Goal: Task Accomplishment & Management: Manage account settings

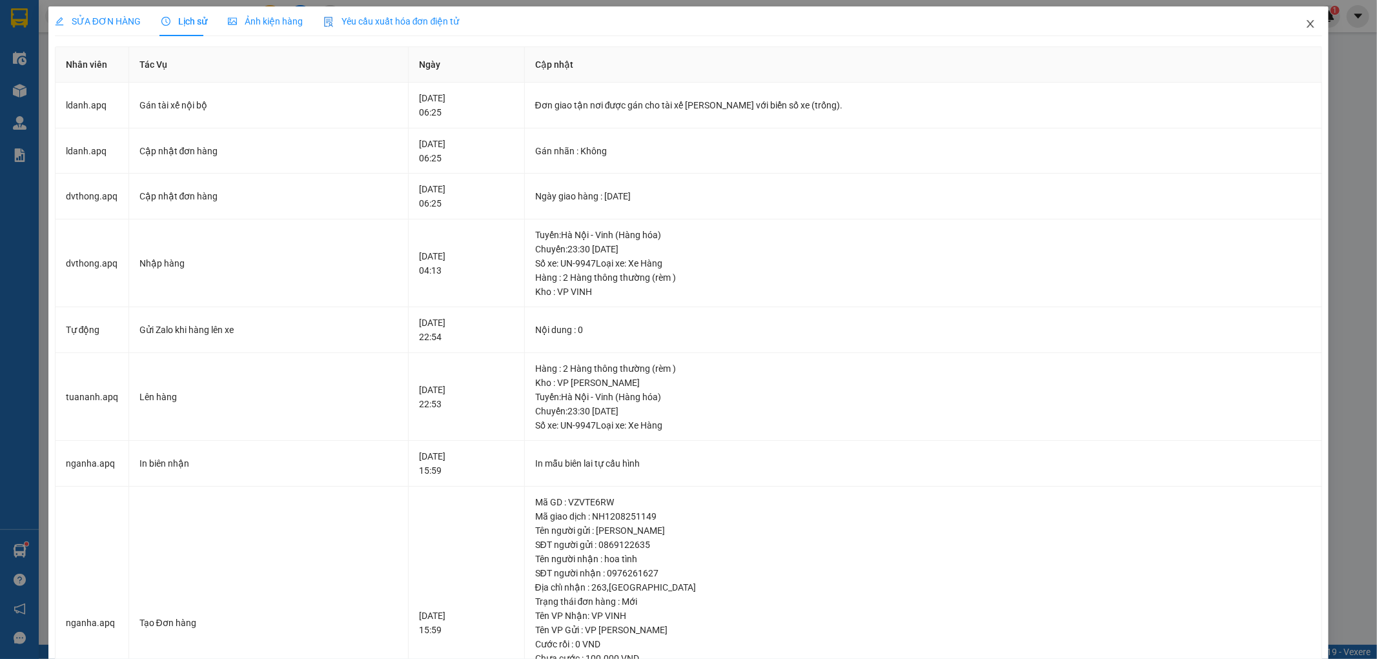
click at [1305, 27] on icon "close" at bounding box center [1310, 24] width 10 height 10
click at [1307, 25] on icon "close" at bounding box center [1310, 24] width 7 height 8
click at [1307, 27] on icon "close" at bounding box center [1310, 24] width 7 height 8
click at [1305, 22] on icon "close" at bounding box center [1310, 24] width 10 height 10
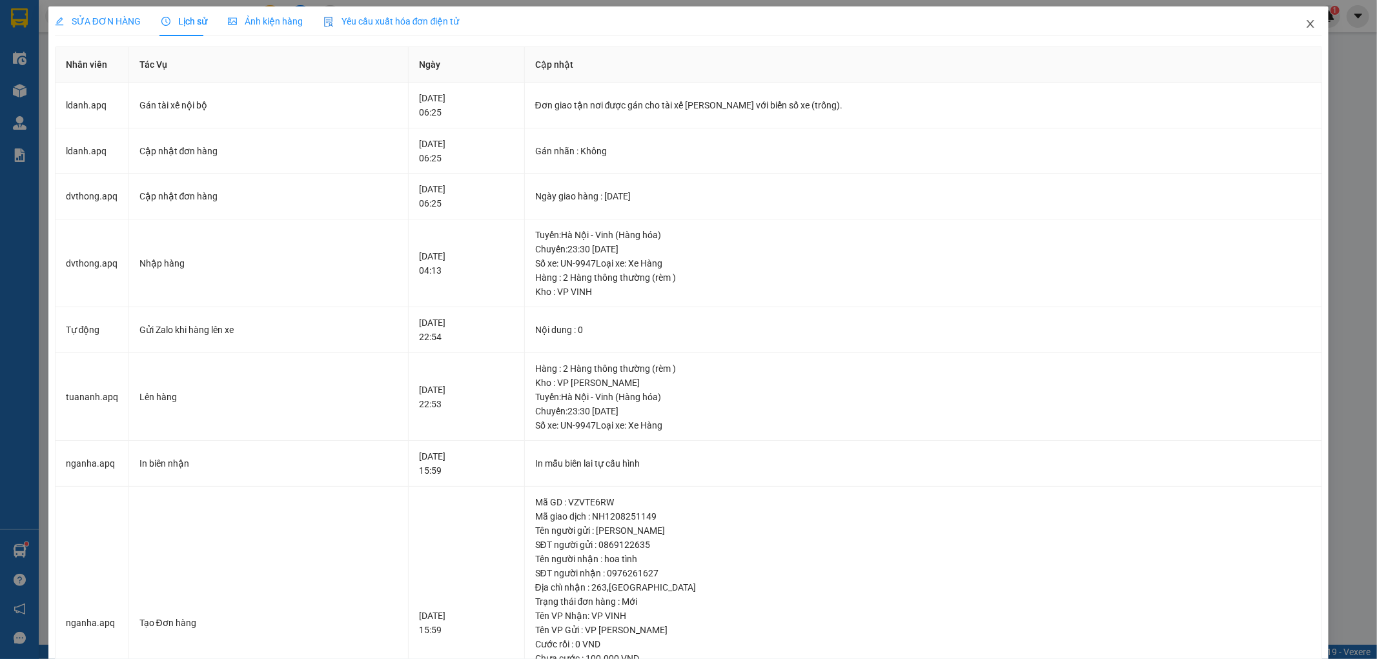
click at [1305, 22] on icon "close" at bounding box center [1310, 24] width 10 height 10
click at [1327, 92] on div "SỬA ĐƠN HÀNG Lịch sử Ảnh kiện hàng Yêu cầu xuất hóa đơn điện tử Total Paid Fee …" at bounding box center [688, 329] width 1377 height 659
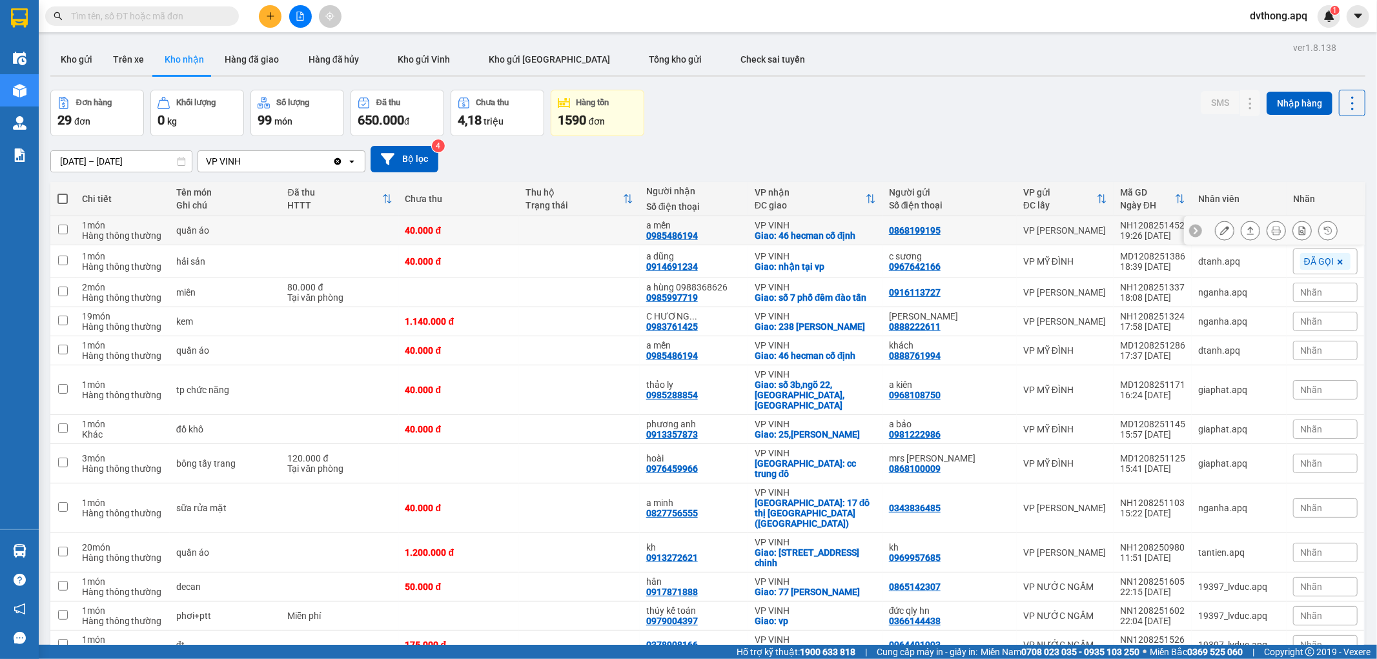
click at [536, 234] on td at bounding box center [579, 230] width 121 height 29
checkbox input "true"
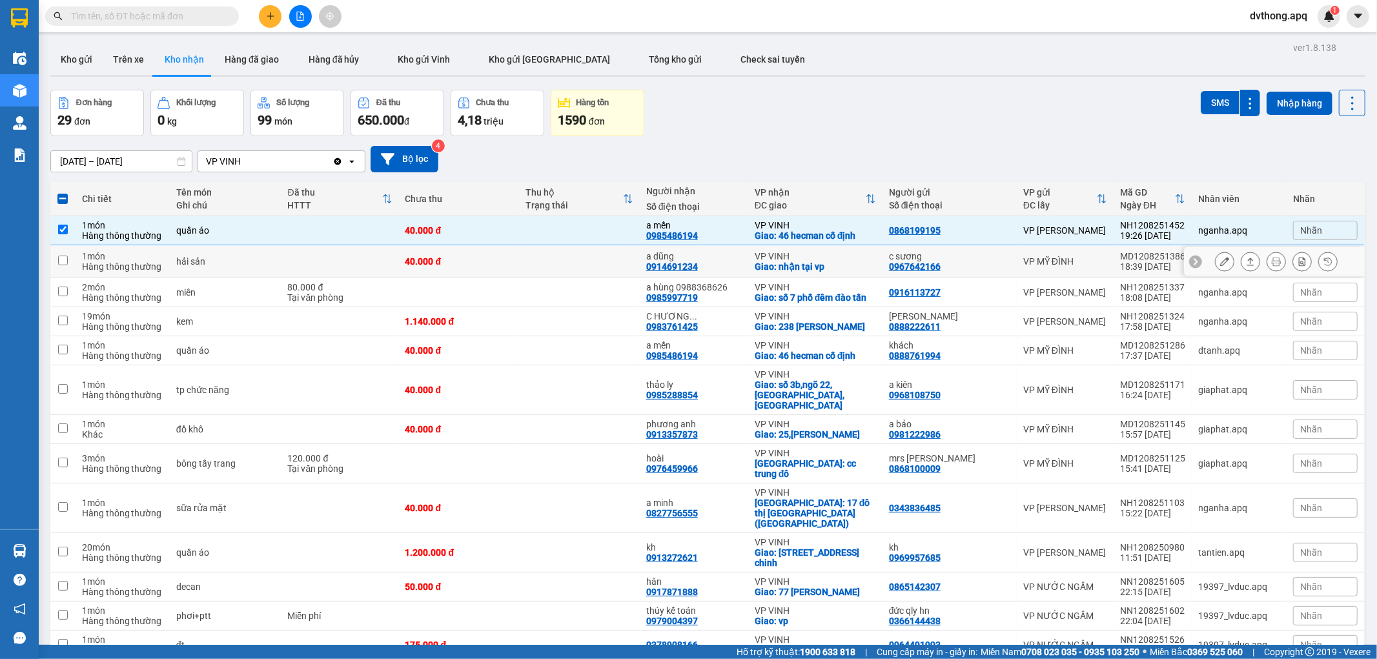
click at [560, 257] on td at bounding box center [579, 261] width 121 height 33
checkbox input "true"
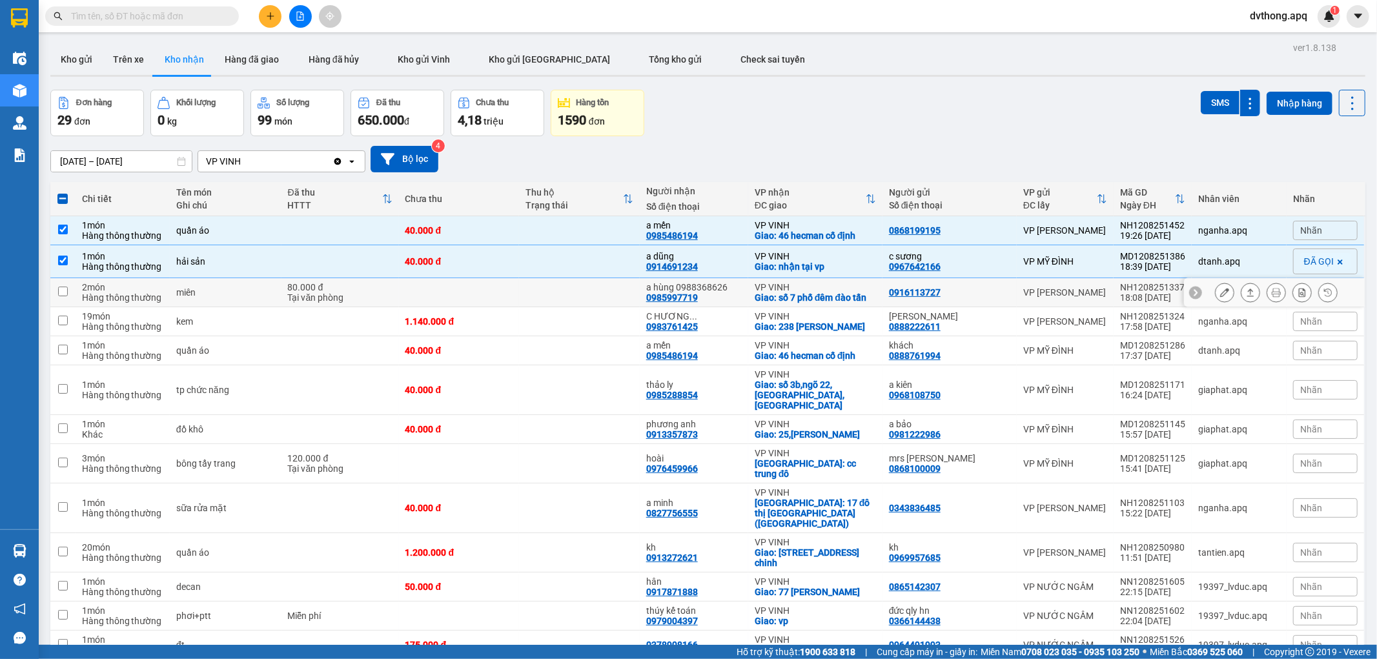
click at [566, 294] on td at bounding box center [579, 292] width 121 height 29
checkbox input "true"
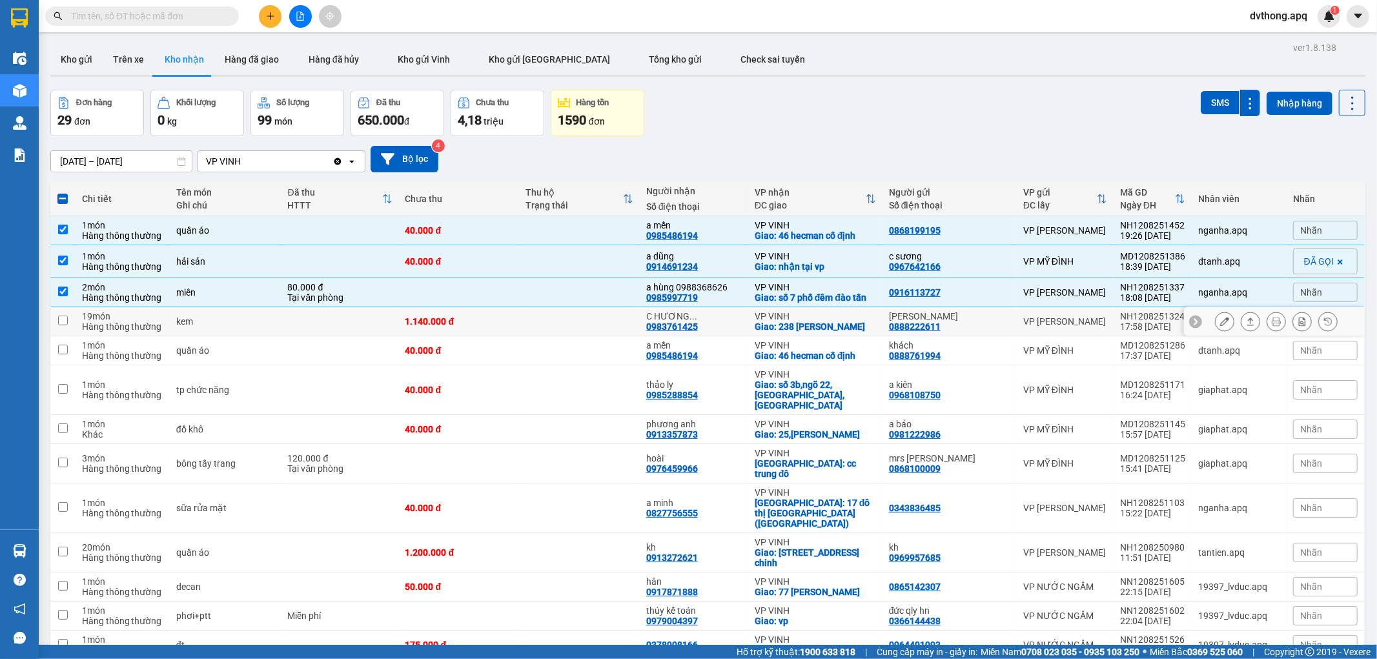
click at [566, 313] on td at bounding box center [579, 321] width 121 height 29
checkbox input "true"
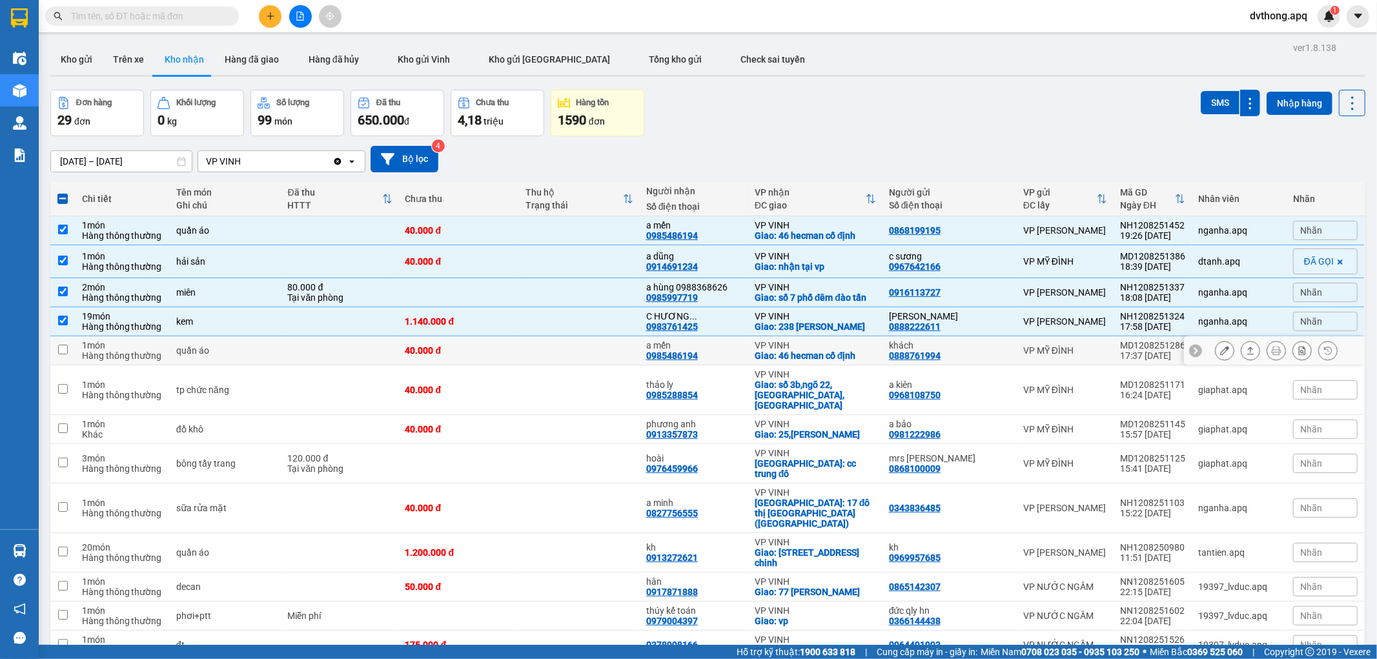
click at [575, 340] on td at bounding box center [579, 350] width 121 height 29
checkbox input "true"
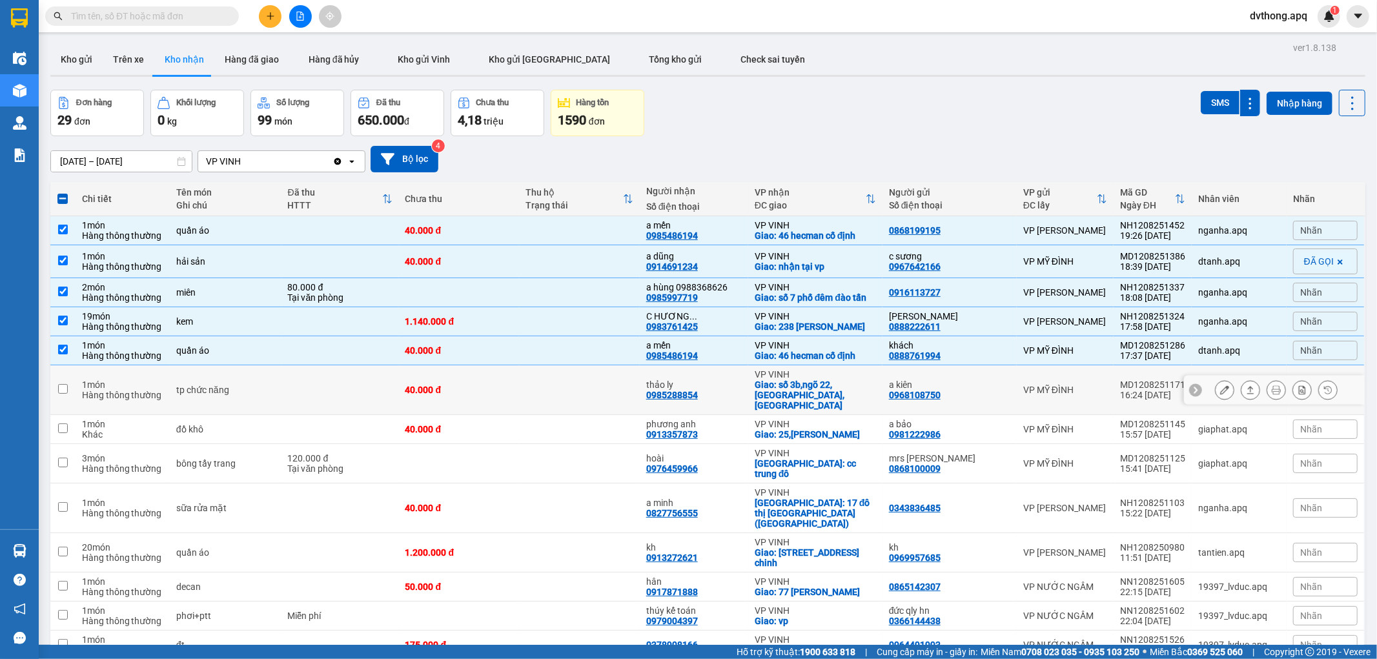
click at [511, 385] on div "40.000 đ" at bounding box center [459, 390] width 108 height 10
checkbox input "true"
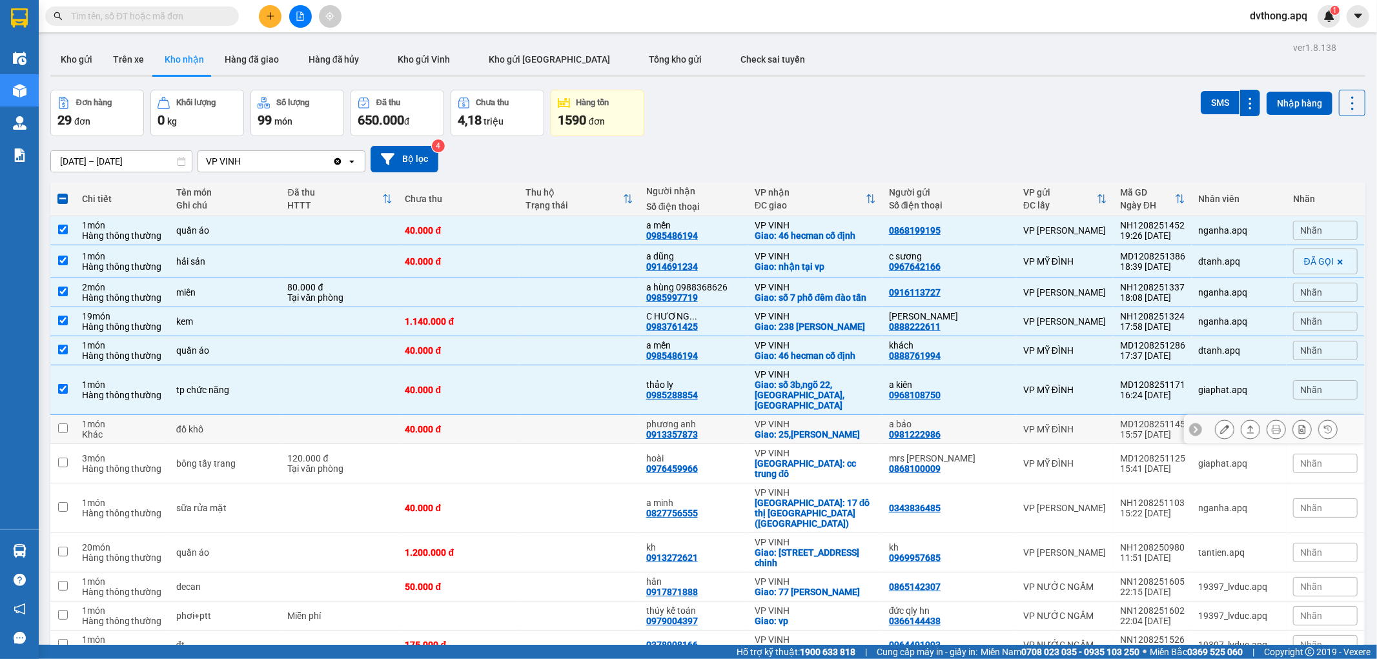
click at [520, 426] on td "40.000 đ" at bounding box center [459, 429] width 121 height 29
checkbox input "true"
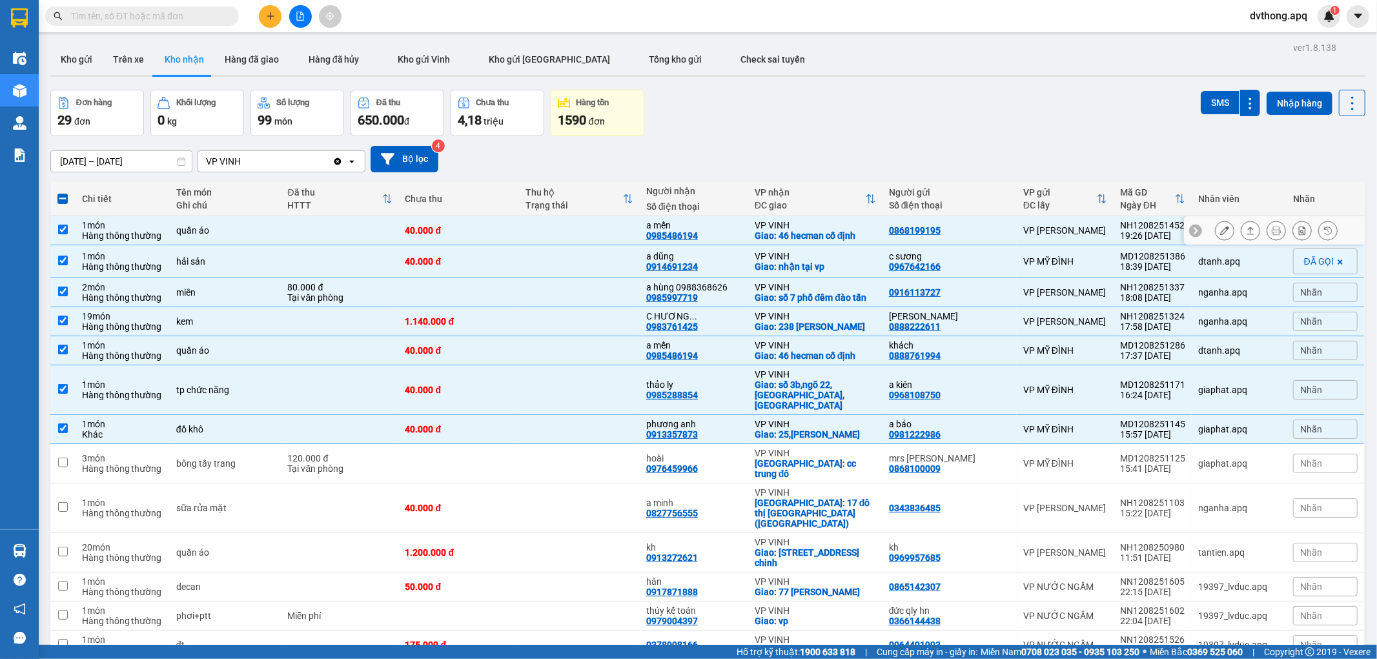
click at [1191, 229] on icon at bounding box center [1195, 230] width 9 height 9
drag, startPoint x: 1178, startPoint y: 223, endPoint x: 1111, endPoint y: 228, distance: 67.3
click at [1114, 228] on td "NH1208251452 19:26 12/08" at bounding box center [1153, 230] width 78 height 29
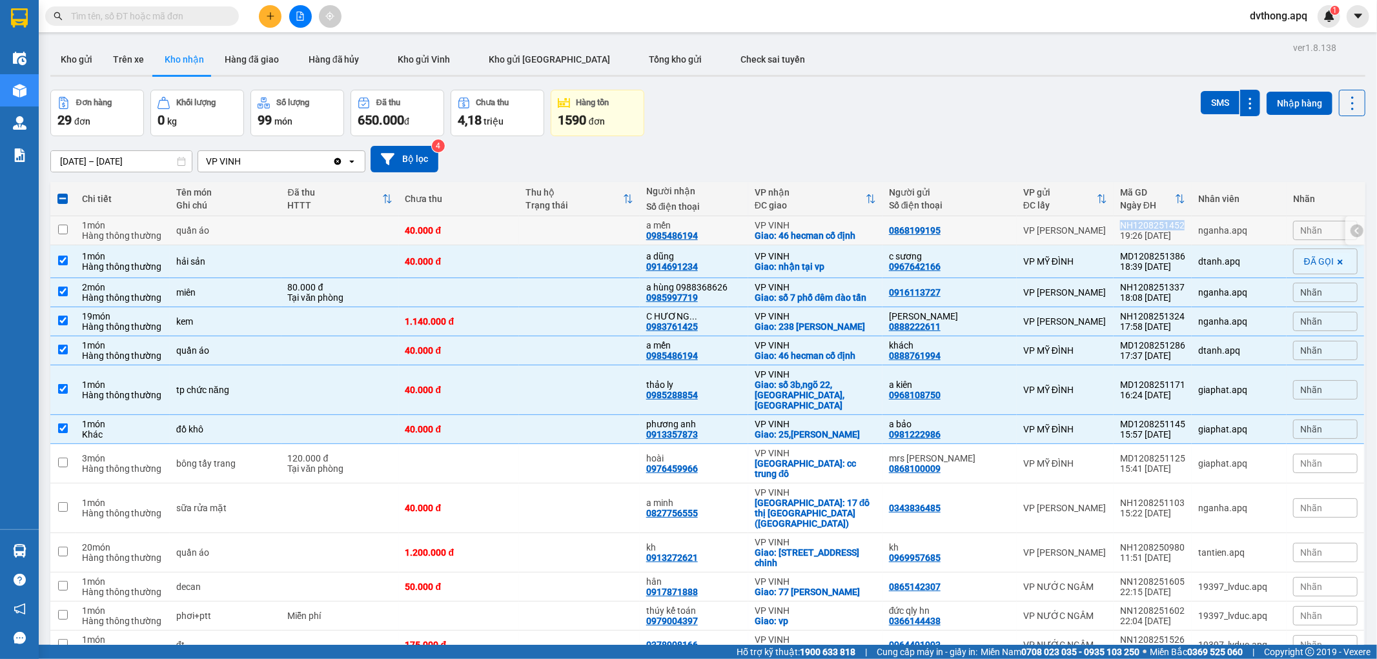
copy div "NH1208251452"
click at [586, 229] on td at bounding box center [579, 230] width 121 height 29
checkbox input "true"
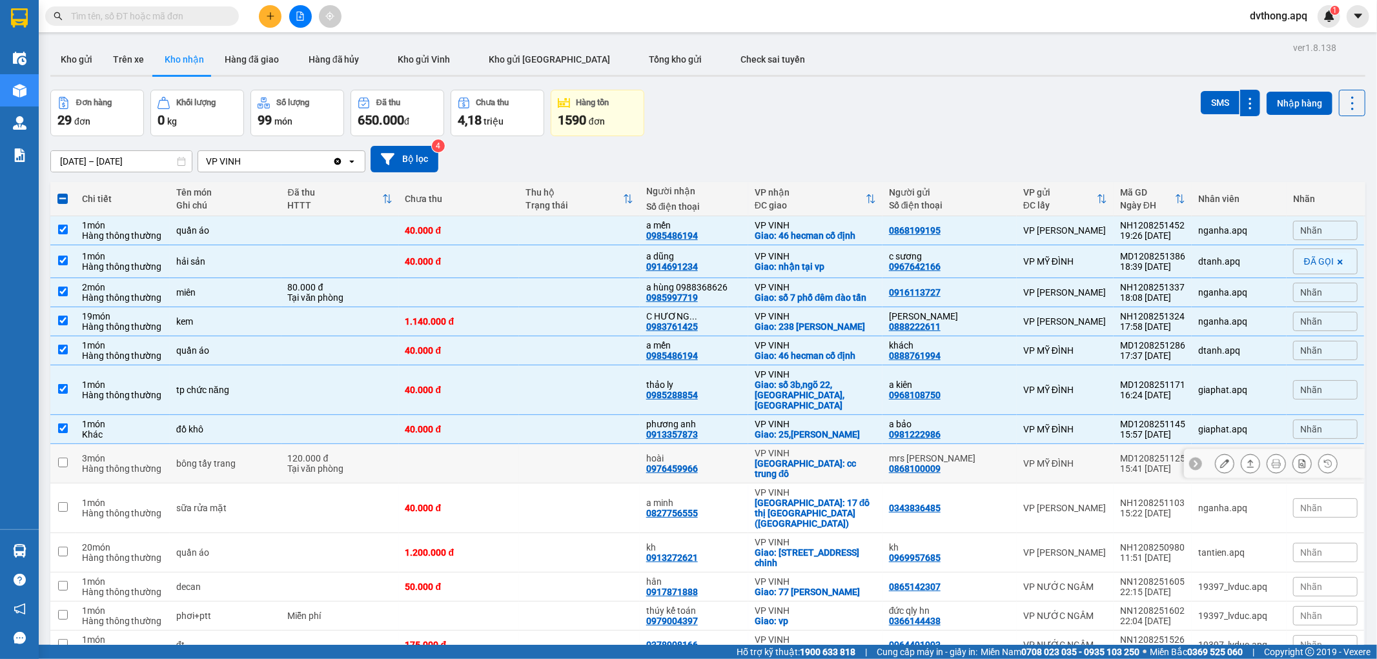
click at [1191, 459] on icon at bounding box center [1195, 463] width 9 height 9
drag, startPoint x: 1178, startPoint y: 442, endPoint x: 1115, endPoint y: 443, distance: 63.3
click at [1115, 444] on td "MD1208251125 15:41 12/08" at bounding box center [1153, 463] width 78 height 39
checkbox input "true"
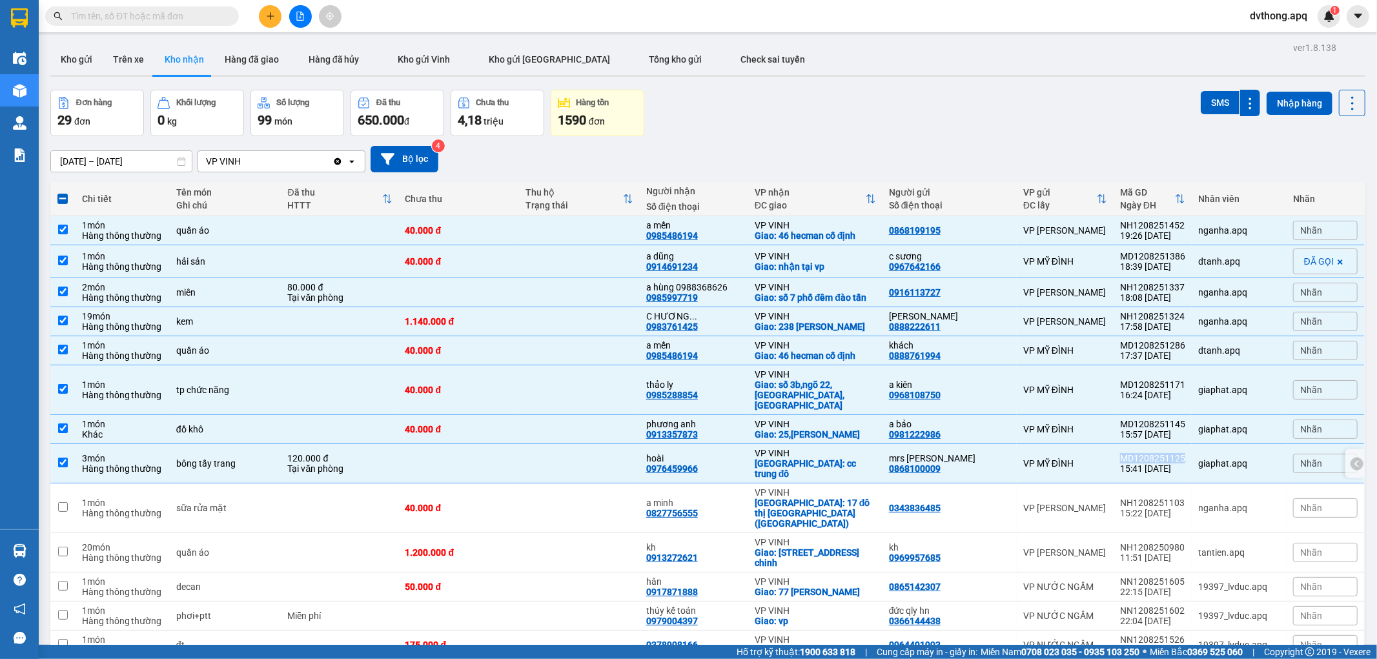
copy div "MD1208251125"
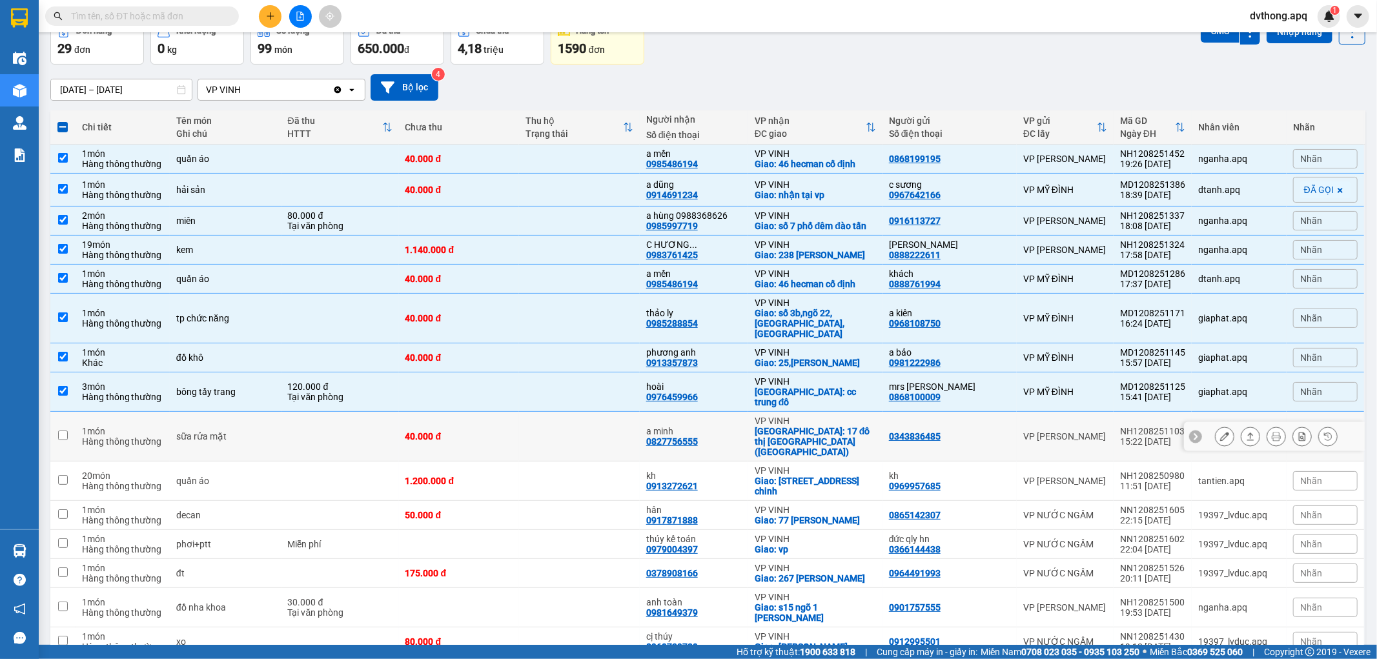
click at [565, 412] on td at bounding box center [579, 437] width 121 height 50
checkbox input "true"
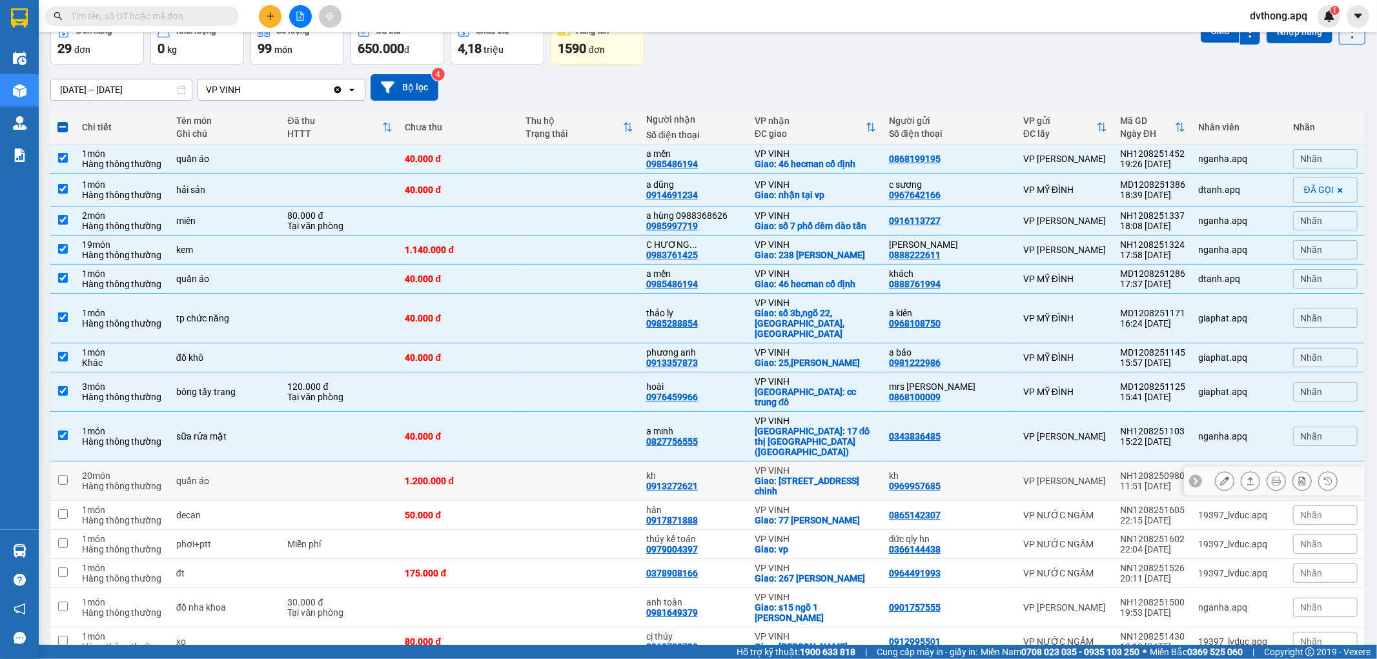
click at [631, 462] on td at bounding box center [579, 481] width 121 height 39
checkbox input "true"
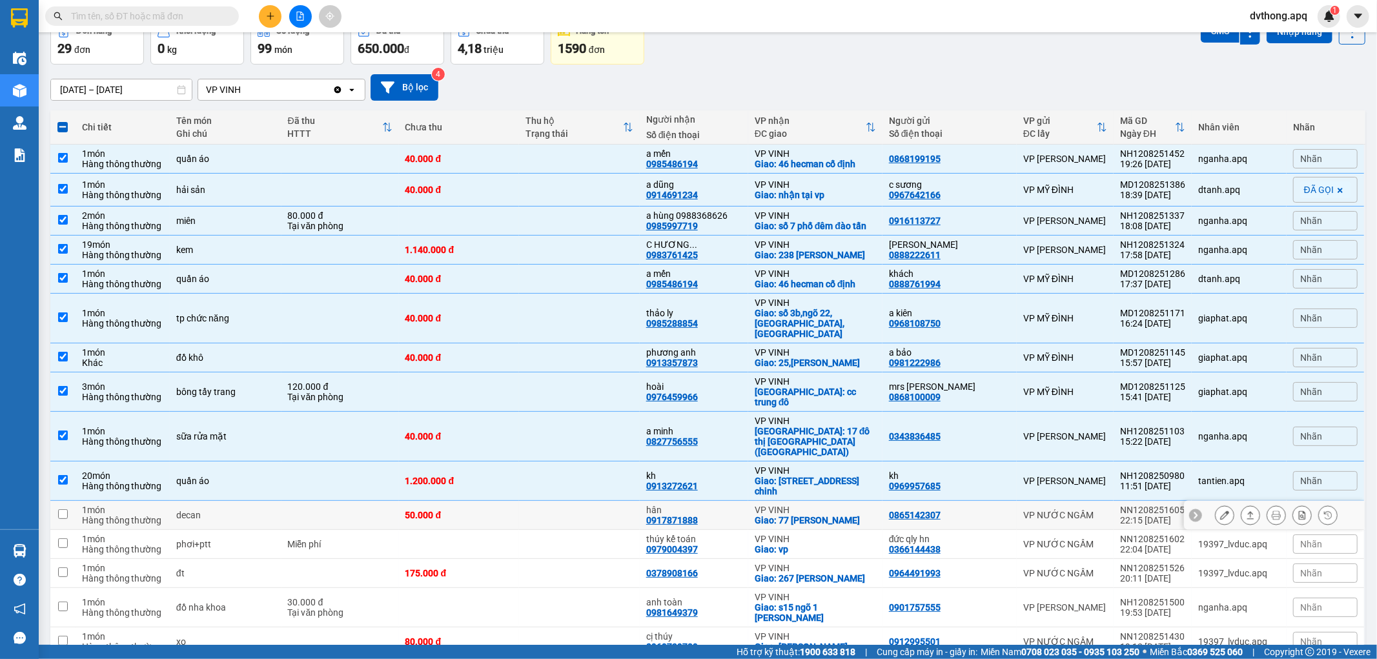
click at [544, 501] on td at bounding box center [579, 515] width 121 height 29
checkbox input "true"
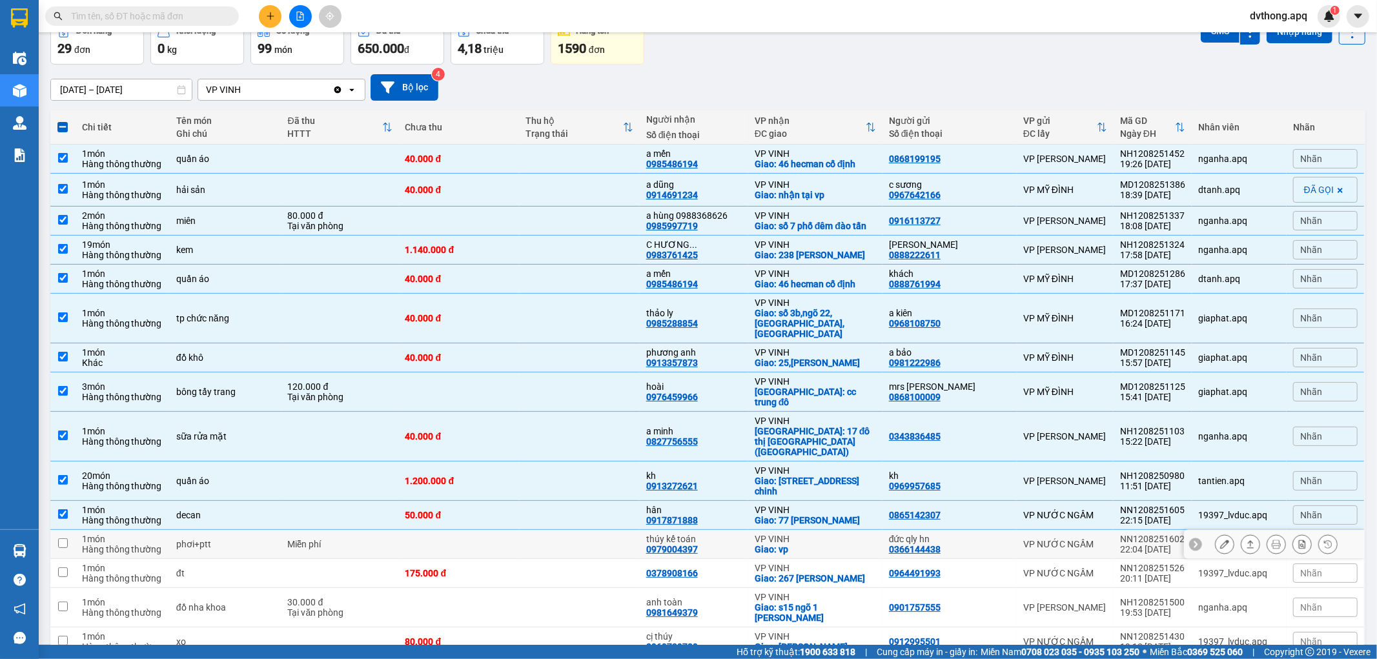
click at [535, 530] on td at bounding box center [579, 544] width 121 height 29
checkbox input "true"
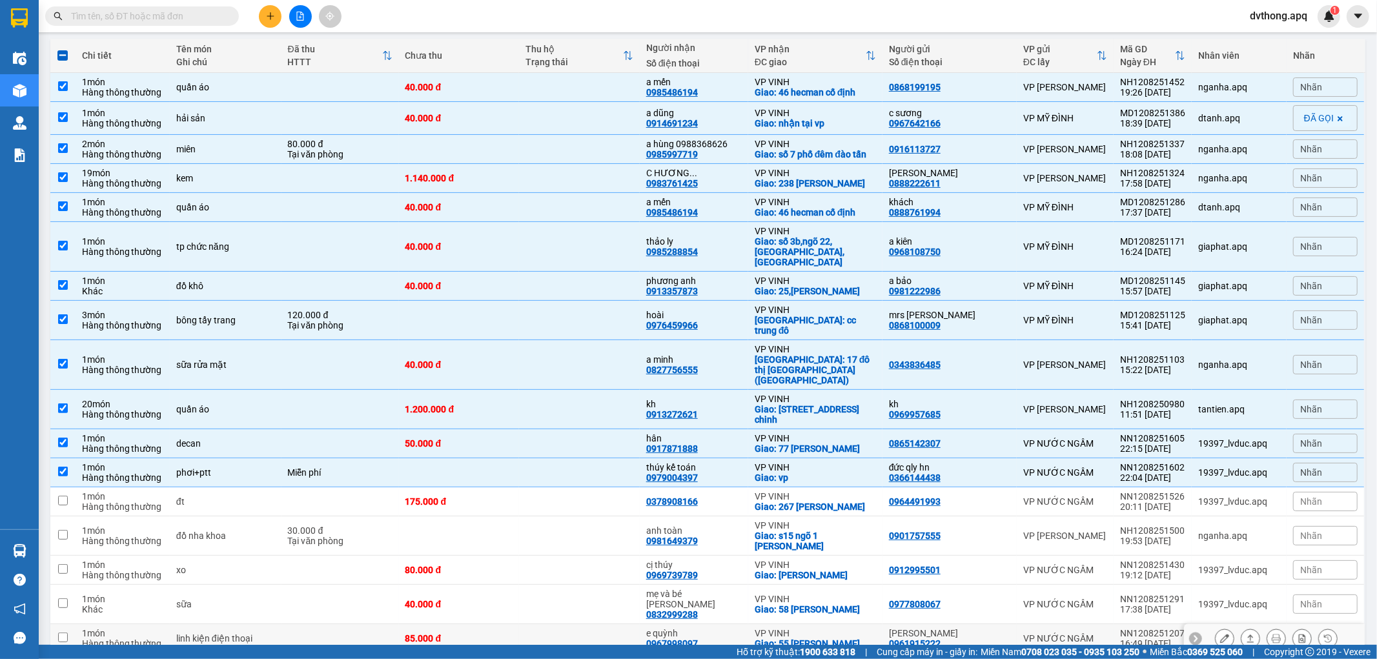
scroll to position [215, 0]
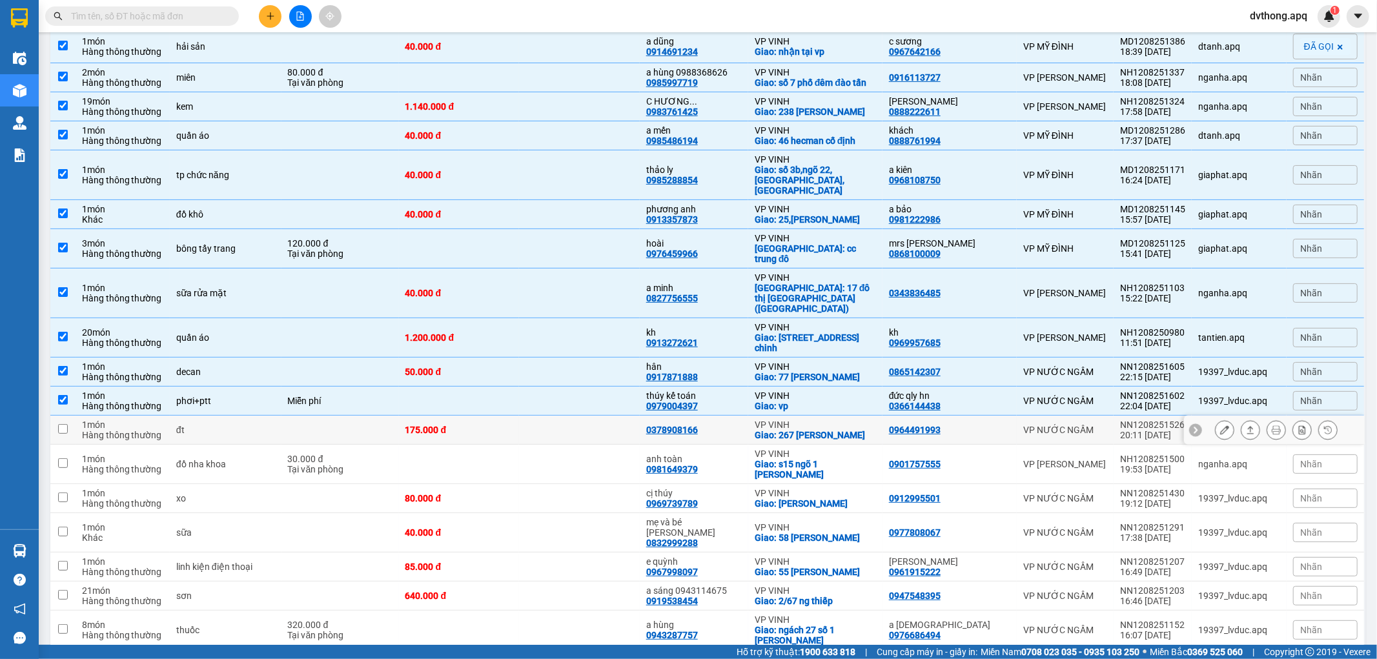
click at [1191, 425] on icon at bounding box center [1195, 429] width 9 height 9
drag, startPoint x: 1183, startPoint y: 389, endPoint x: 1109, endPoint y: 393, distance: 75.0
click at [1114, 416] on td "NN1208251526 20:11 12/08" at bounding box center [1153, 430] width 78 height 29
checkbox input "true"
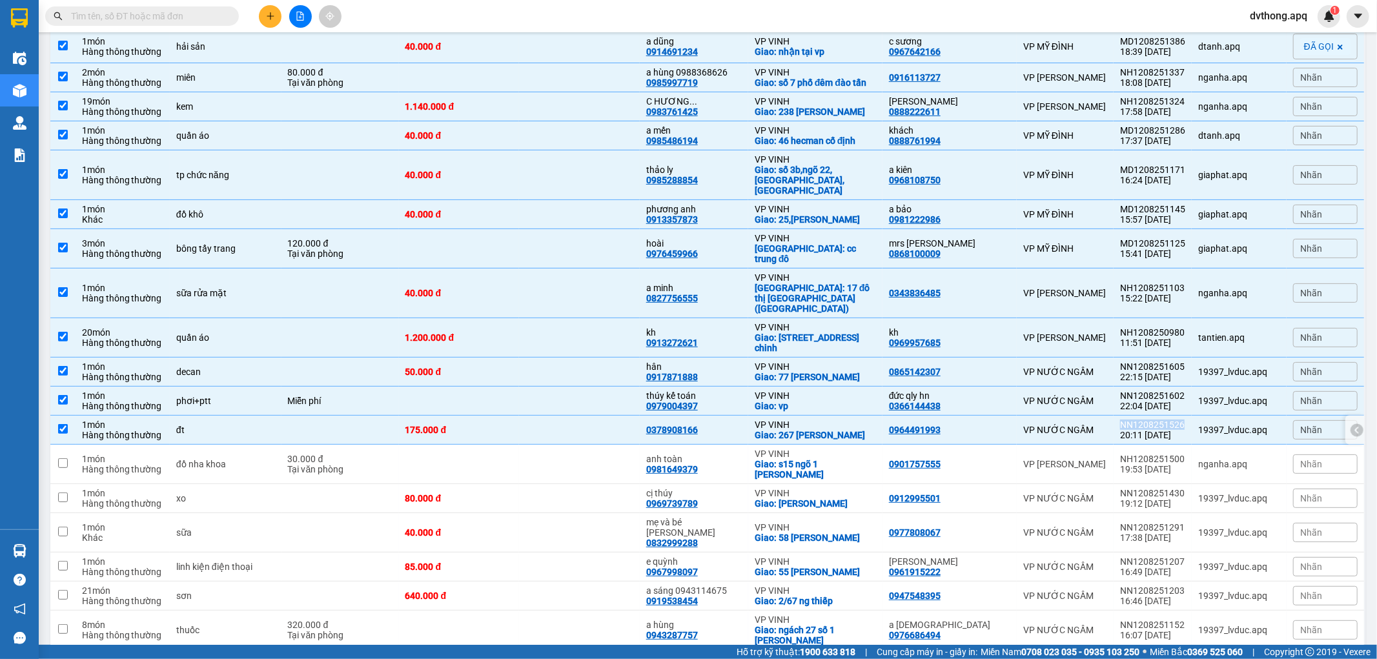
copy div "NN1208251526"
click at [486, 445] on td at bounding box center [459, 464] width 121 height 39
checkbox input "true"
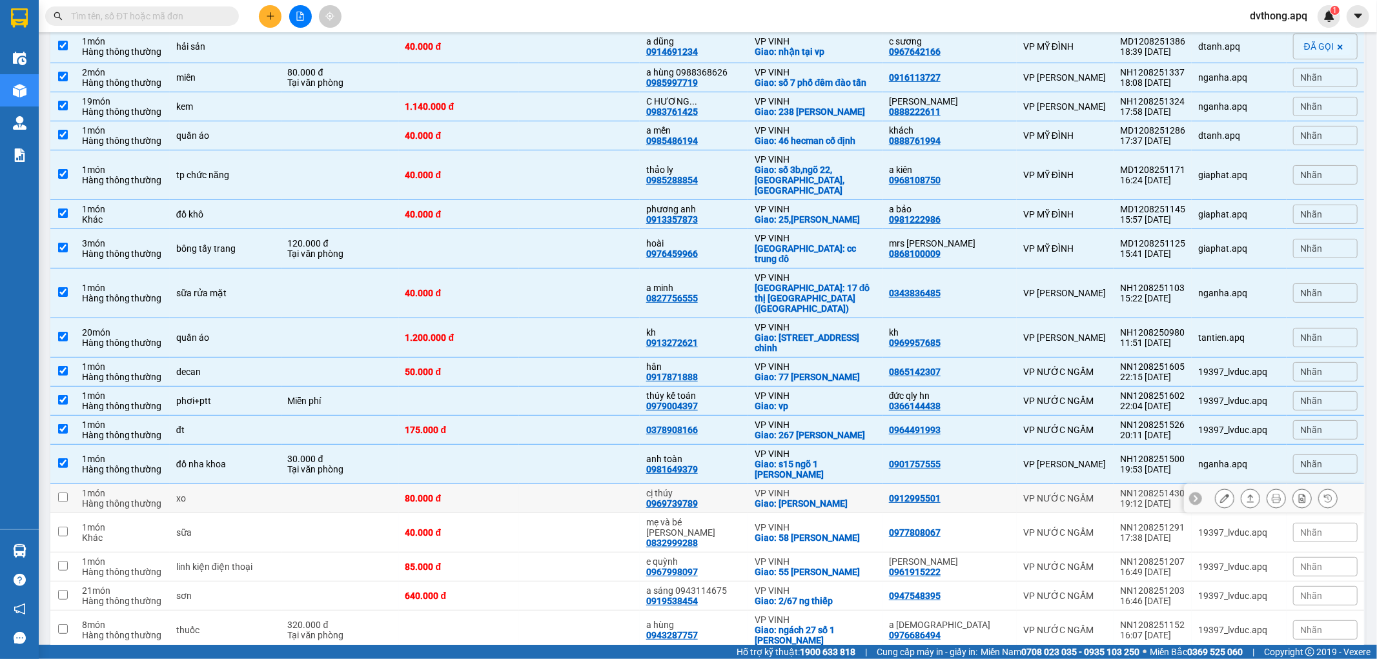
click at [513, 493] on div "80.000 đ" at bounding box center [459, 498] width 108 height 10
checkbox input "true"
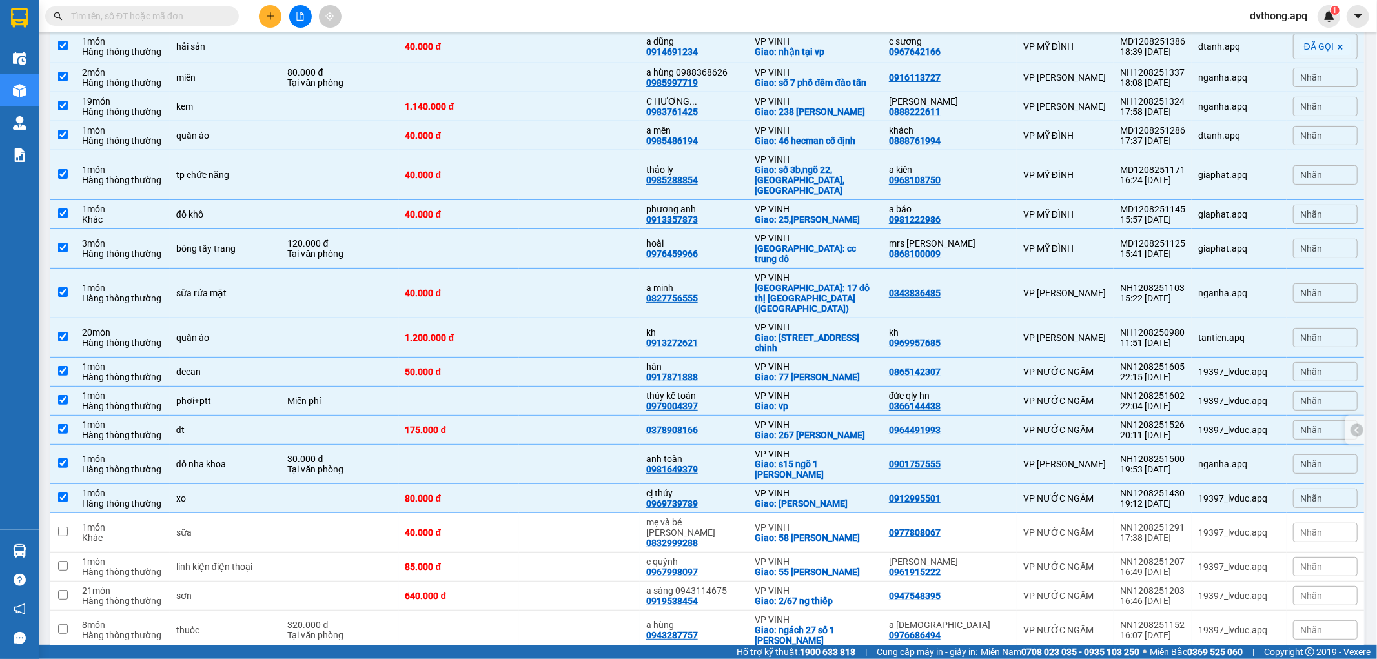
click at [565, 416] on td at bounding box center [579, 430] width 121 height 29
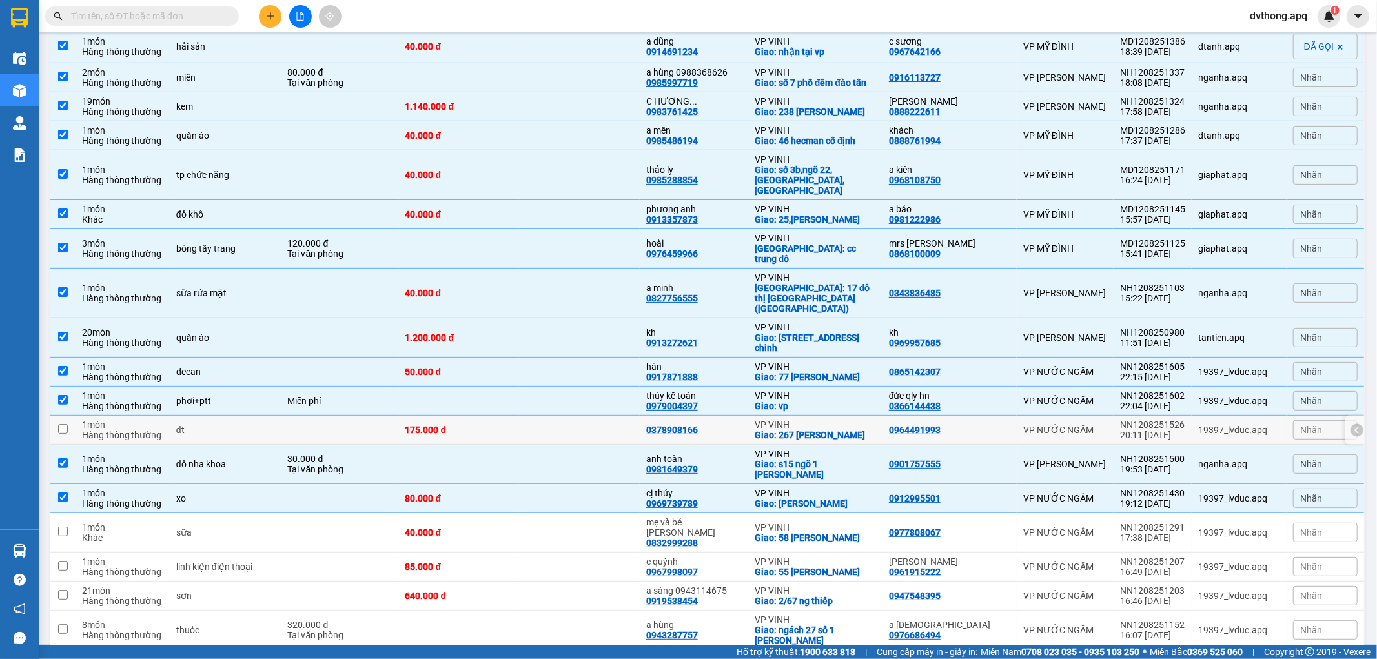
click at [491, 416] on td "175.000 đ" at bounding box center [459, 430] width 121 height 29
checkbox input "true"
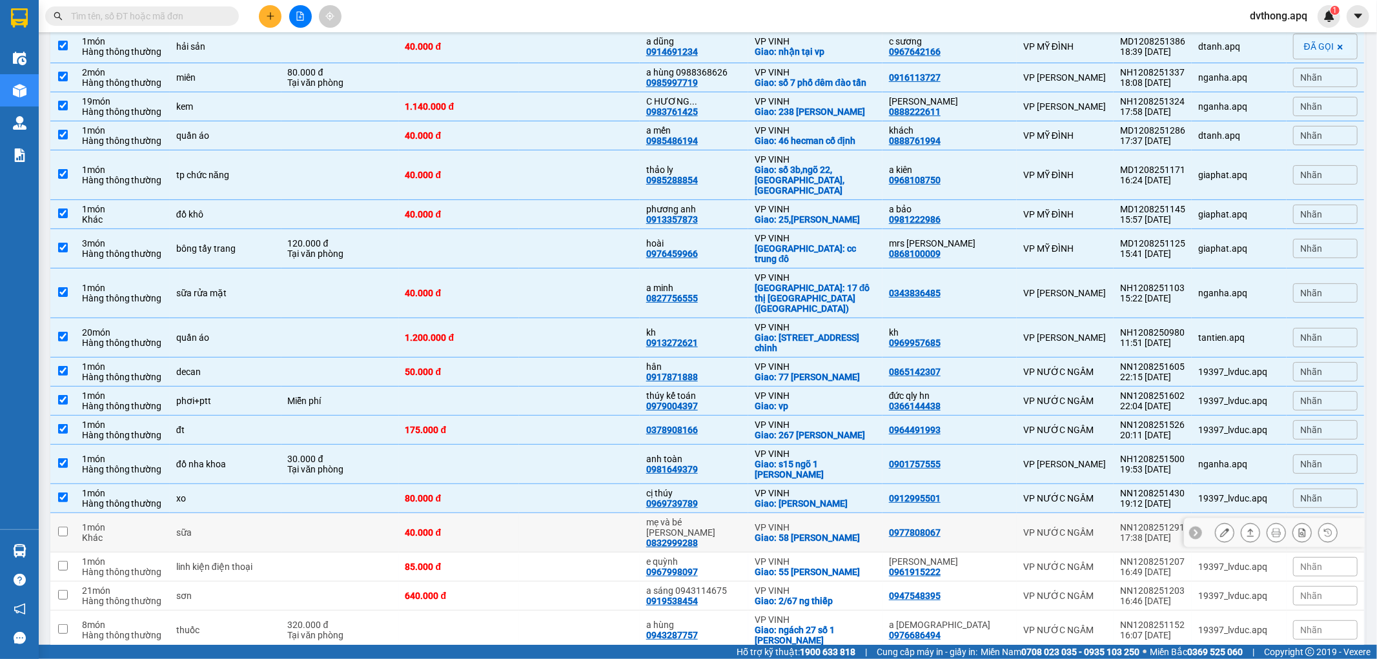
click at [1189, 526] on div at bounding box center [1195, 532] width 13 height 13
drag, startPoint x: 1180, startPoint y: 483, endPoint x: 1115, endPoint y: 482, distance: 65.2
click at [1115, 513] on td "NN1208251291 17:38 12/08" at bounding box center [1153, 532] width 78 height 39
checkbox input "true"
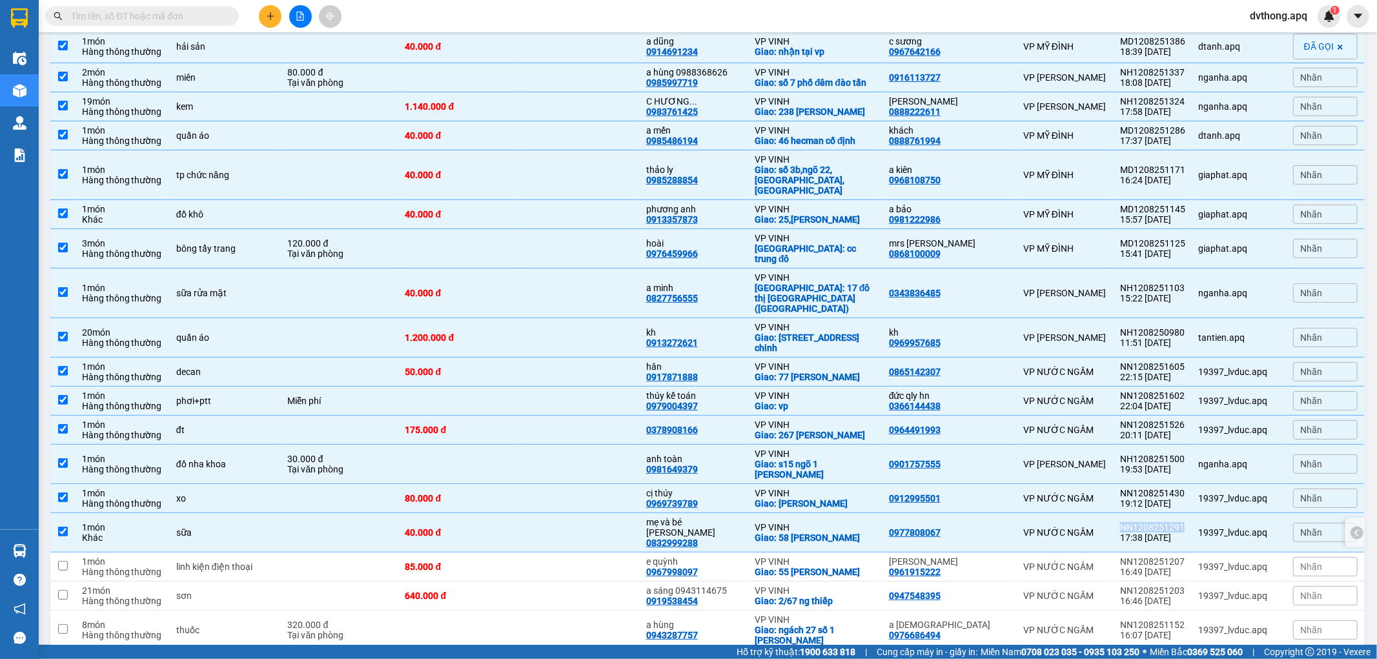
copy div "NN1208251291"
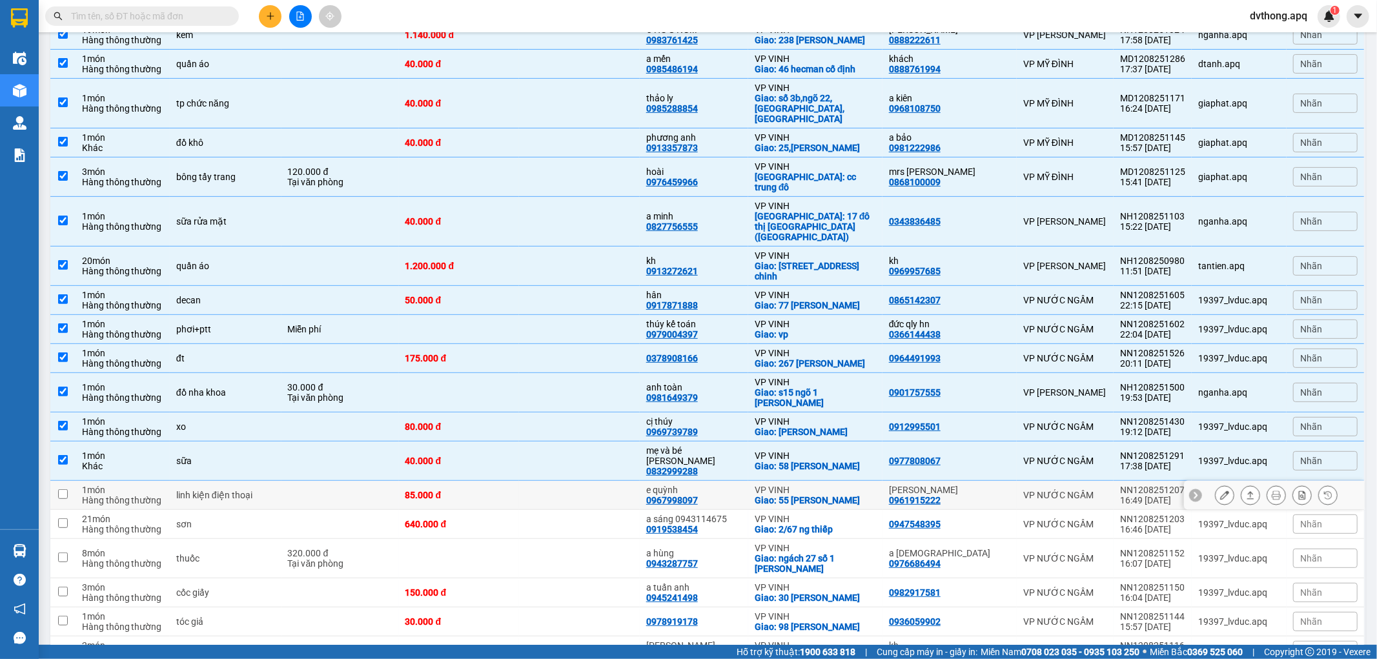
click at [1191, 491] on icon at bounding box center [1195, 495] width 9 height 9
drag, startPoint x: 1178, startPoint y: 437, endPoint x: 1116, endPoint y: 440, distance: 62.7
click at [1120, 485] on div "NN1208251207" at bounding box center [1152, 490] width 65 height 10
checkbox input "true"
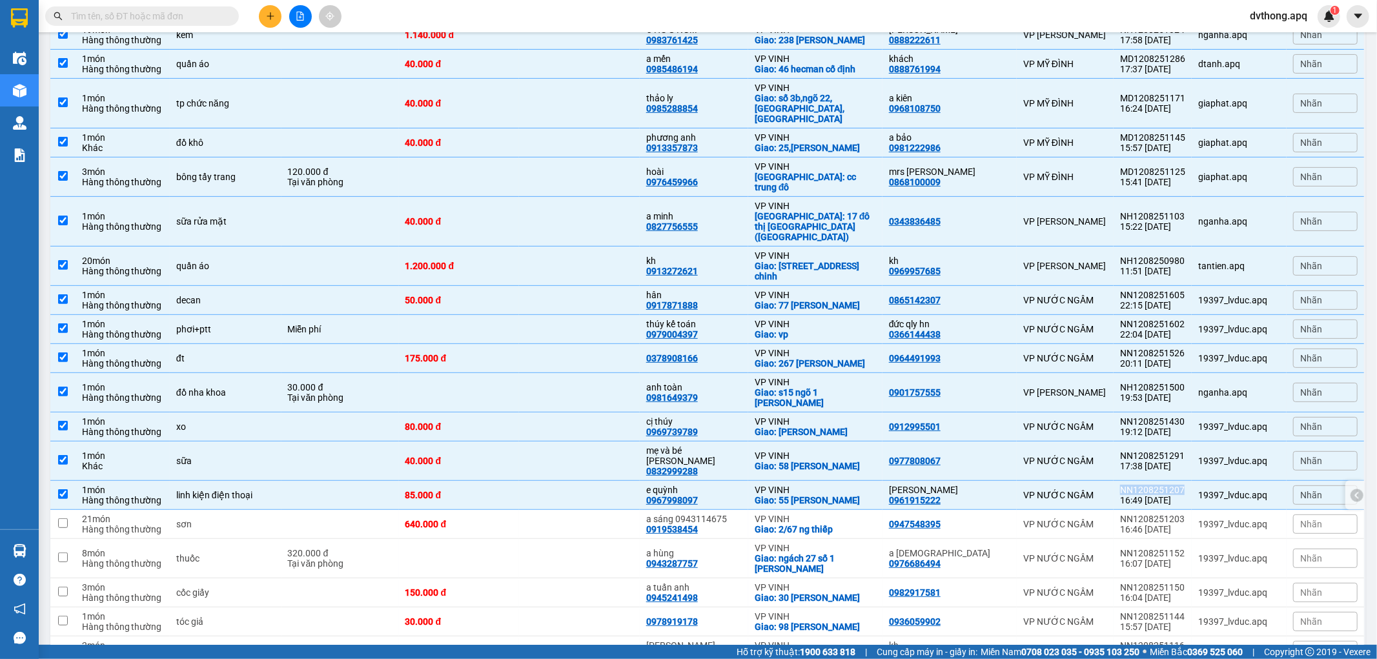
copy div "NN1208251207"
click at [1191, 520] on icon at bounding box center [1195, 524] width 9 height 9
drag, startPoint x: 1181, startPoint y: 465, endPoint x: 1114, endPoint y: 471, distance: 67.4
click at [1114, 510] on td "NN1208251203 16:46 12/08" at bounding box center [1153, 524] width 78 height 29
checkbox input "true"
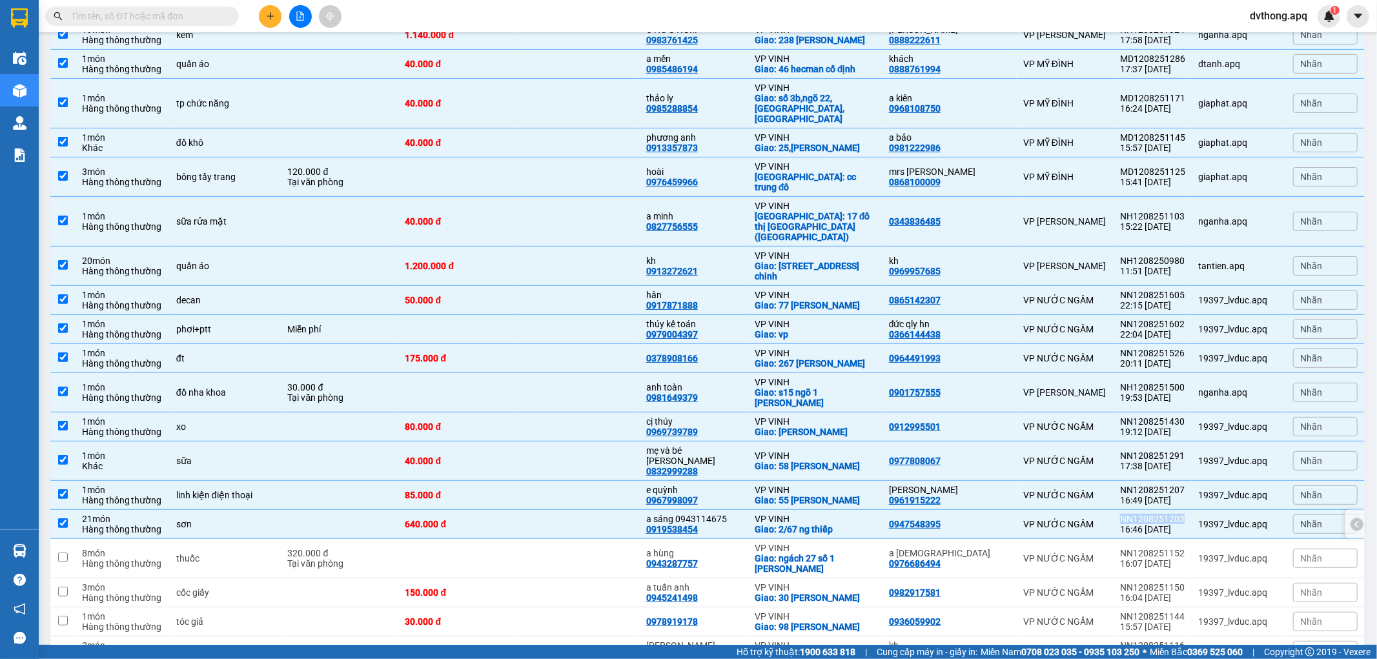
copy div "NN1208251203"
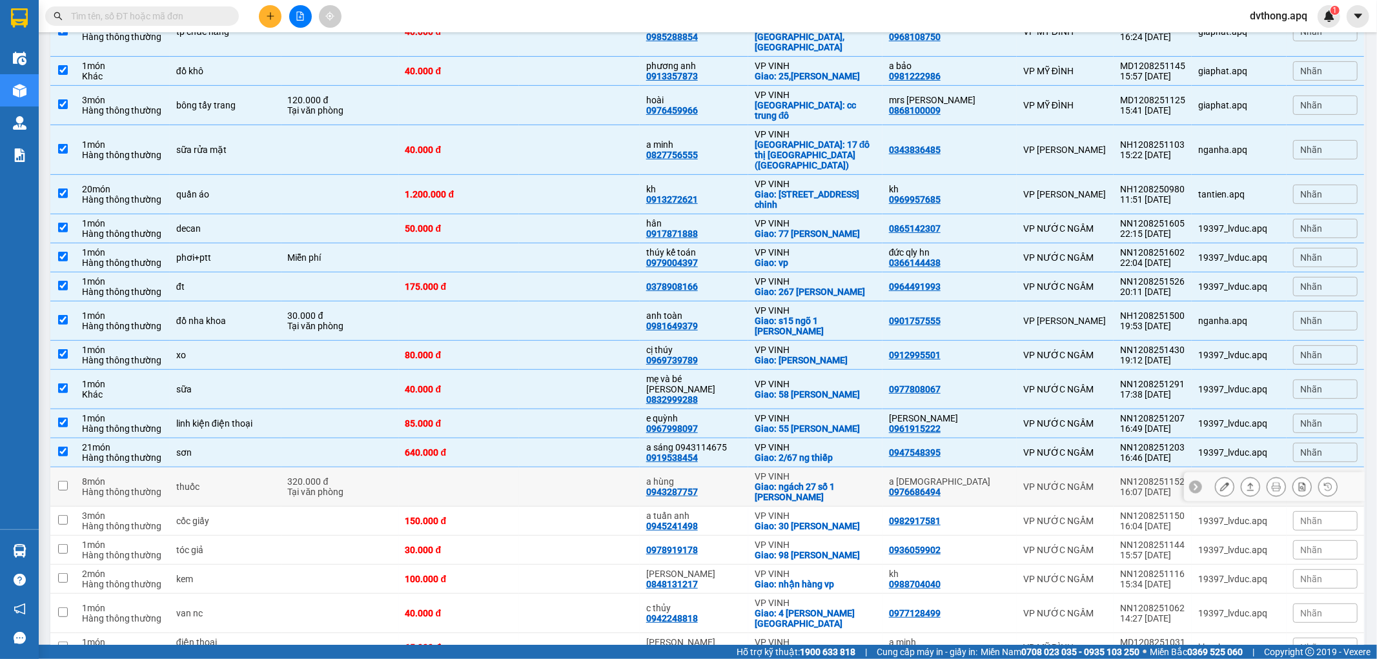
click at [1191, 482] on icon at bounding box center [1195, 486] width 9 height 9
drag, startPoint x: 1182, startPoint y: 431, endPoint x: 1114, endPoint y: 434, distance: 67.9
click at [1114, 467] on td "NN1208251152 16:07 12/08" at bounding box center [1153, 486] width 78 height 39
checkbox input "true"
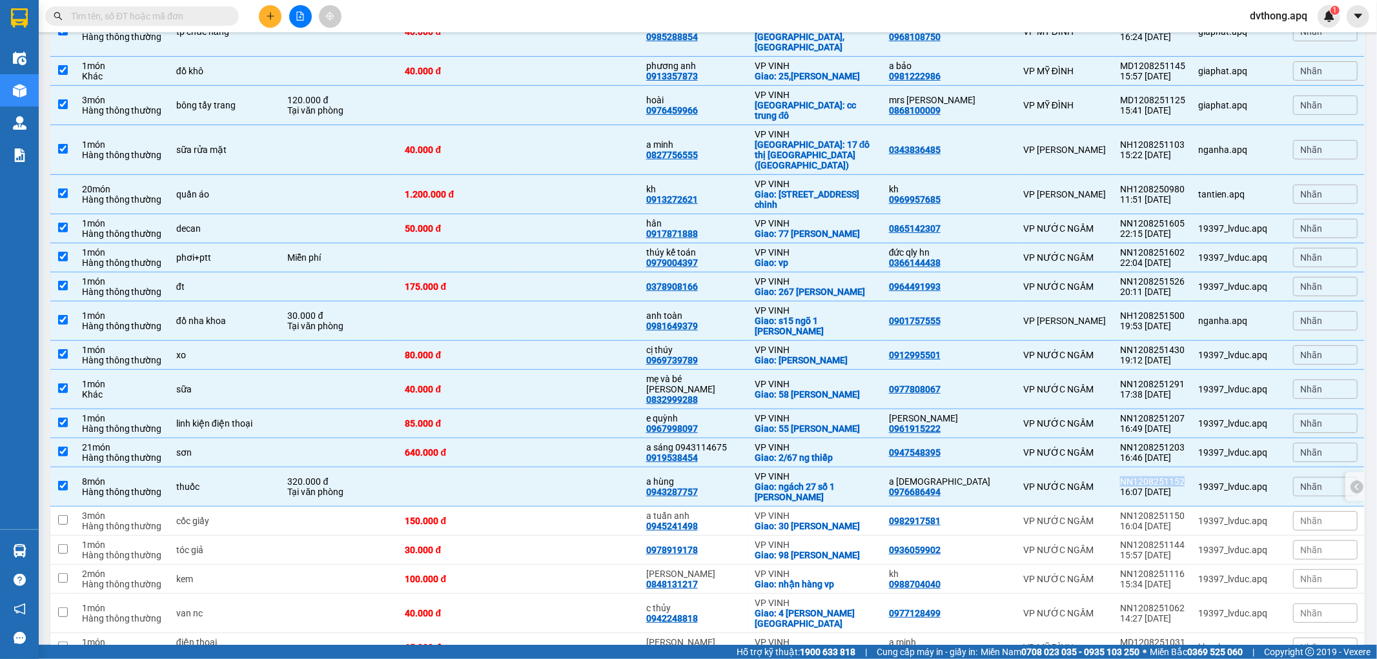
copy div "NN1208251152"
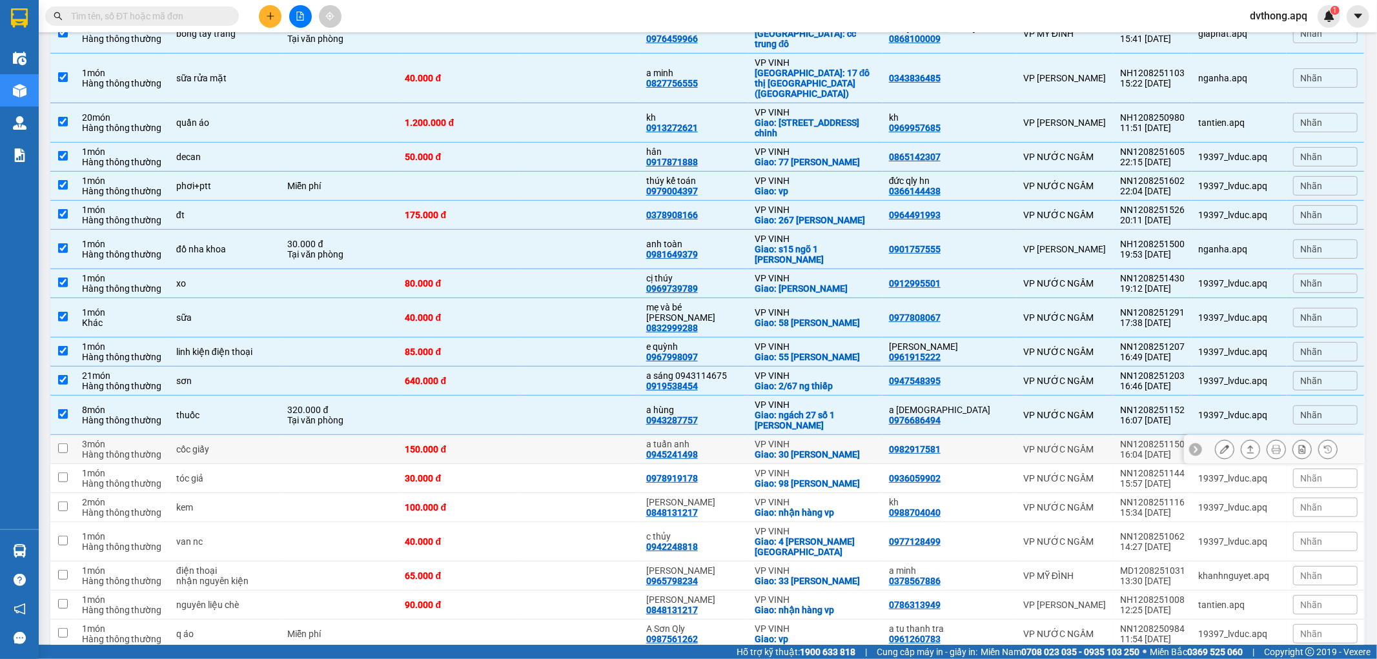
click at [1191, 445] on icon at bounding box center [1195, 449] width 9 height 9
drag, startPoint x: 1184, startPoint y: 391, endPoint x: 1118, endPoint y: 391, distance: 66.5
click at [1117, 435] on td "NN1208251150 16:04 12/08" at bounding box center [1153, 449] width 78 height 29
checkbox input "true"
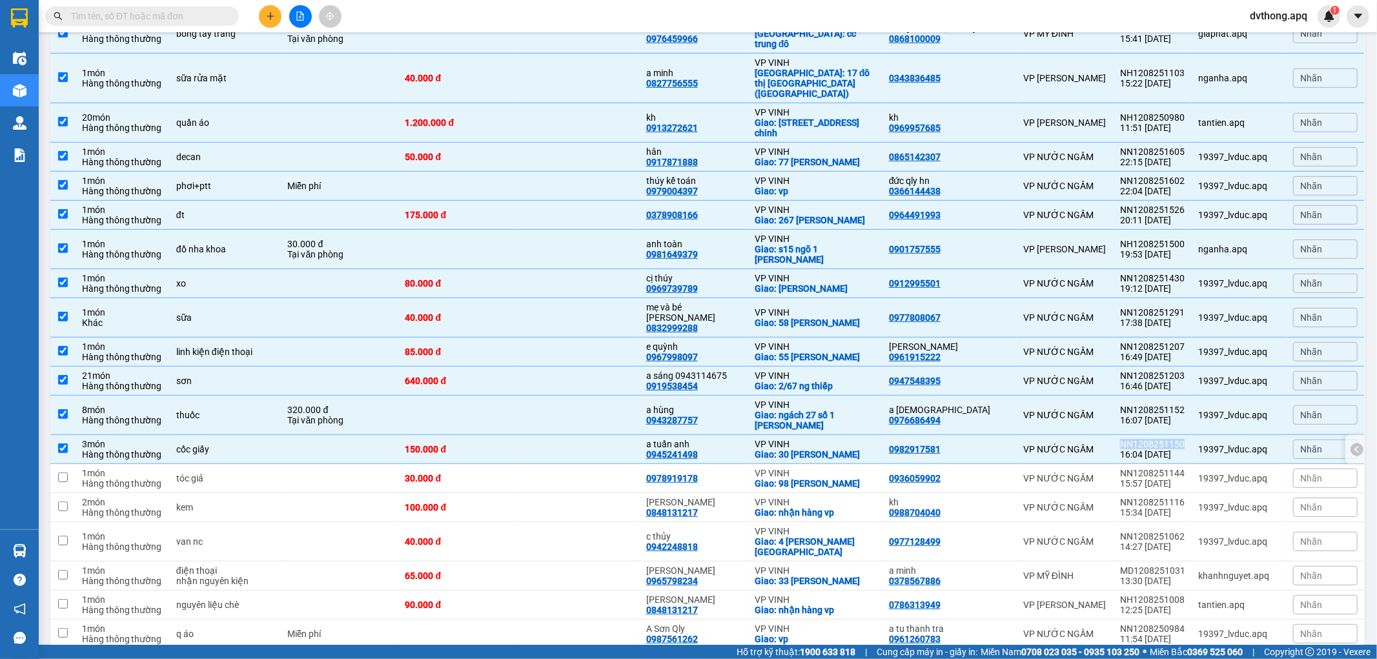
copy div "NN1208251150"
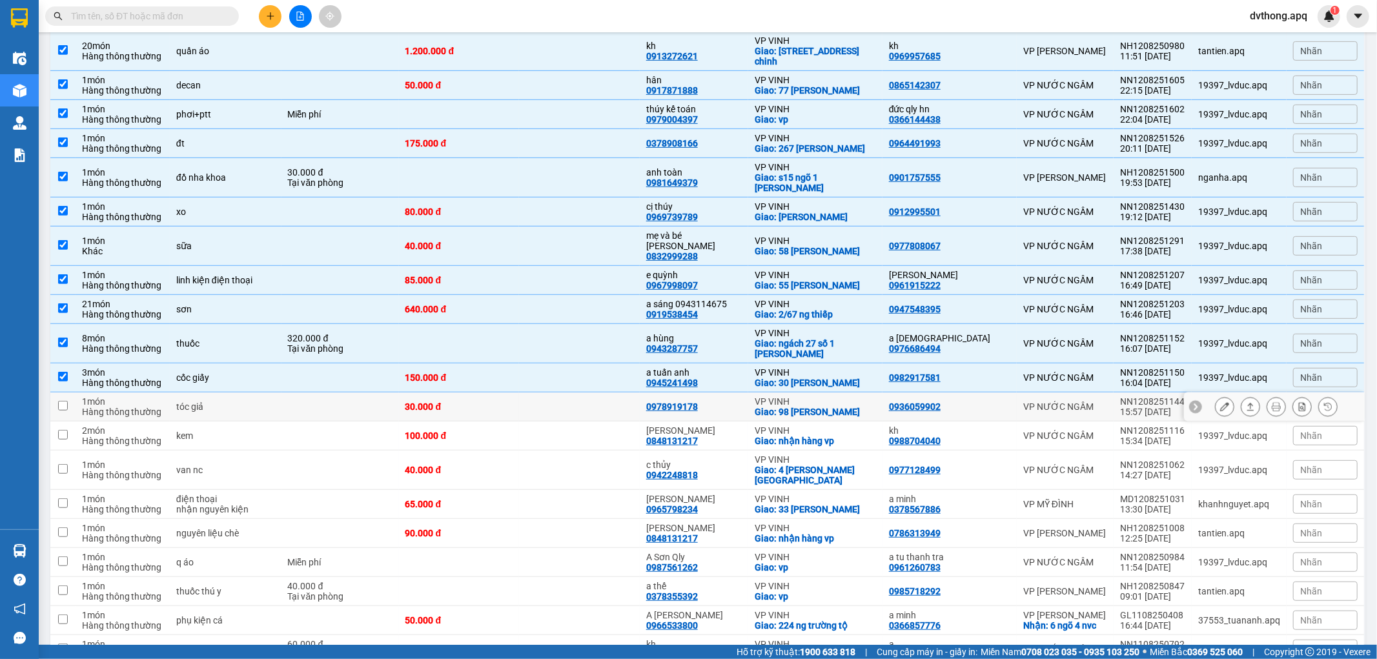
click at [1191, 402] on icon at bounding box center [1195, 406] width 9 height 9
drag, startPoint x: 1186, startPoint y: 351, endPoint x: 1105, endPoint y: 351, distance: 80.7
click at [1105, 393] on tr "1 món Hàng thông thường tóc giả 30.000 đ 0978919178 VP VINH Giao: 98 phan đình …" at bounding box center [707, 407] width 1315 height 29
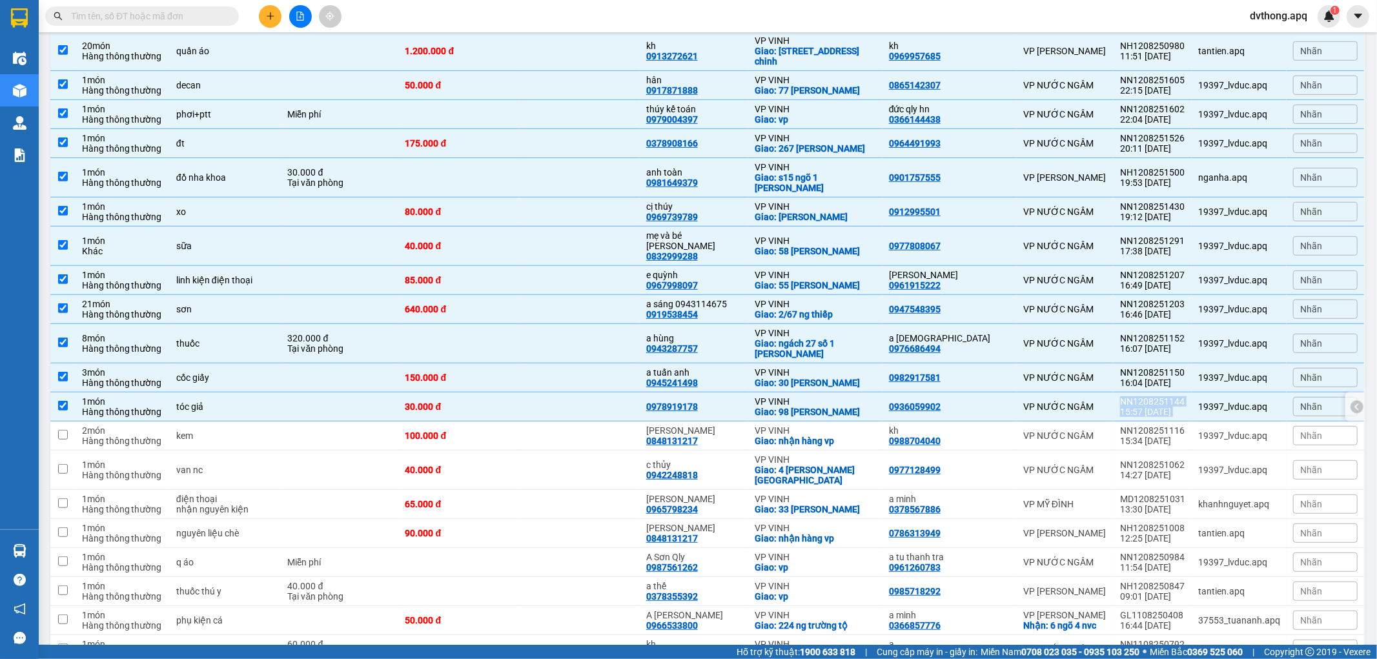
click at [1089, 402] on div "VP NƯỚC NGẦM" at bounding box center [1065, 407] width 84 height 10
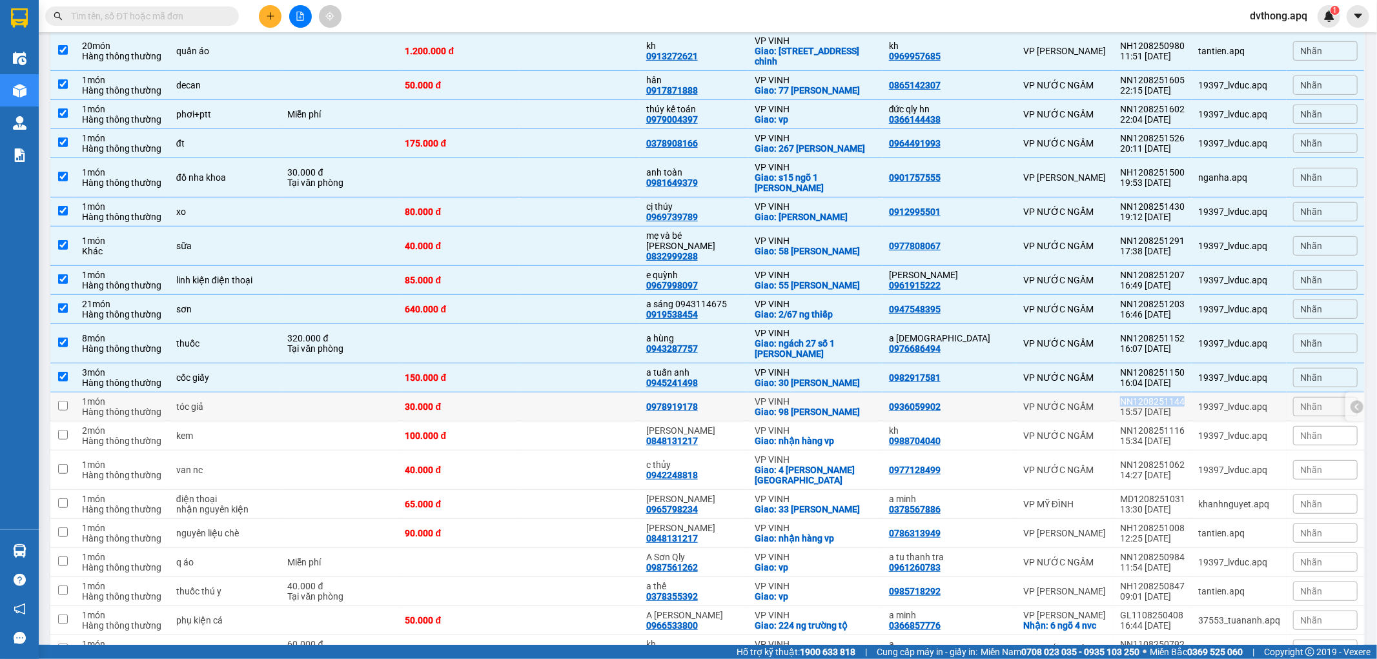
drag, startPoint x: 1183, startPoint y: 350, endPoint x: 1114, endPoint y: 349, distance: 69.7
click at [1114, 393] on td "NN1208251144 15:57 12/08" at bounding box center [1153, 407] width 78 height 29
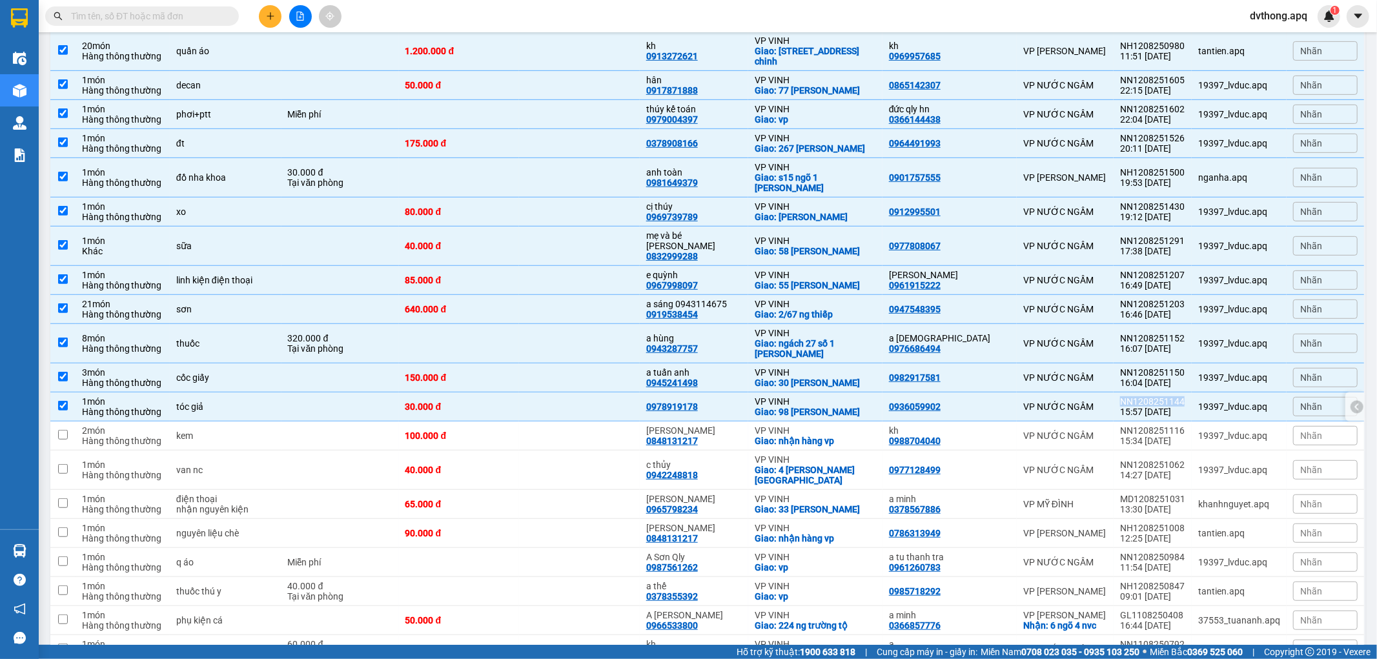
copy div "NN1208251144"
click at [777, 407] on div "Giao: 98 phan đình phùng" at bounding box center [815, 412] width 121 height 10
checkbox input "false"
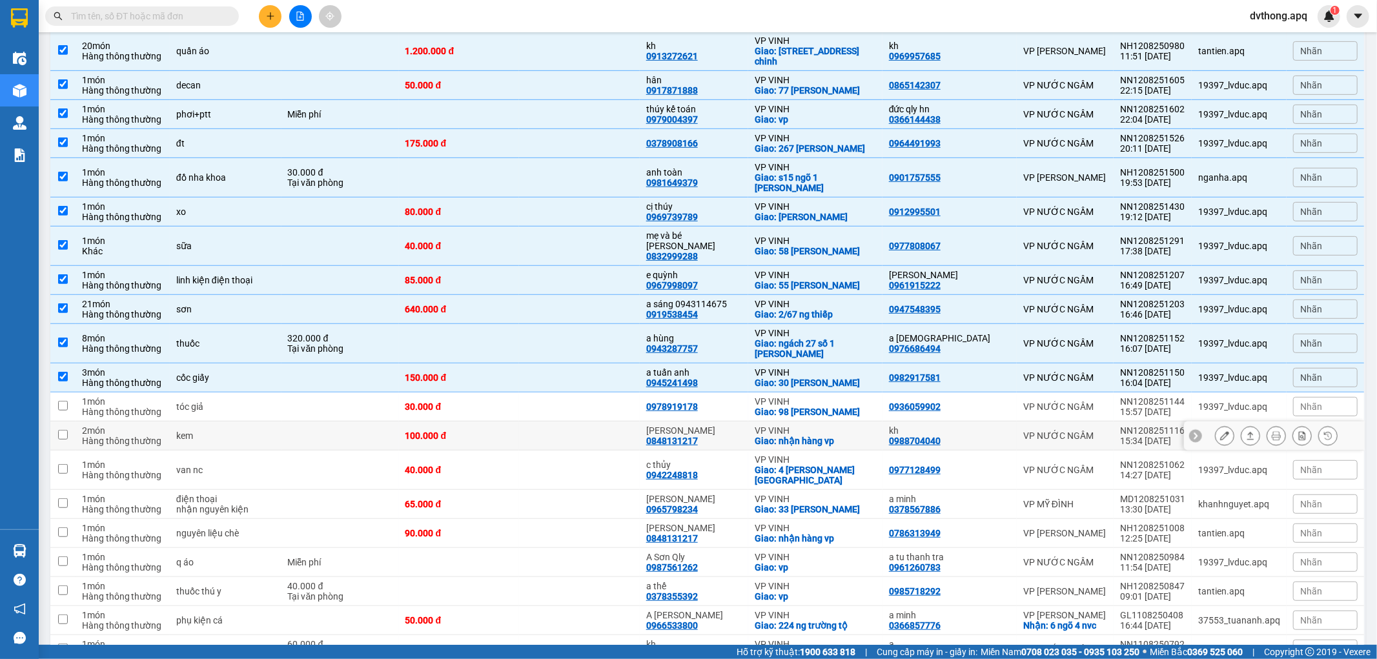
click at [603, 422] on td at bounding box center [579, 436] width 121 height 29
checkbox input "true"
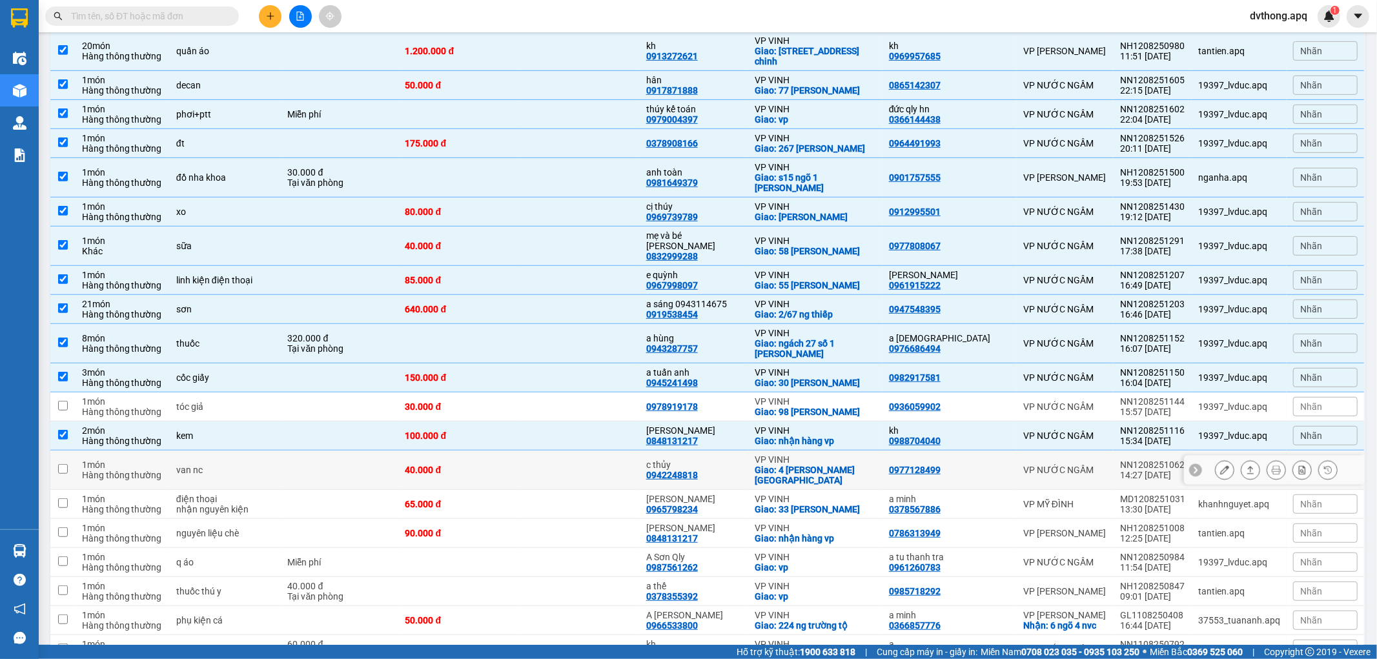
click at [1194, 467] on icon at bounding box center [1196, 470] width 4 height 7
drag, startPoint x: 1178, startPoint y: 412, endPoint x: 1094, endPoint y: 414, distance: 84.6
click at [1094, 451] on tr "1 món Hàng thông thường van nc 40.000 đ c thủy 0942248818 VP VINH Giao: 4 hồ sỹ…" at bounding box center [707, 470] width 1315 height 39
checkbox input "true"
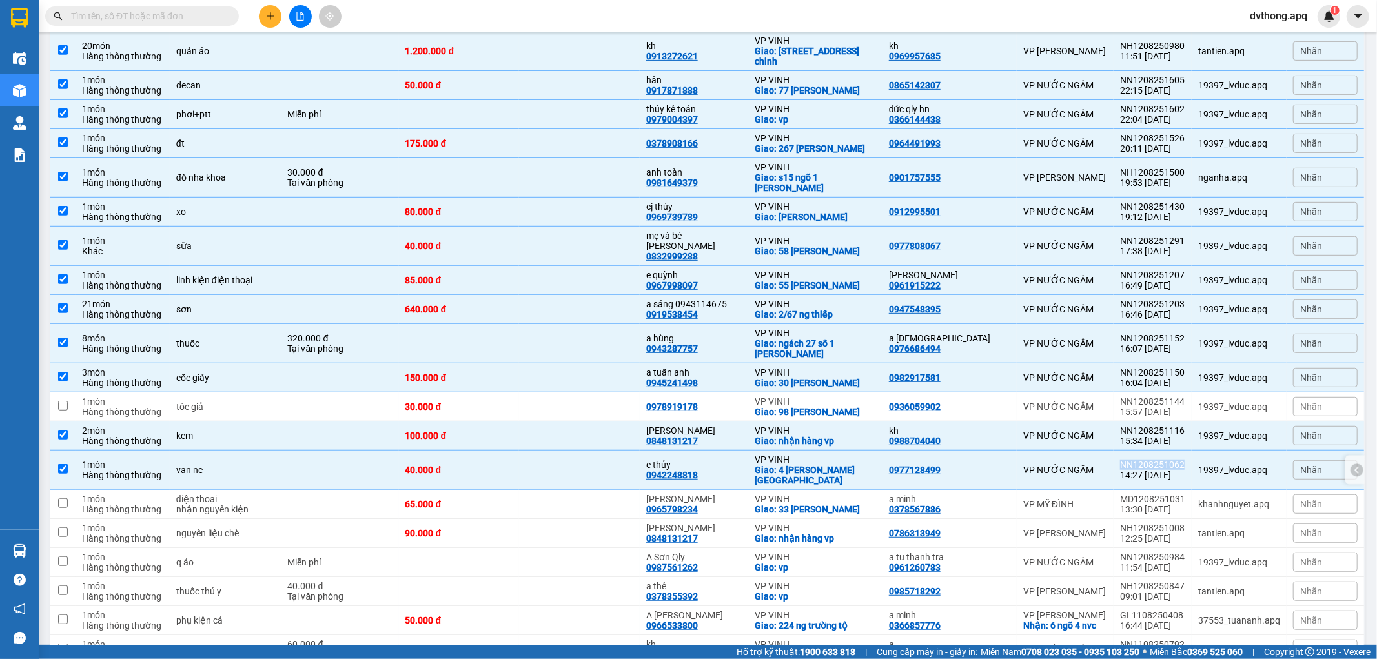
copy tr "VP NƯỚC NGẦM NN1208251062"
click at [1191, 500] on icon at bounding box center [1195, 504] width 9 height 9
click at [1191, 529] on icon at bounding box center [1195, 533] width 9 height 9
click at [476, 499] on div "65.000 đ" at bounding box center [459, 504] width 108 height 10
checkbox input "true"
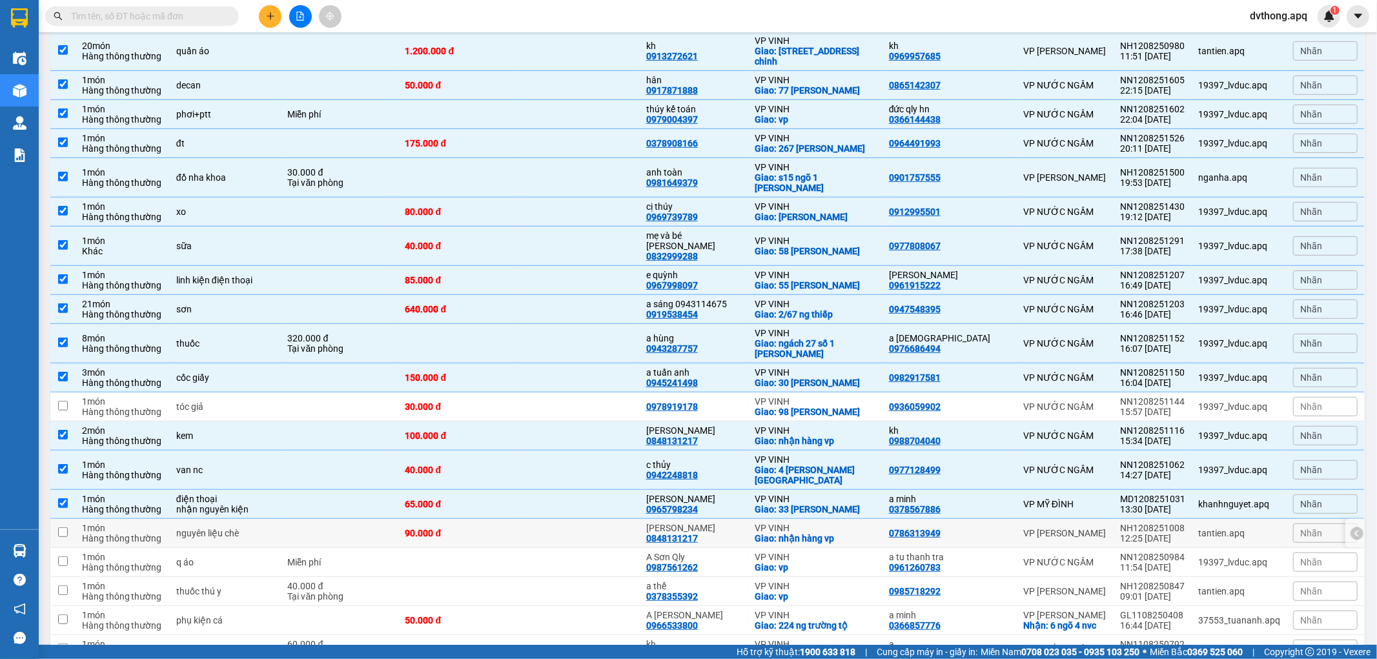
click at [476, 528] on div "90.000 đ" at bounding box center [459, 533] width 108 height 10
checkbox input "true"
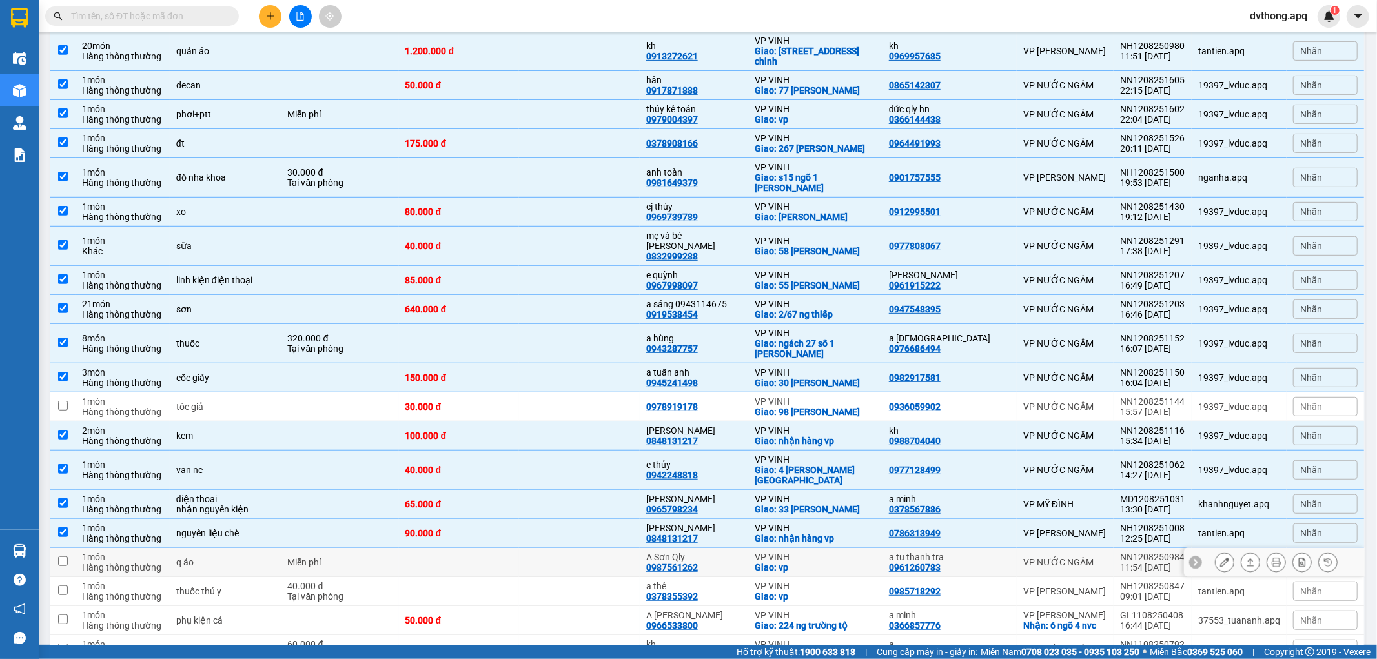
click at [475, 548] on td at bounding box center [459, 562] width 121 height 29
checkbox input "true"
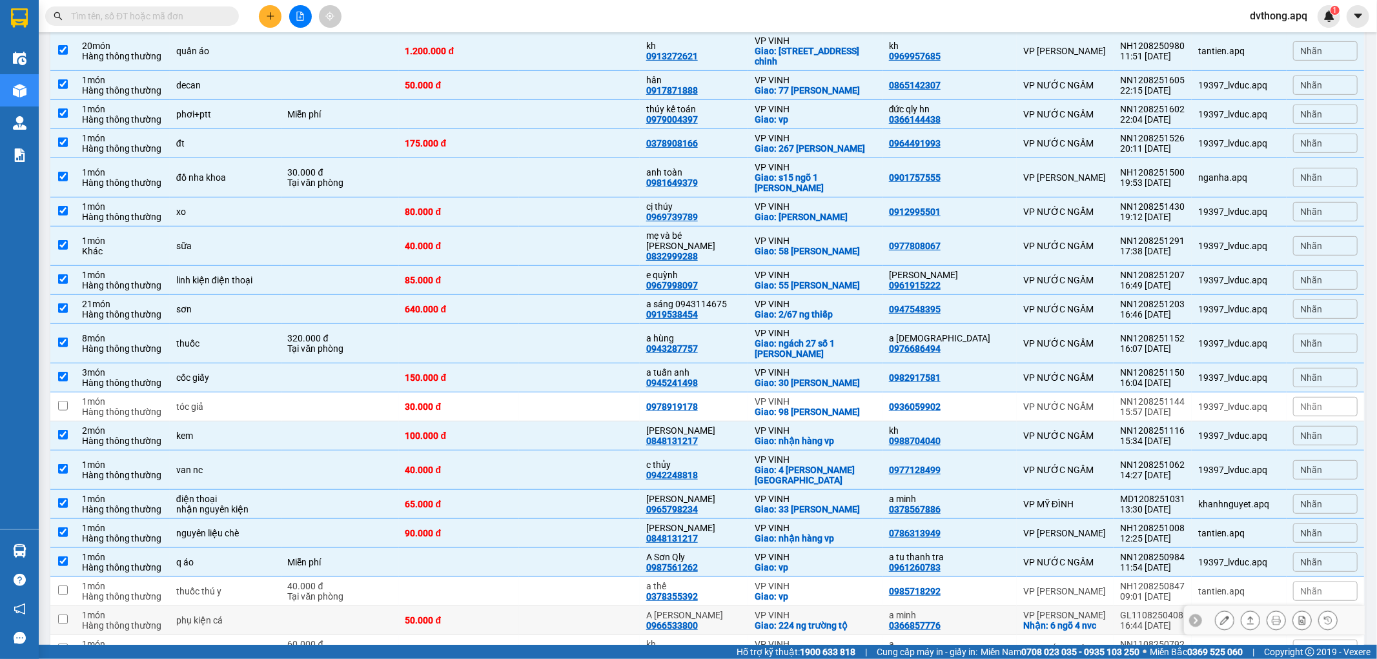
scroll to position [525, 0]
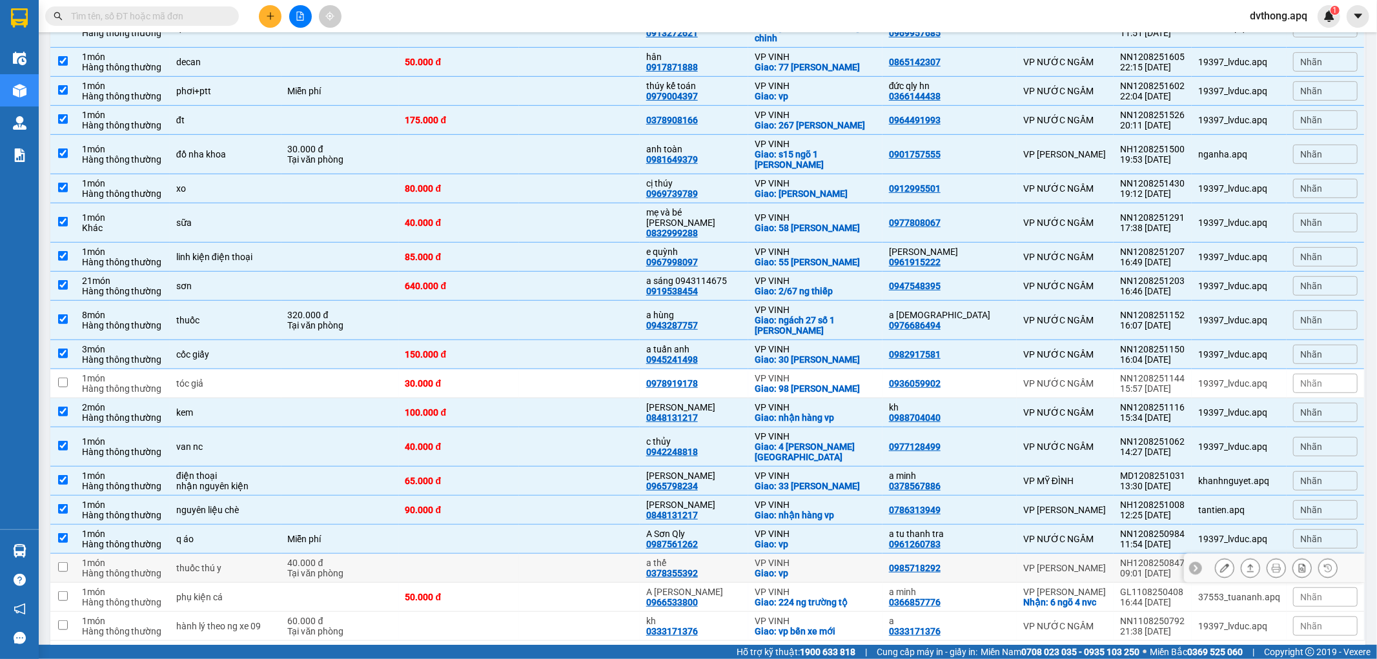
click at [515, 554] on td at bounding box center [459, 568] width 121 height 29
checkbox input "true"
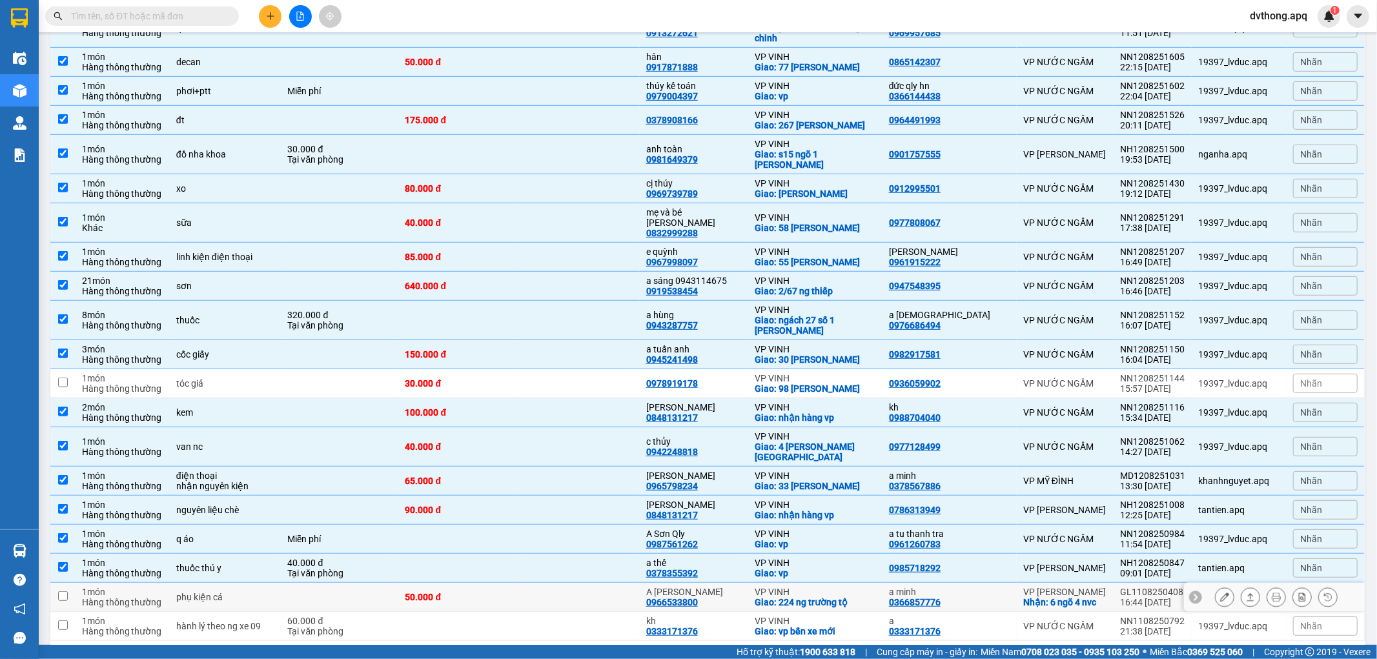
click at [498, 583] on td "50.000 đ" at bounding box center [459, 597] width 121 height 29
checkbox input "true"
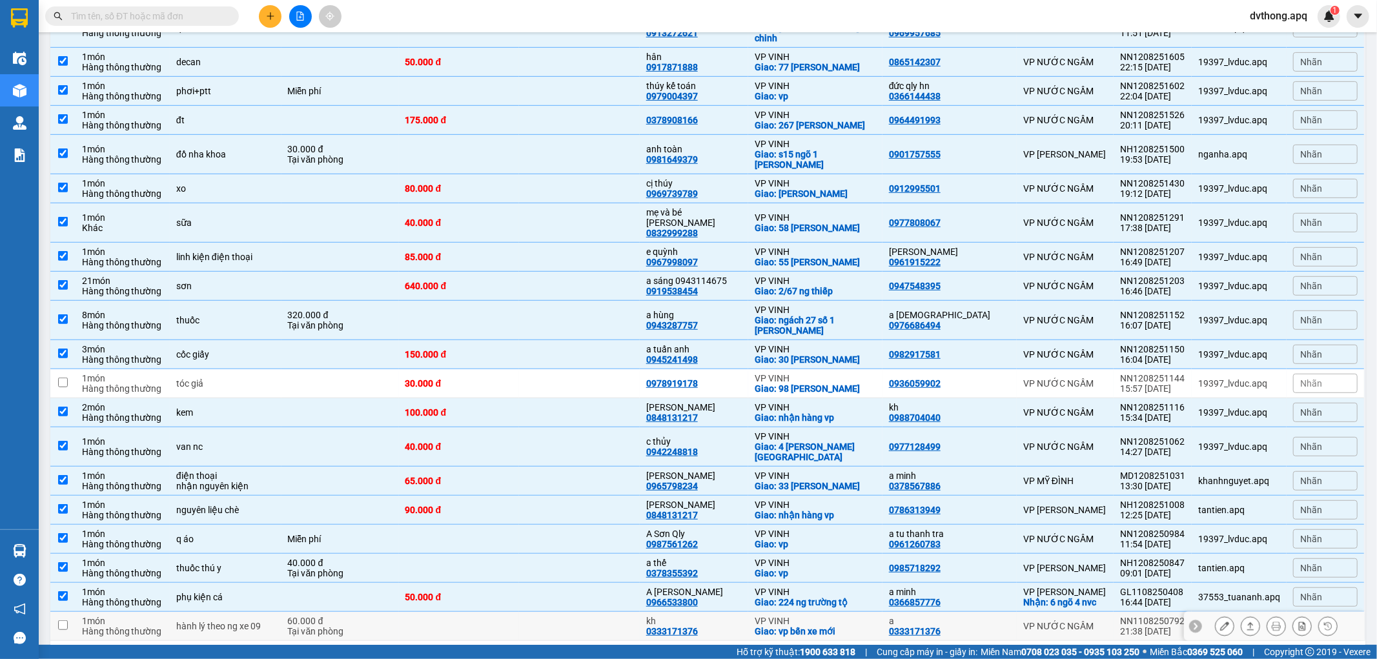
click at [497, 612] on td at bounding box center [459, 626] width 121 height 29
checkbox input "true"
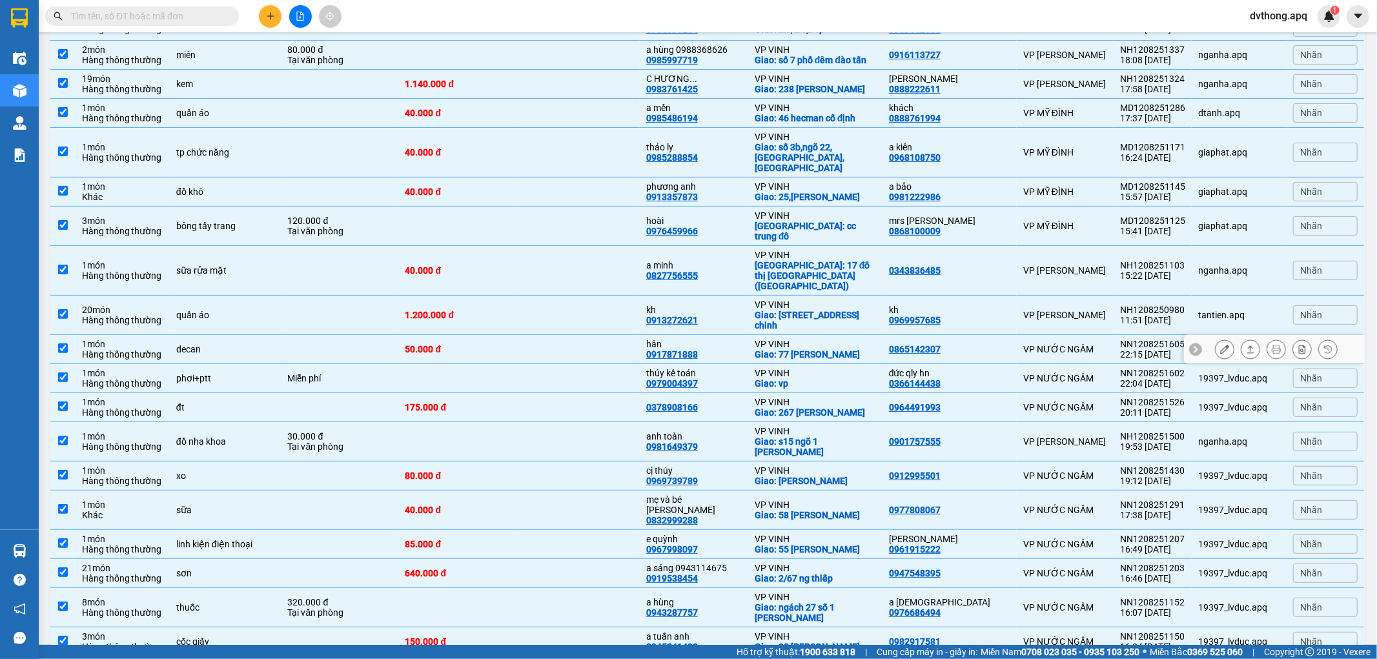
scroll to position [310, 0]
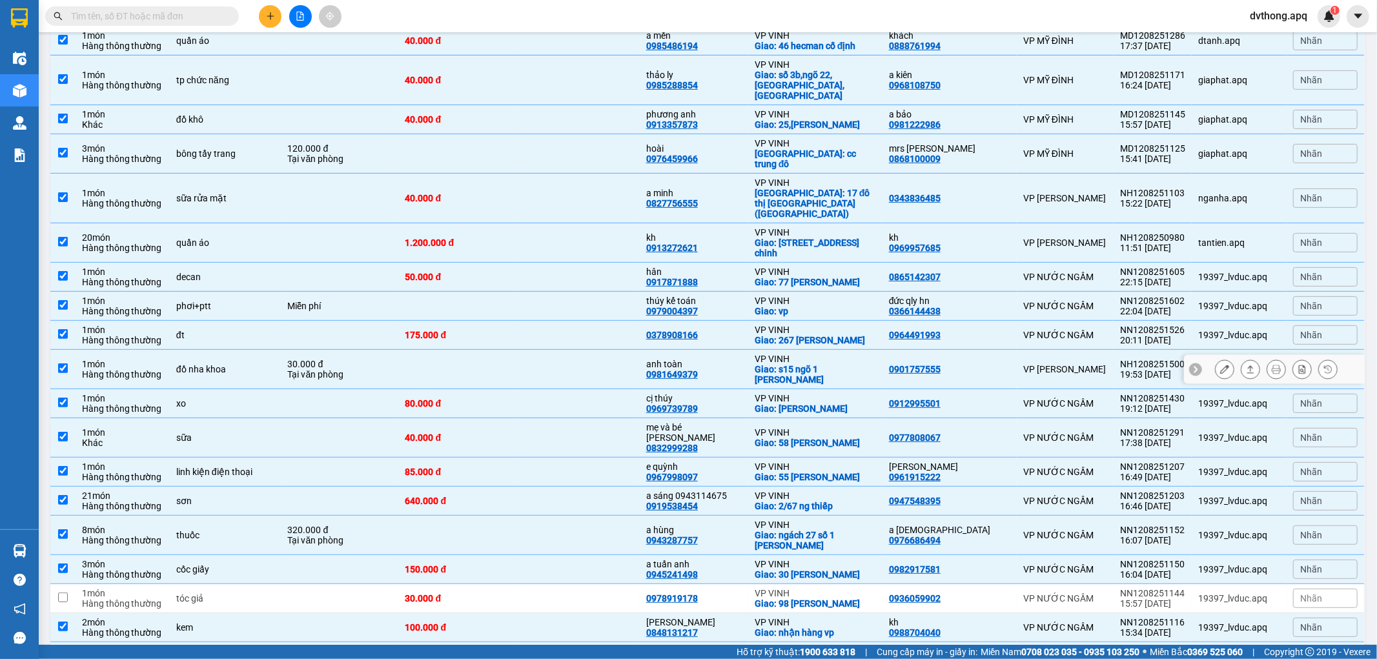
click at [1191, 365] on icon at bounding box center [1195, 369] width 9 height 9
drag, startPoint x: 1180, startPoint y: 327, endPoint x: 1108, endPoint y: 332, distance: 71.8
click at [1108, 350] on tr "1 món Hàng thông thường đồ nha khoa 30.000 đ Tại văn phòng anh toàn 0981649379 …" at bounding box center [707, 369] width 1315 height 39
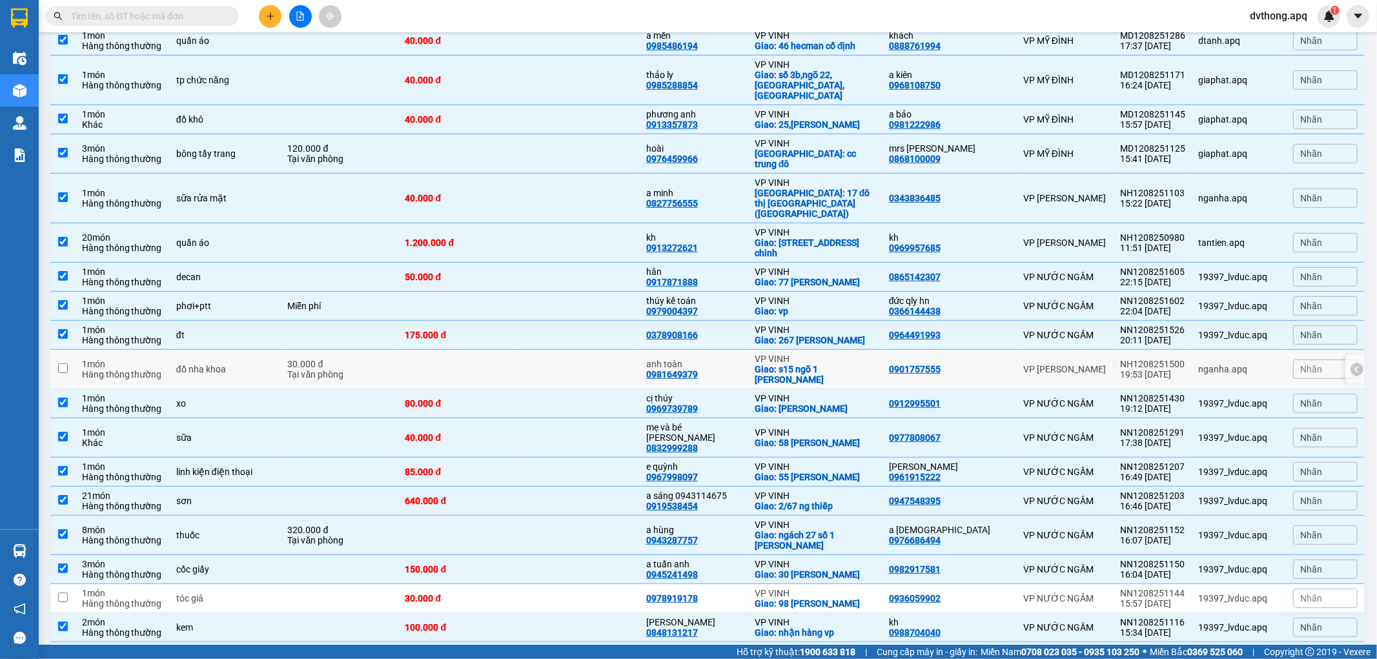
click at [504, 350] on td at bounding box center [459, 369] width 121 height 39
checkbox input "true"
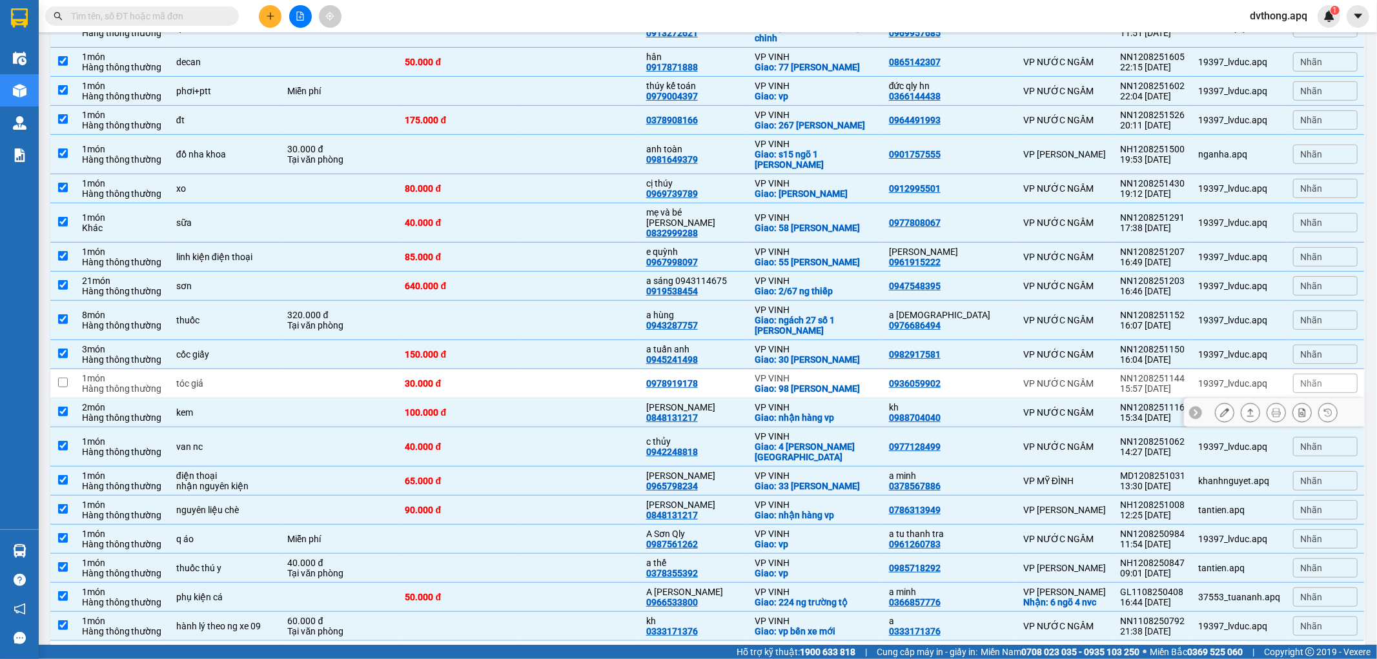
scroll to position [166, 0]
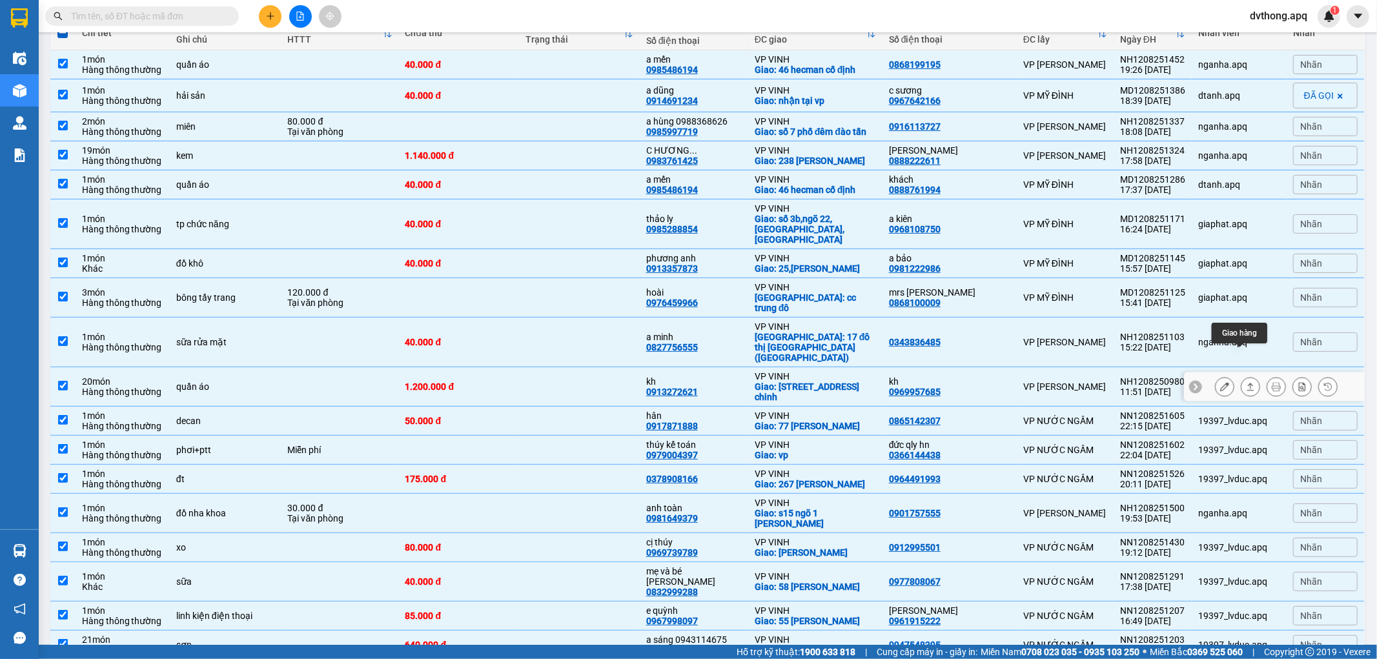
click at [1246, 382] on icon at bounding box center [1250, 386] width 9 height 9
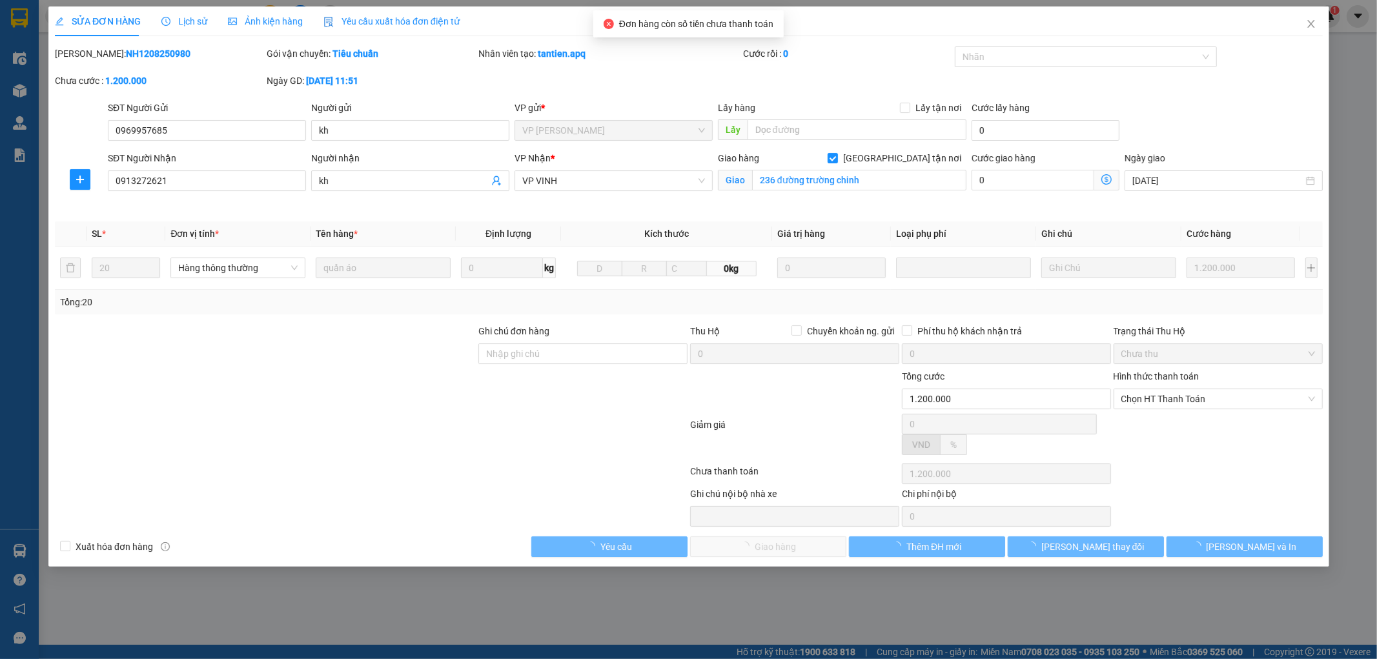
type input "0969957685"
type input "kh"
type input "0913272621"
type input "kh"
checkbox input "true"
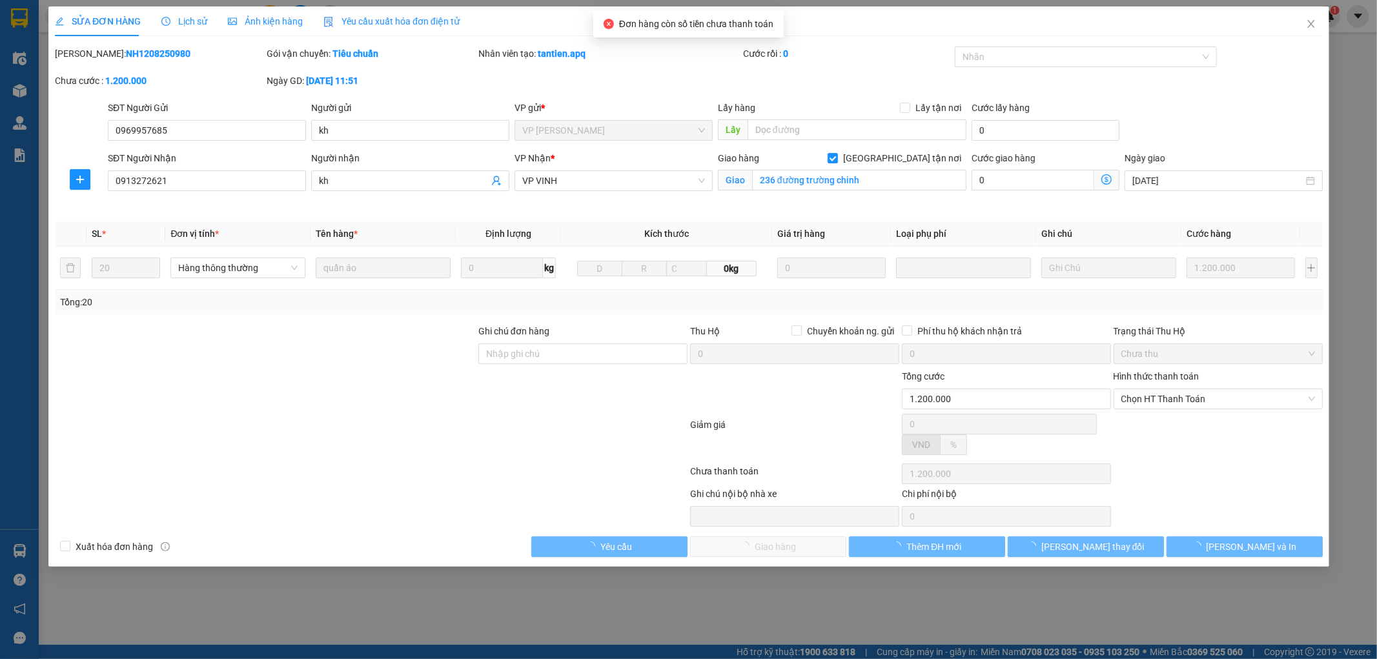
type input "236 đường trường chinh"
type input "1.200.000"
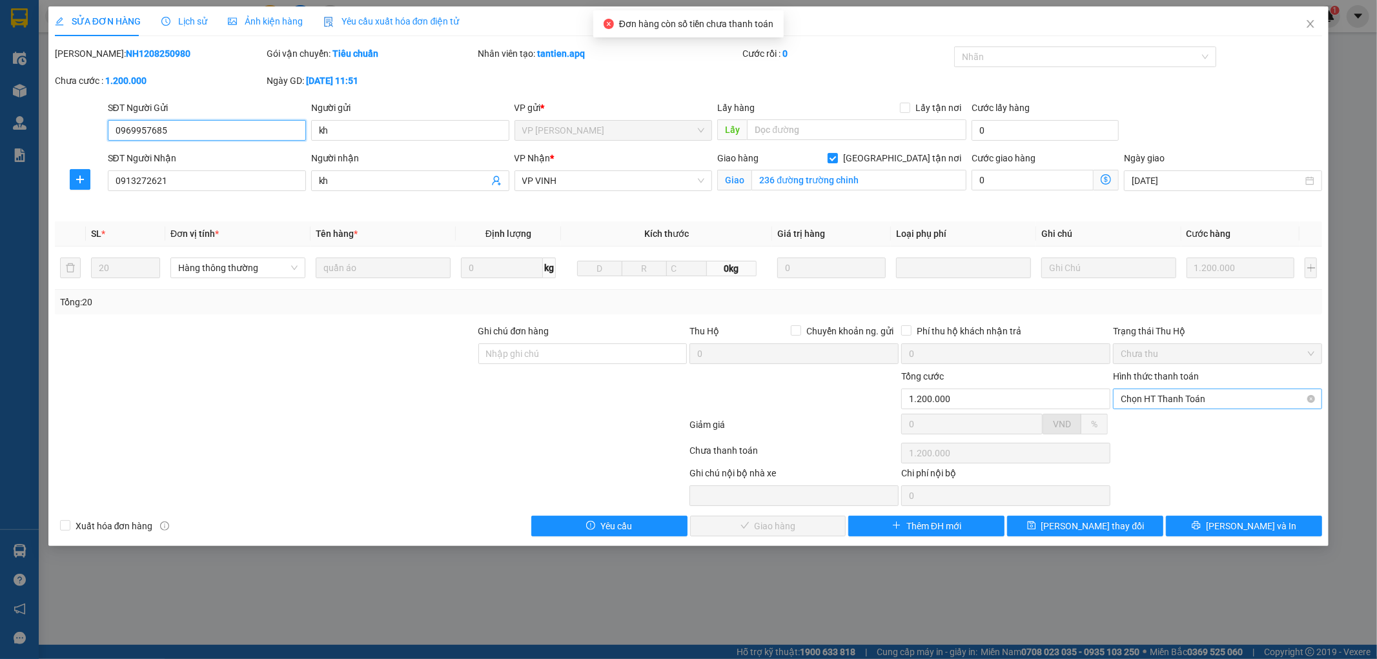
click at [1159, 391] on span "Chọn HT Thanh Toán" at bounding box center [1218, 398] width 194 height 19
click at [1137, 427] on div "Tại văn phòng" at bounding box center [1218, 425] width 194 height 14
type input "0"
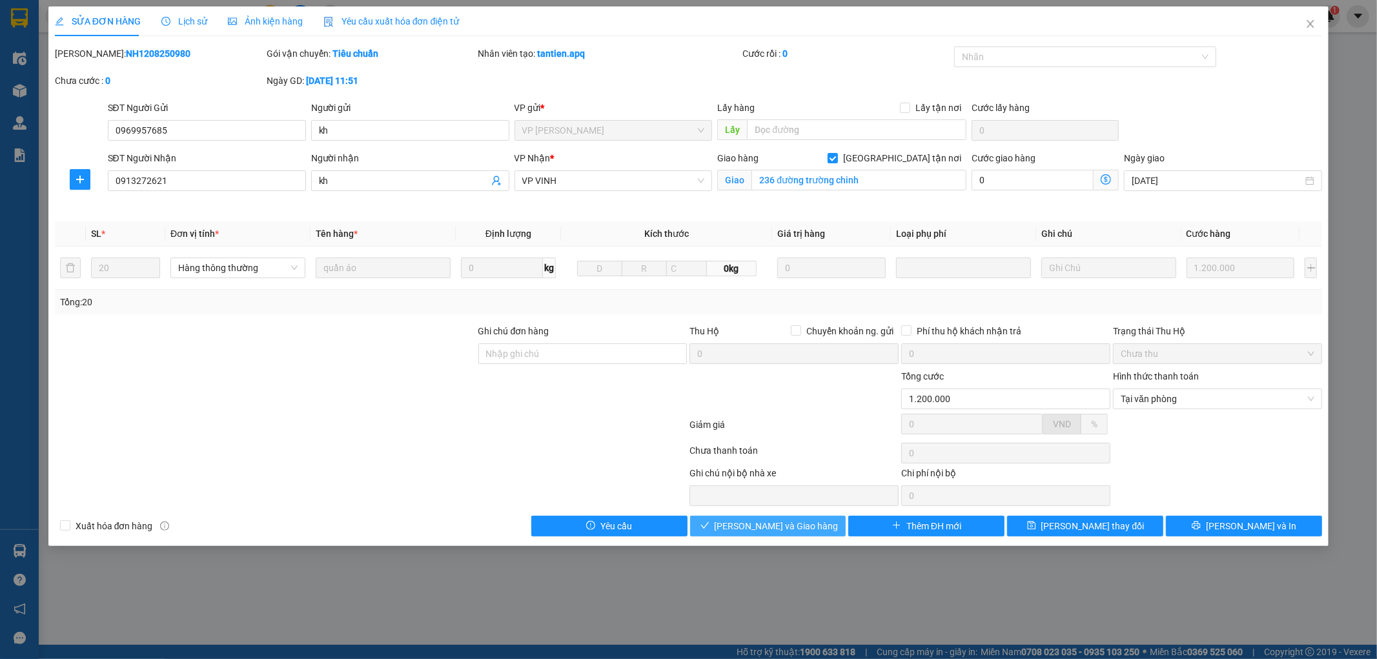
click at [763, 529] on span "Lưu và Giao hàng" at bounding box center [777, 526] width 124 height 14
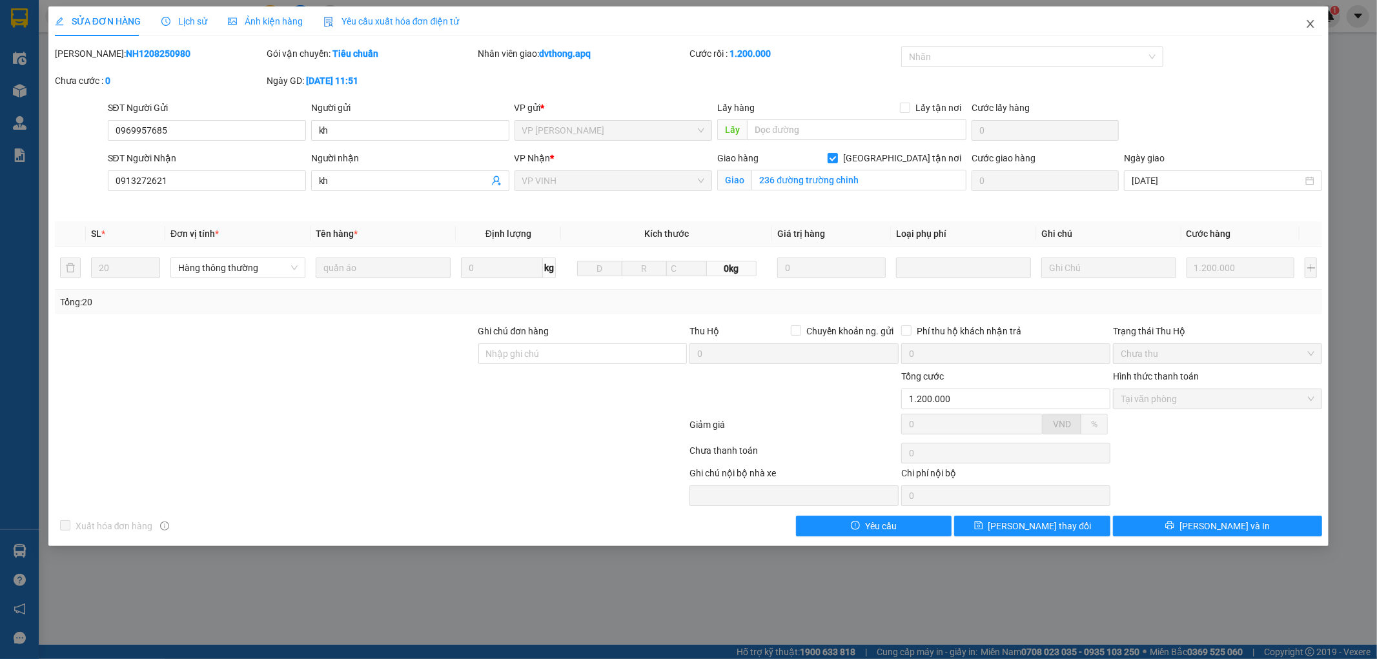
click at [1307, 24] on icon "close" at bounding box center [1310, 24] width 10 height 10
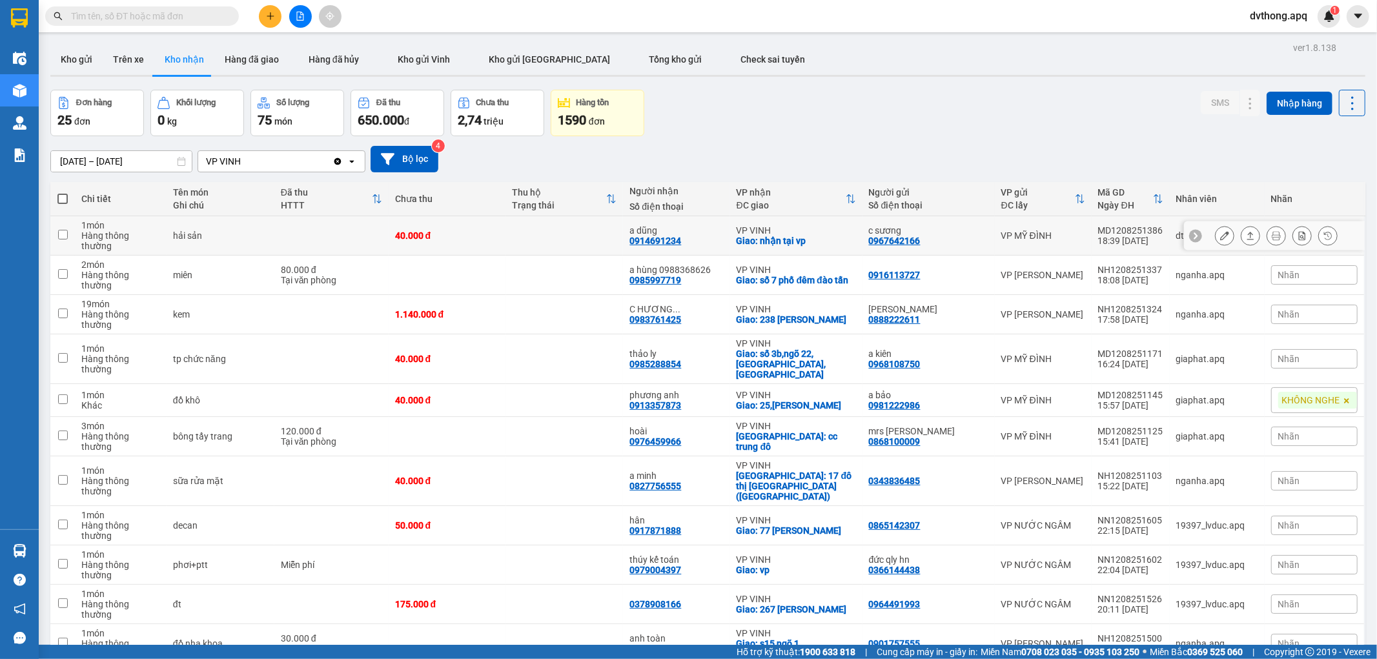
click at [584, 234] on td at bounding box center [565, 235] width 118 height 39
checkbox input "true"
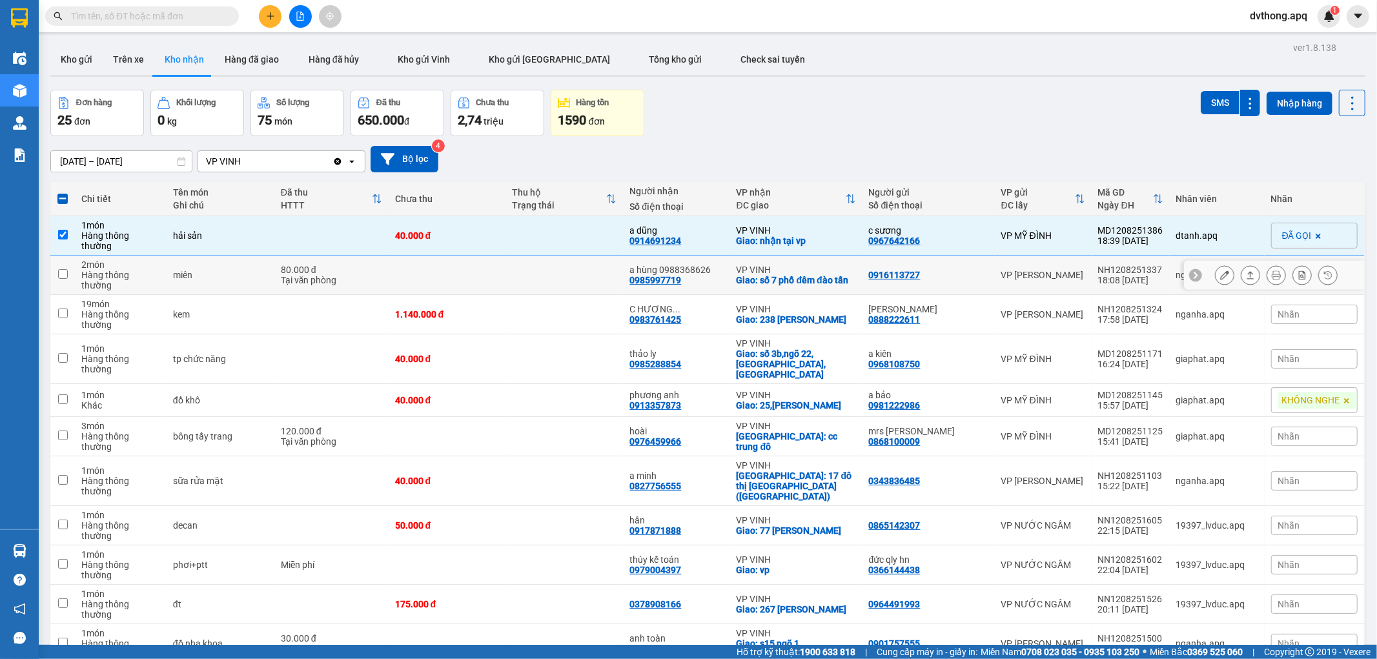
click at [577, 274] on td at bounding box center [565, 275] width 118 height 39
checkbox input "true"
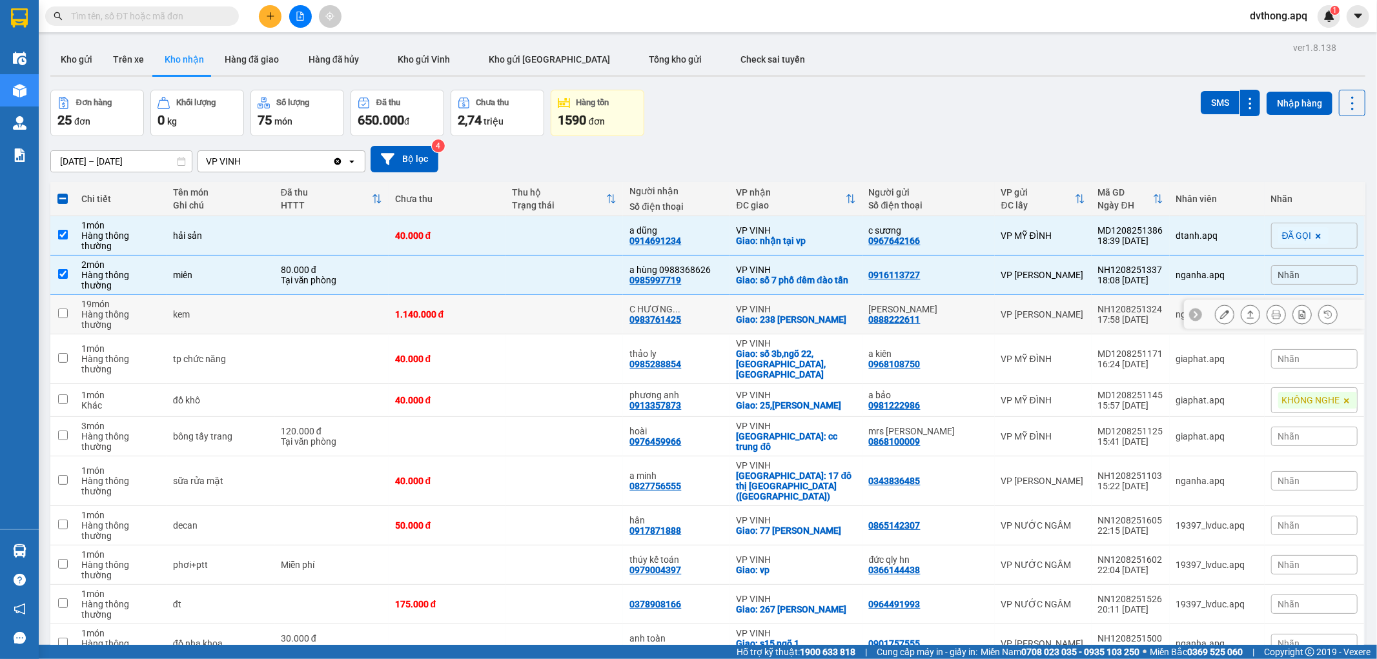
click at [567, 297] on td at bounding box center [565, 314] width 118 height 39
checkbox input "true"
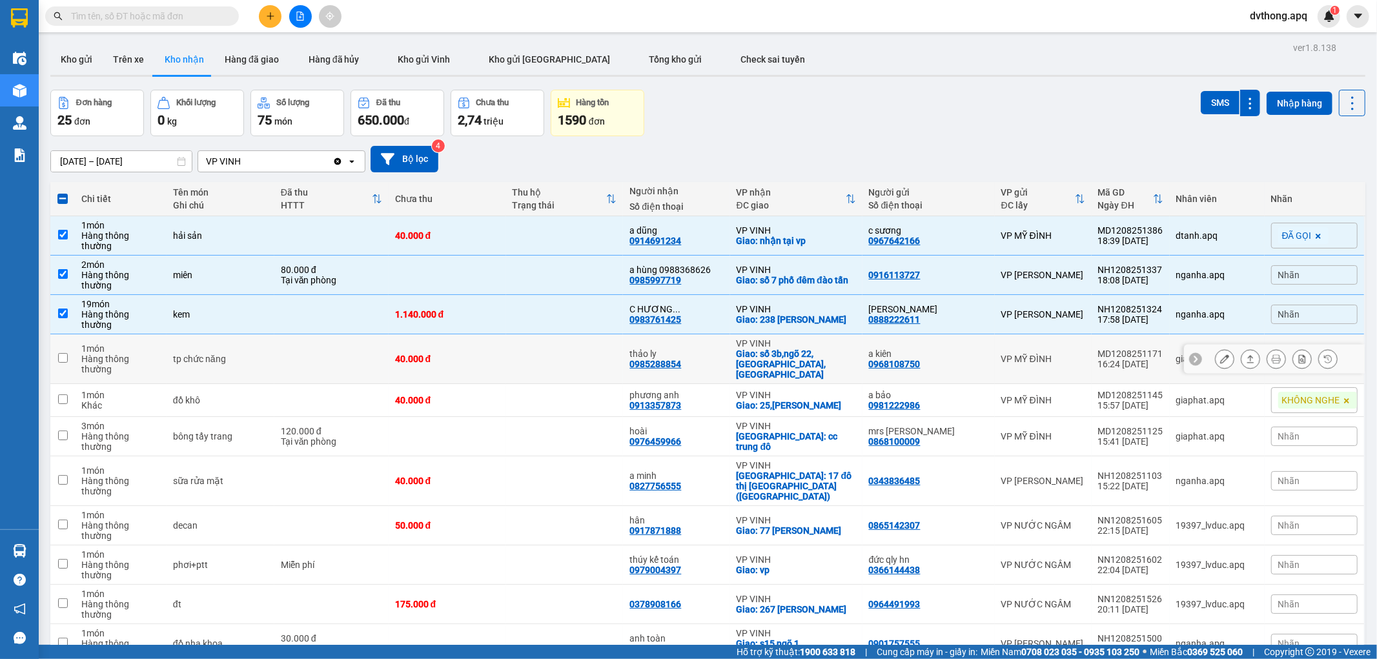
click at [564, 334] on td at bounding box center [565, 359] width 118 height 50
checkbox input "true"
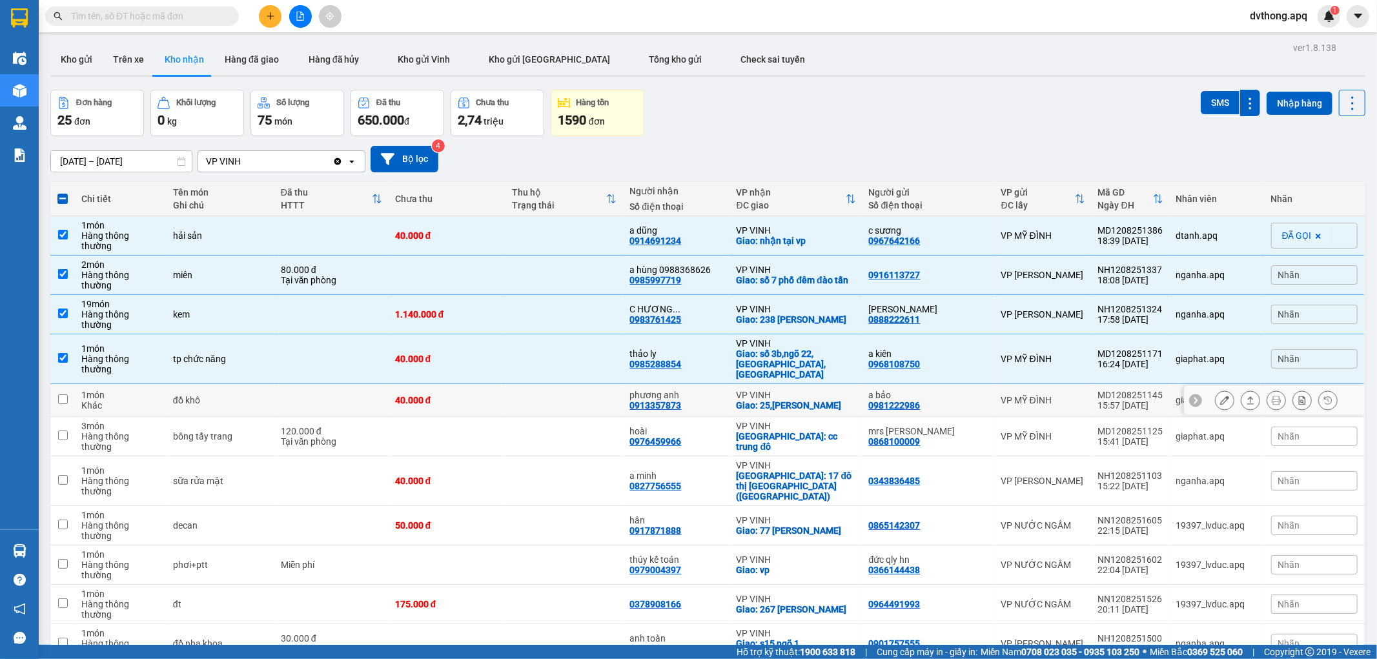
click at [557, 384] on td at bounding box center [565, 400] width 118 height 33
checkbox input "true"
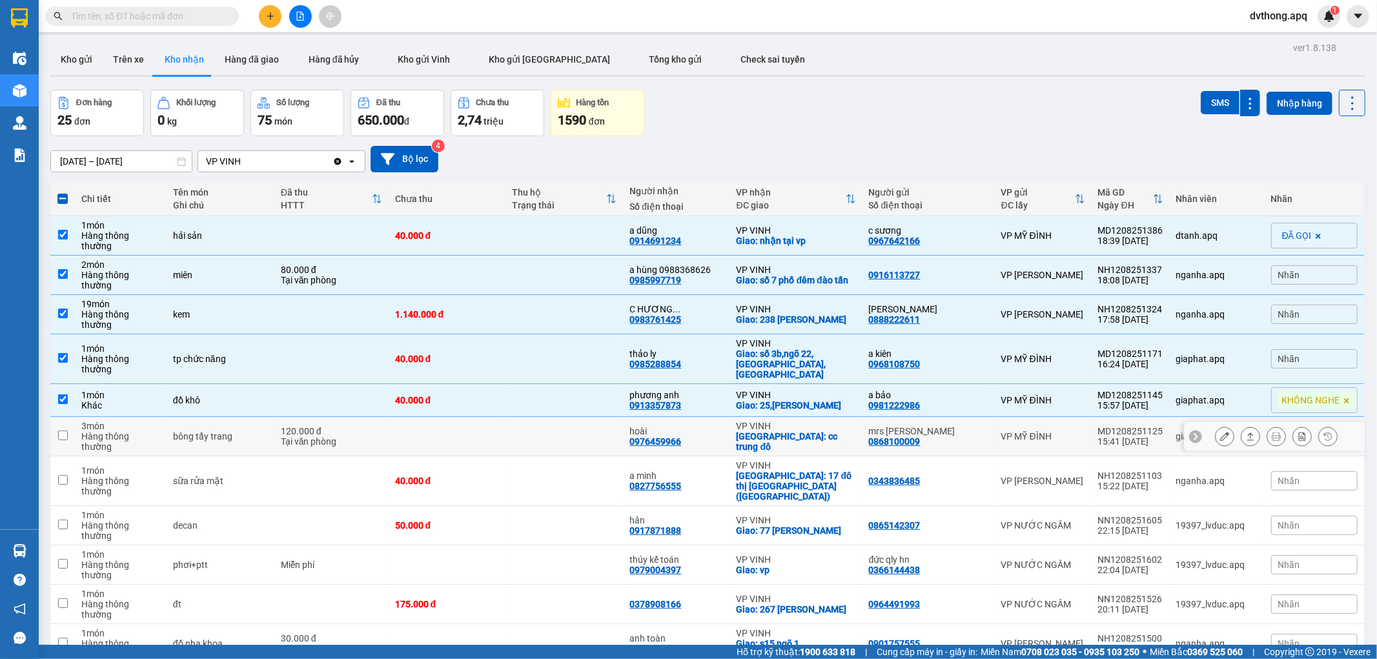
click at [557, 417] on td at bounding box center [565, 436] width 118 height 39
checkbox input "true"
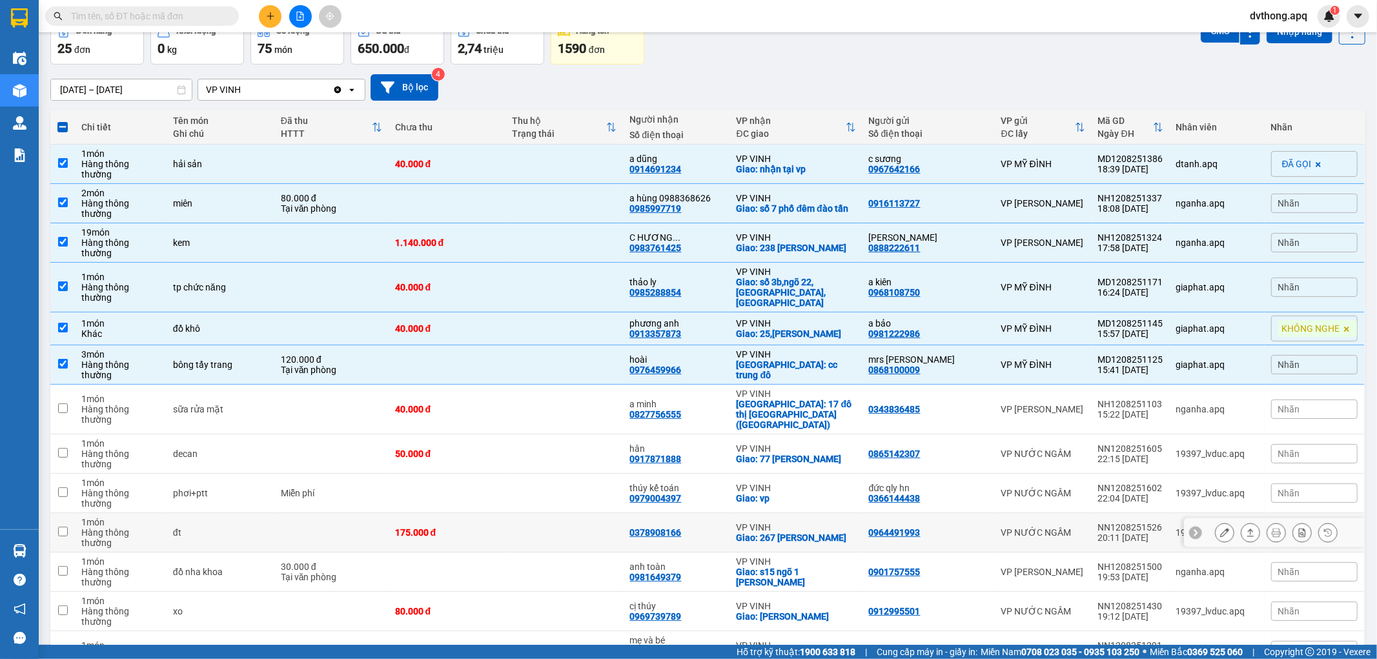
scroll to position [143, 0]
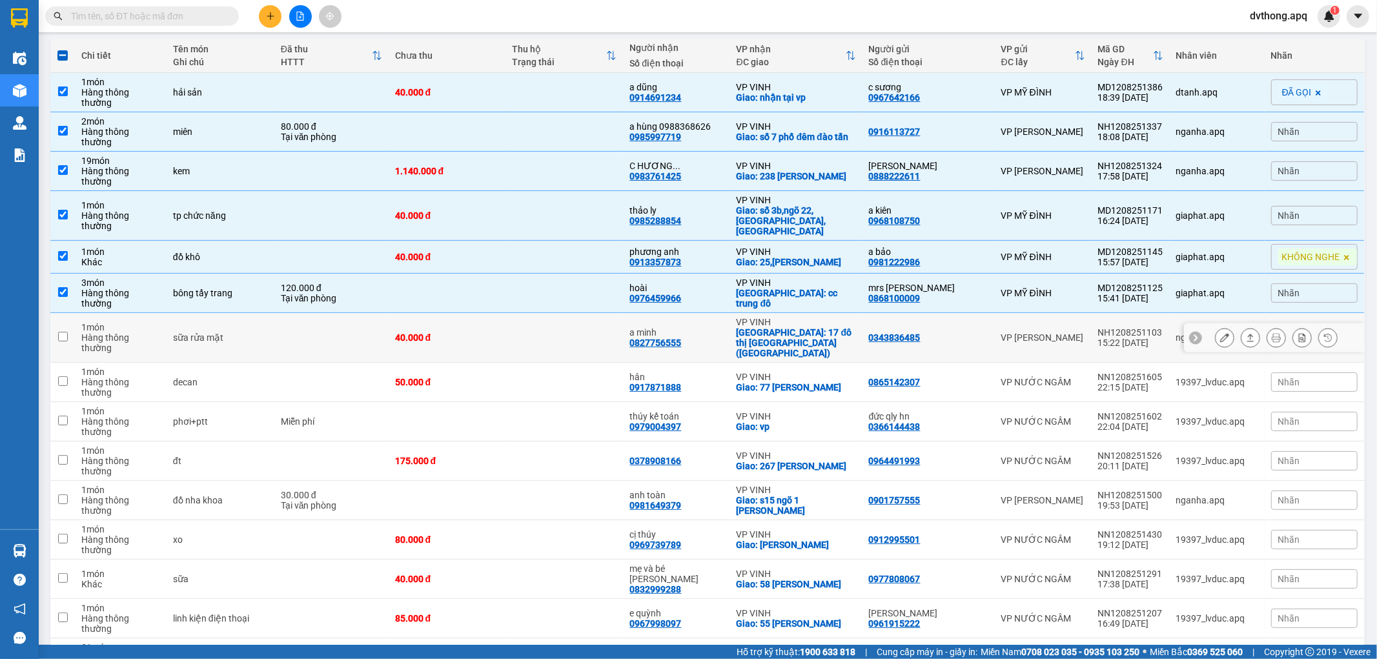
click at [571, 313] on td at bounding box center [565, 338] width 118 height 50
checkbox input "true"
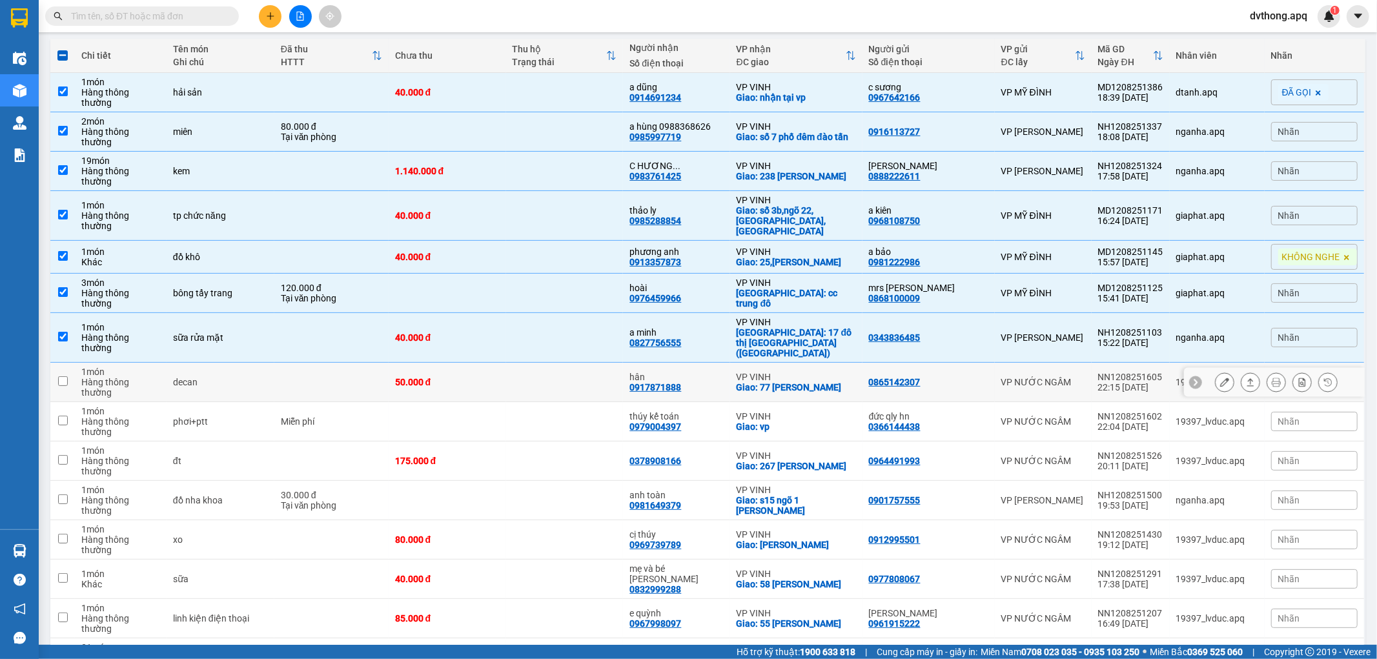
click at [556, 363] on td at bounding box center [565, 382] width 118 height 39
checkbox input "true"
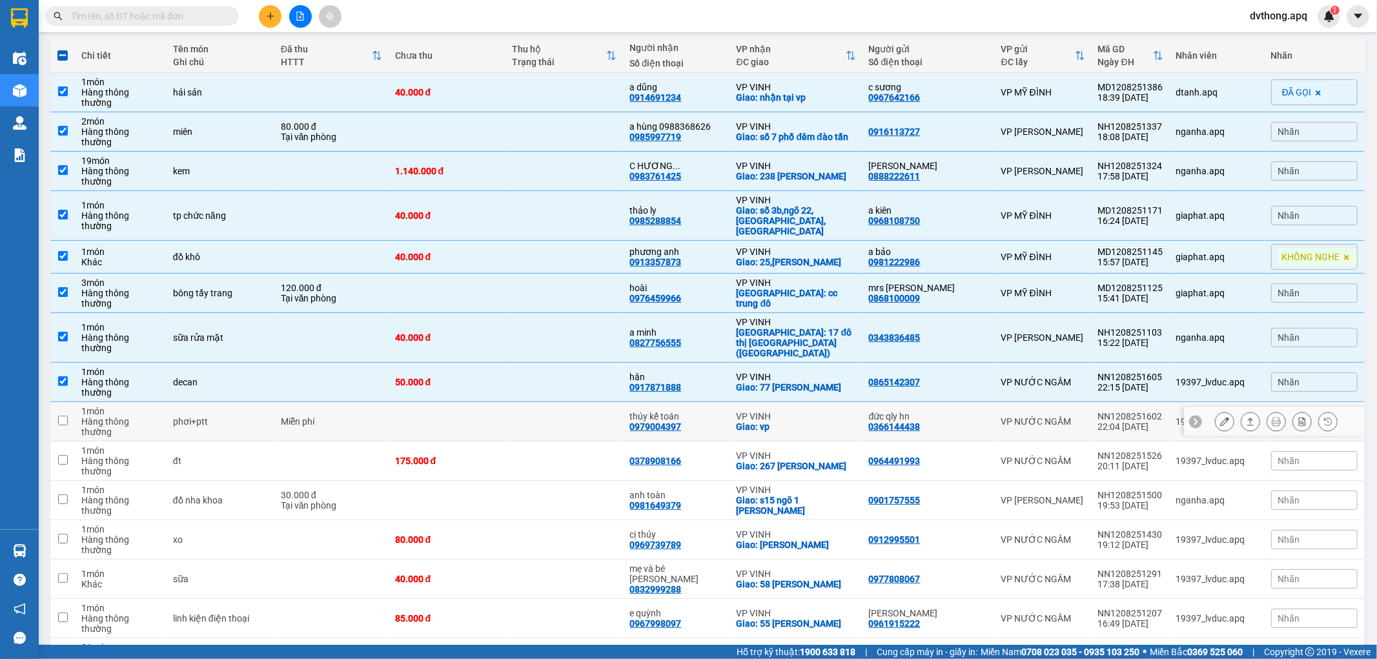
click at [562, 402] on td at bounding box center [565, 421] width 118 height 39
checkbox input "true"
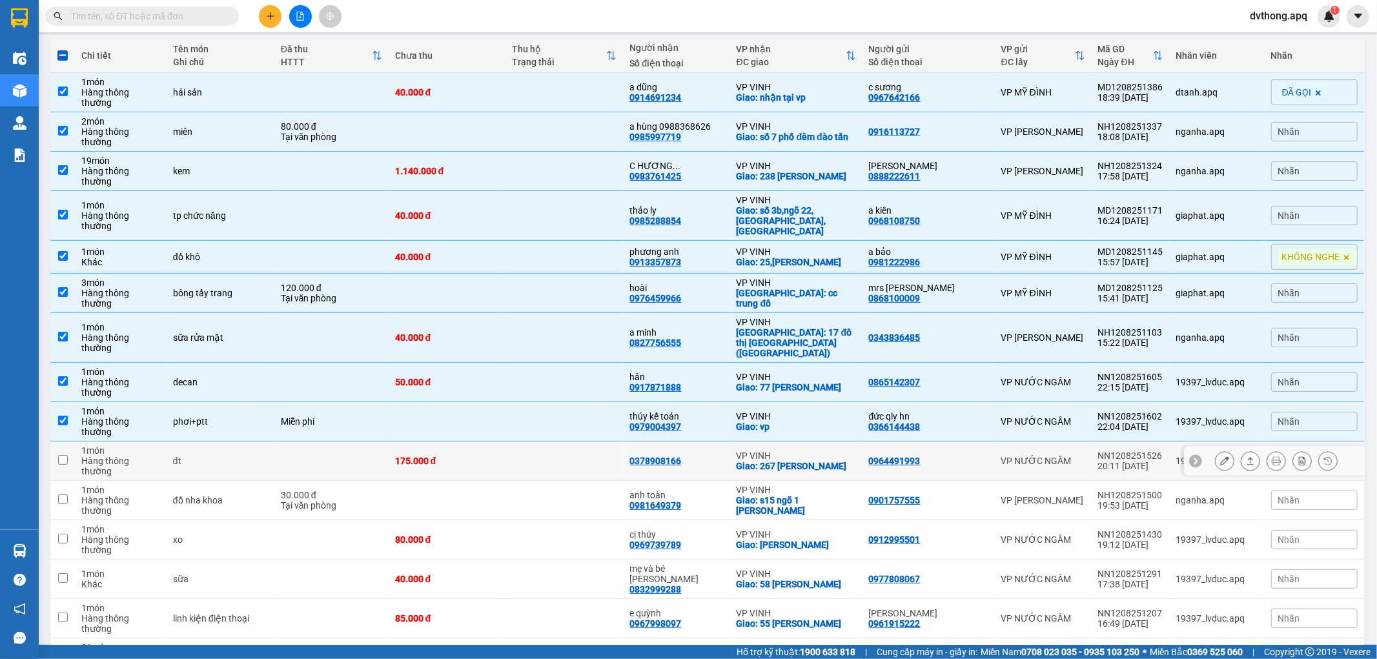
click at [558, 442] on td at bounding box center [565, 461] width 118 height 39
checkbox input "true"
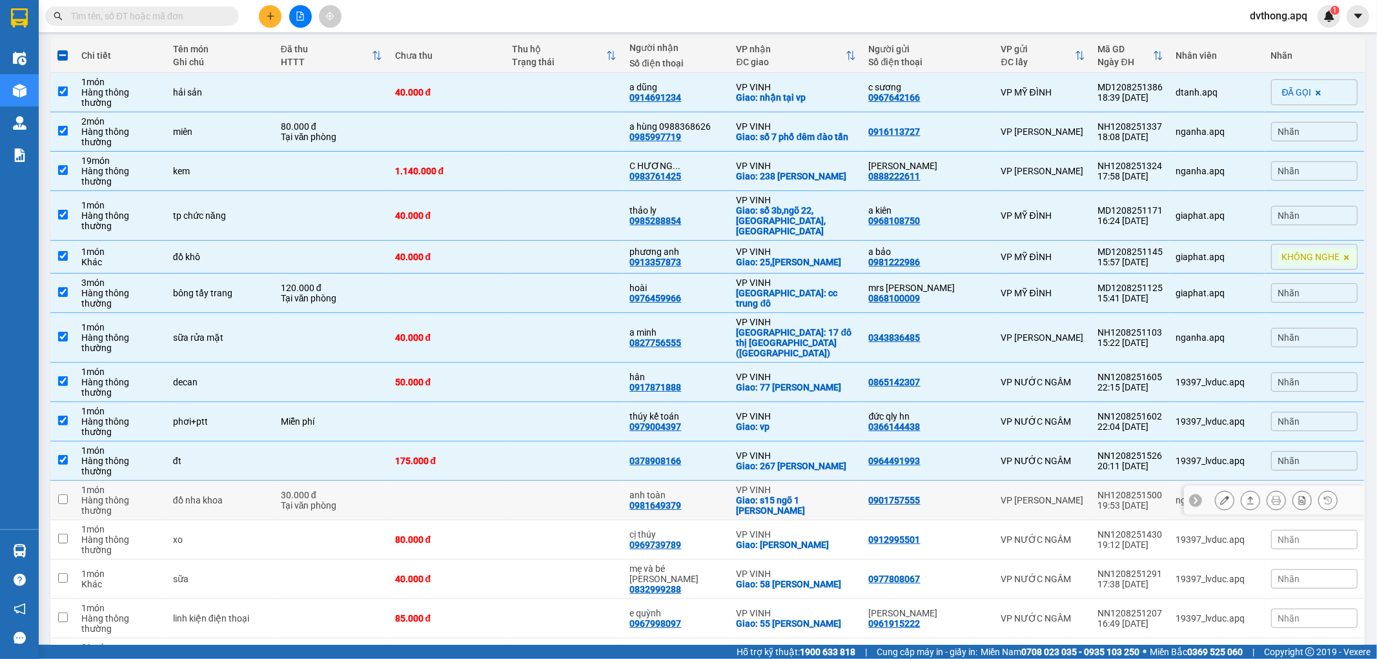
click at [557, 481] on td at bounding box center [565, 500] width 118 height 39
checkbox input "true"
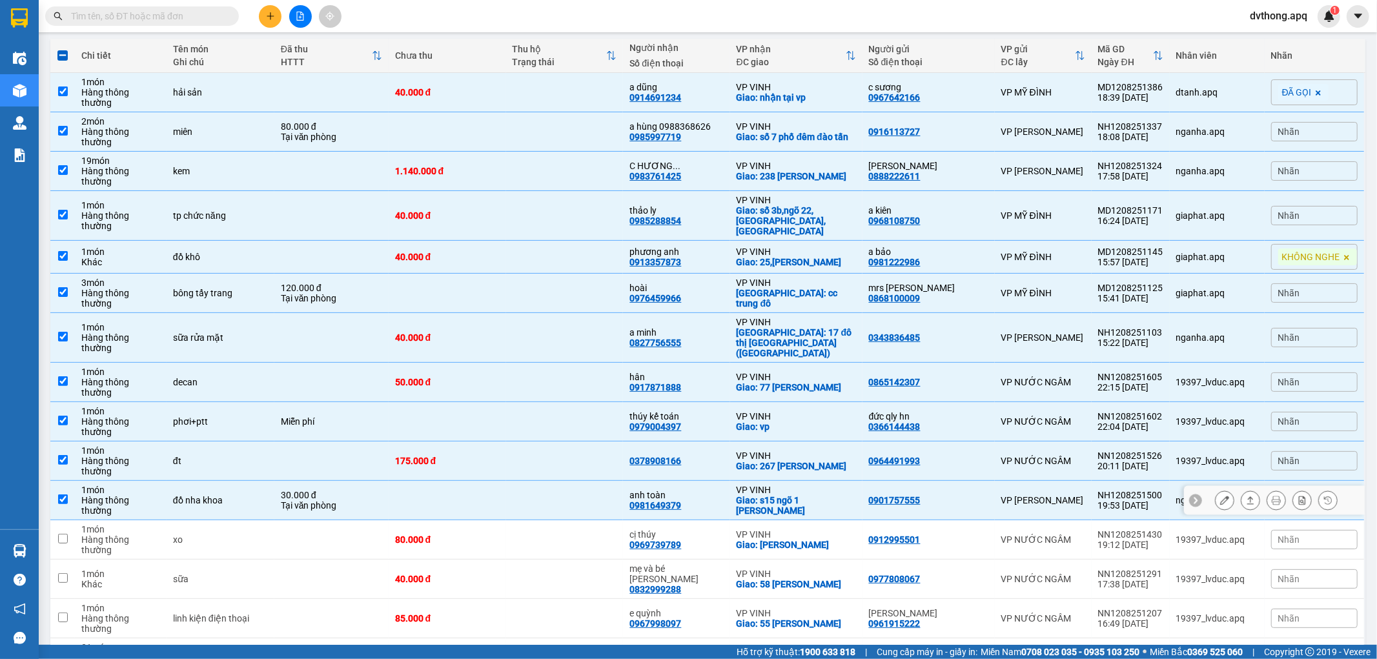
scroll to position [215, 0]
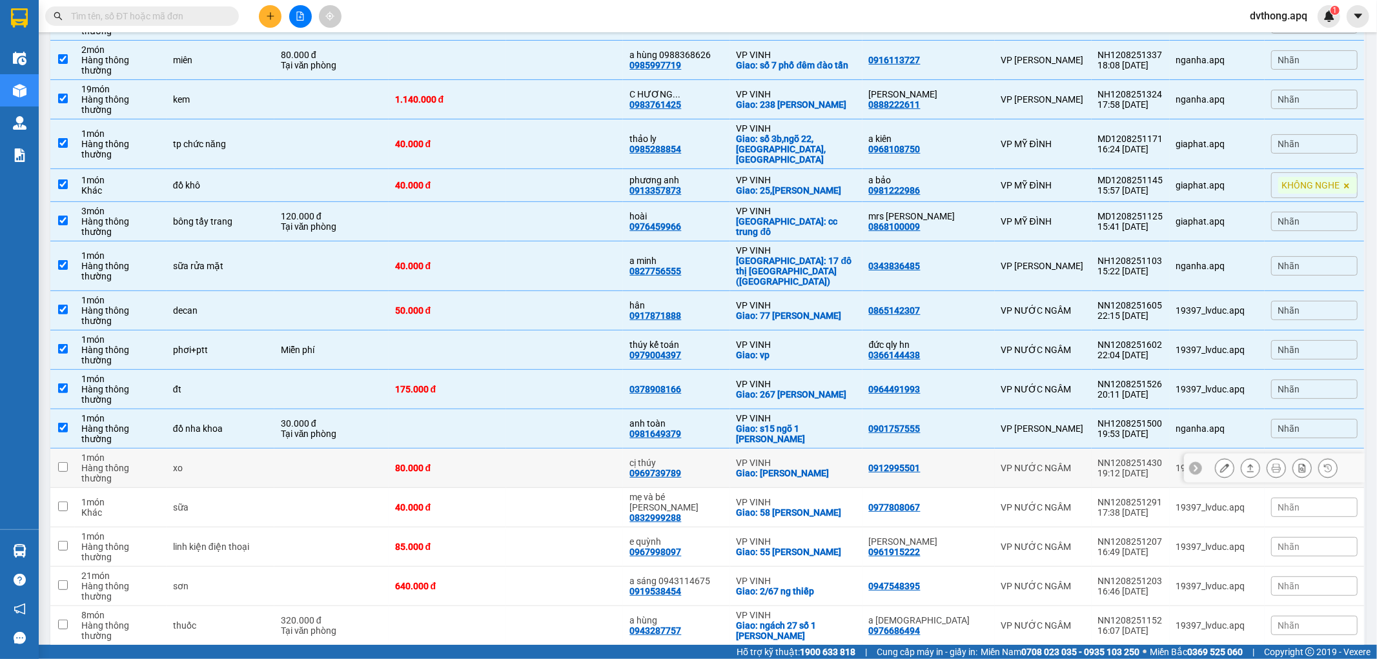
click at [582, 449] on td at bounding box center [565, 468] width 118 height 39
checkbox input "true"
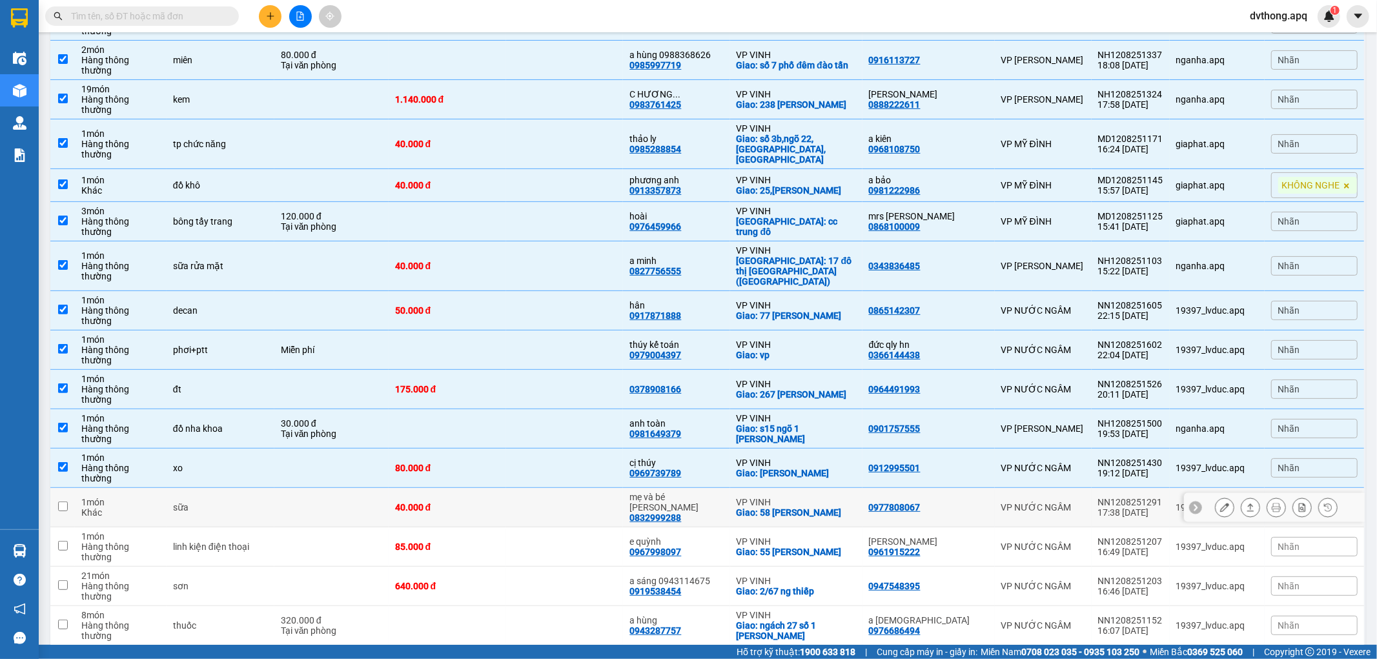
click at [589, 488] on td at bounding box center [565, 507] width 118 height 39
checkbox input "true"
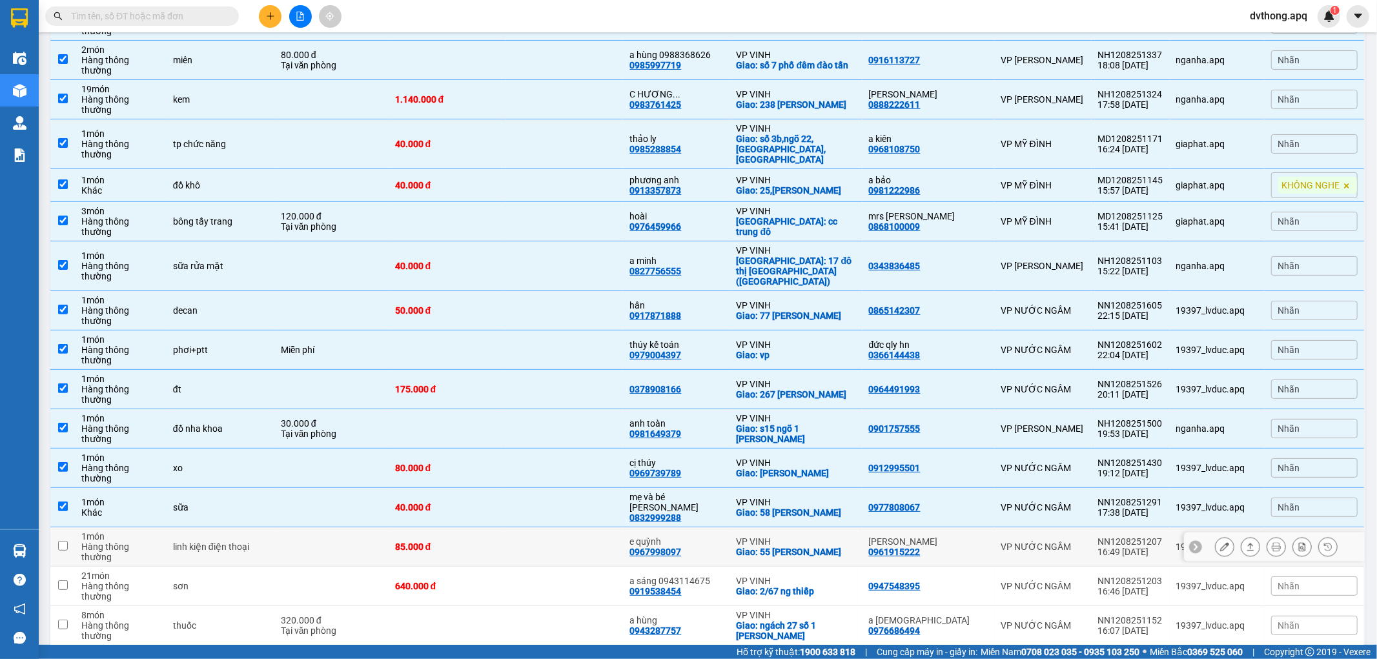
click at [589, 527] on td at bounding box center [565, 546] width 118 height 39
checkbox input "true"
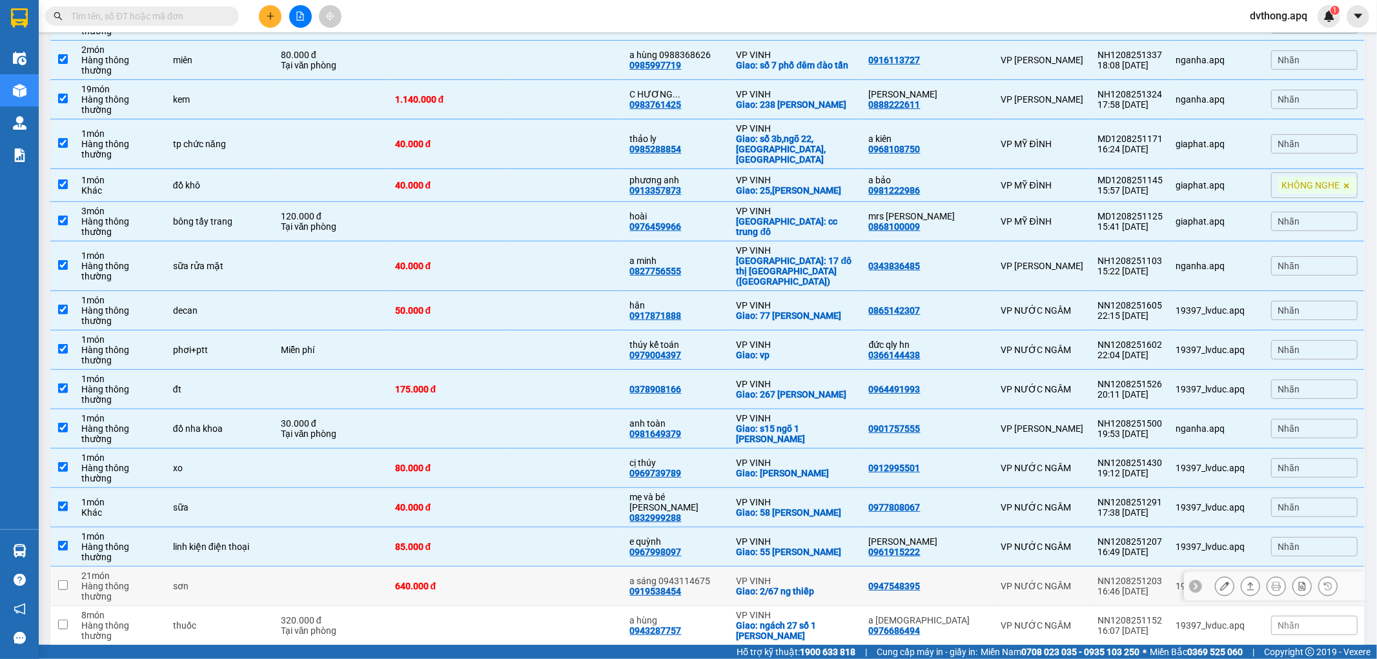
click at [576, 567] on td at bounding box center [565, 586] width 118 height 39
checkbox input "true"
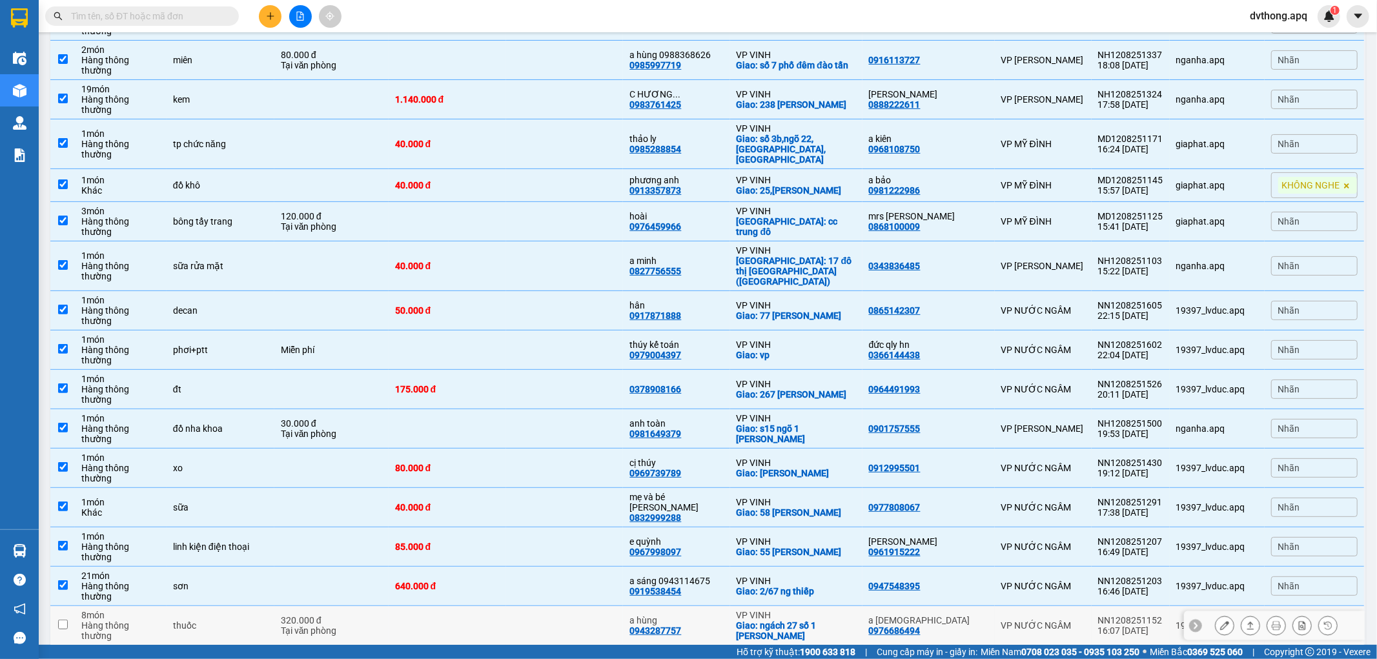
click at [565, 606] on td at bounding box center [565, 625] width 118 height 39
checkbox input "true"
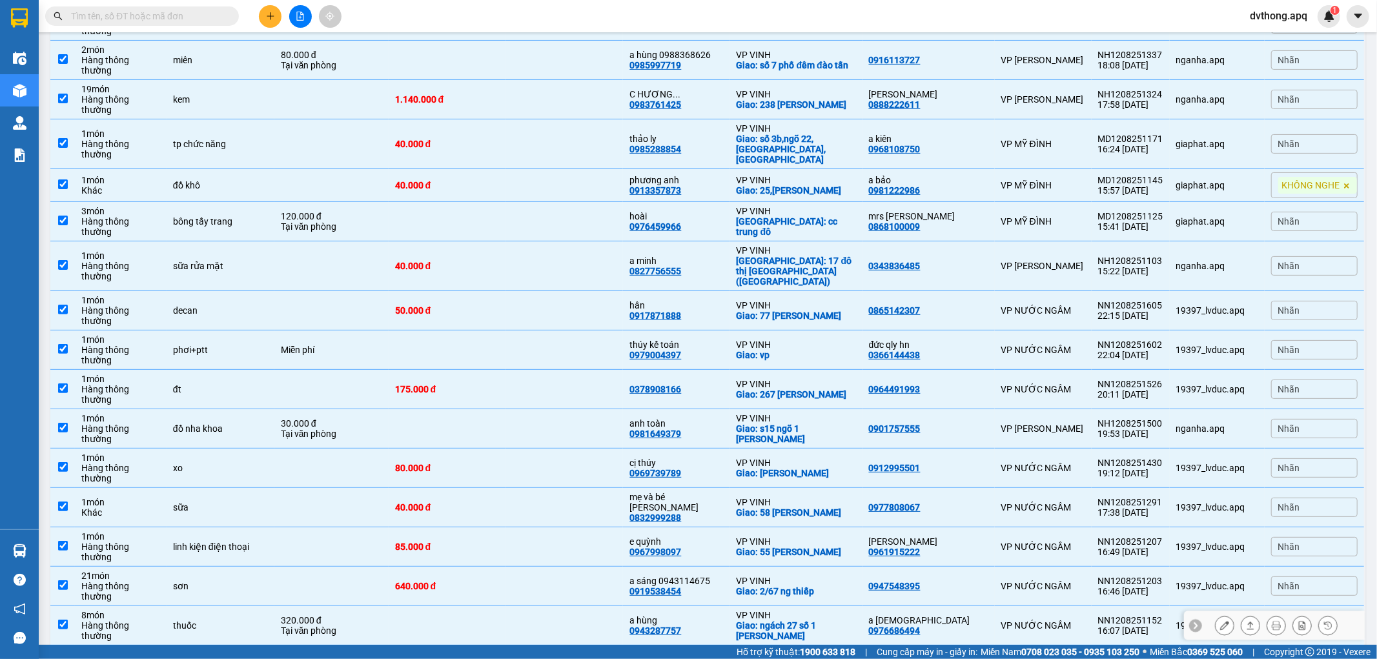
scroll to position [287, 0]
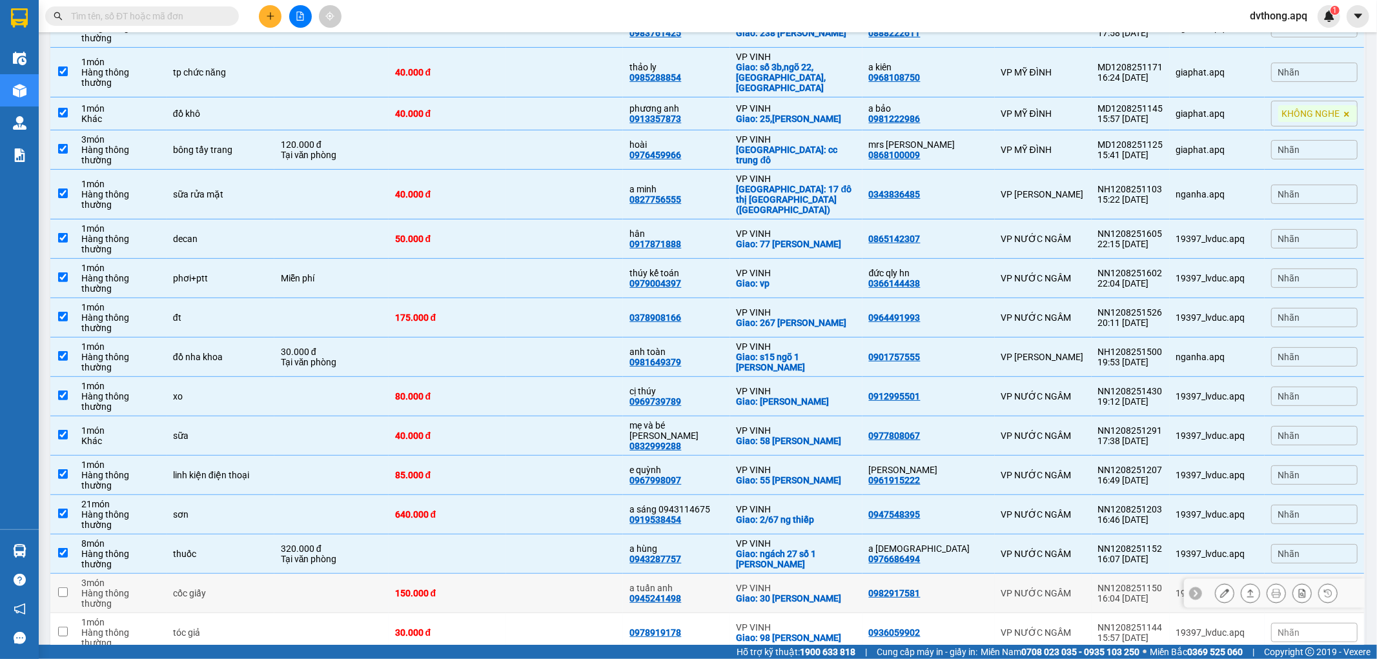
click at [564, 574] on td at bounding box center [565, 593] width 118 height 39
checkbox input "true"
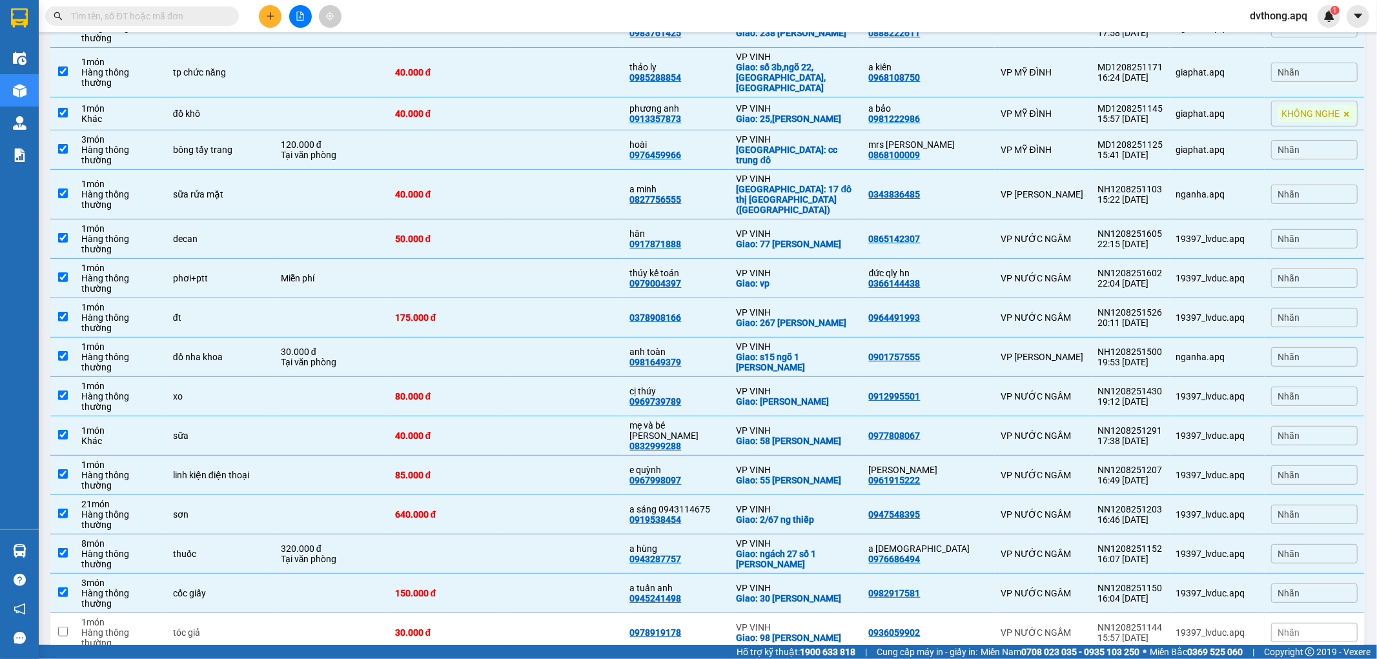
click at [549, 653] on td at bounding box center [565, 672] width 118 height 39
checkbox input "true"
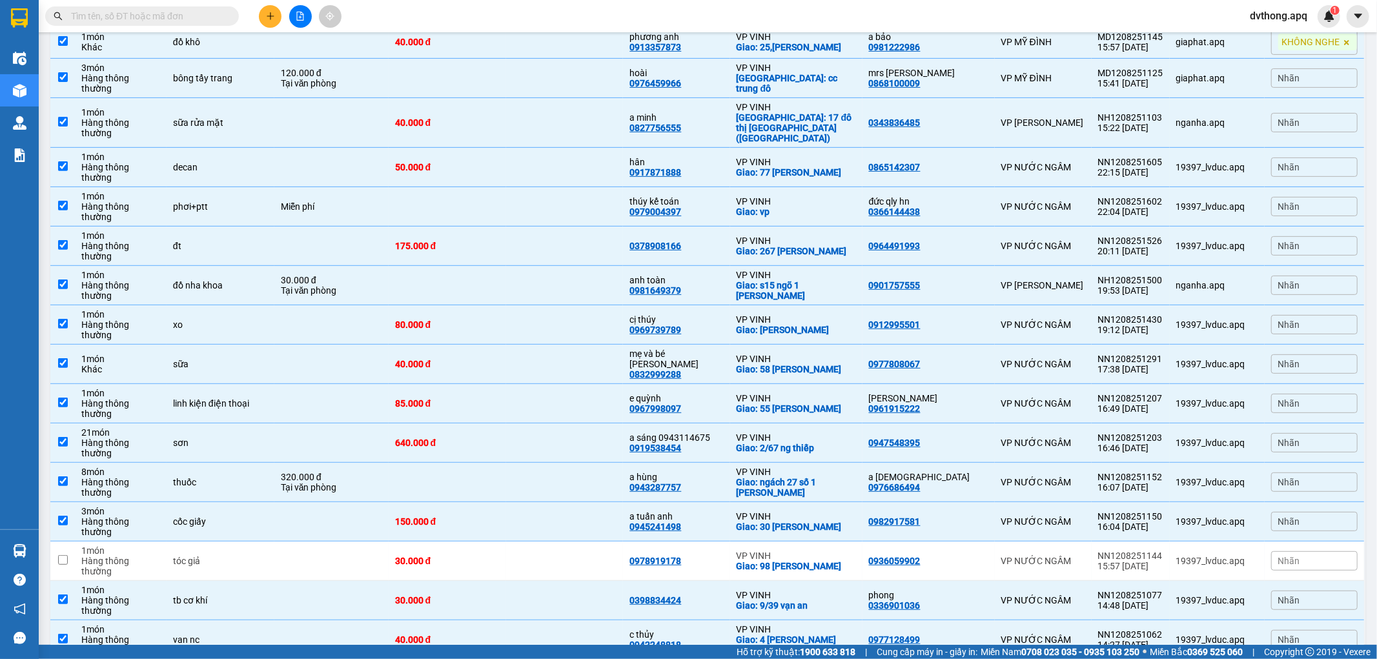
checkbox input "true"
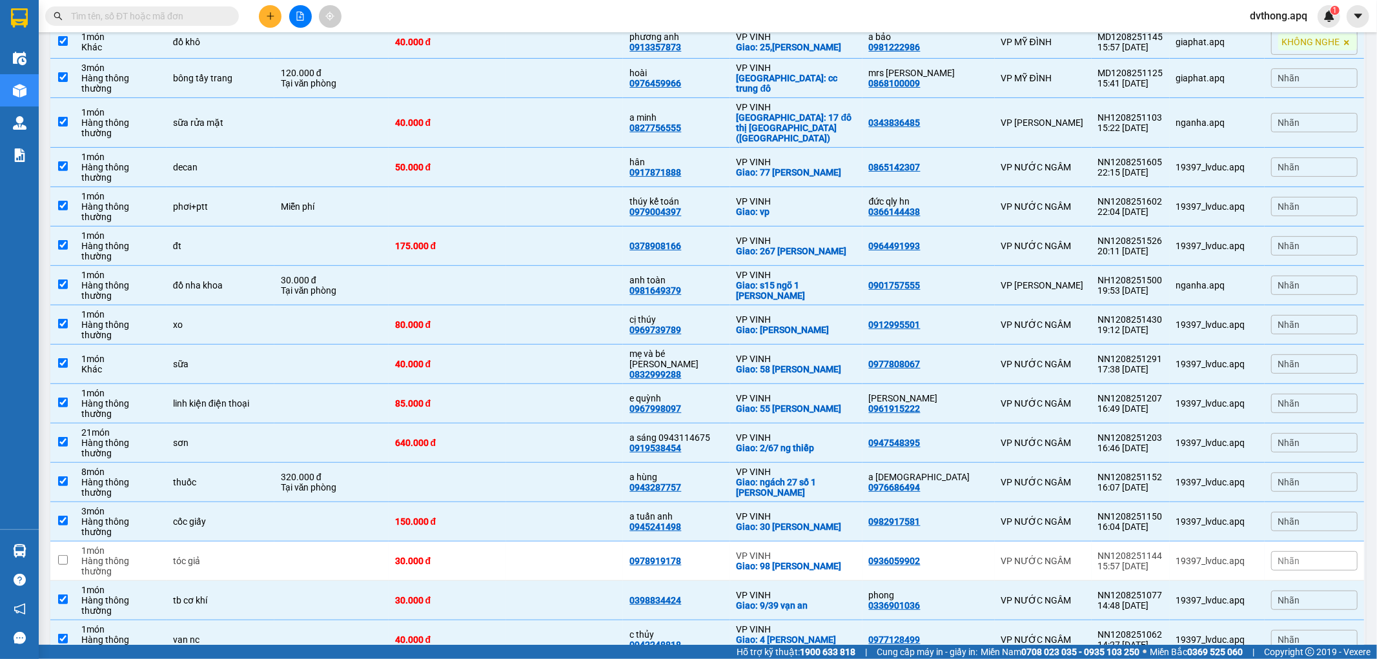
checkbox input "true"
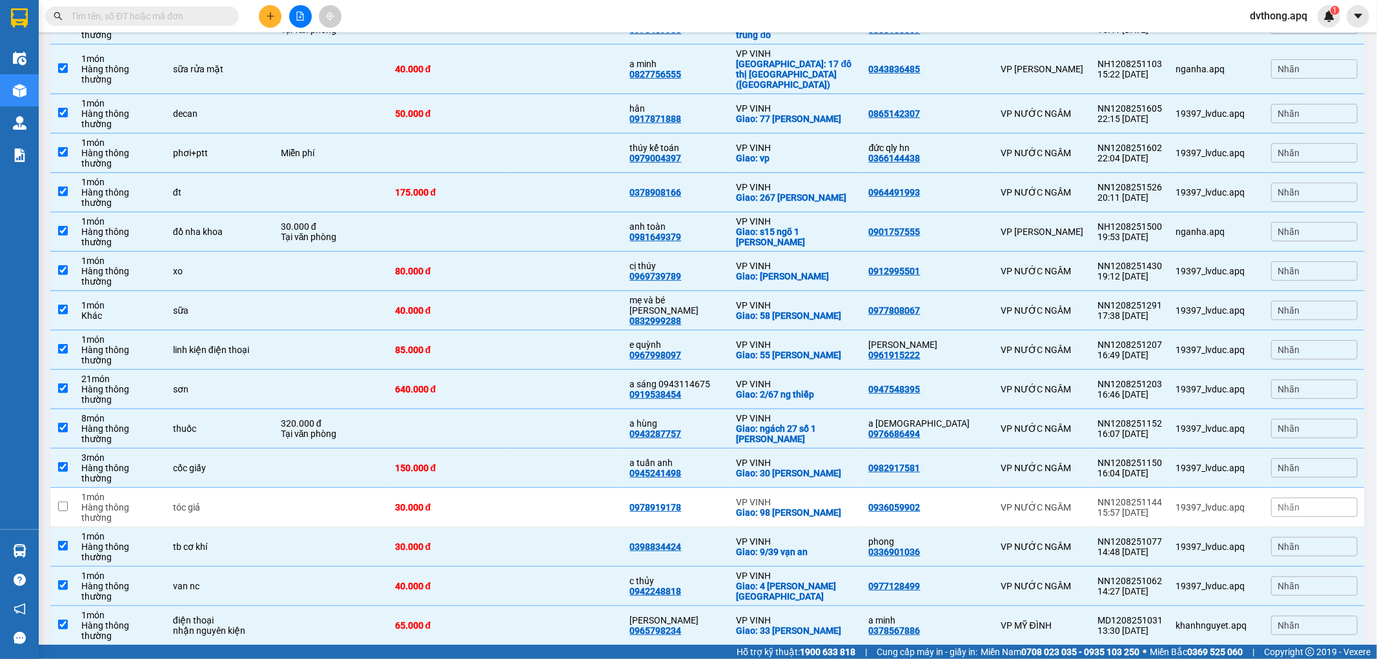
checkbox input "true"
drag, startPoint x: 1157, startPoint y: 357, endPoint x: 1094, endPoint y: 355, distance: 63.3
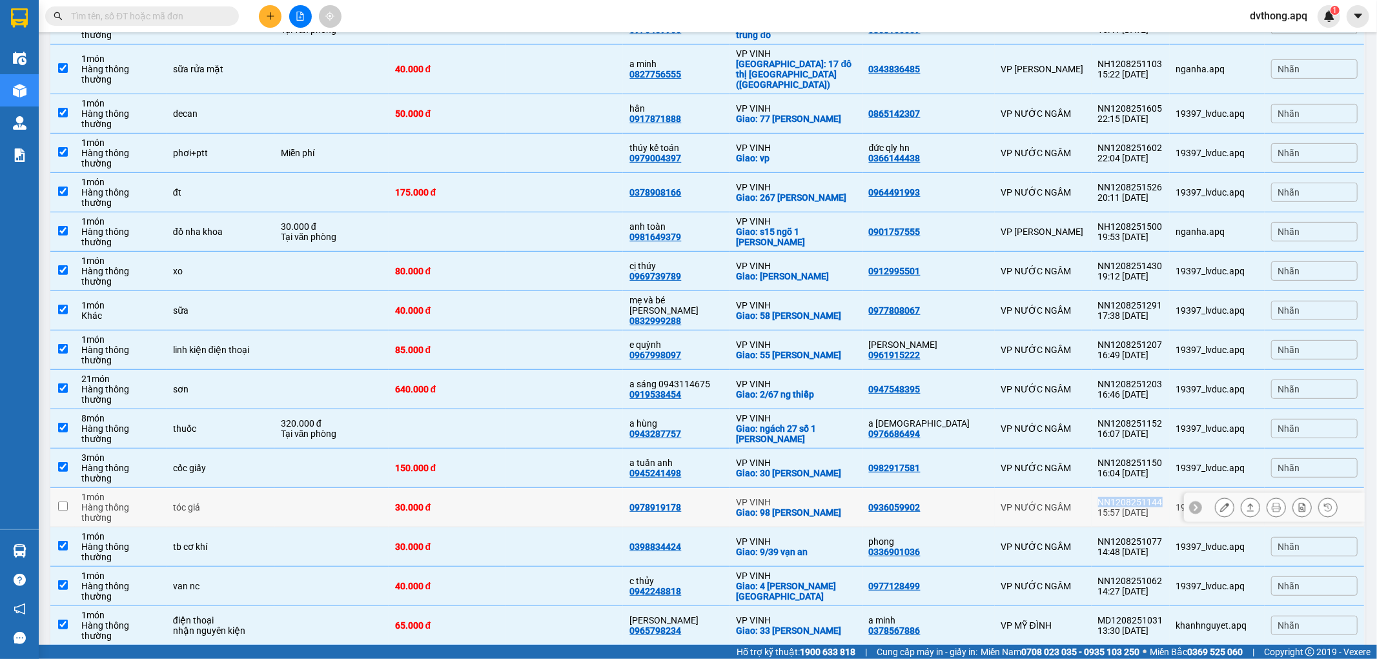
click at [1094, 488] on td "NN1208251144 15:57 12/08" at bounding box center [1131, 507] width 78 height 39
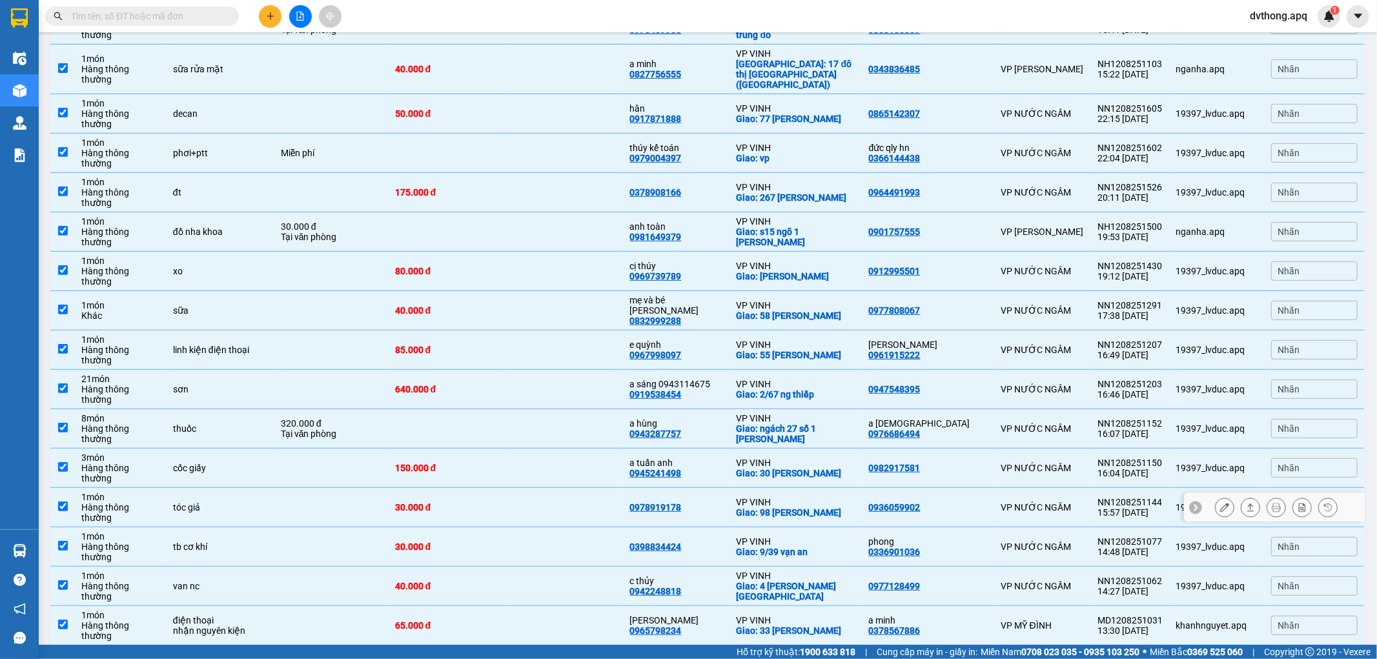
click at [956, 502] on div "0936059902" at bounding box center [928, 507] width 119 height 10
checkbox input "false"
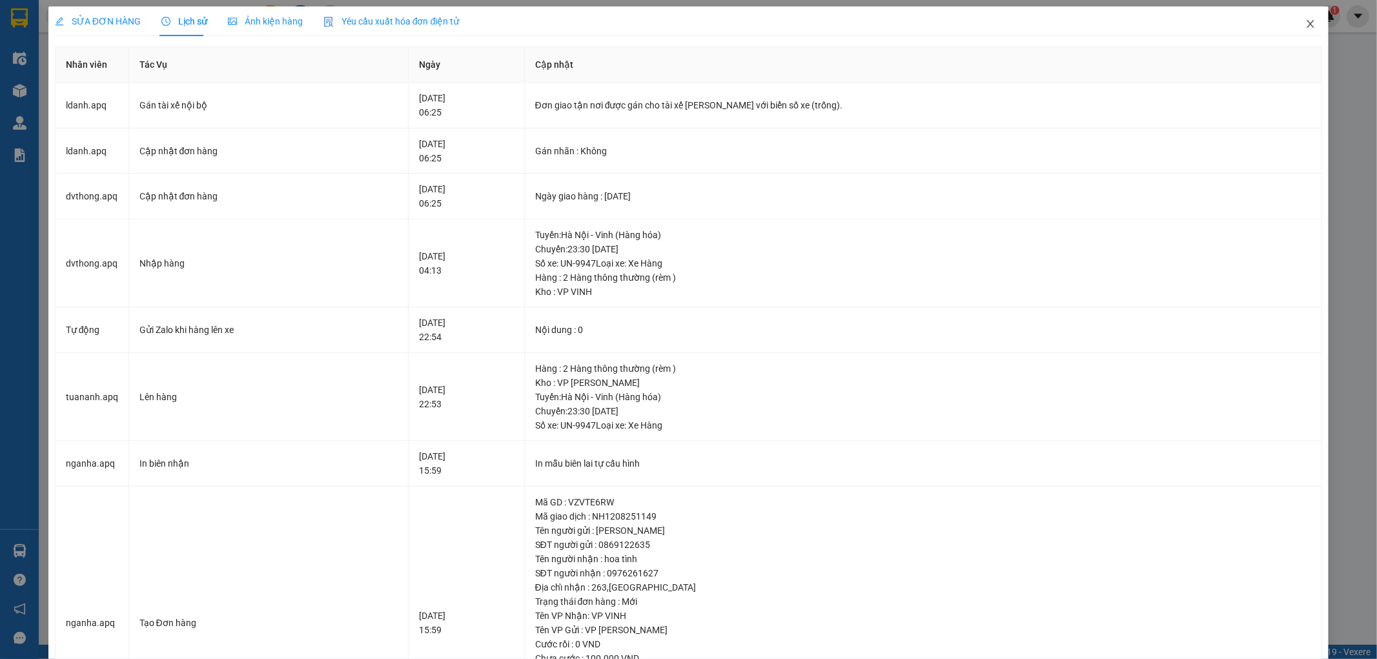
click at [1307, 25] on icon "close" at bounding box center [1310, 24] width 7 height 8
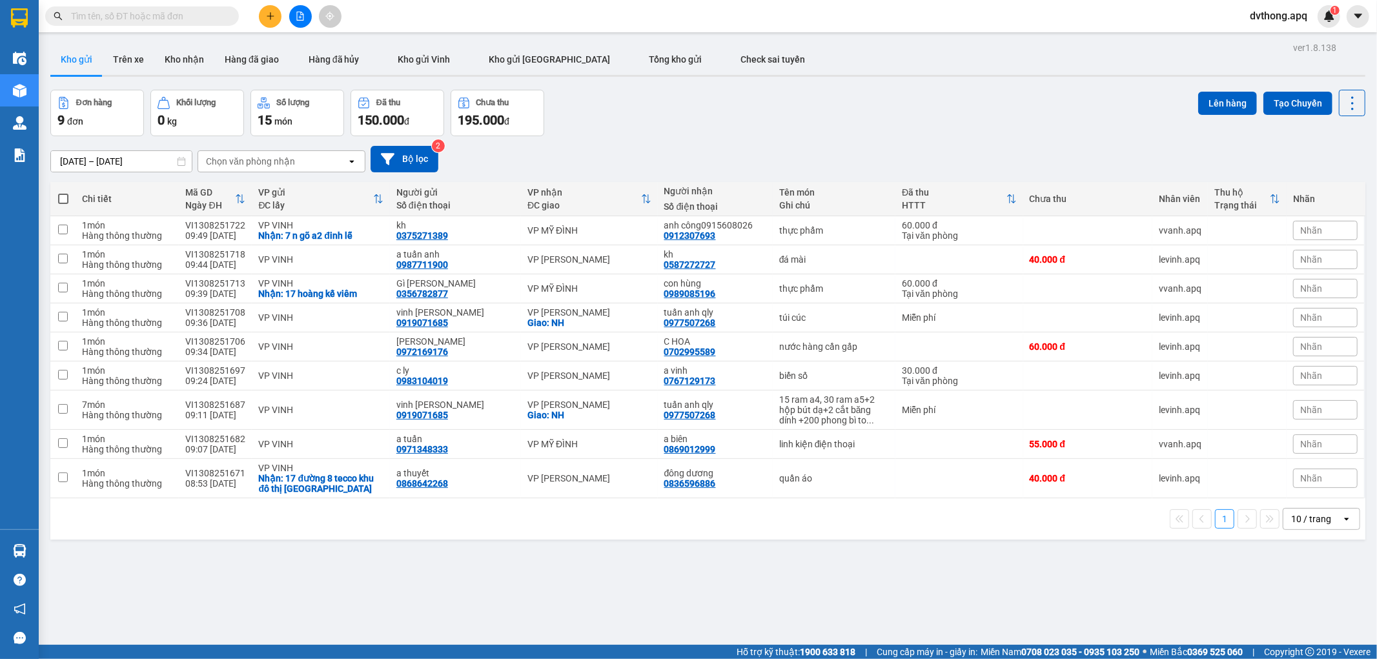
click at [154, 21] on input "text" at bounding box center [147, 16] width 152 height 14
paste input "NH1208251452"
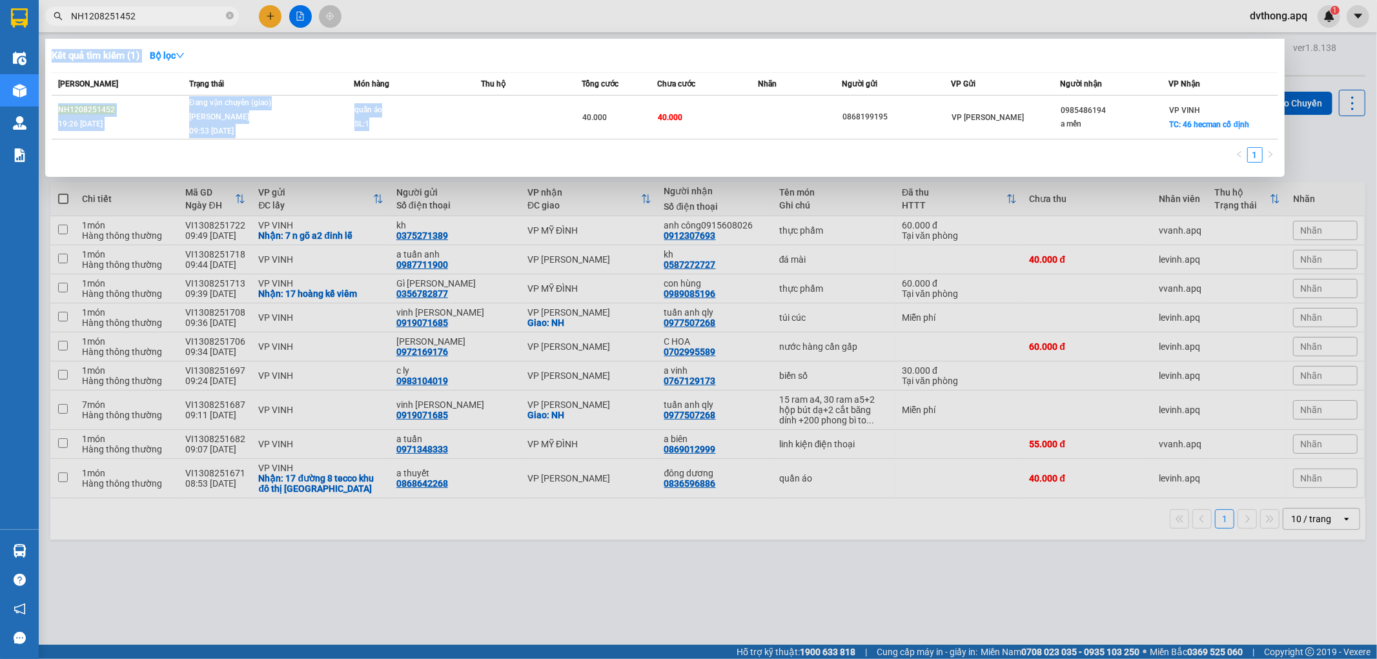
drag, startPoint x: 491, startPoint y: 116, endPoint x: 1037, endPoint y: 3, distance: 557.1
click at [0, 16] on div "Kết quả tìm kiếm ( 1 ) Bộ lọc Mã ĐH Trạng thái Món hàng Thu hộ Tổng cước Chưa c…" at bounding box center [0, 16] width 0 height 0
click at [139, 14] on input "NH1208251452" at bounding box center [147, 16] width 152 height 14
paste input "MD1208251125"
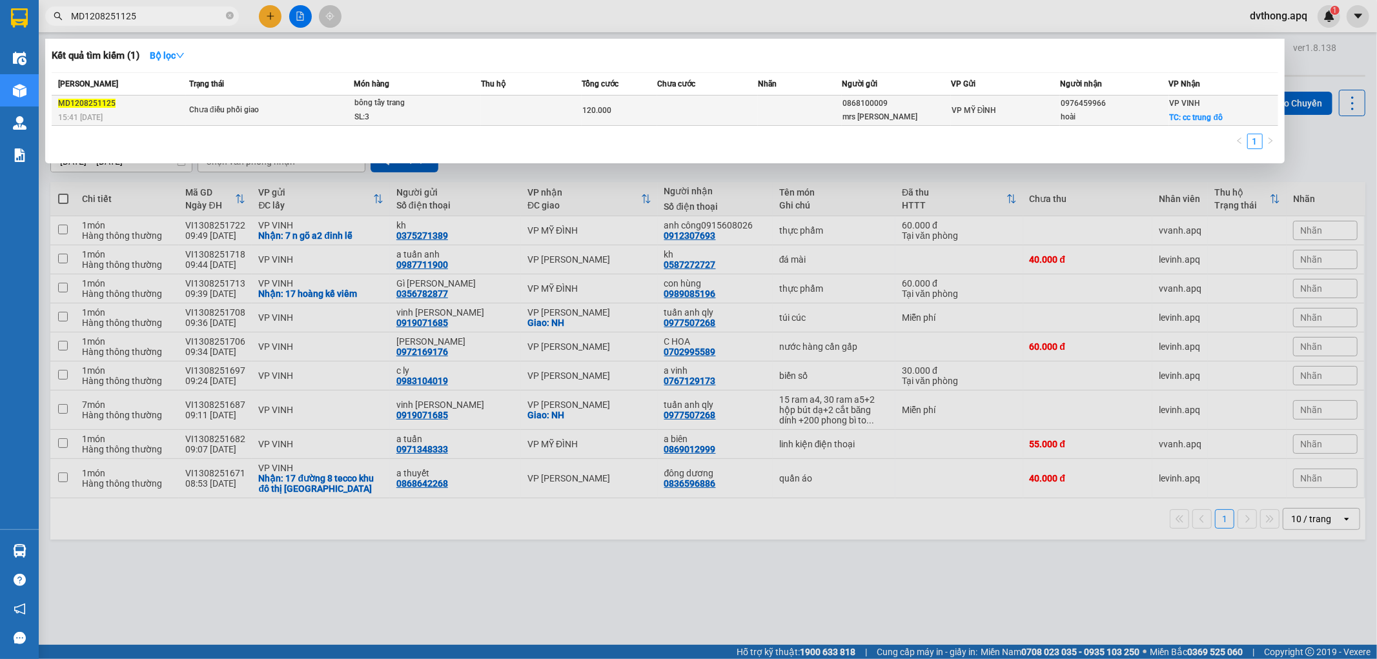
type input "MD1208251125"
click at [303, 114] on span "Chưa điều phối giao" at bounding box center [271, 110] width 164 height 14
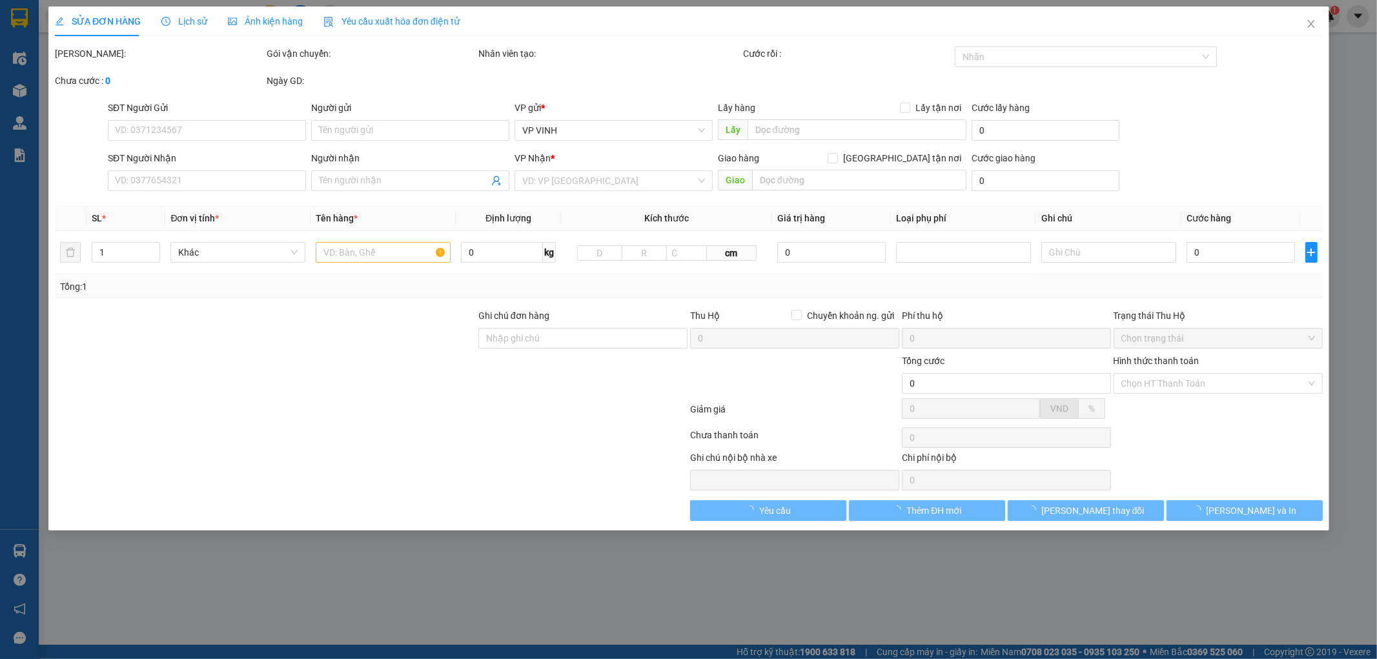
type input "0868100009"
type input "mrs [PERSON_NAME]"
type input "0976459966"
type input "hoài"
checkbox input "true"
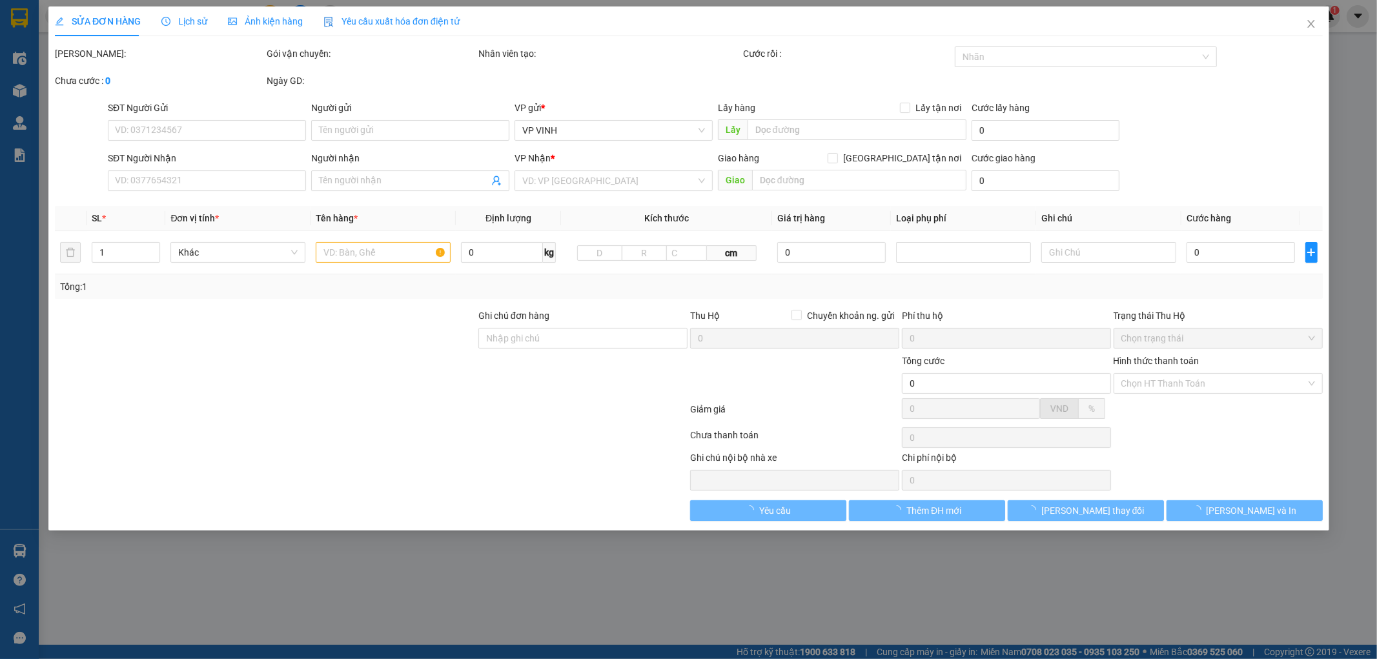
type input "cc trung đô"
type input "120.000"
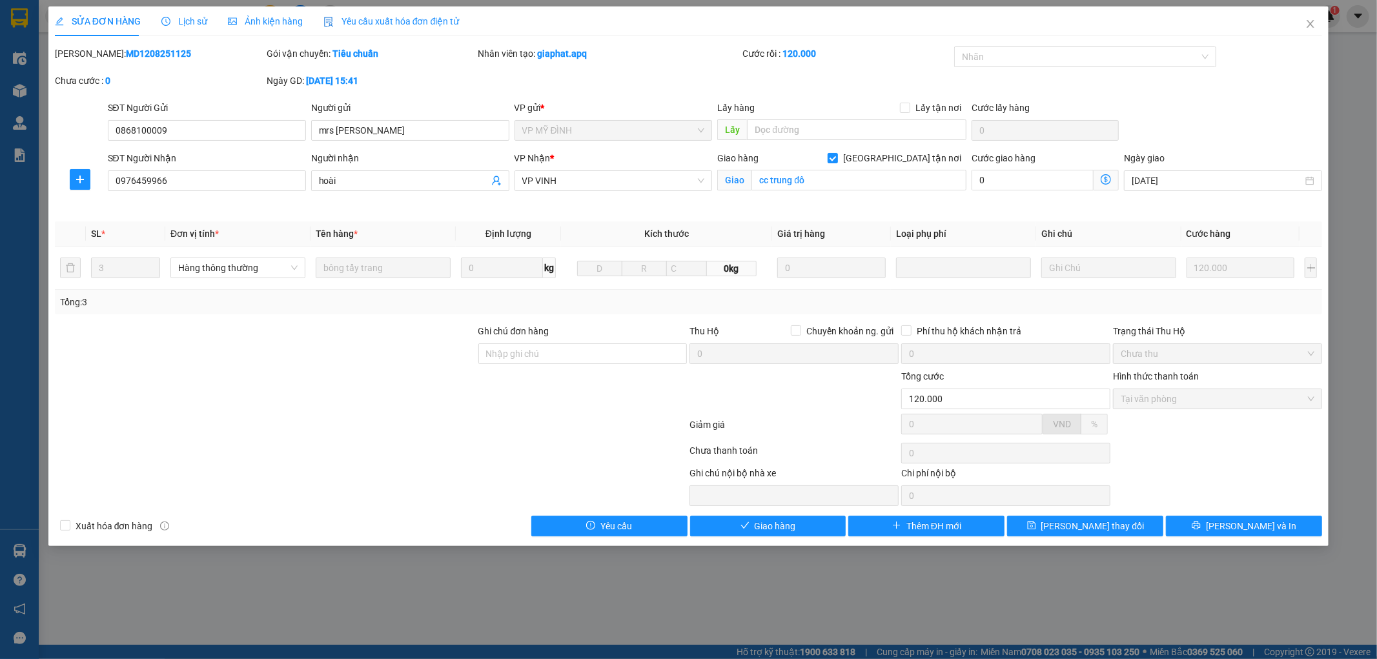
click at [177, 16] on span "Lịch sử" at bounding box center [184, 21] width 46 height 10
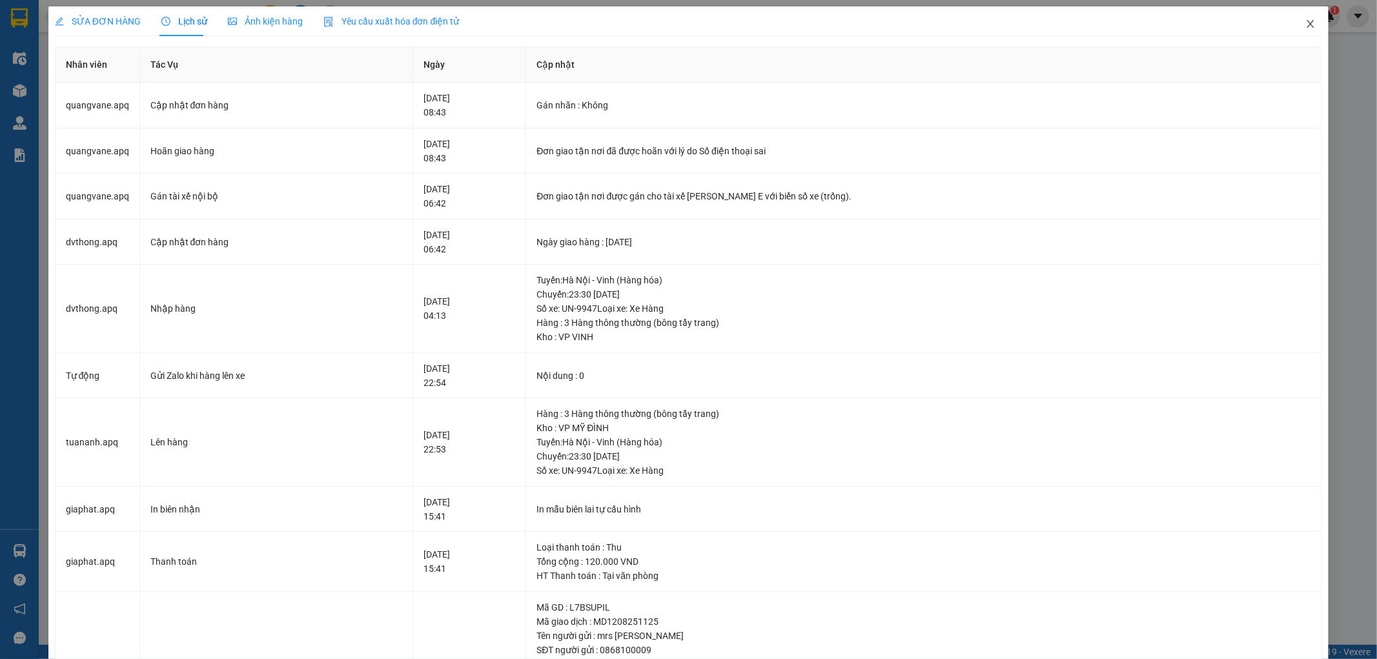
click at [1305, 25] on icon "close" at bounding box center [1310, 24] width 10 height 10
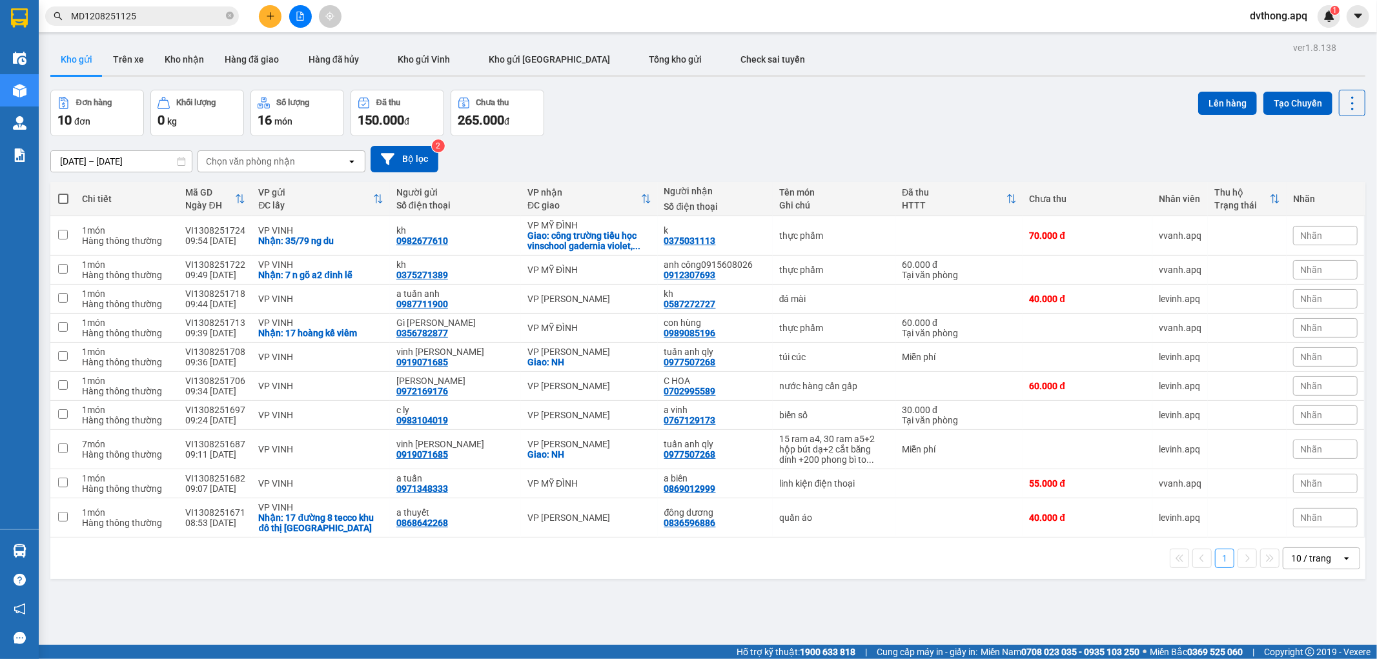
click at [178, 15] on input "MD1208251125" at bounding box center [147, 16] width 152 height 14
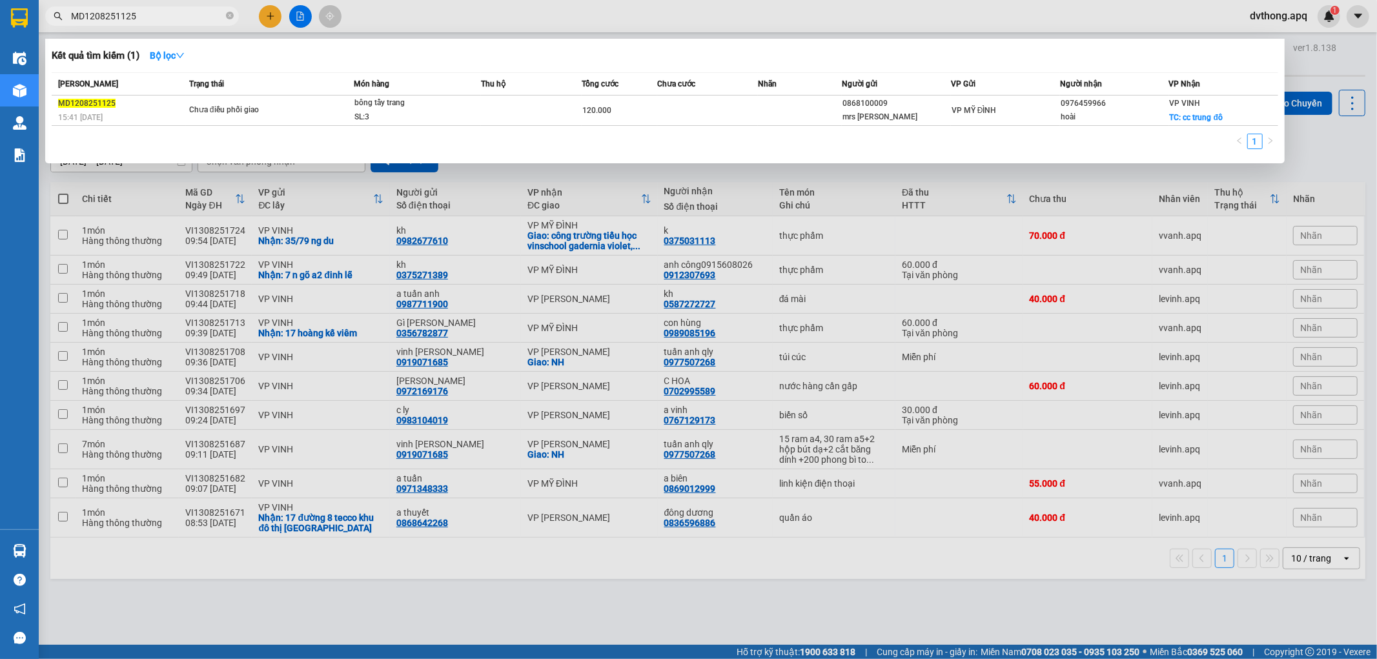
click at [178, 15] on input "MD1208251125" at bounding box center [147, 16] width 152 height 14
paste input "NN1208251526"
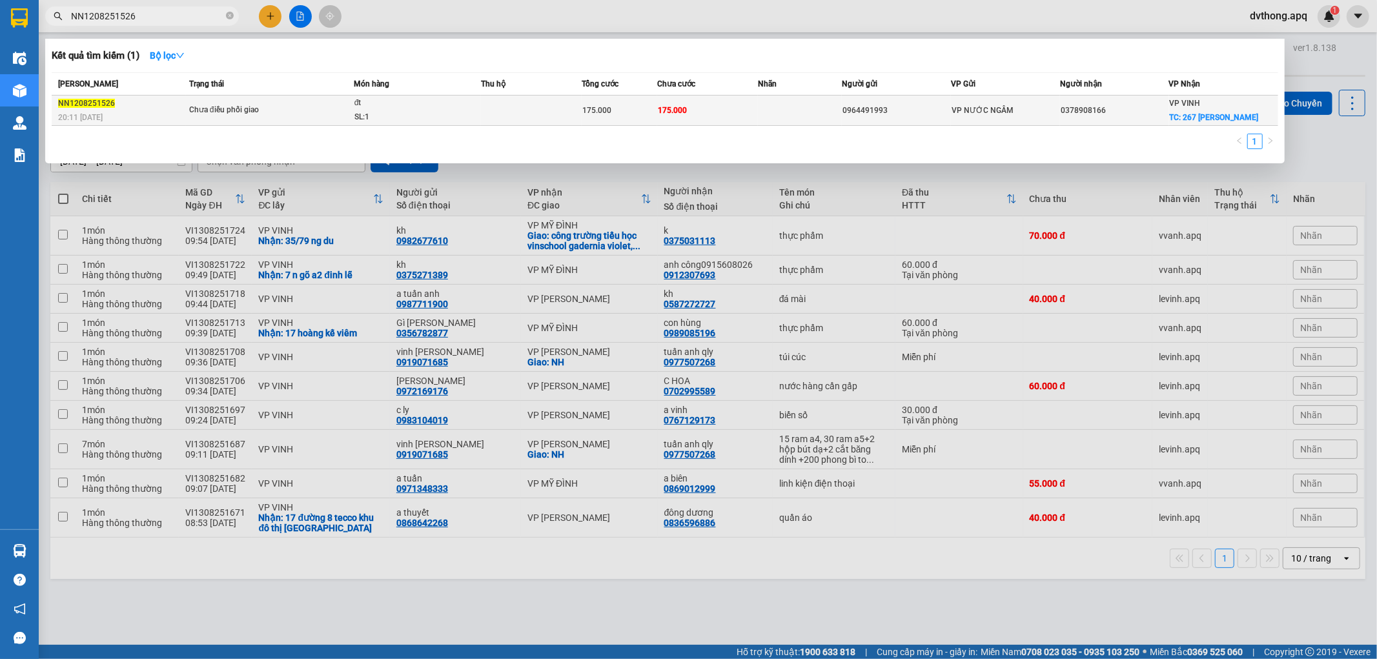
type input "NN1208251526"
click at [370, 112] on div "SL: 1" at bounding box center [402, 117] width 97 height 14
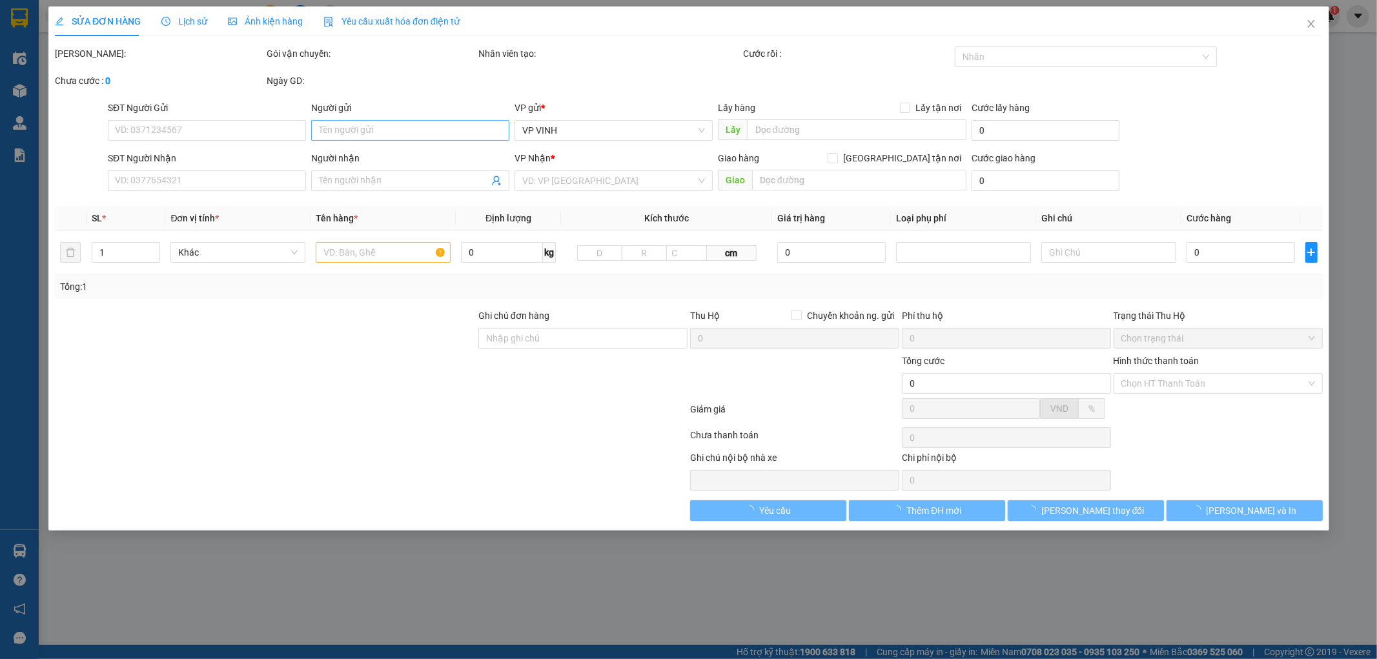
type input "0964491993"
type input "0378908166"
checkbox input "true"
type input "267 lê duẩn"
type input "175.000"
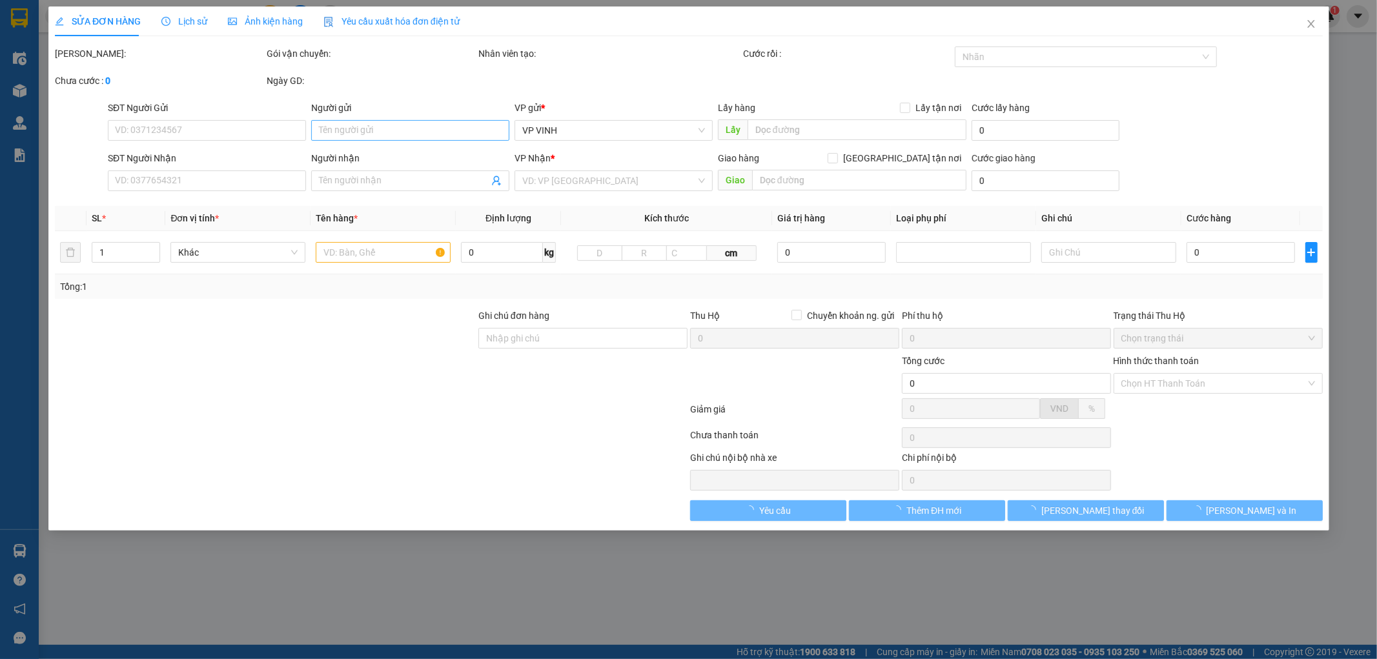
type input "175.000"
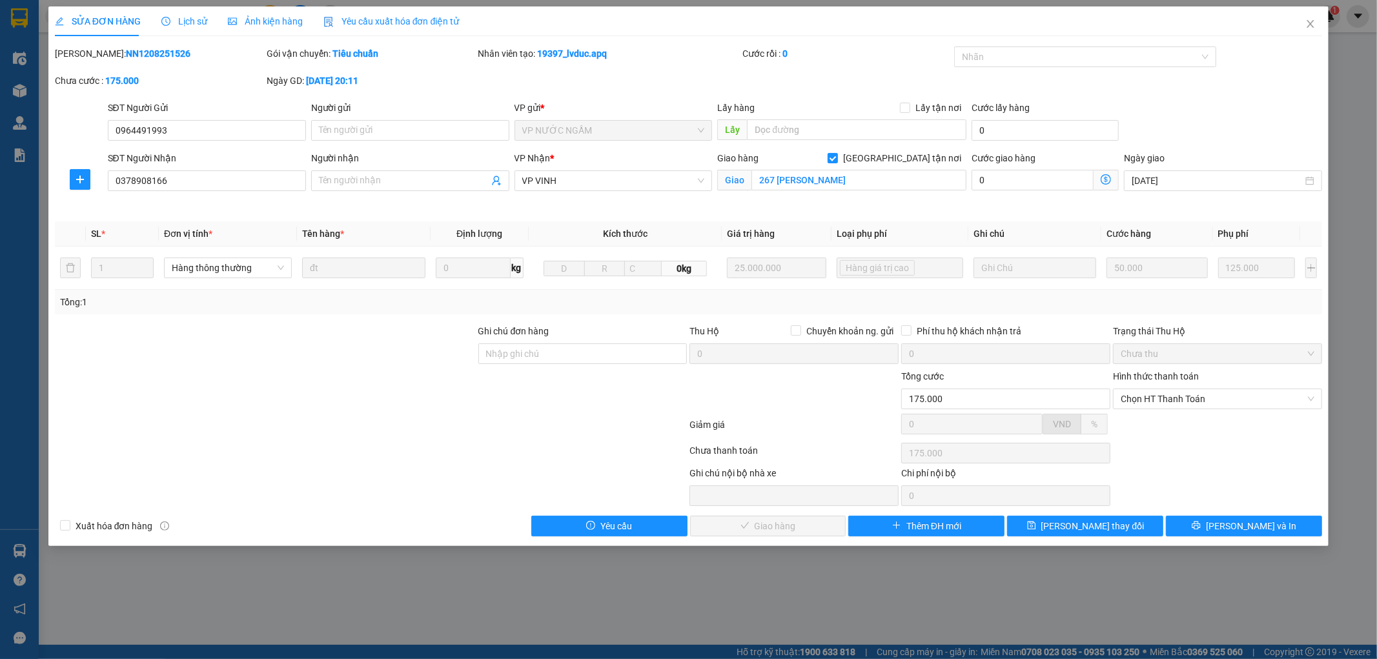
click at [189, 24] on span "Lịch sử" at bounding box center [184, 21] width 46 height 10
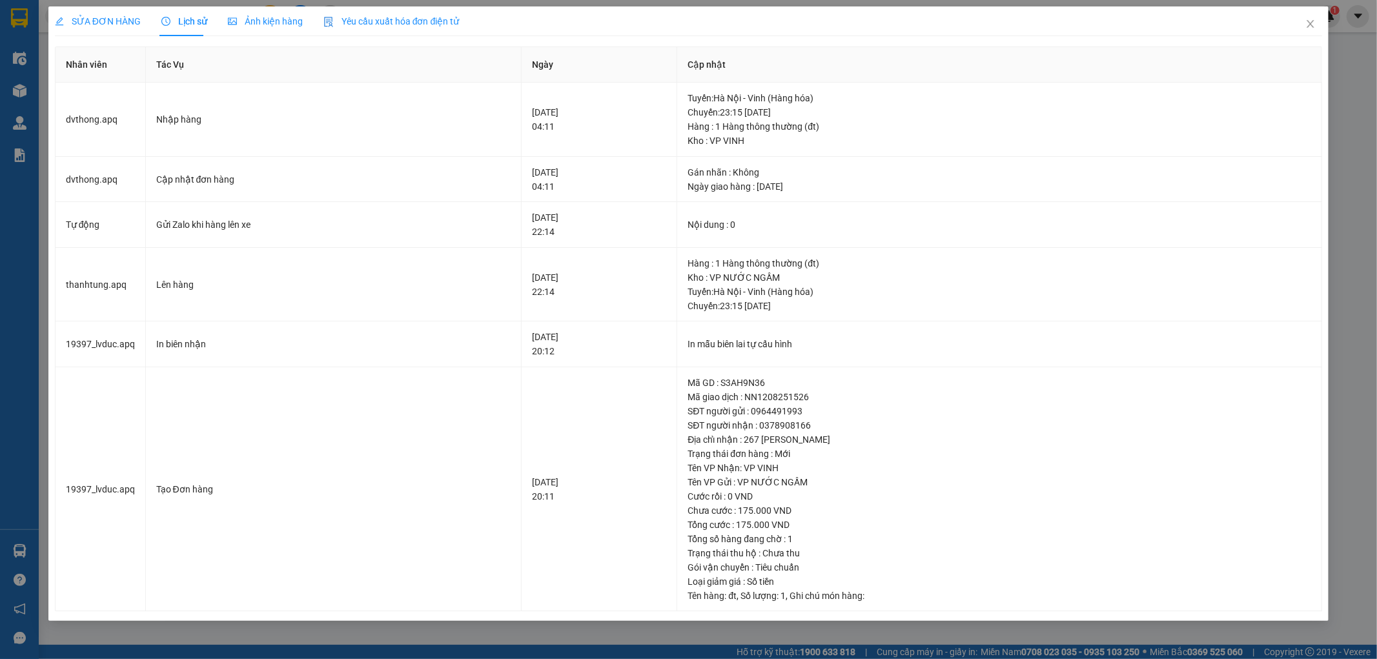
click at [88, 17] on span "SỬA ĐƠN HÀNG" at bounding box center [98, 21] width 86 height 10
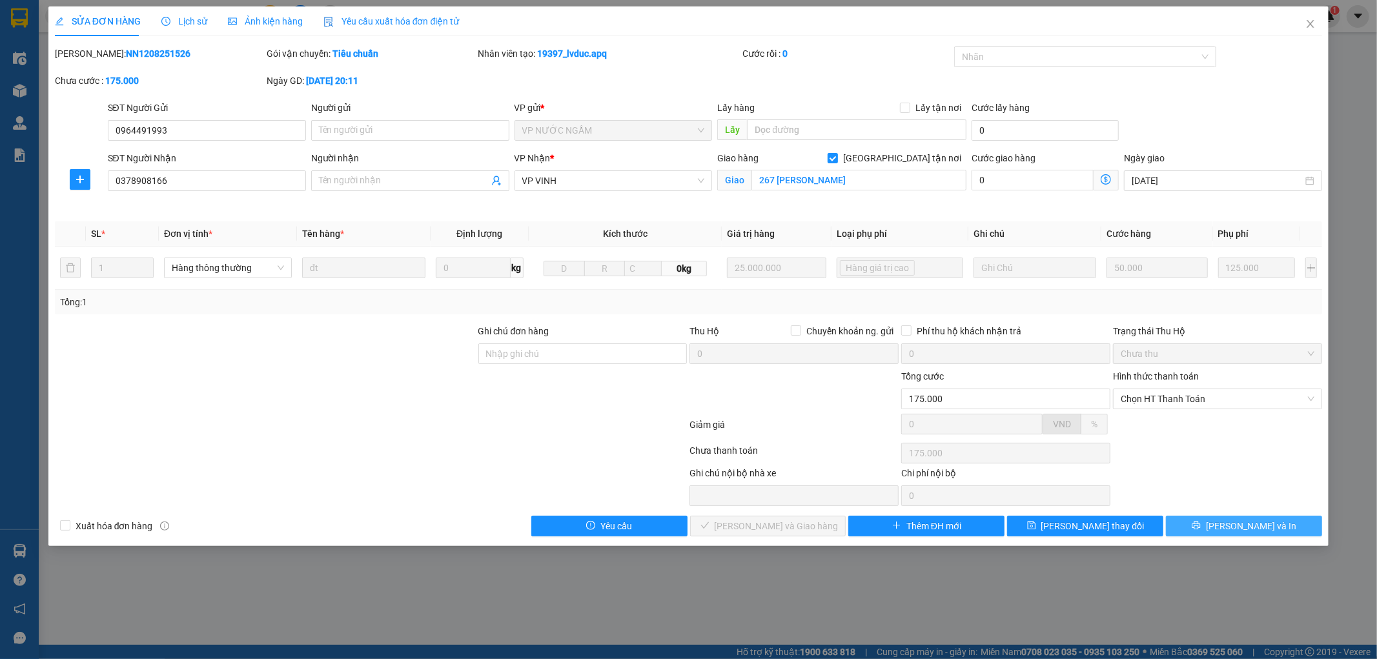
click at [1209, 517] on button "[PERSON_NAME] và In" at bounding box center [1244, 526] width 156 height 21
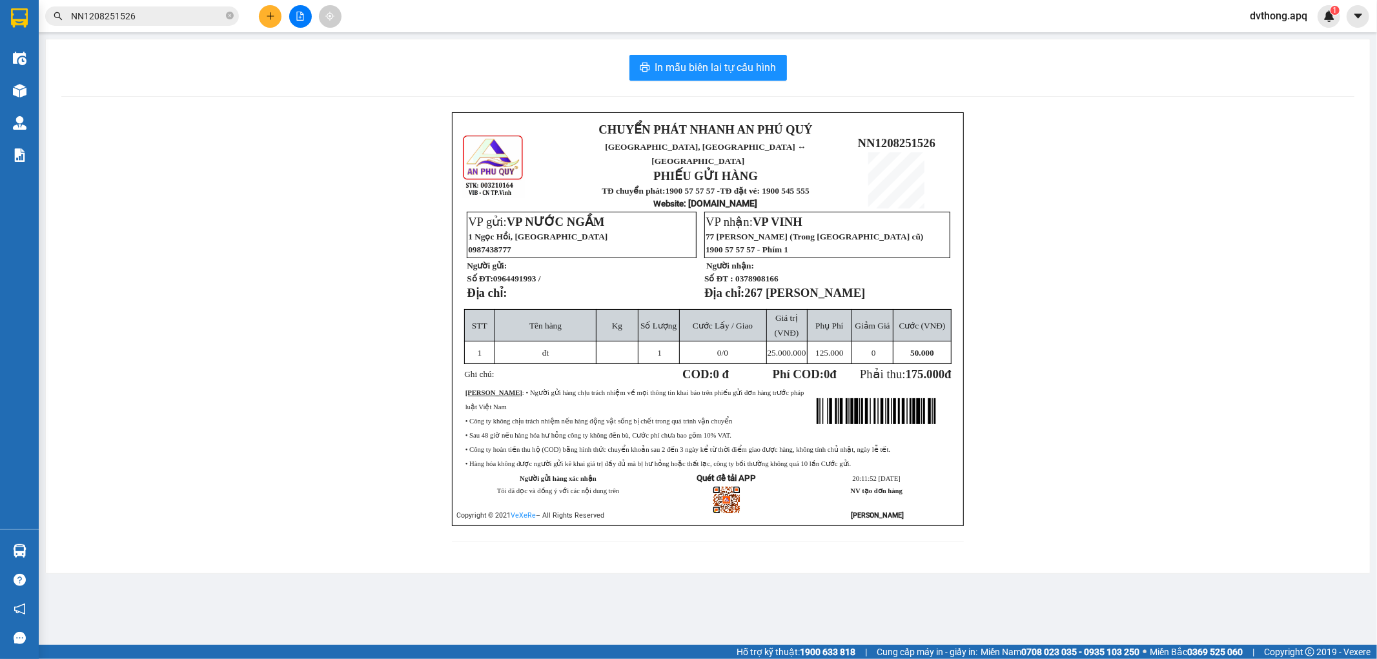
click at [130, 22] on input "NN1208251526" at bounding box center [147, 16] width 152 height 14
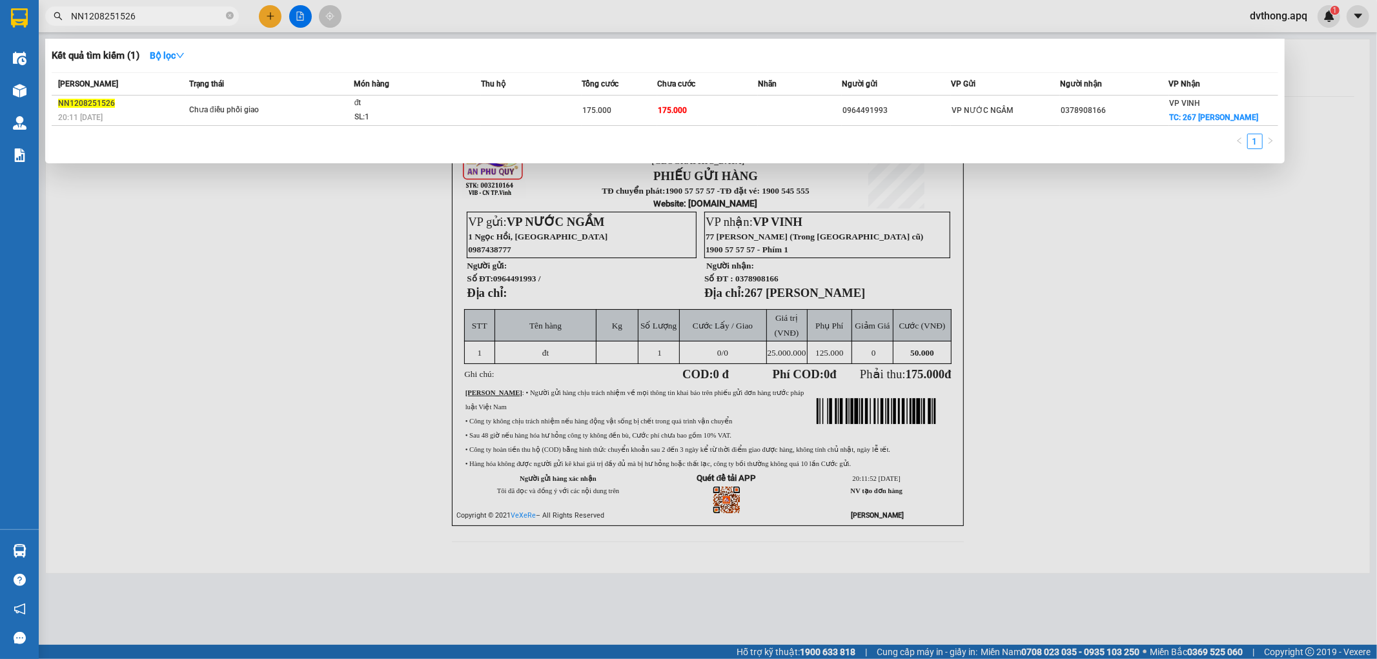
click at [136, 17] on input "NN1208251526" at bounding box center [147, 16] width 152 height 14
paste input "291"
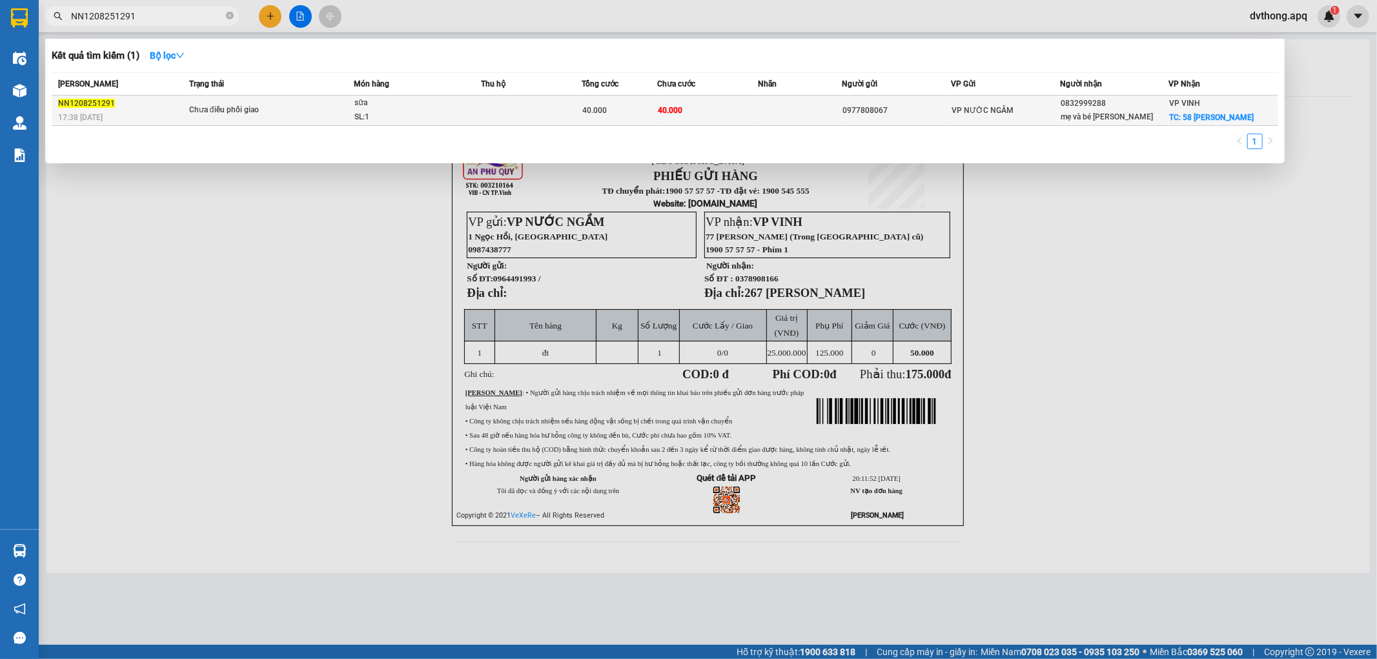
type input "NN1208251291"
click at [449, 110] on div "SL: 1" at bounding box center [402, 117] width 97 height 14
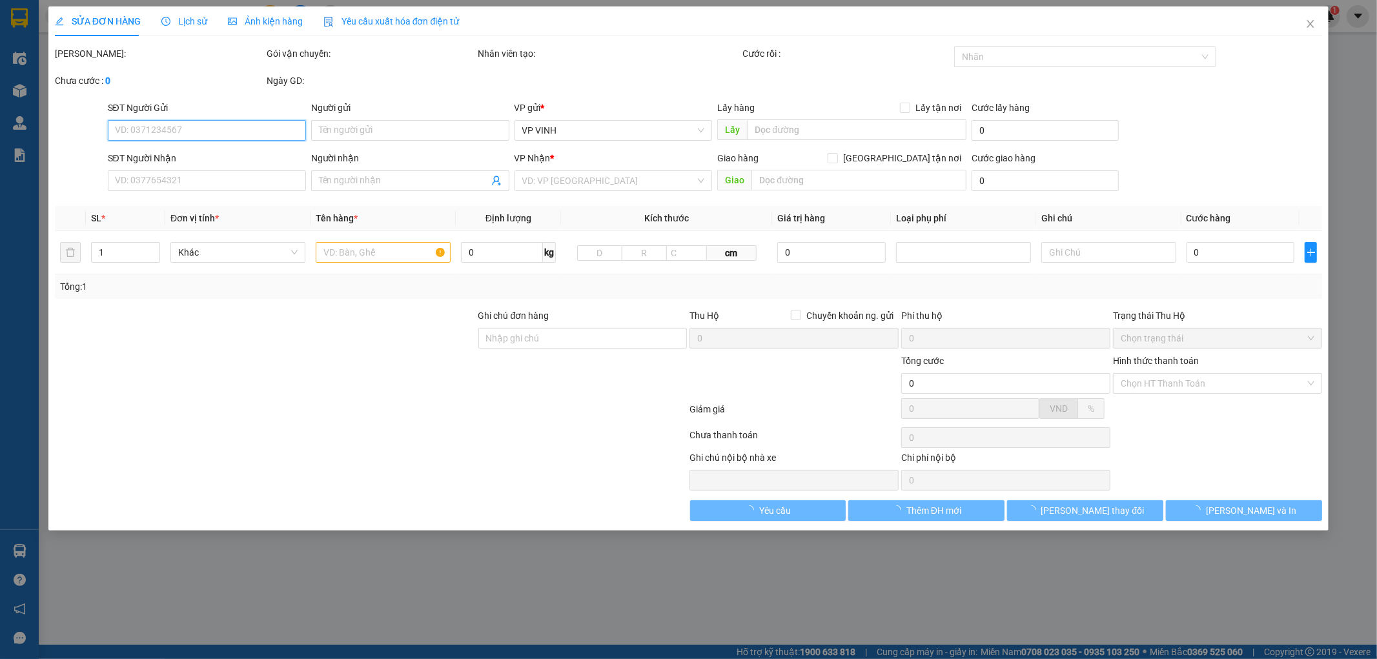
type input "0977808067"
type input "0832999288"
type input "mẹ và bé mamitin"
checkbox input "true"
type input "58 võ thị sáu"
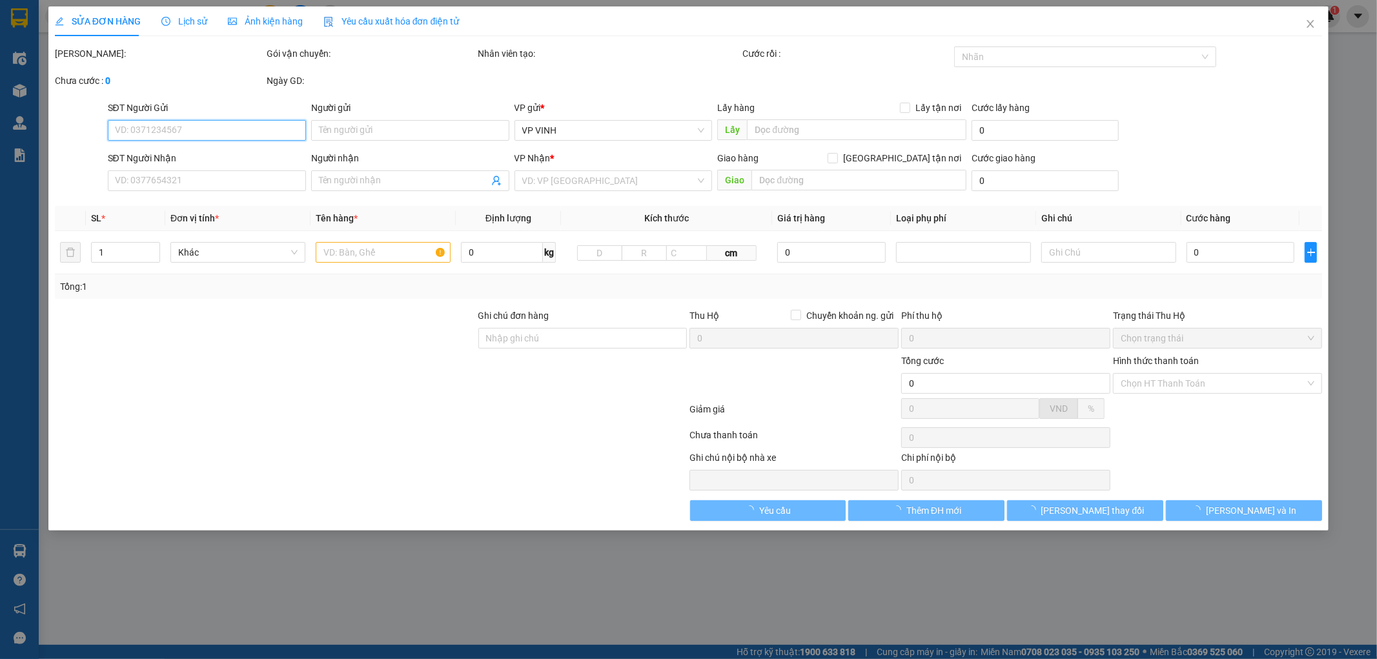
type input "40.000"
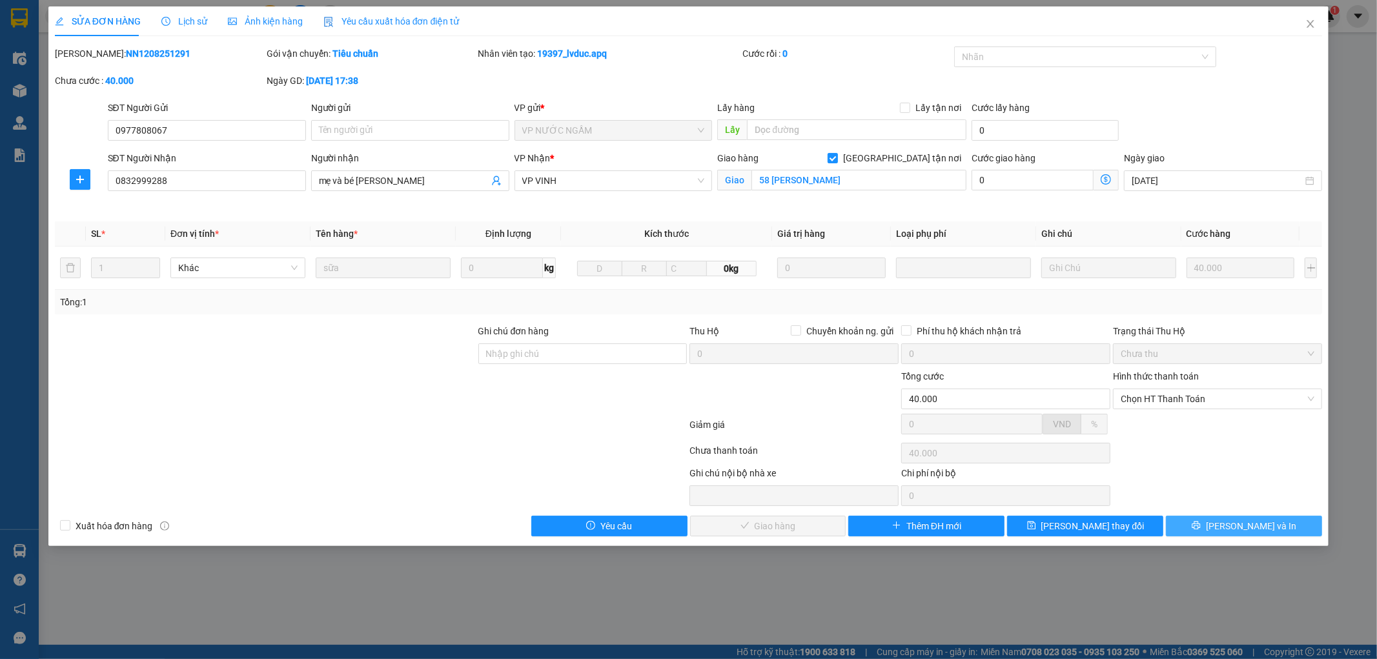
click at [1219, 518] on button "[PERSON_NAME] và In" at bounding box center [1244, 526] width 156 height 21
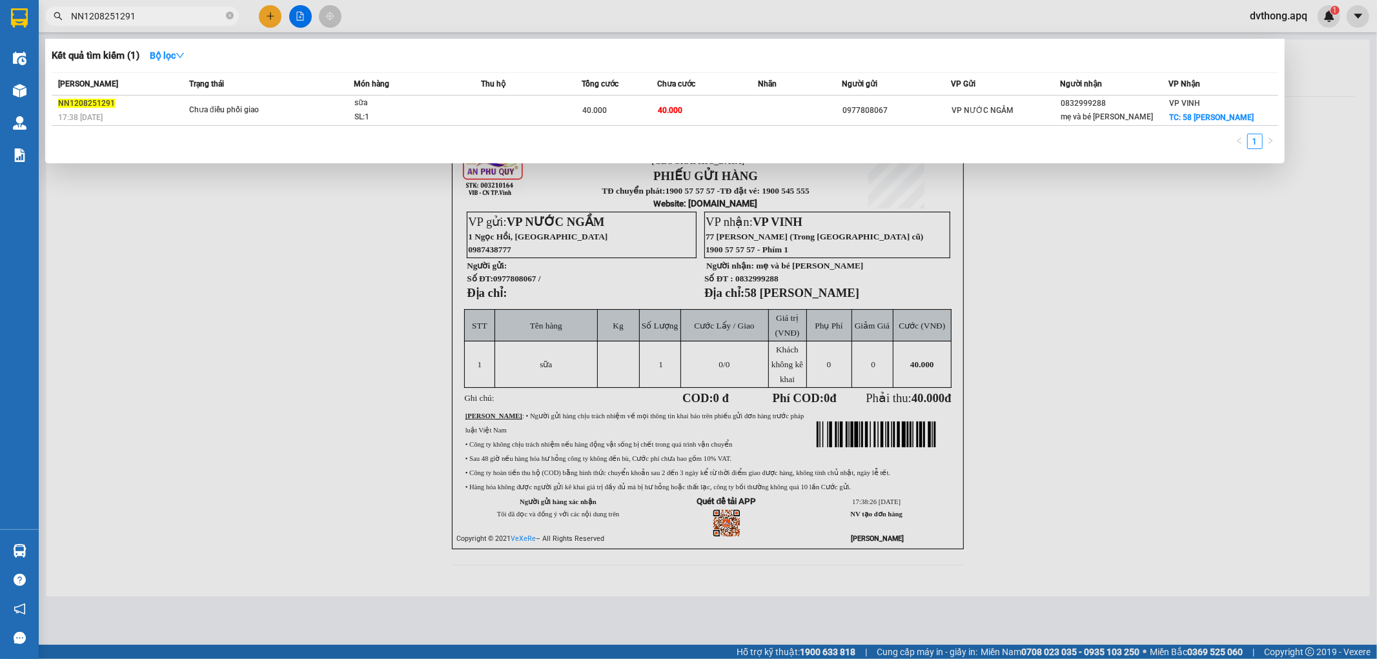
click at [152, 16] on input "NN1208251291" at bounding box center [147, 16] width 152 height 14
paste input "07"
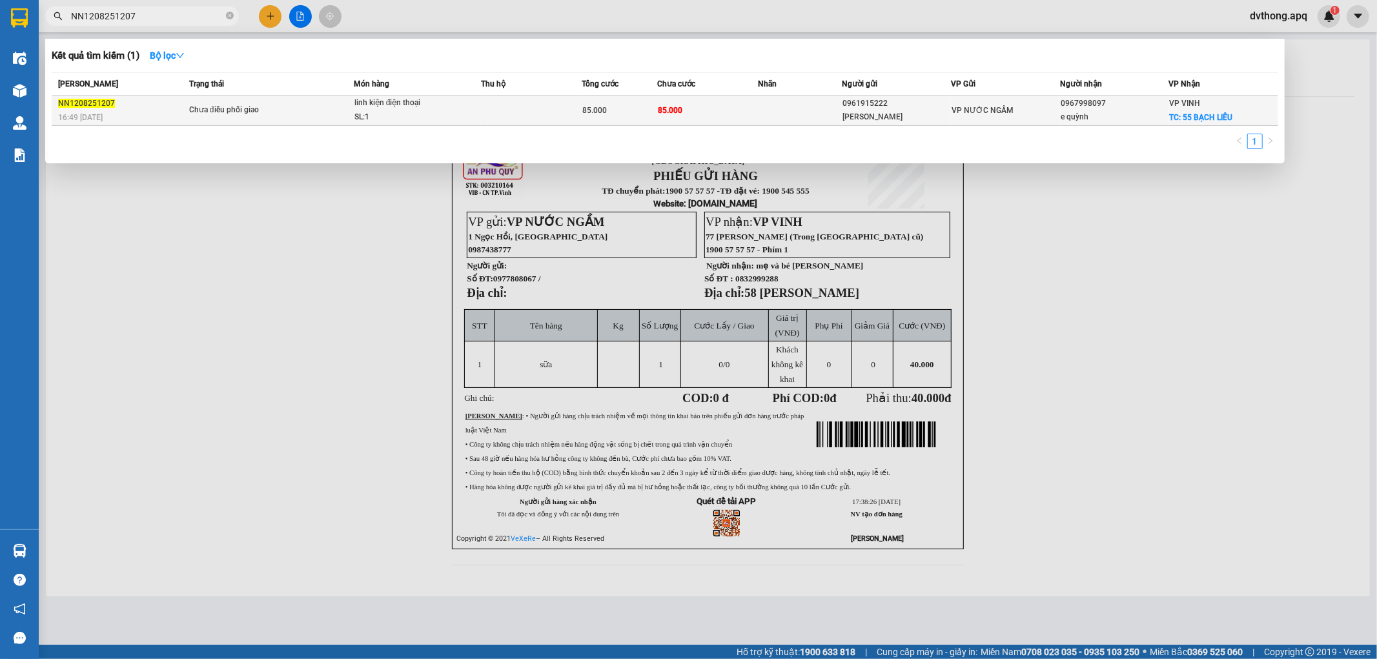
type input "NN1208251207"
click at [472, 107] on span "linh kiện điện thoại SL: 1" at bounding box center [417, 110] width 127 height 28
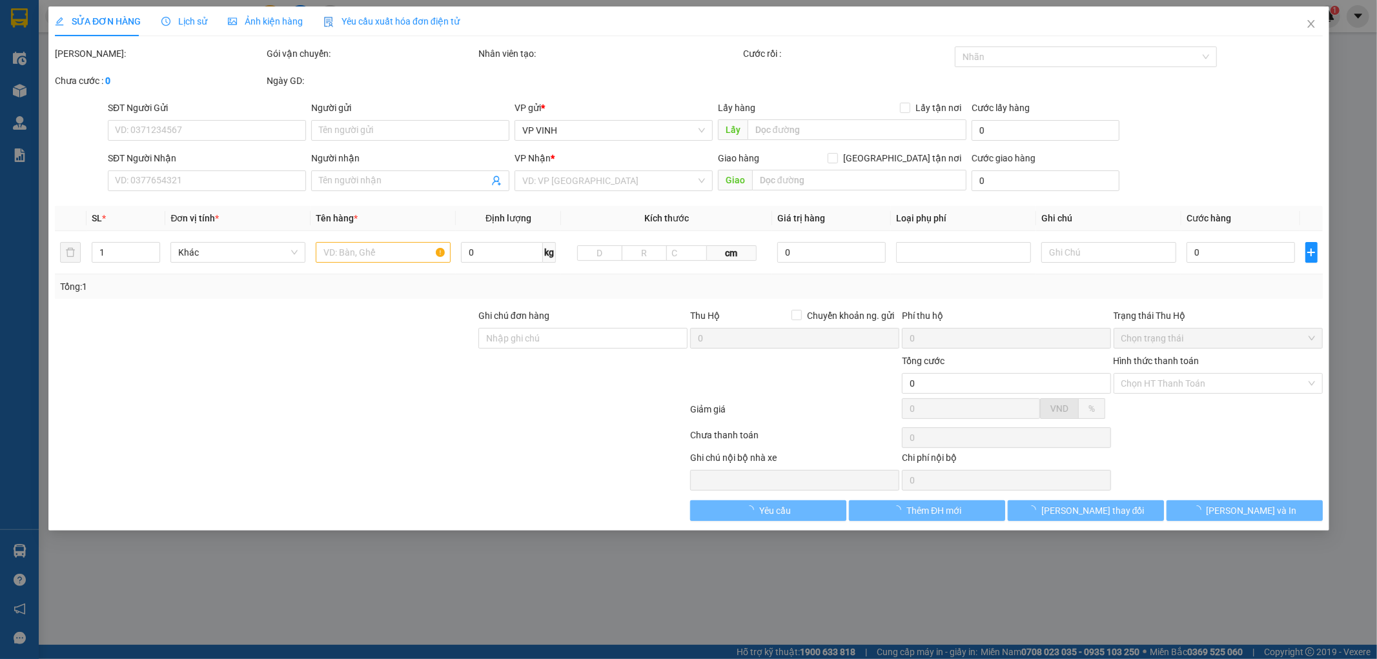
type input "0961915222"
type input "tuấn đạt"
type input "0967998097"
type input "e quỳnh"
checkbox input "true"
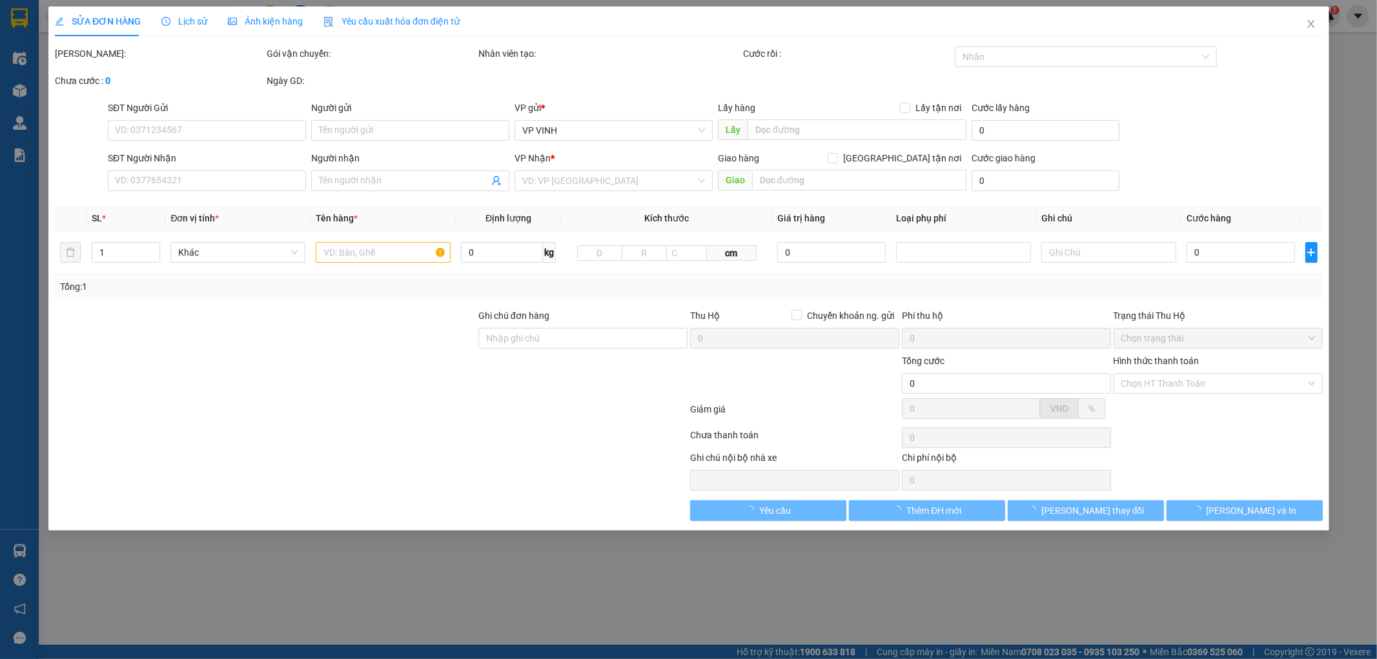
type input "55 BẠCH LIÊU"
type input "85.000"
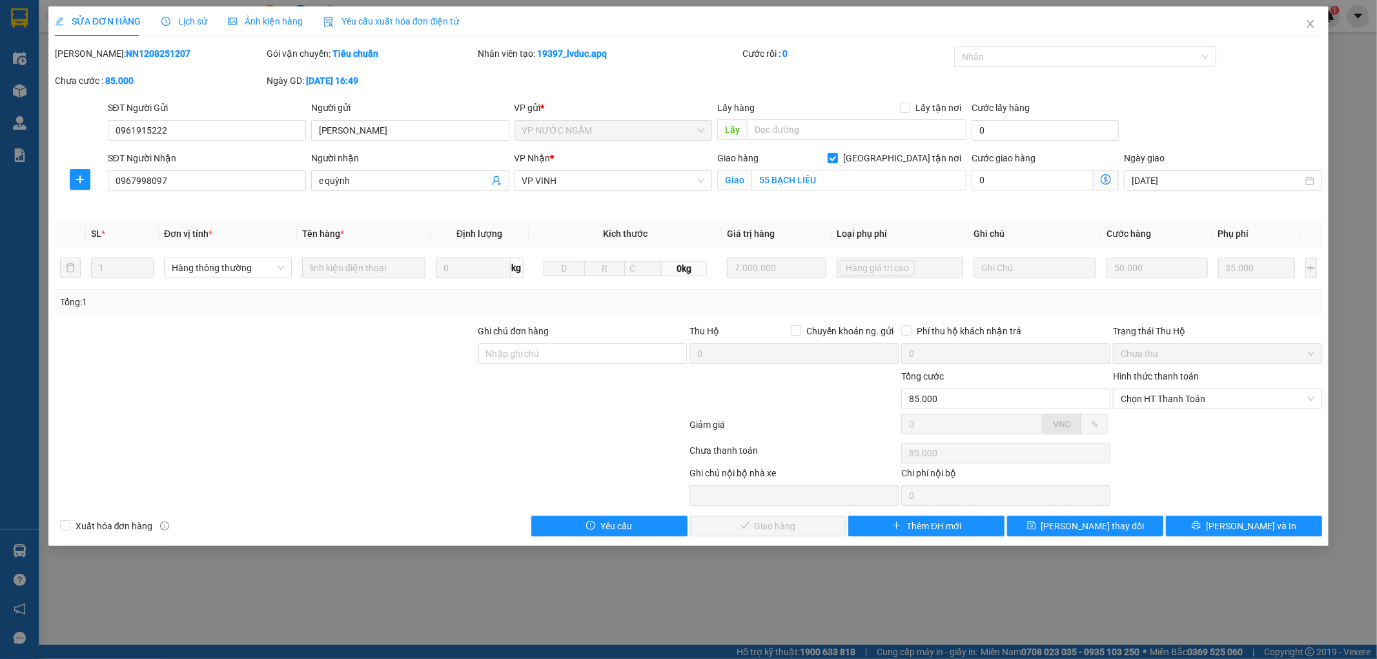
click at [190, 21] on span "Lịch sử" at bounding box center [184, 21] width 46 height 10
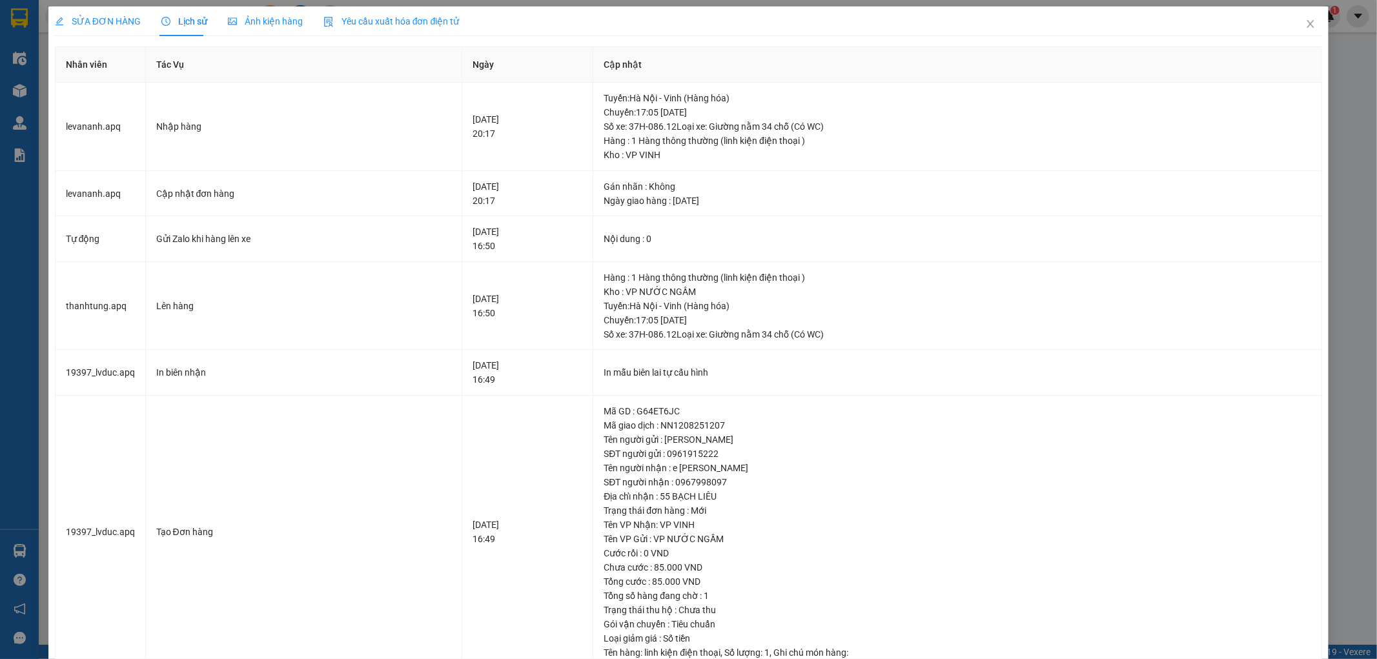
click at [97, 18] on span "SỬA ĐƠN HÀNG" at bounding box center [98, 21] width 86 height 10
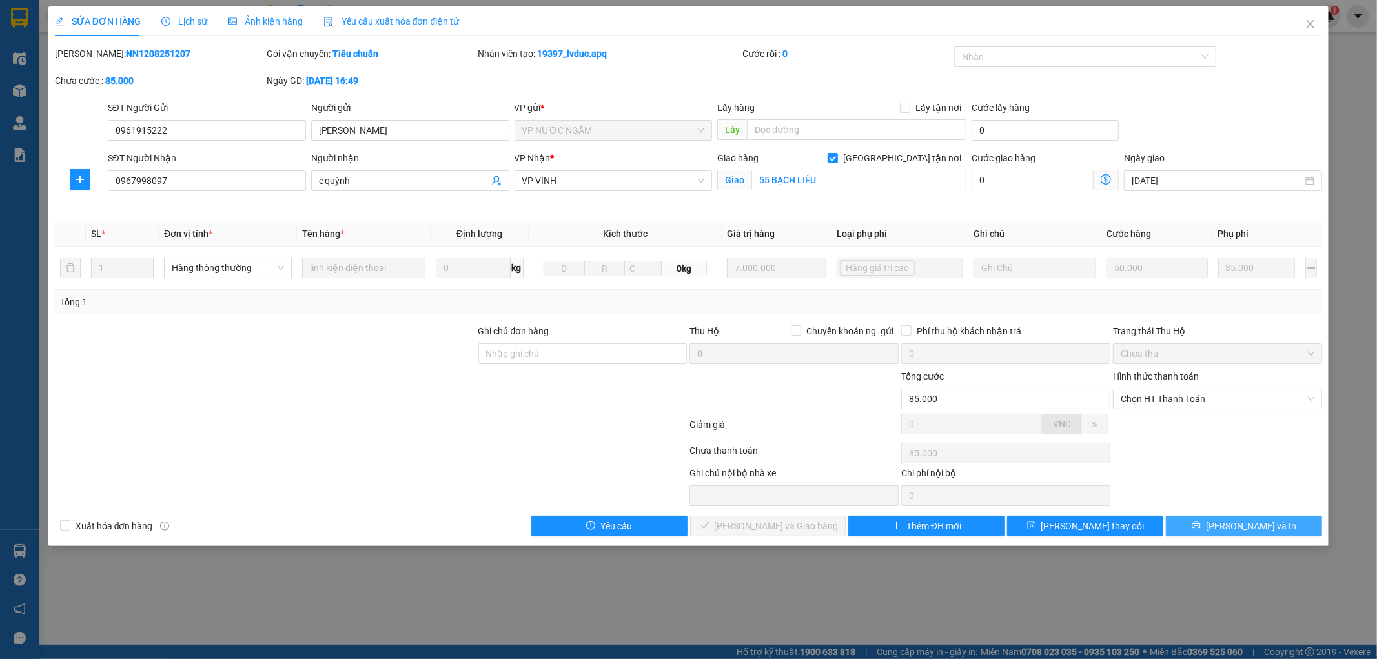
click at [1201, 526] on icon "printer" at bounding box center [1196, 525] width 9 height 9
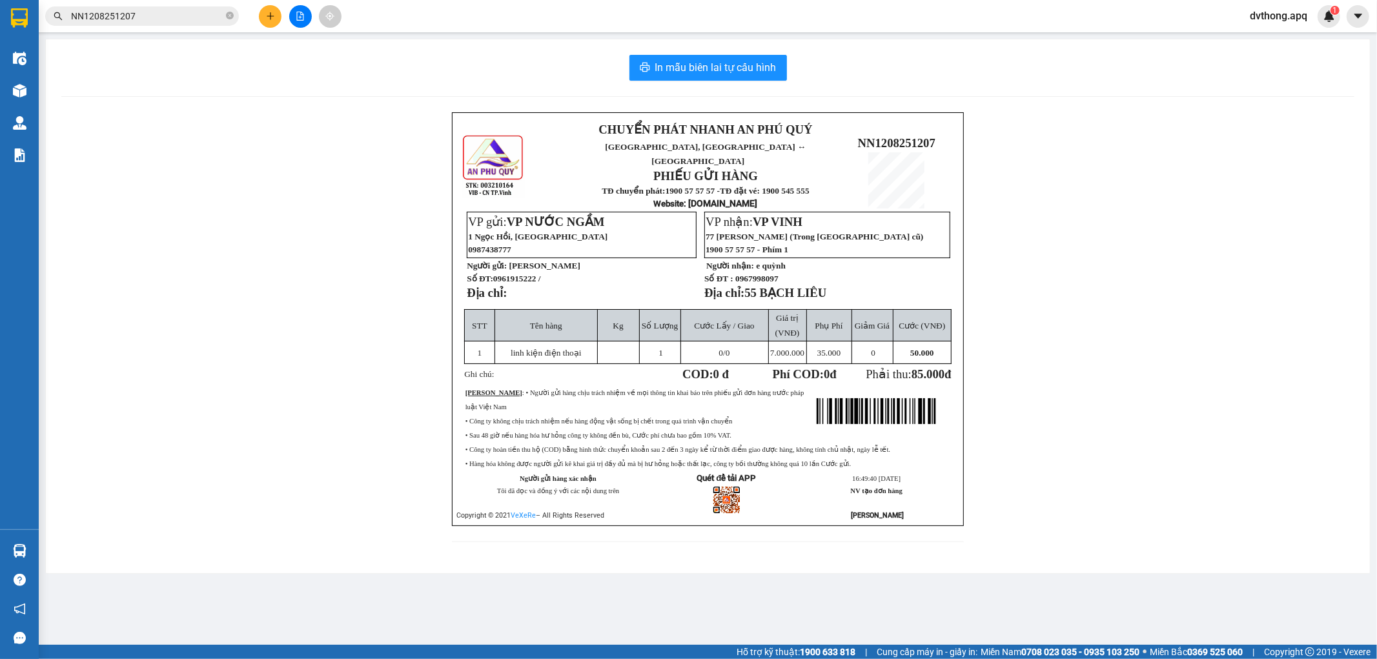
click at [209, 17] on input "NN1208251207" at bounding box center [147, 16] width 152 height 14
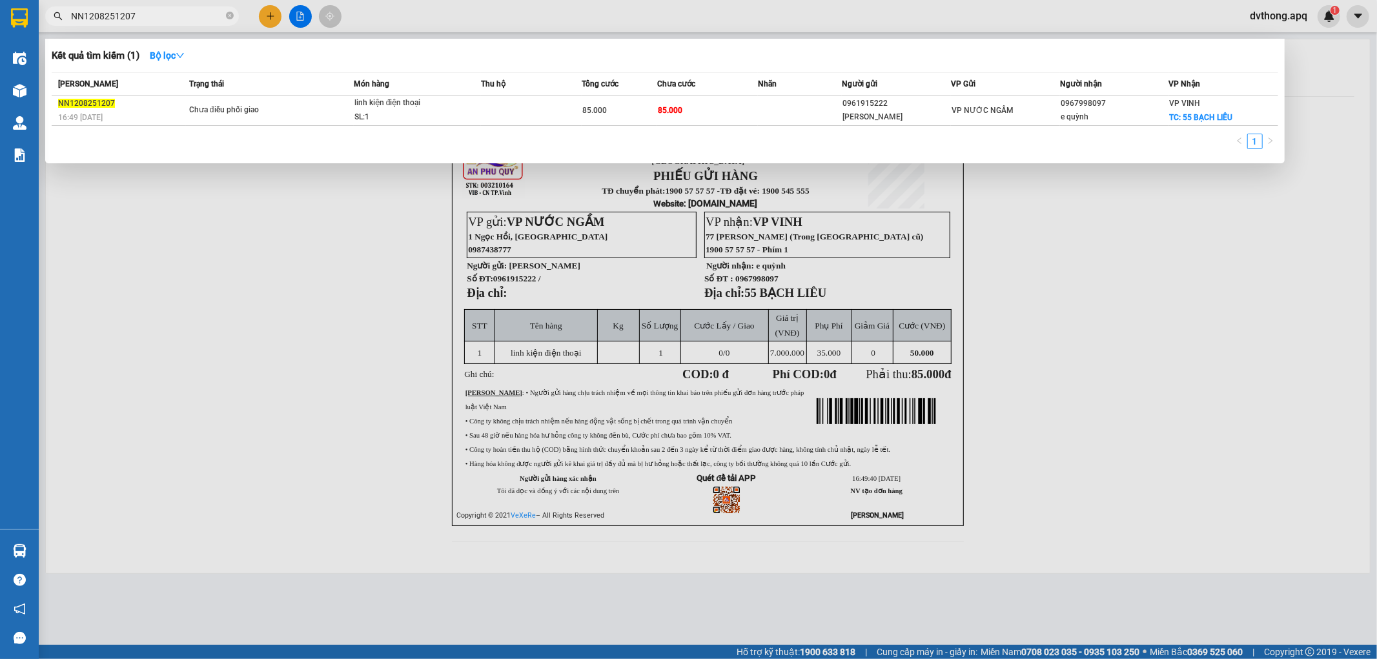
click at [209, 17] on input "NN1208251207" at bounding box center [147, 16] width 152 height 14
paste input "3"
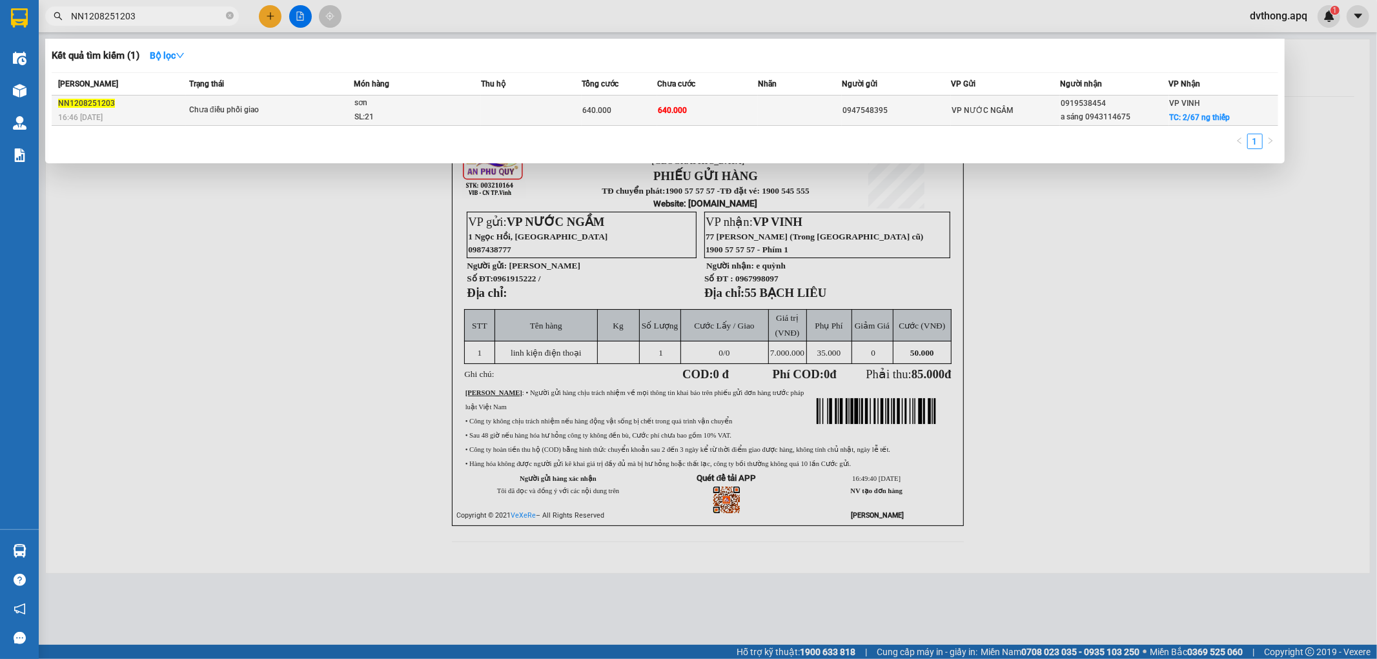
type input "NN1208251203"
click at [273, 112] on div "Chưa điều phối giao" at bounding box center [237, 110] width 97 height 14
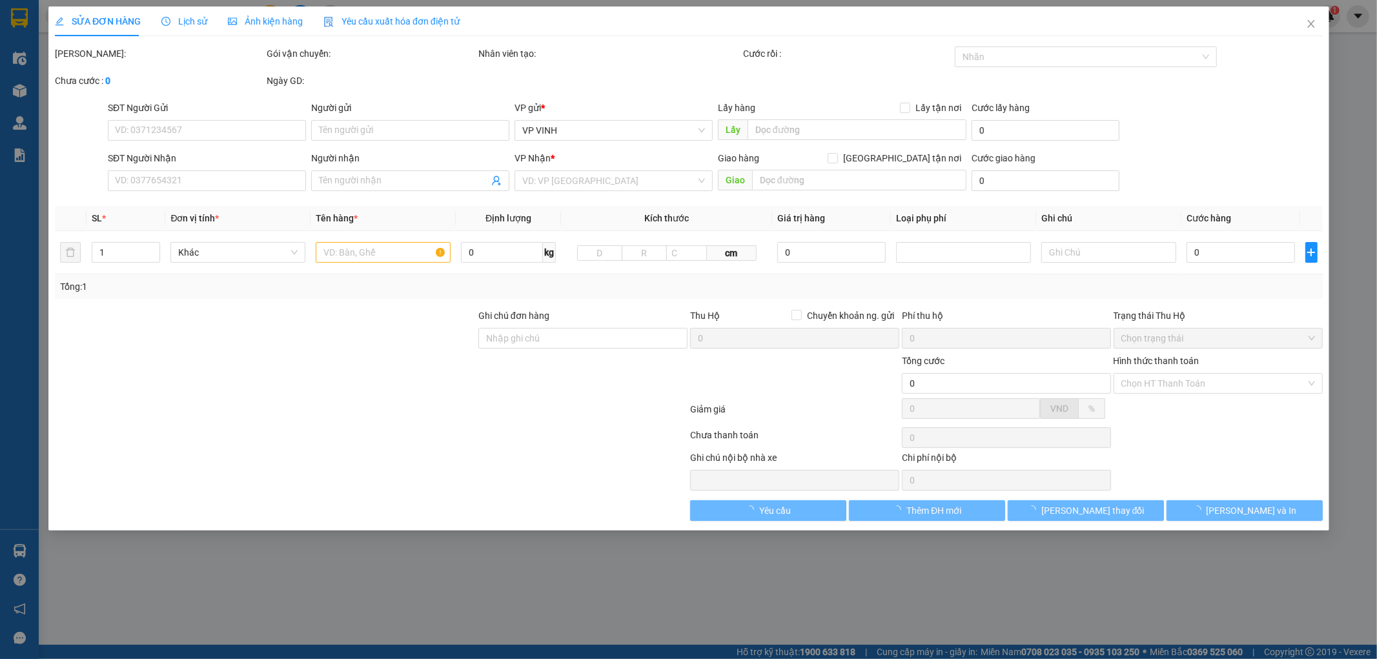
type input "0947548395"
type input "0919538454"
type input "a sáng 0943114675"
checkbox input "true"
type input "2/67 ng thiếp"
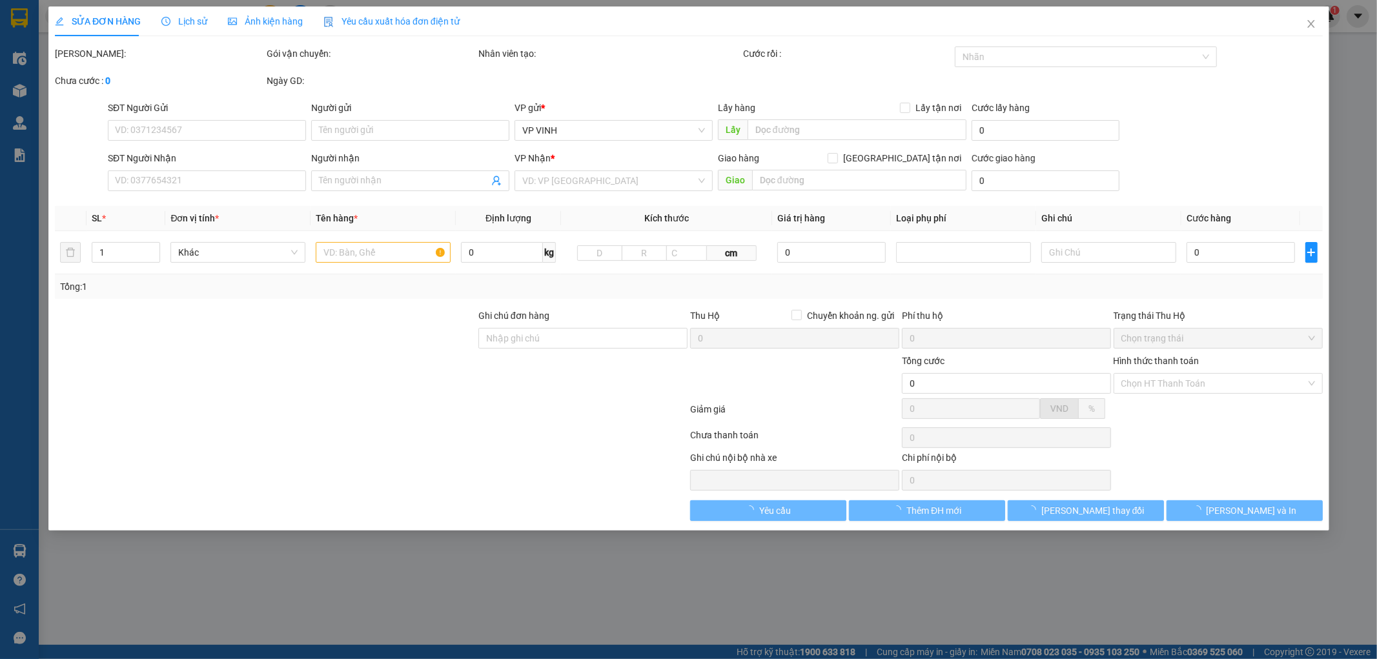
type input "640.000"
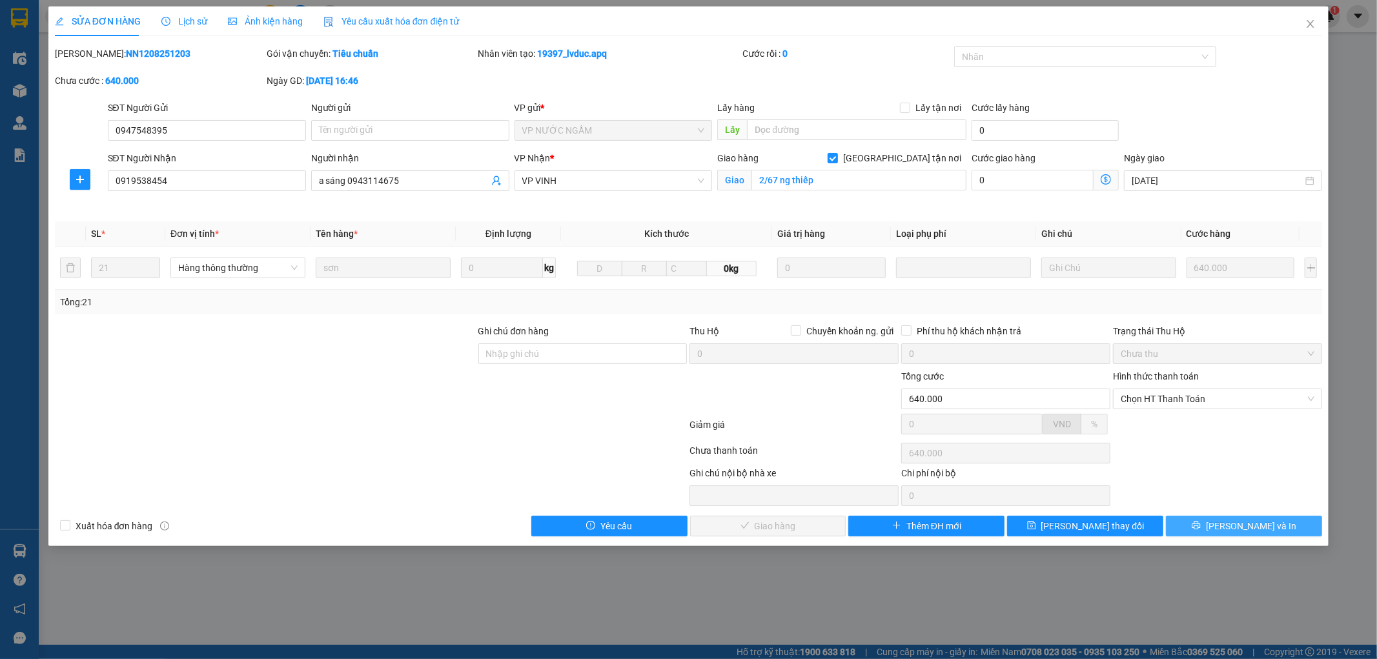
click at [1238, 530] on span "[PERSON_NAME] và In" at bounding box center [1251, 526] width 90 height 14
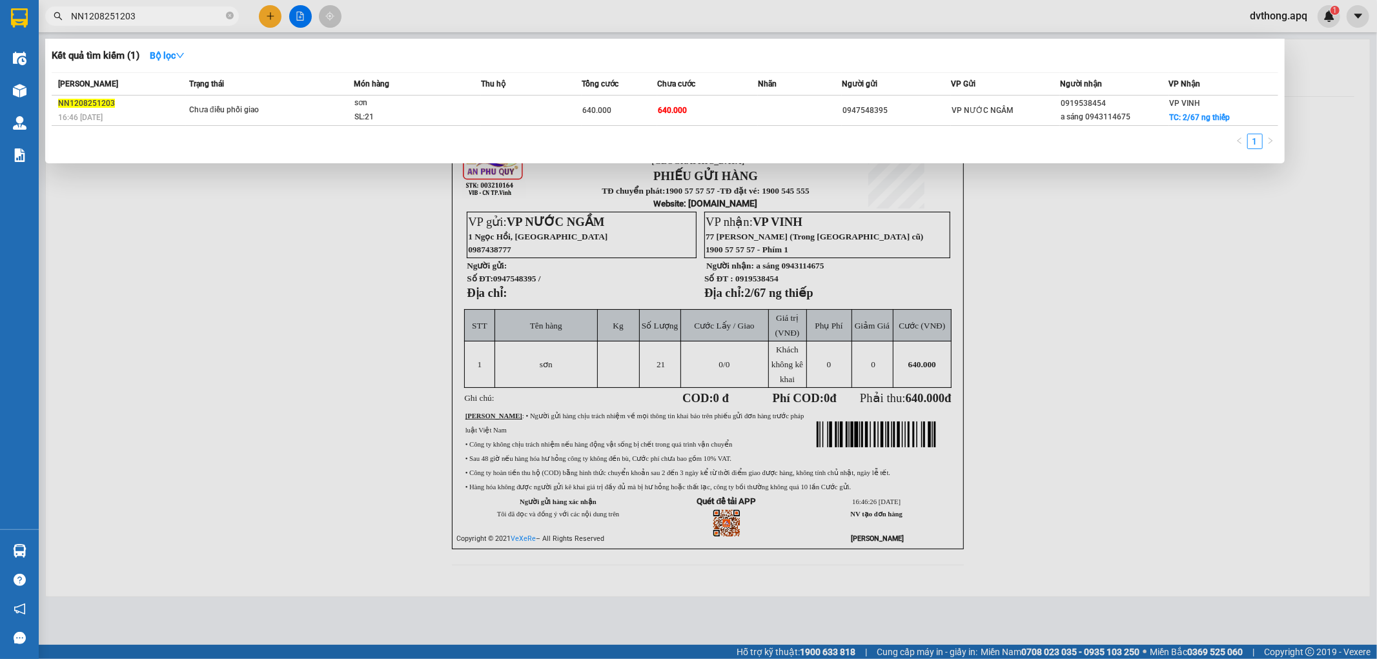
click at [153, 9] on input "NN1208251203" at bounding box center [147, 16] width 152 height 14
paste input "152"
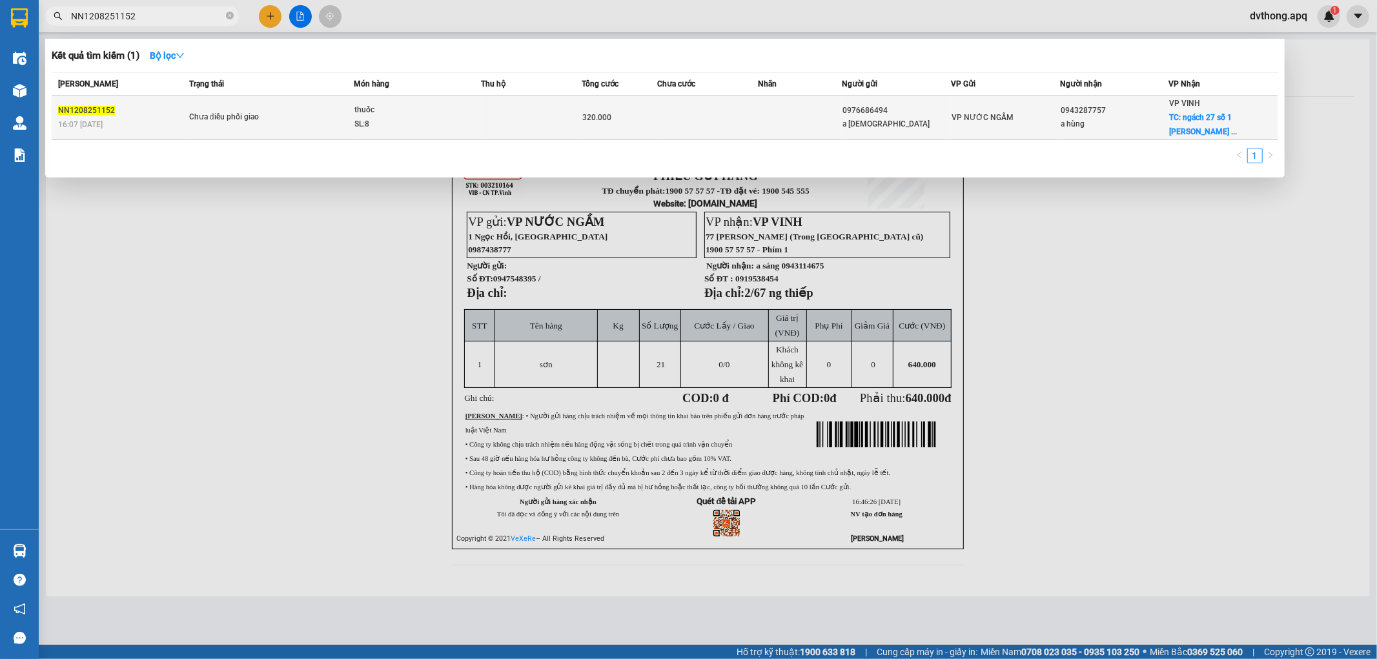
type input "NN1208251152"
click at [494, 114] on td at bounding box center [531, 118] width 101 height 45
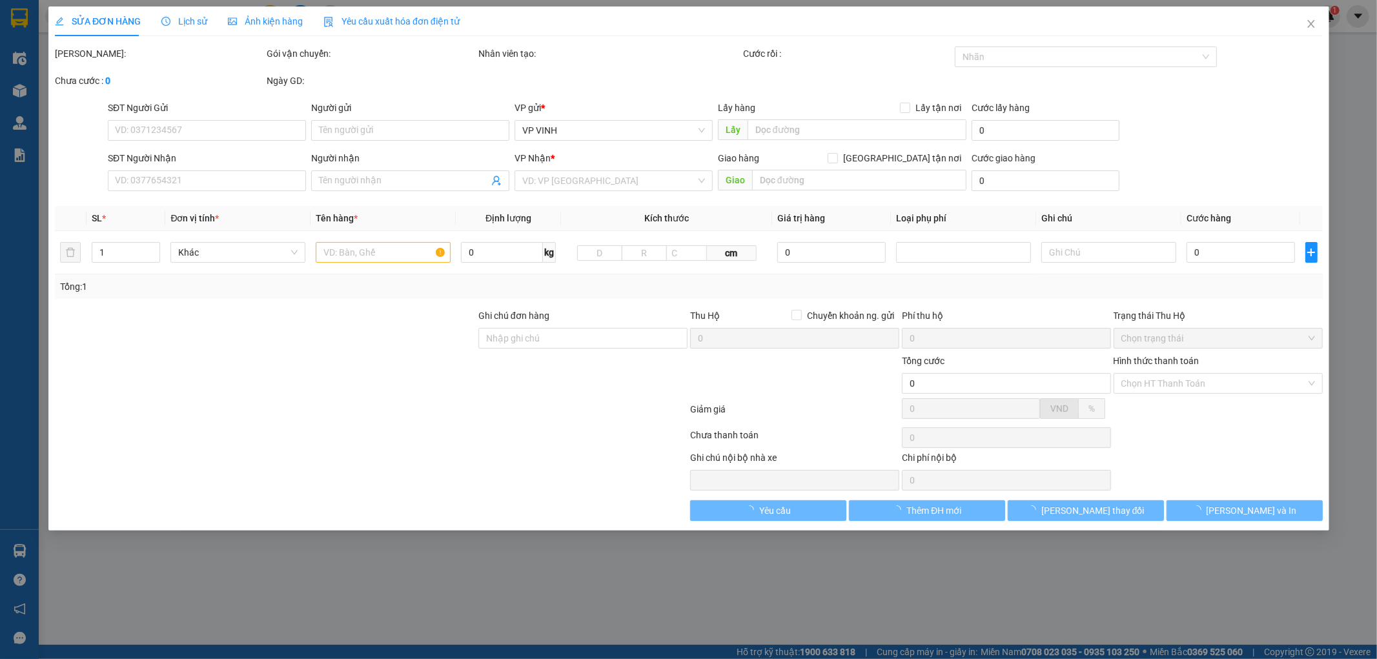
type input "0976686494"
type input "a hồng"
type input "0943287757"
type input "a hùng"
checkbox input "true"
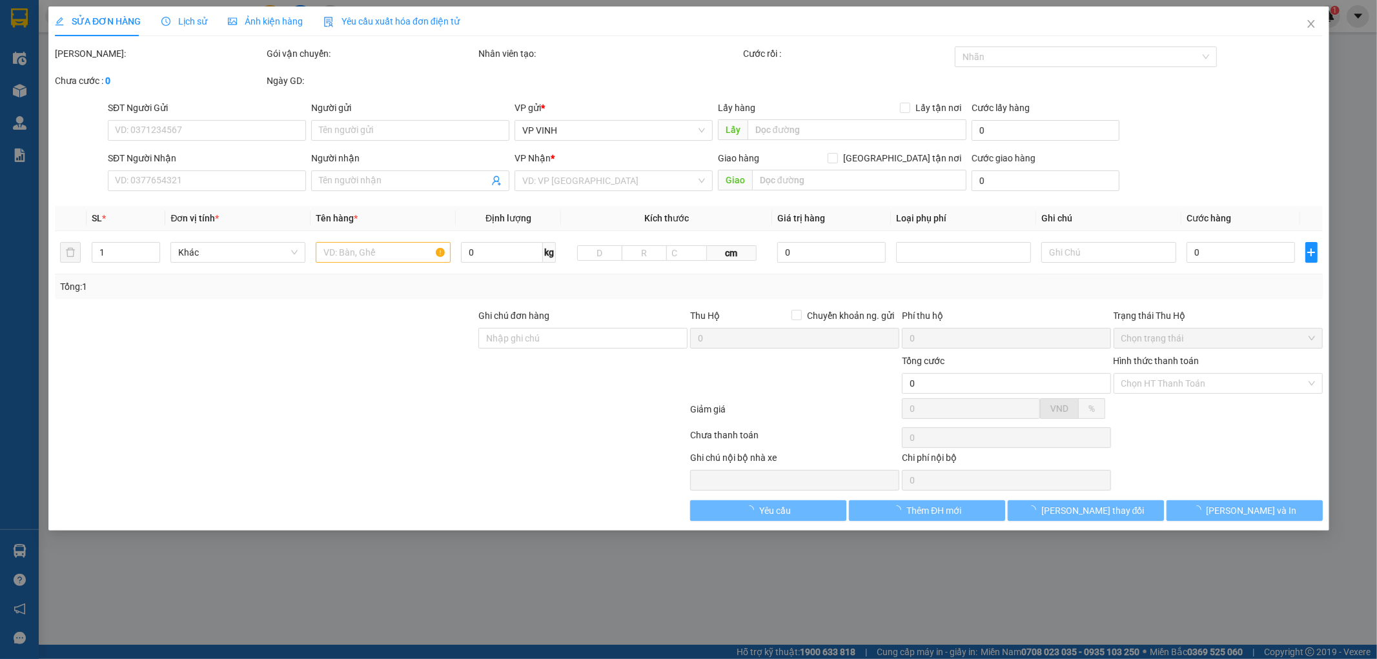
type input "ngách 27 số 1 trần nguyên hãn"
type input "320.000"
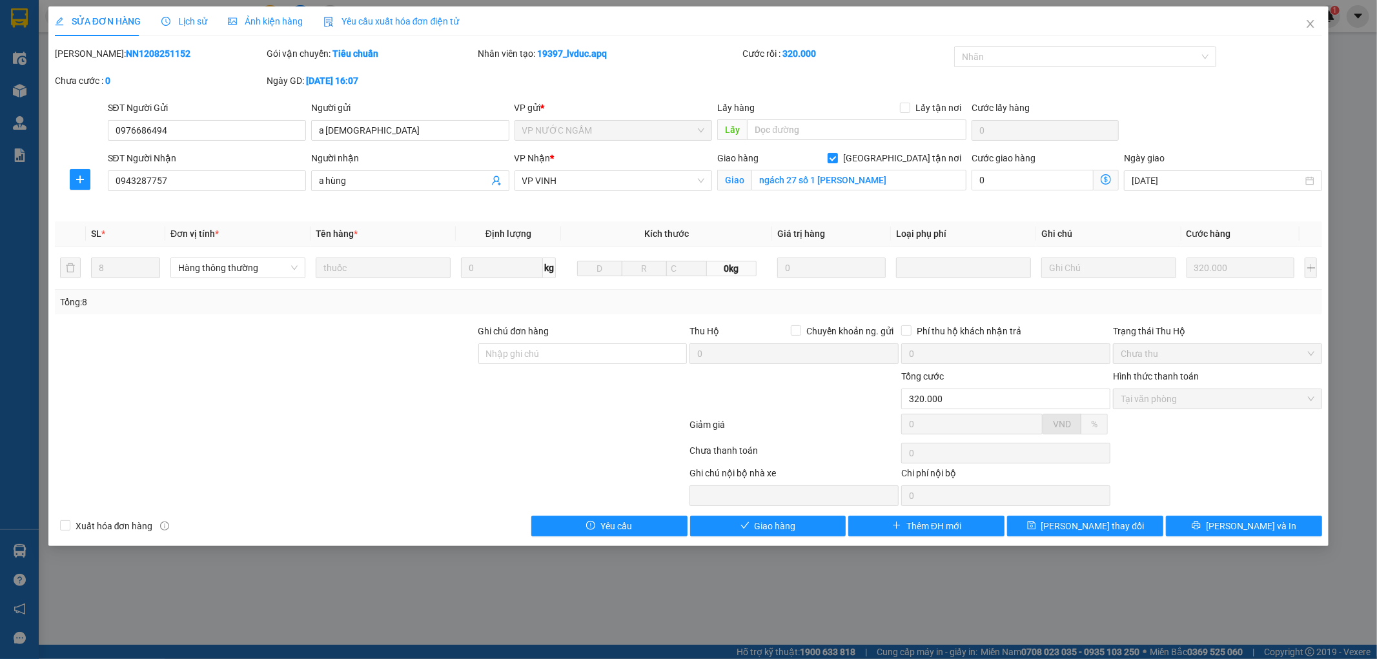
click at [179, 17] on span "Lịch sử" at bounding box center [184, 21] width 46 height 10
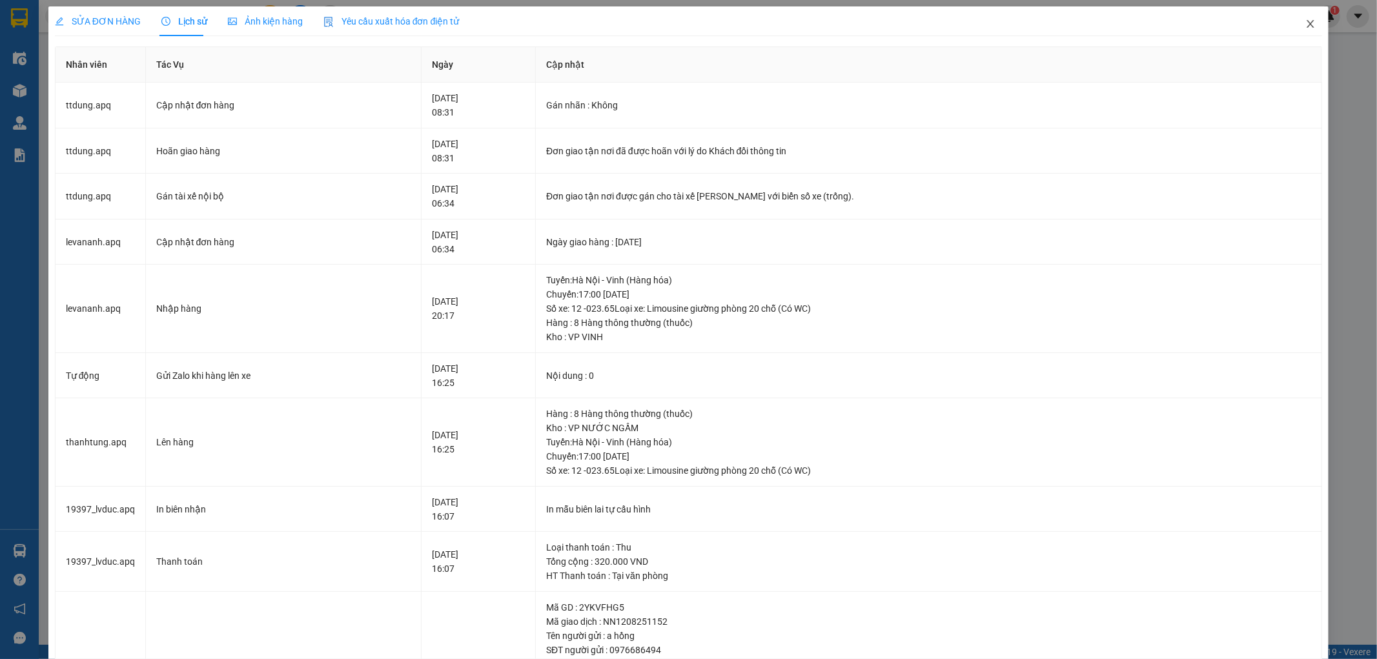
click at [1307, 26] on icon "close" at bounding box center [1310, 24] width 7 height 8
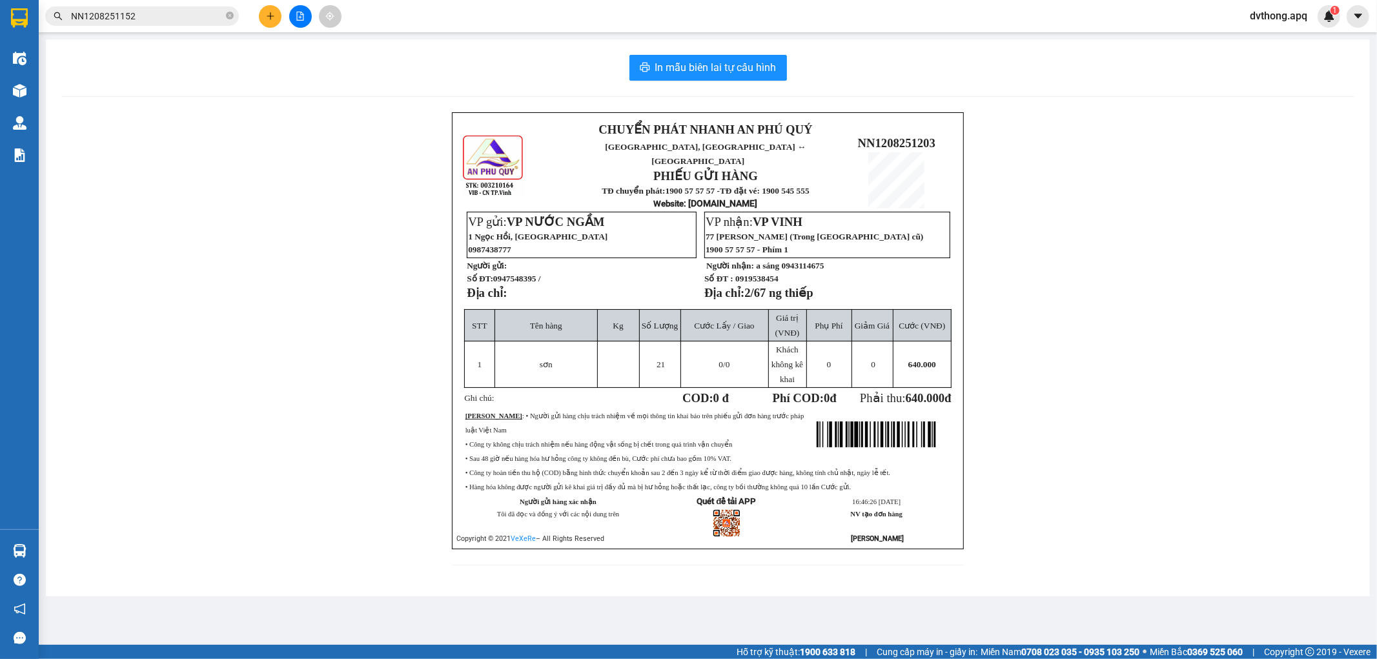
click at [210, 15] on input "NN1208251152" at bounding box center [147, 16] width 152 height 14
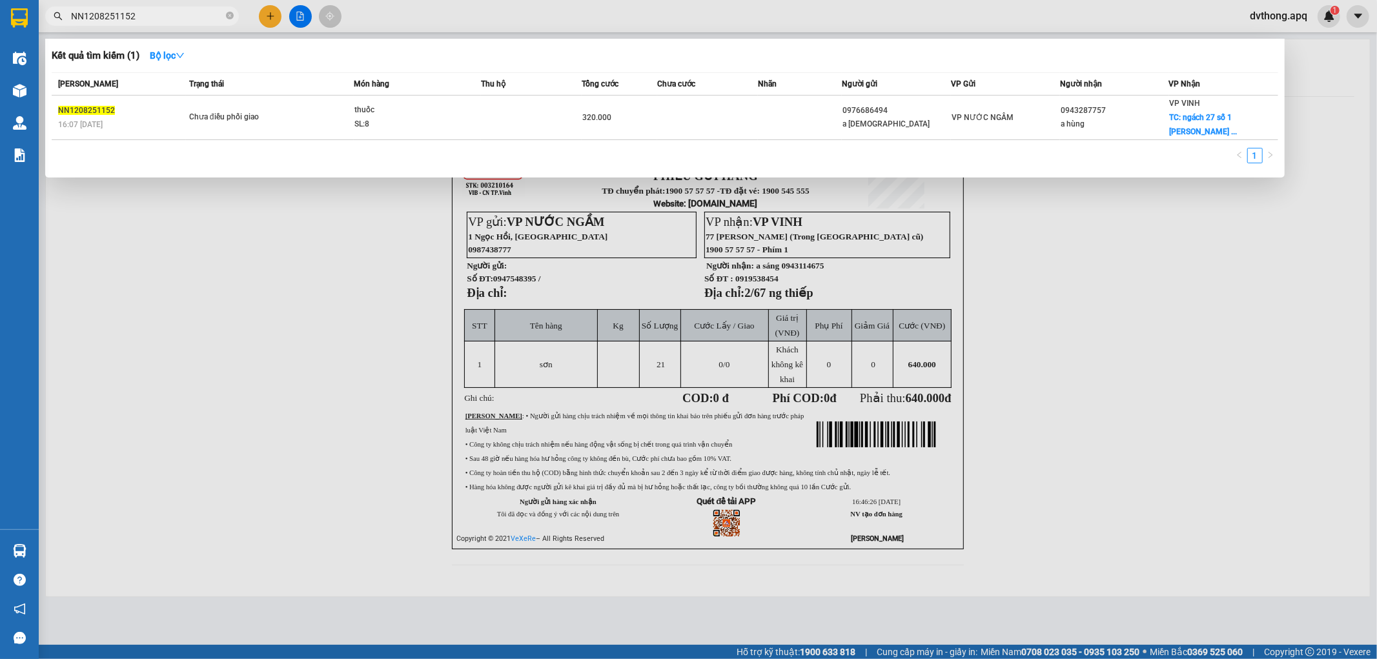
click at [210, 15] on input "NN1208251152" at bounding box center [147, 16] width 152 height 14
paste input "0"
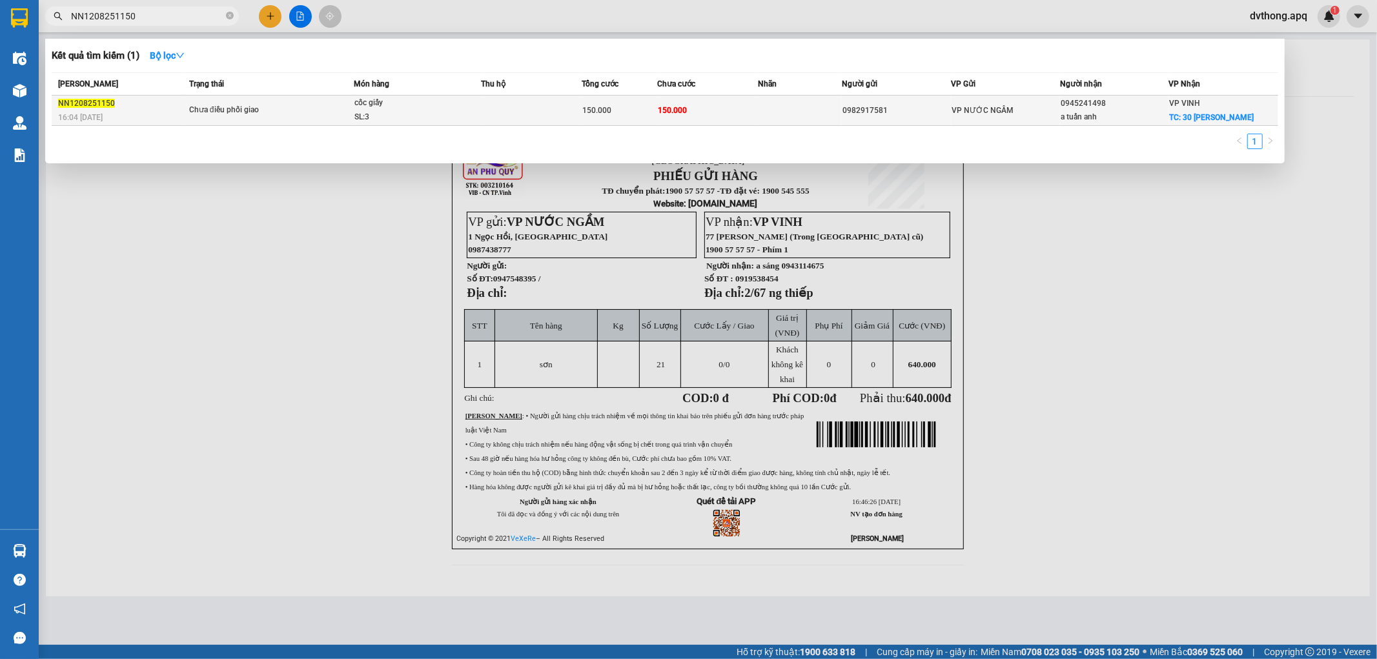
type input "NN1208251150"
click at [318, 108] on span "Chưa điều phối giao" at bounding box center [271, 110] width 164 height 14
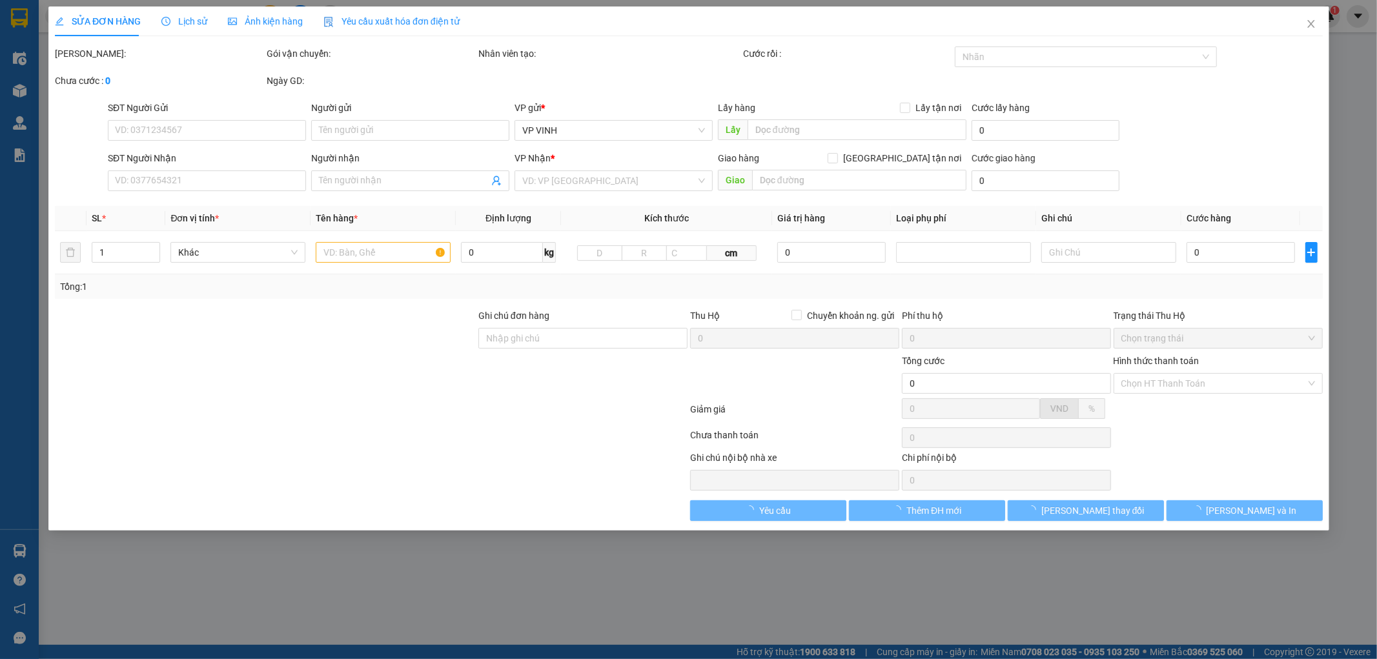
type input "0982917581"
type input "0945241498"
type input "a tuấn anh"
checkbox input "true"
type input "30 phan bội châu"
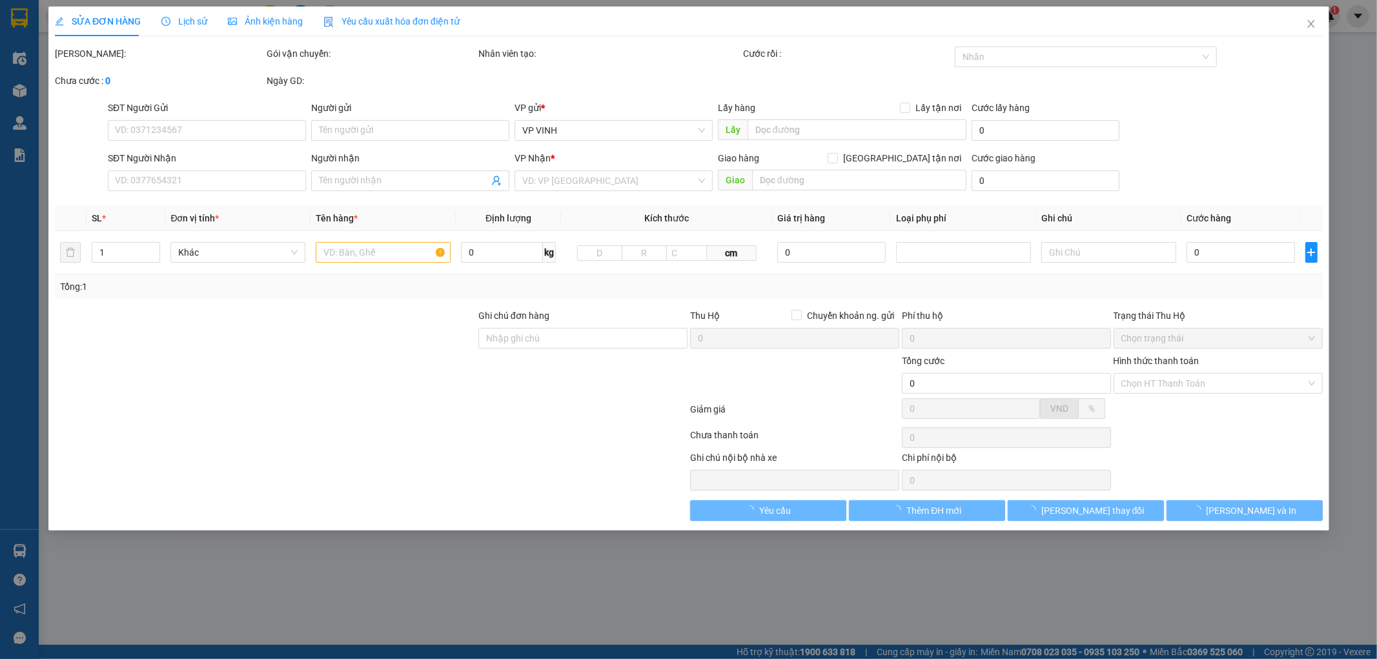
type input "150.000"
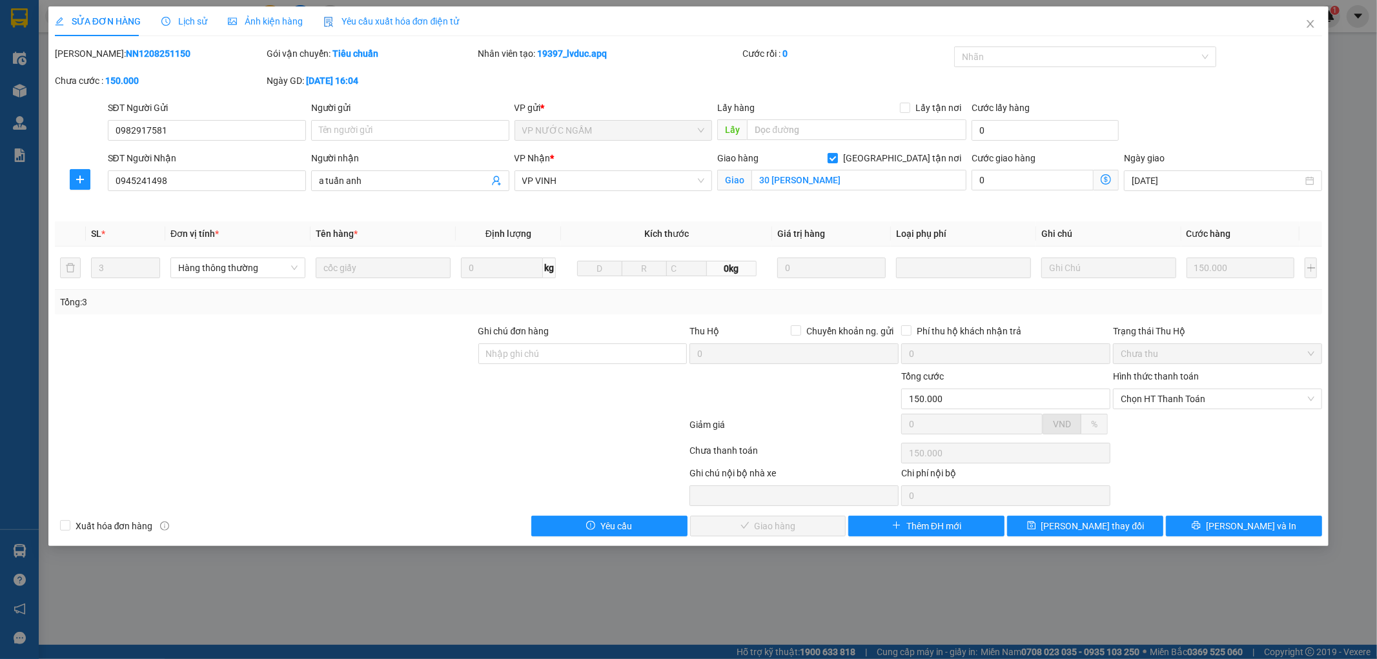
click at [184, 22] on span "Lịch sử" at bounding box center [184, 21] width 46 height 10
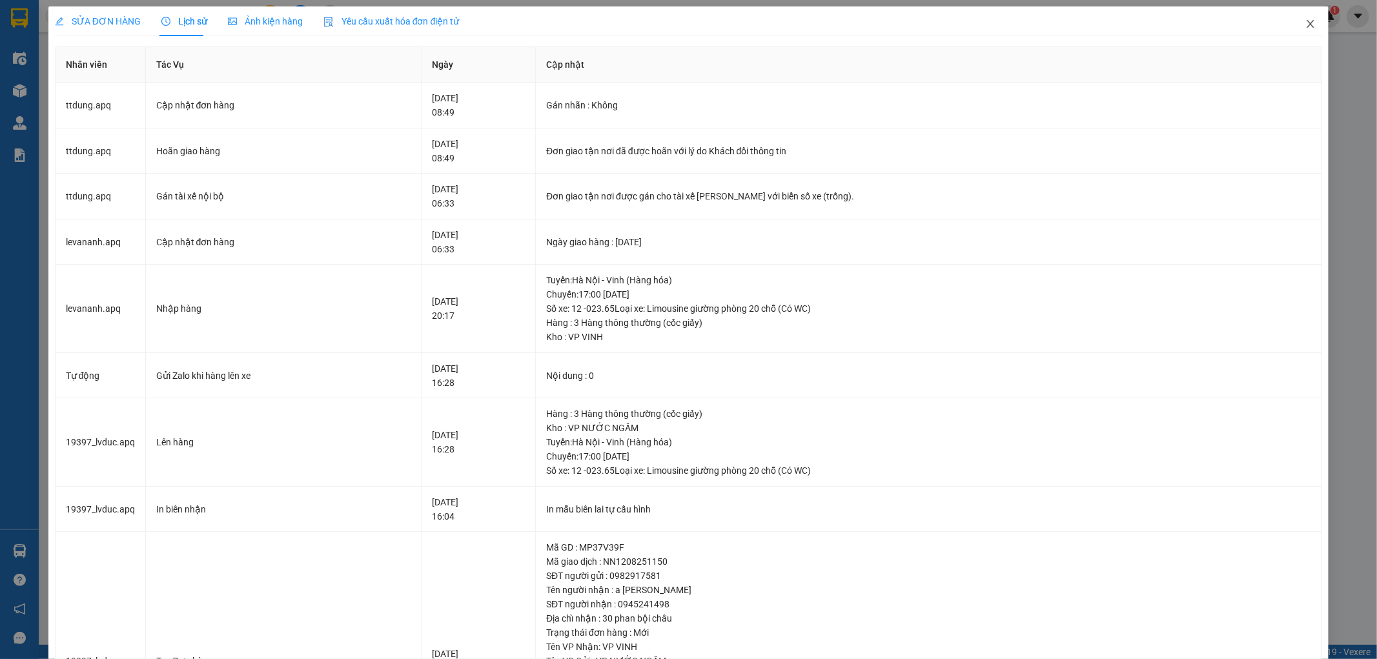
click at [1305, 22] on icon "close" at bounding box center [1310, 24] width 10 height 10
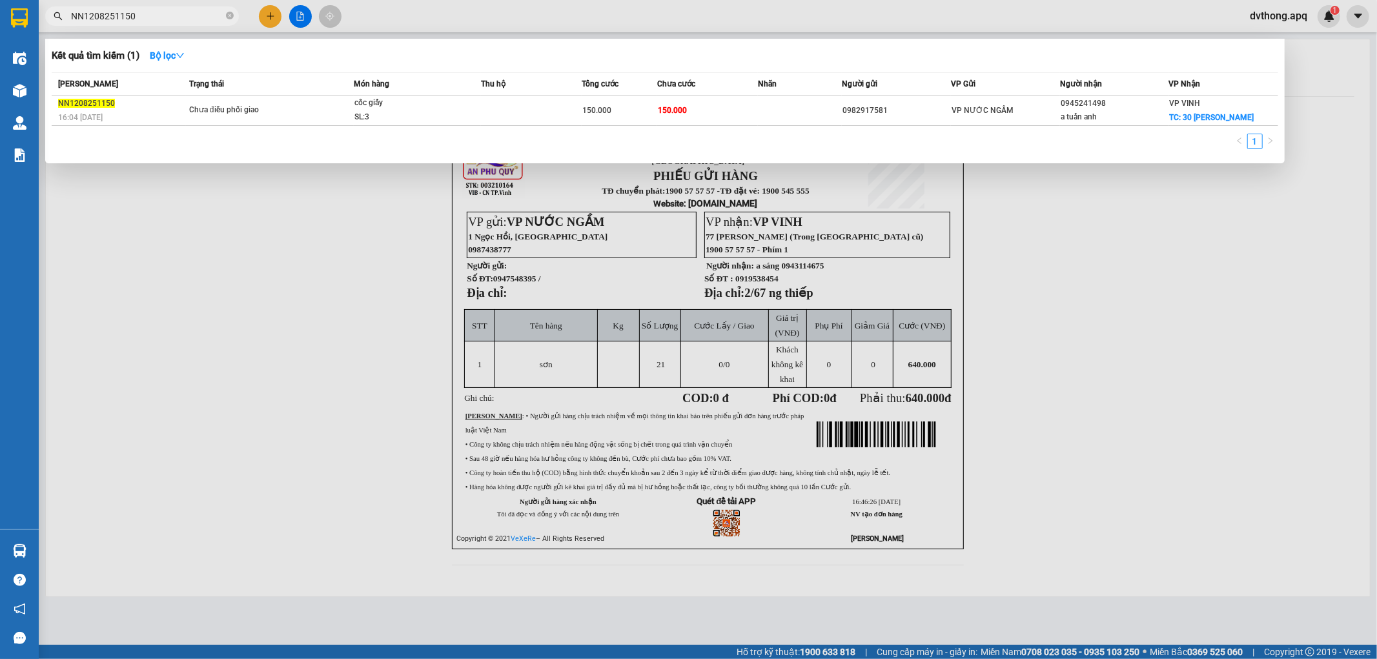
click at [200, 8] on span "NN1208251150" at bounding box center [142, 15] width 194 height 19
click at [198, 20] on input "NN1208251150" at bounding box center [147, 16] width 152 height 14
paste input "NN1208251144"
type input "NN1208251150NN1208251144"
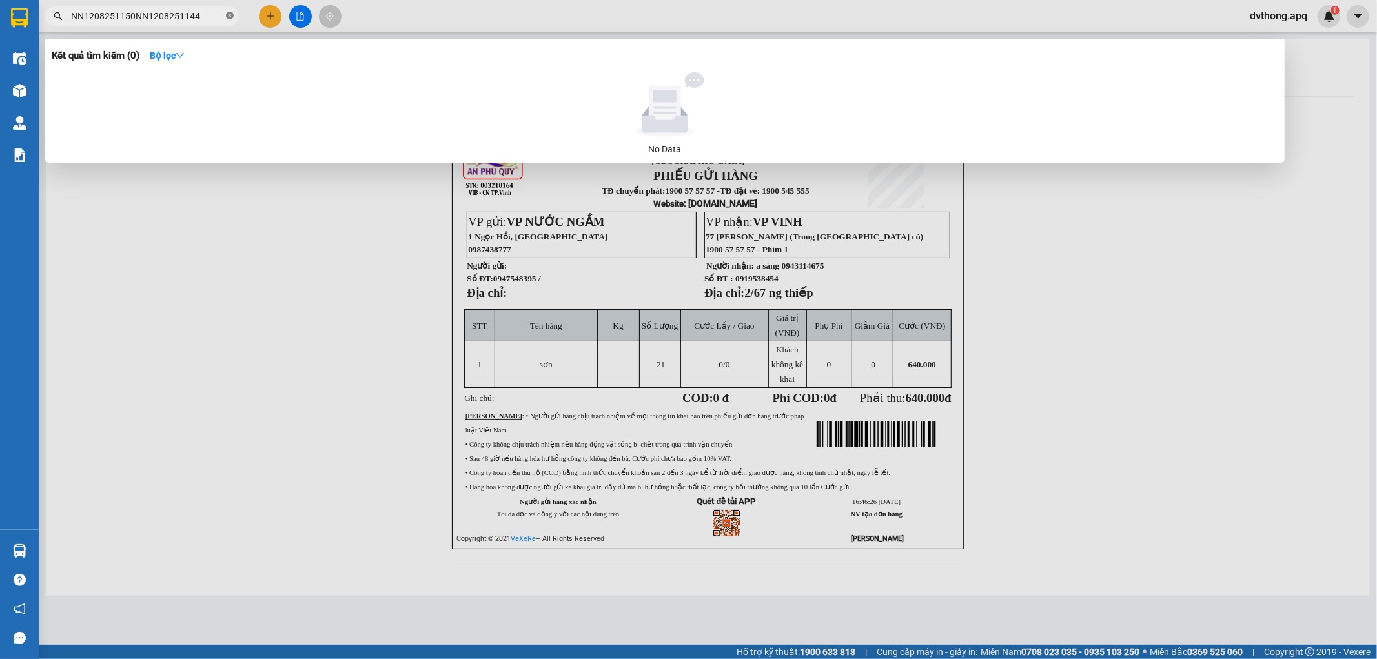
click at [230, 14] on icon "close-circle" at bounding box center [230, 16] width 8 height 8
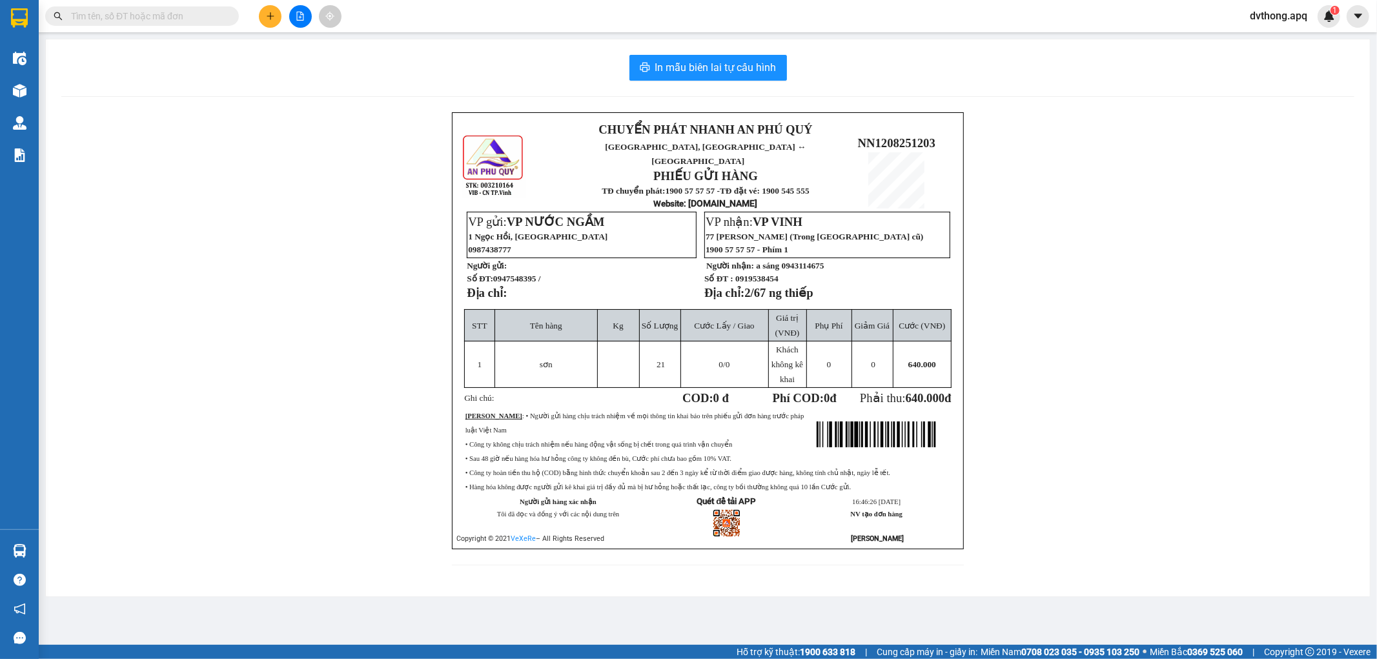
paste input "NN1208251144"
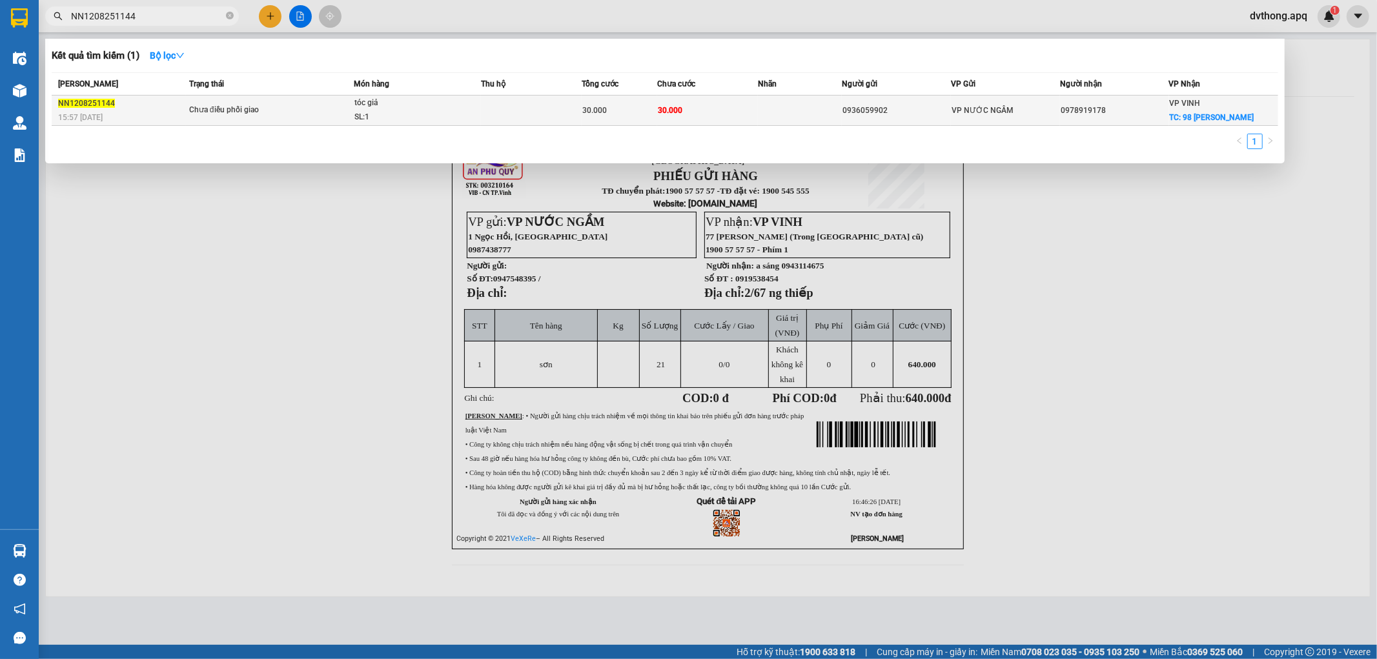
type input "NN1208251144"
click at [280, 117] on div "Chưa điều phối giao" at bounding box center [237, 110] width 97 height 14
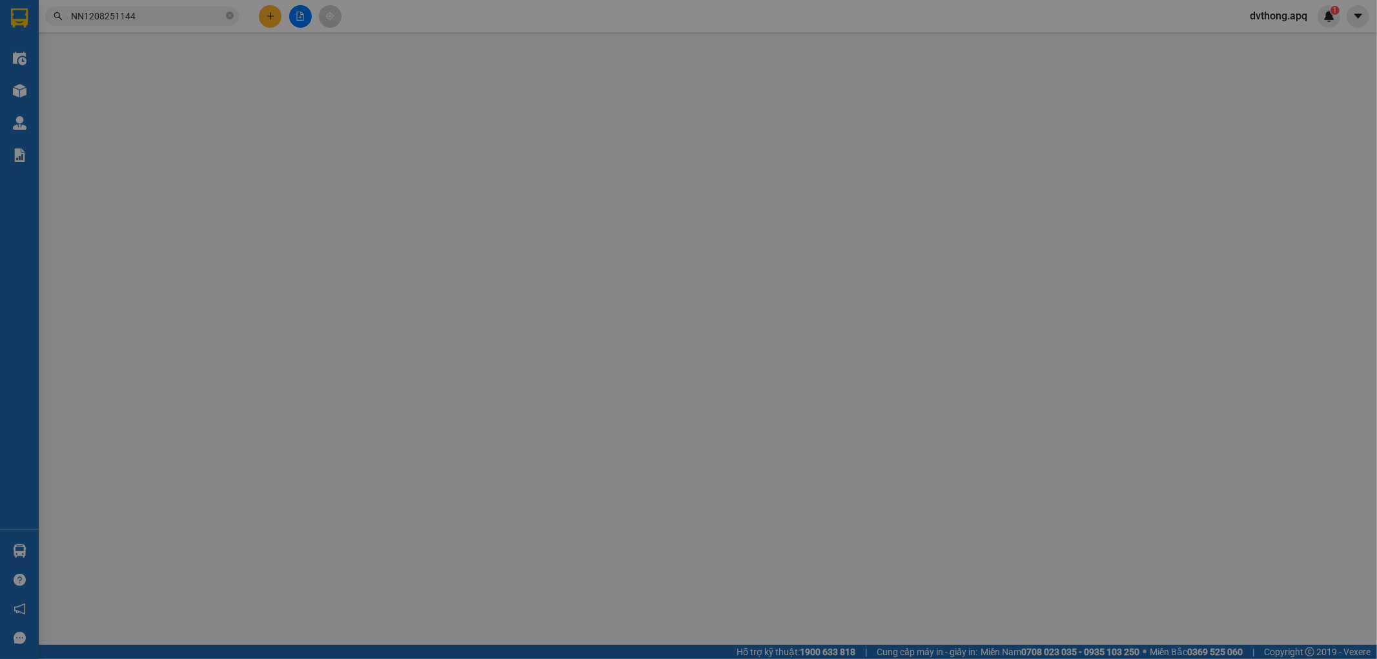
type input "0936059902"
type input "0978919178"
checkbox input "true"
type input "98 phan đình phùng"
type input "30.000"
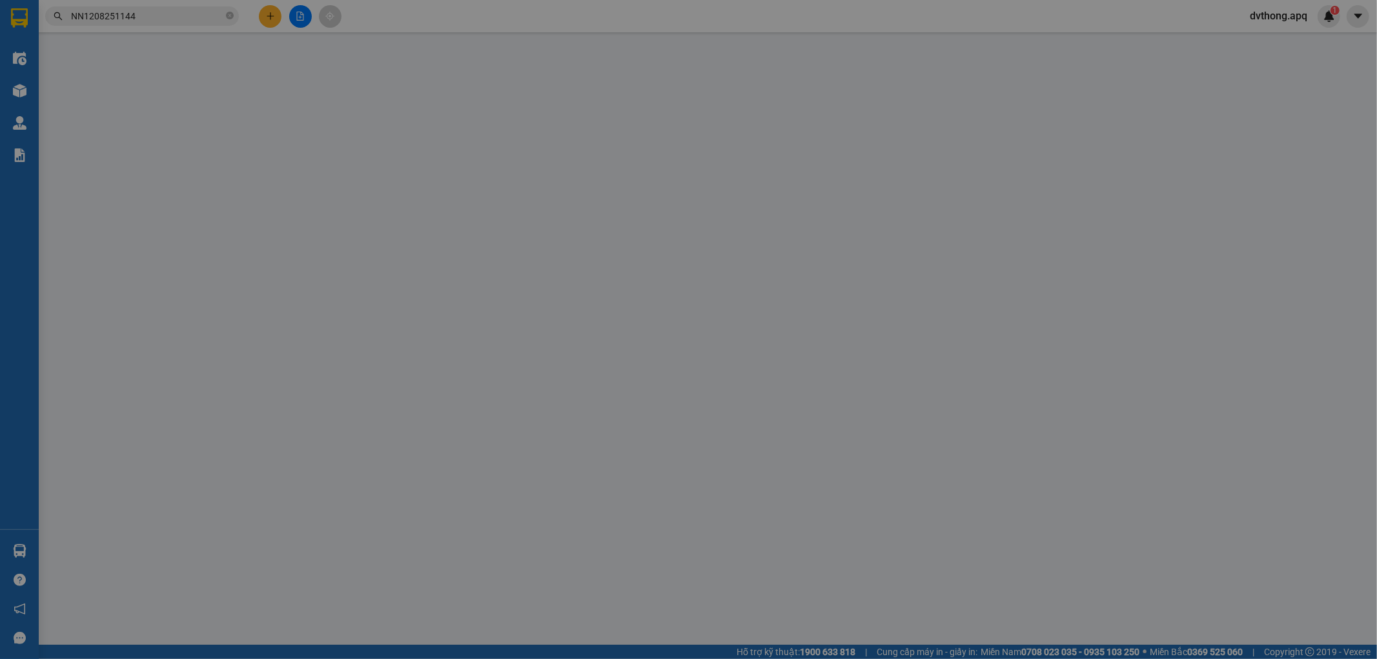
type input "30.000"
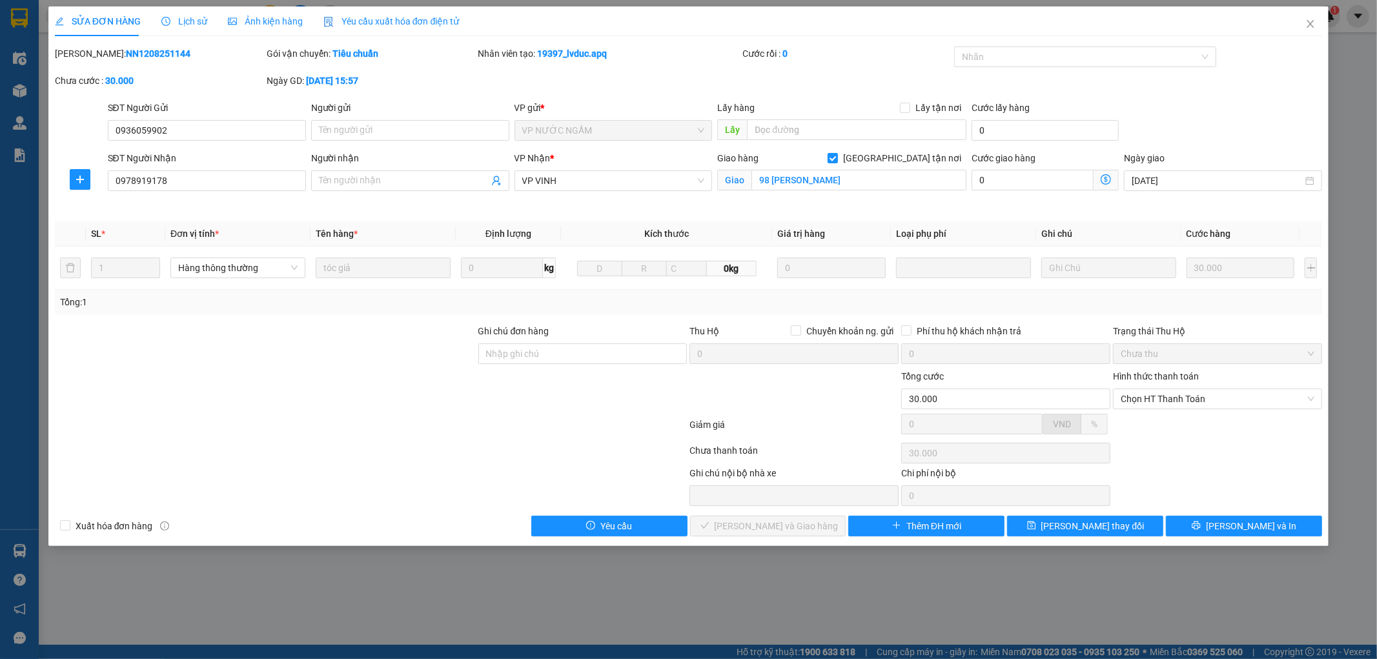
click at [179, 21] on span "Lịch sử" at bounding box center [184, 21] width 46 height 10
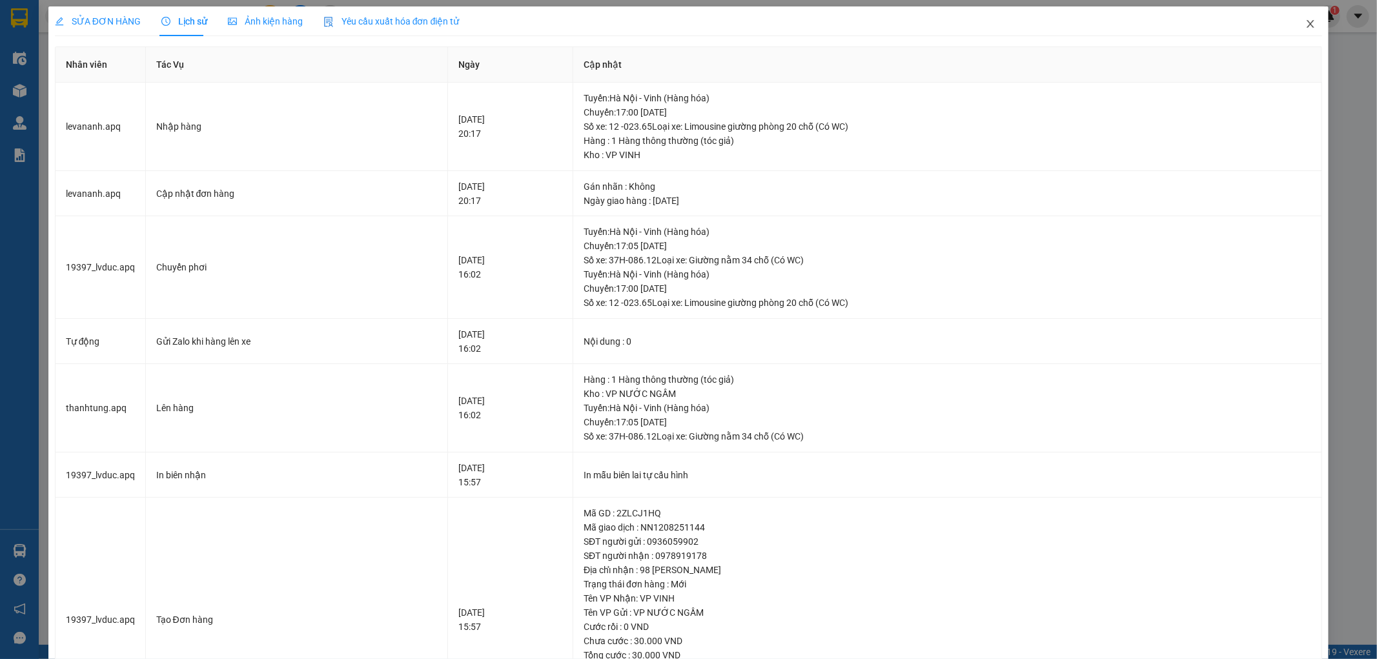
click at [1307, 23] on icon "close" at bounding box center [1310, 24] width 7 height 8
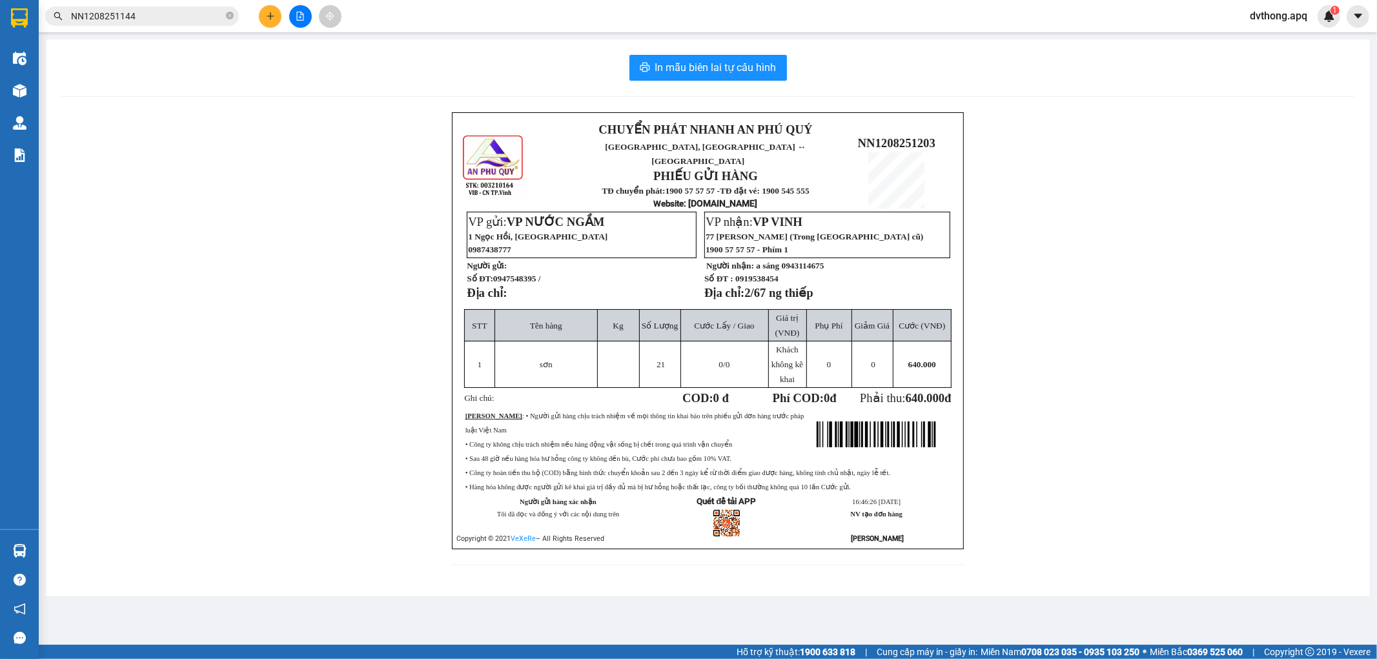
click at [198, 15] on input "NN1208251144" at bounding box center [147, 16] width 152 height 14
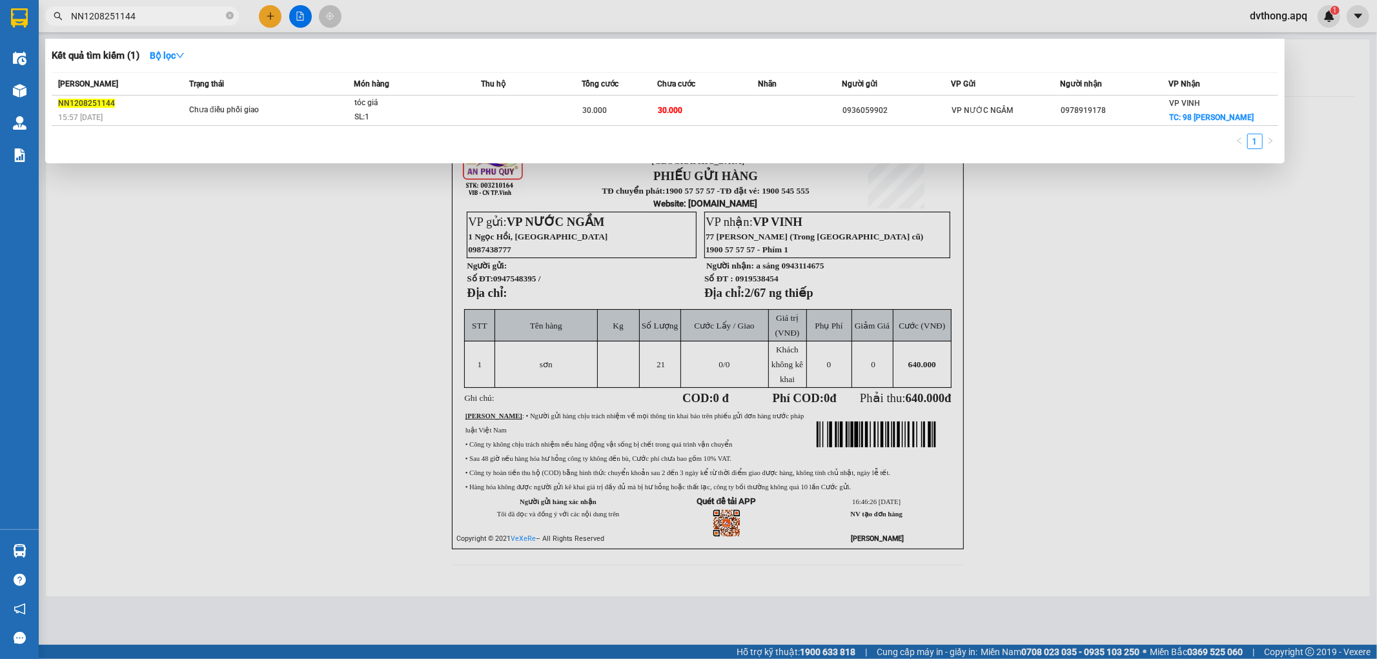
click at [198, 15] on input "NN1208251144" at bounding box center [147, 16] width 152 height 14
paste input "NN1208251062"
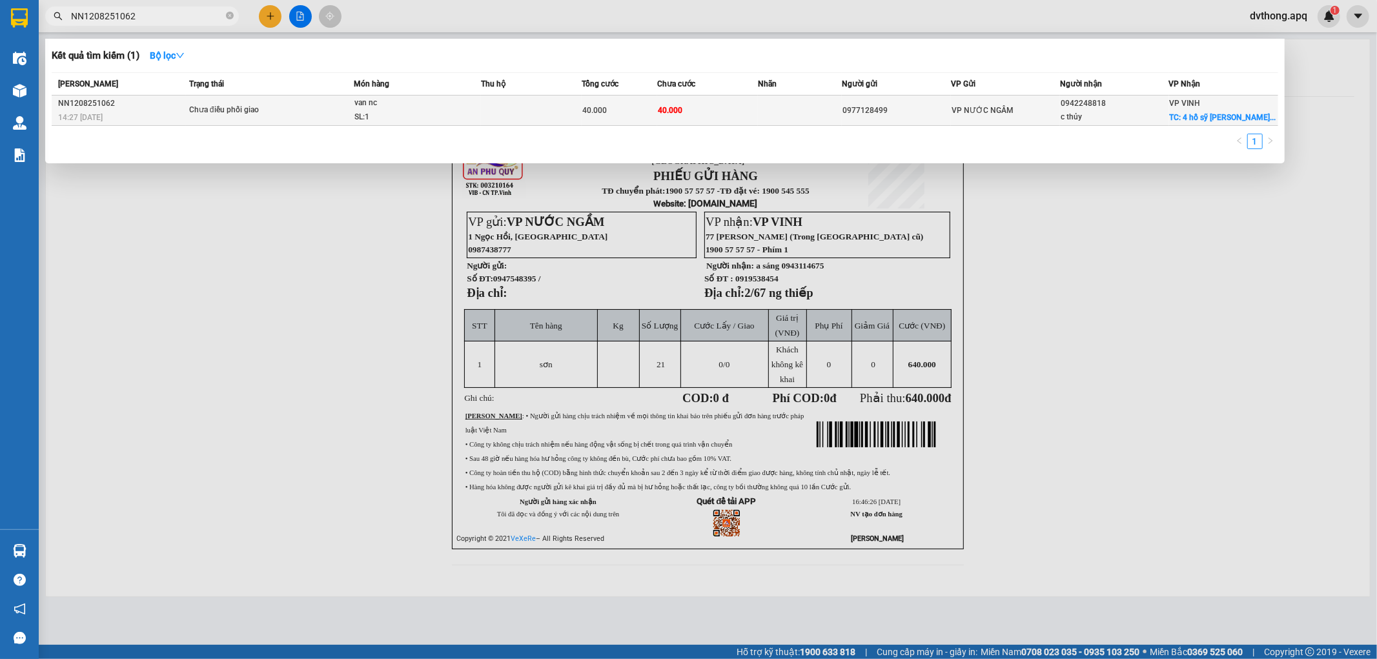
type input "NN1208251062"
click at [527, 120] on td at bounding box center [531, 111] width 101 height 30
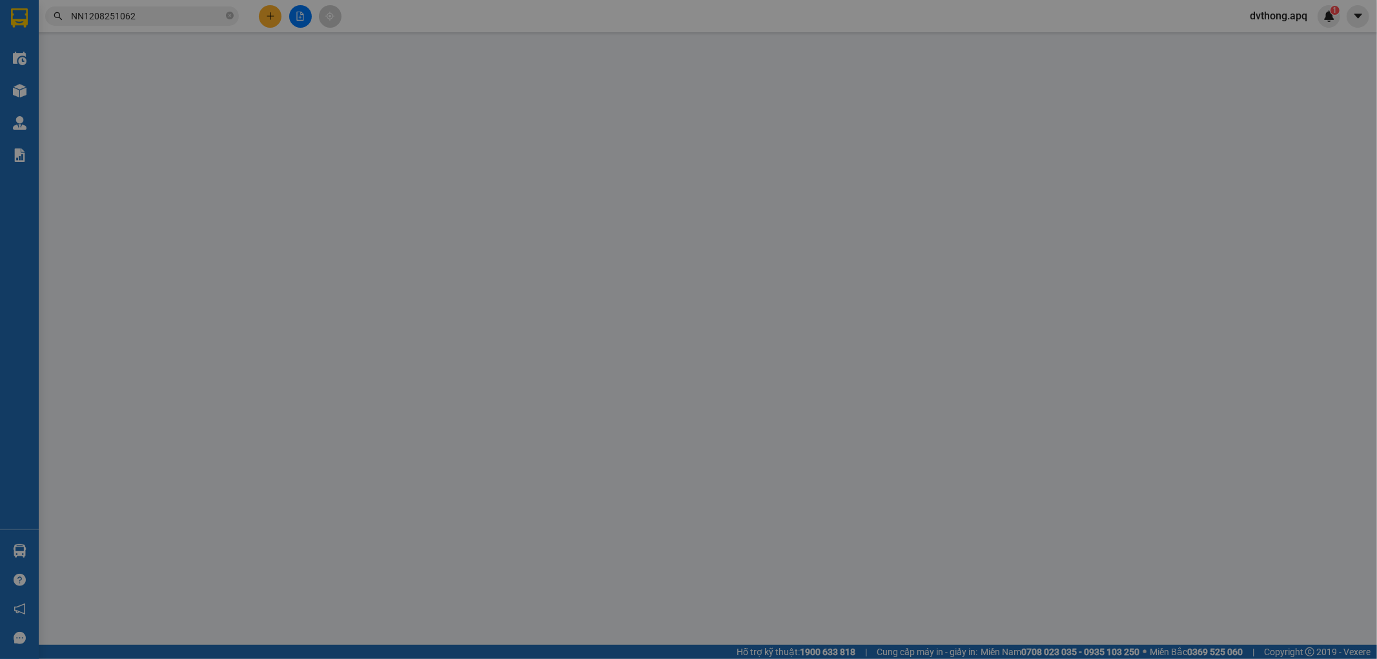
type input "0977128499"
type input "0942248818"
type input "c thủy"
checkbox input "true"
type input "4 hồ sỹ dương đường hưng bình"
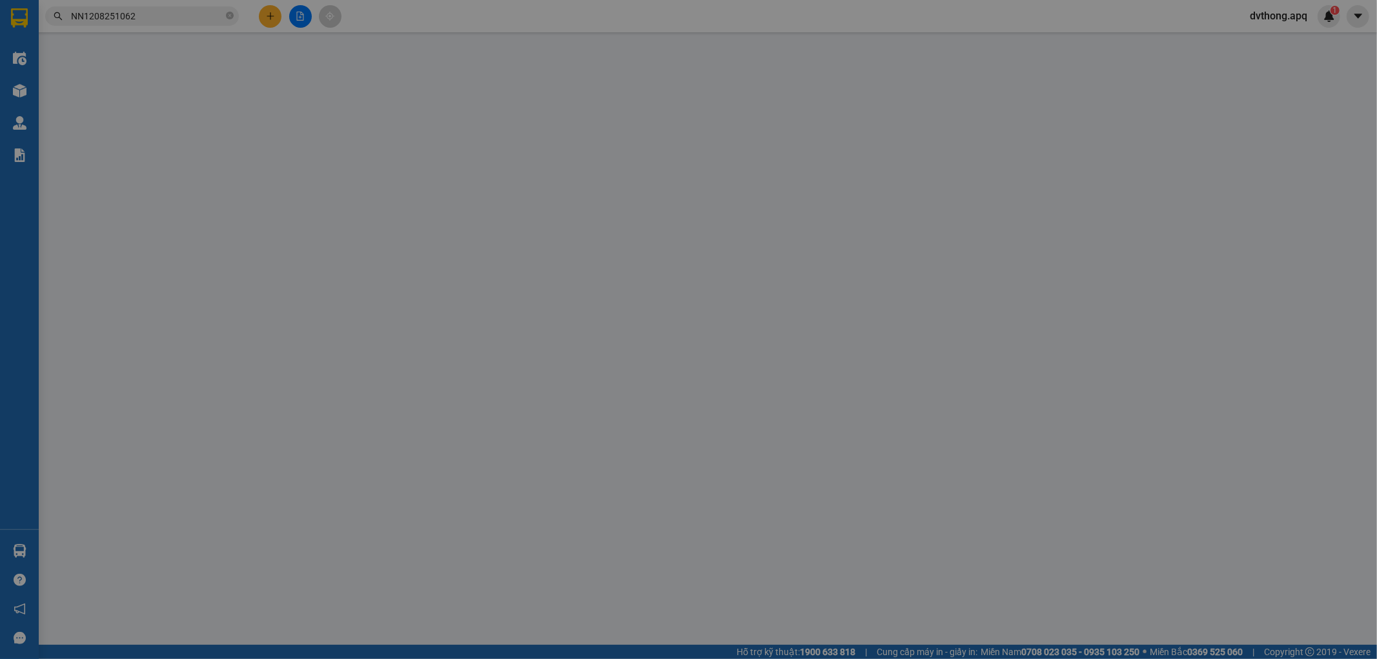
type input "40.000"
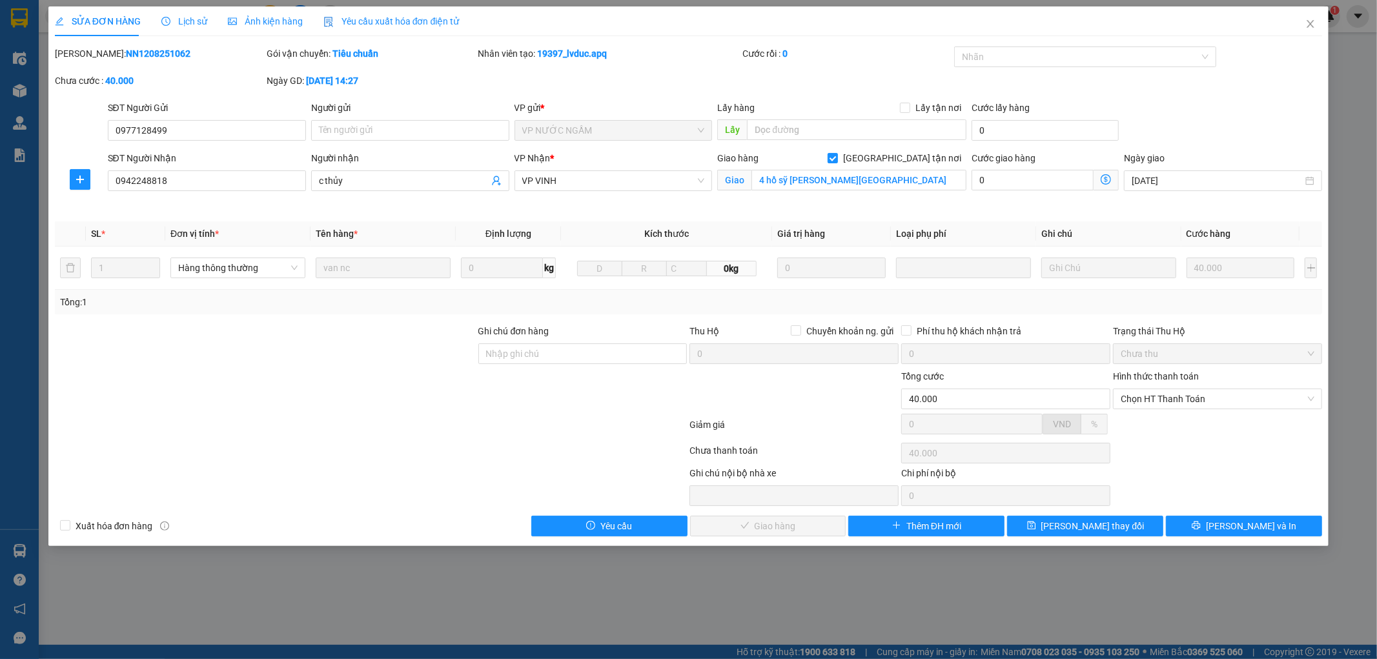
click at [172, 19] on span "Lịch sử" at bounding box center [184, 21] width 46 height 10
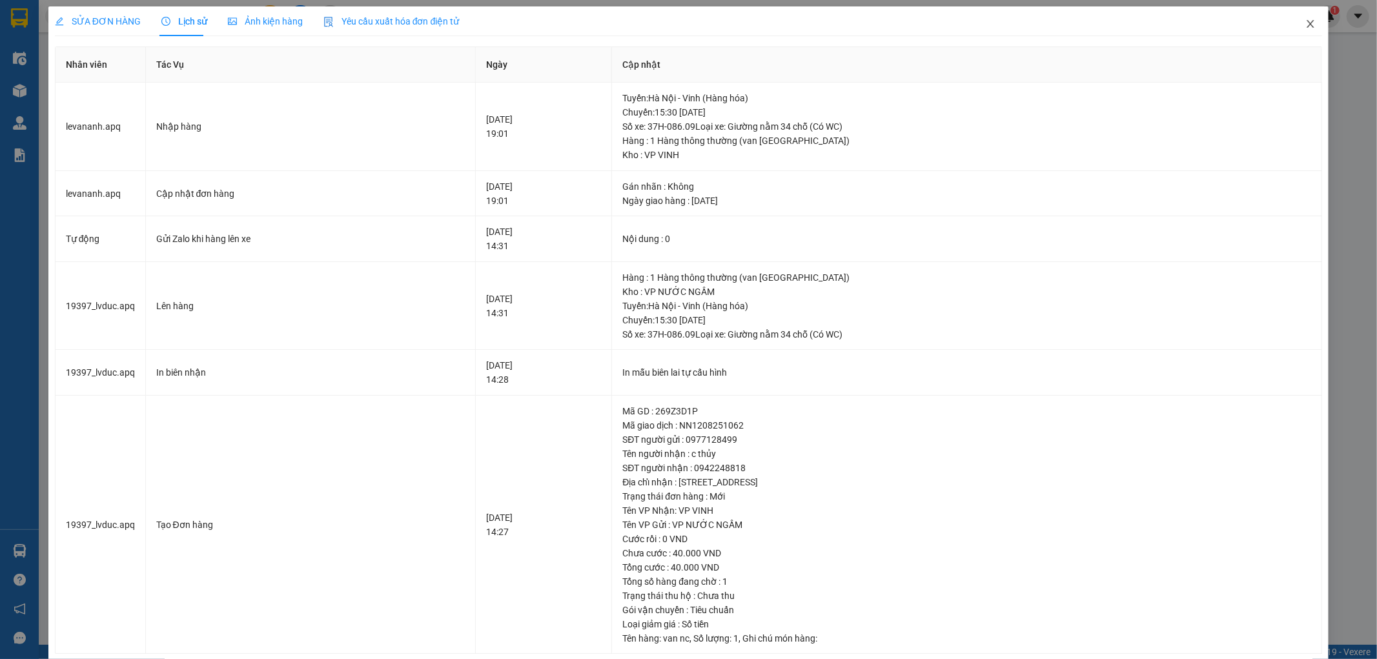
click at [1305, 21] on icon "close" at bounding box center [1310, 24] width 10 height 10
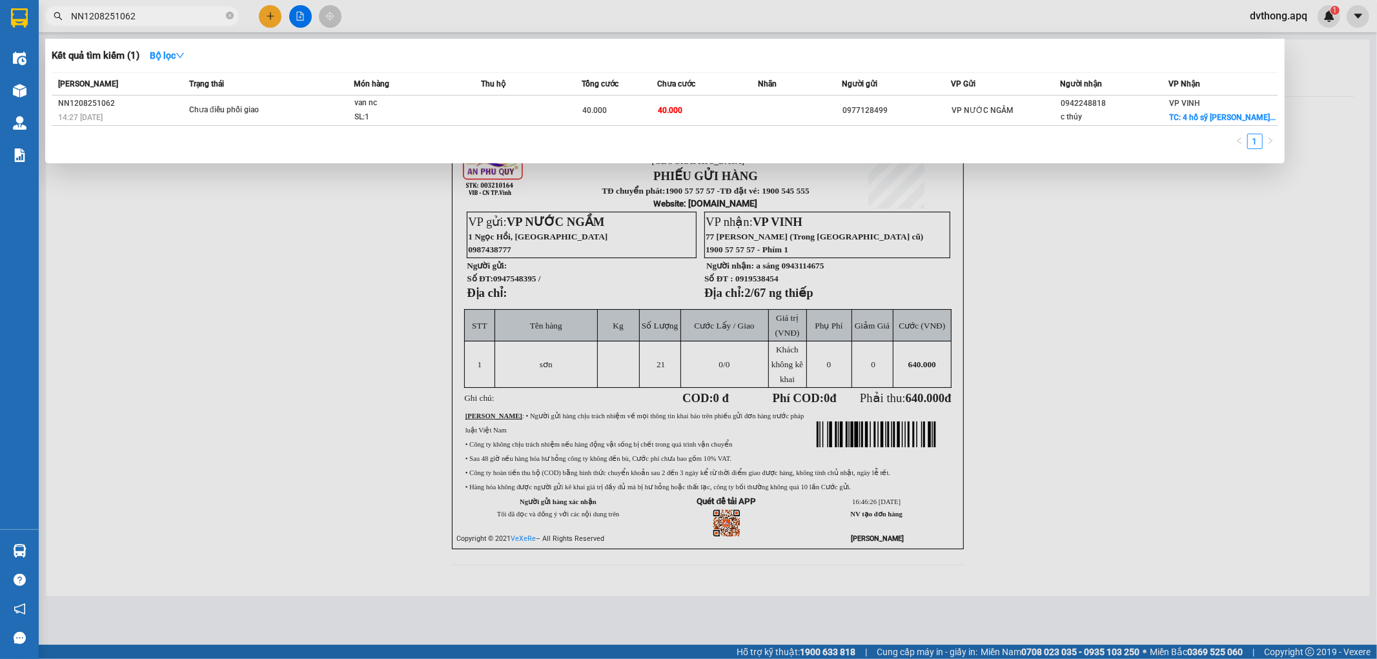
click at [178, 10] on input "NN1208251062" at bounding box center [147, 16] width 152 height 14
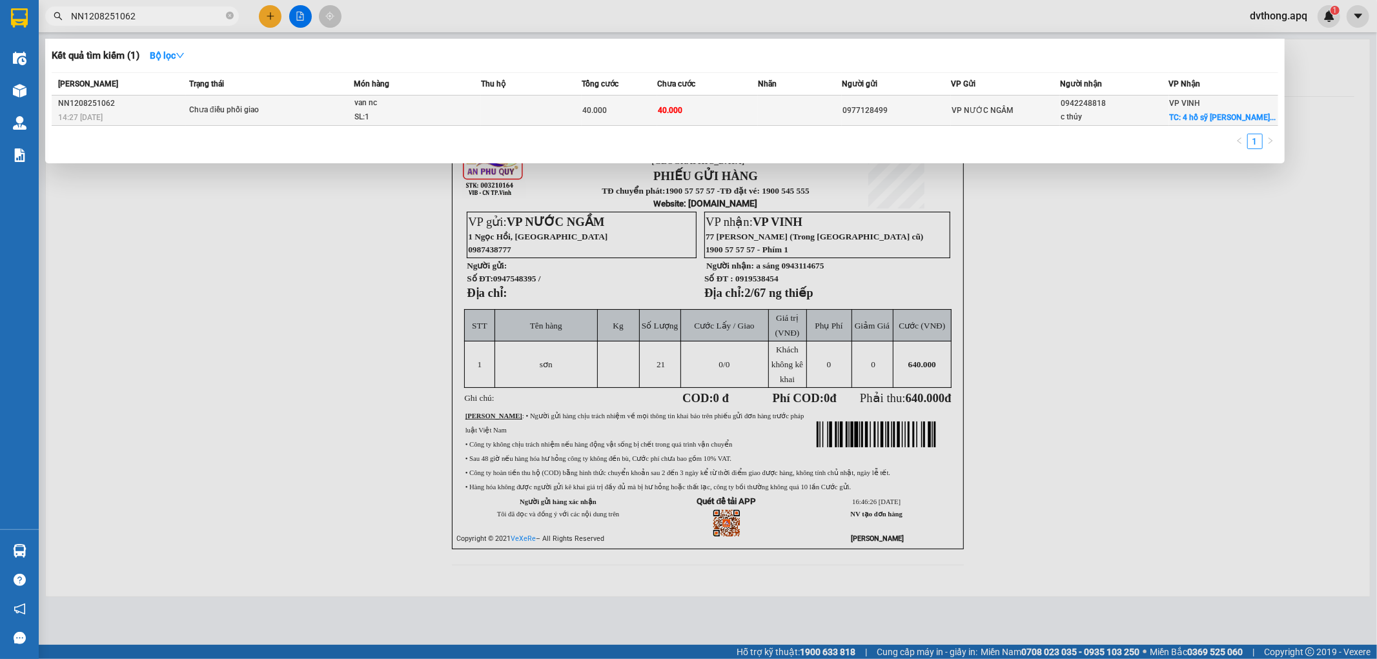
click at [225, 117] on div "Chưa điều phối giao" at bounding box center [237, 110] width 97 height 14
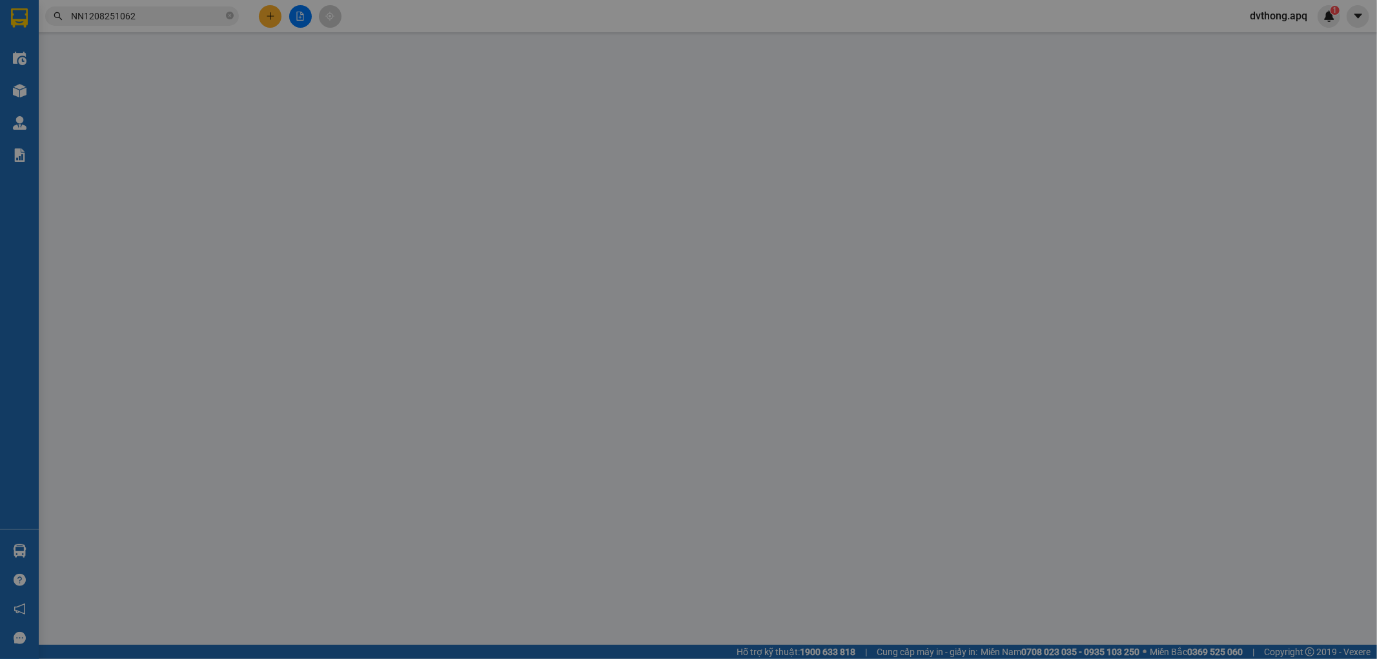
type input "0977128499"
type input "0942248818"
type input "c thủy"
checkbox input "true"
type input "4 hồ sỹ dương đường hưng bình"
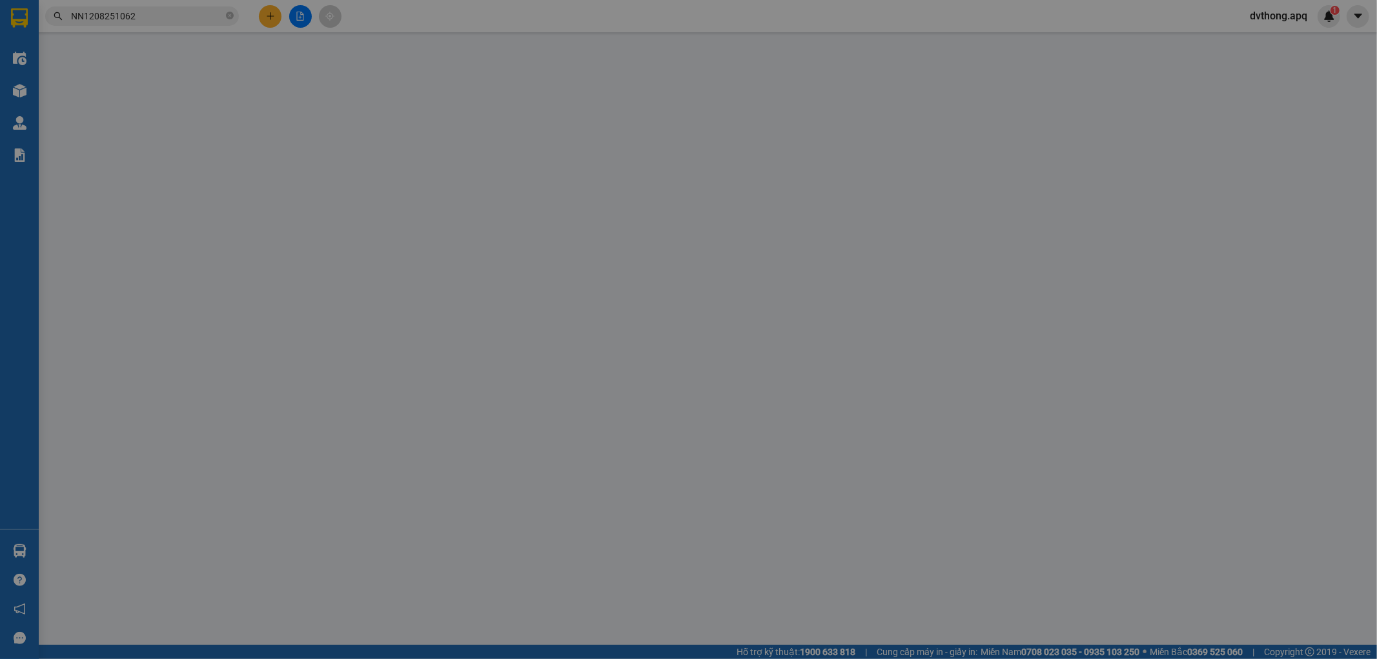
type input "40.000"
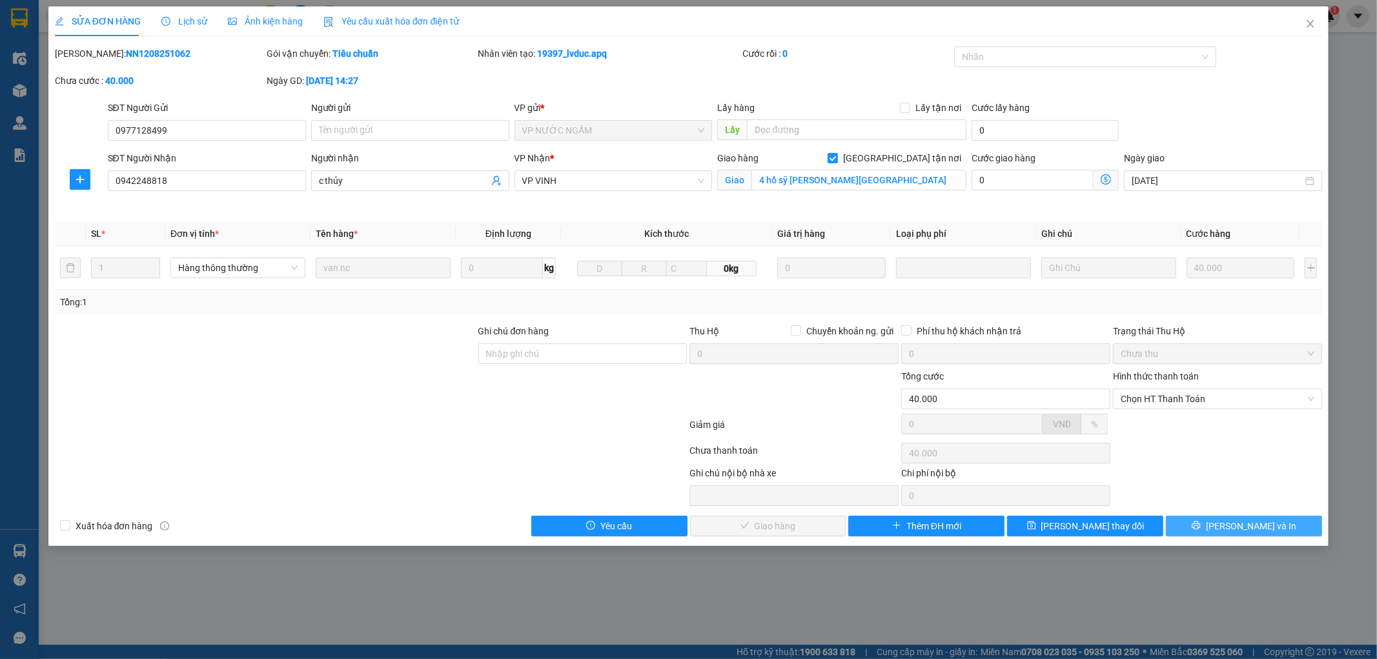
click at [1230, 529] on button "[PERSON_NAME] và In" at bounding box center [1244, 526] width 156 height 21
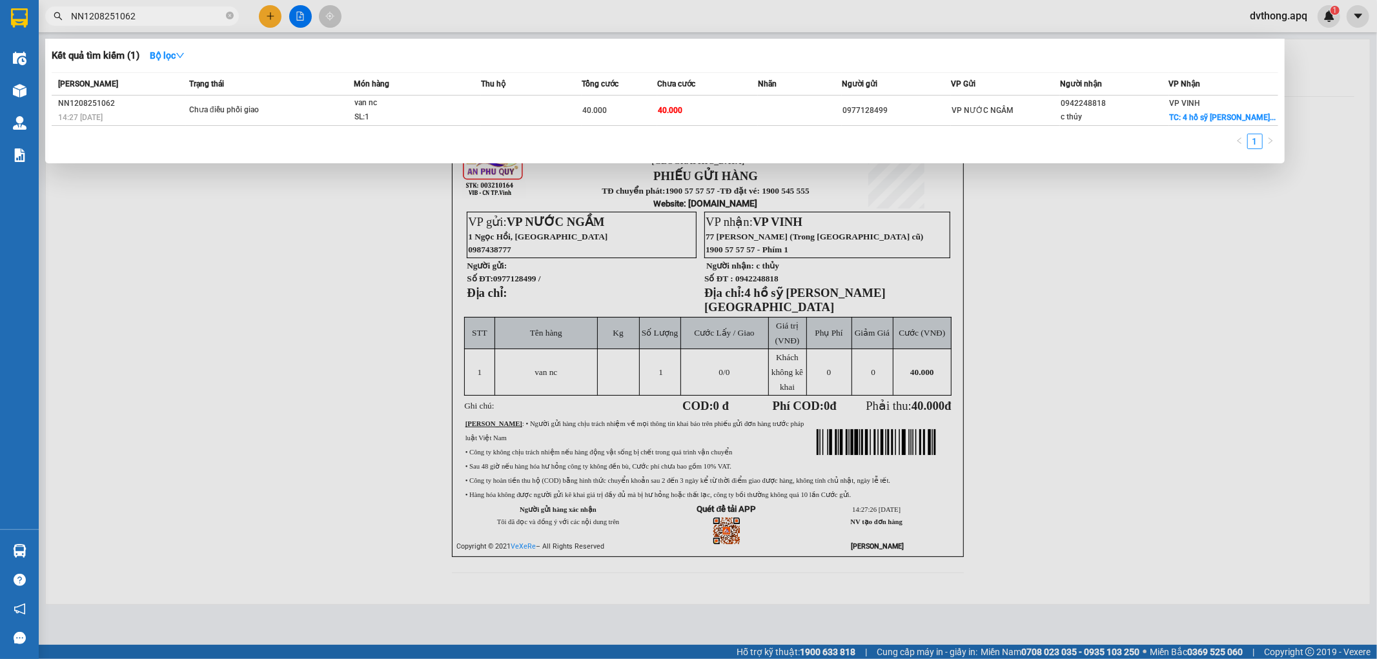
click at [170, 16] on input "NN1208251062" at bounding box center [147, 16] width 152 height 14
paste input "NH1208251500"
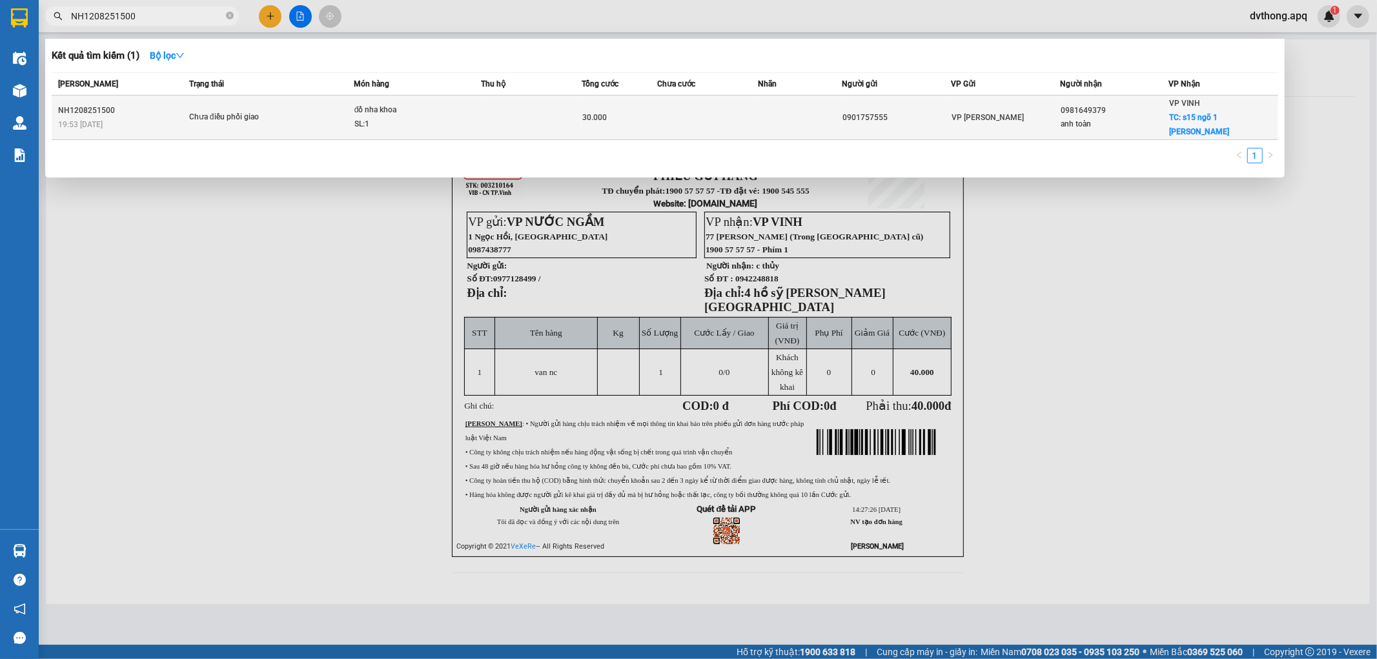
type input "NH1208251500"
click at [312, 112] on span "Chưa điều phối giao" at bounding box center [271, 117] width 164 height 14
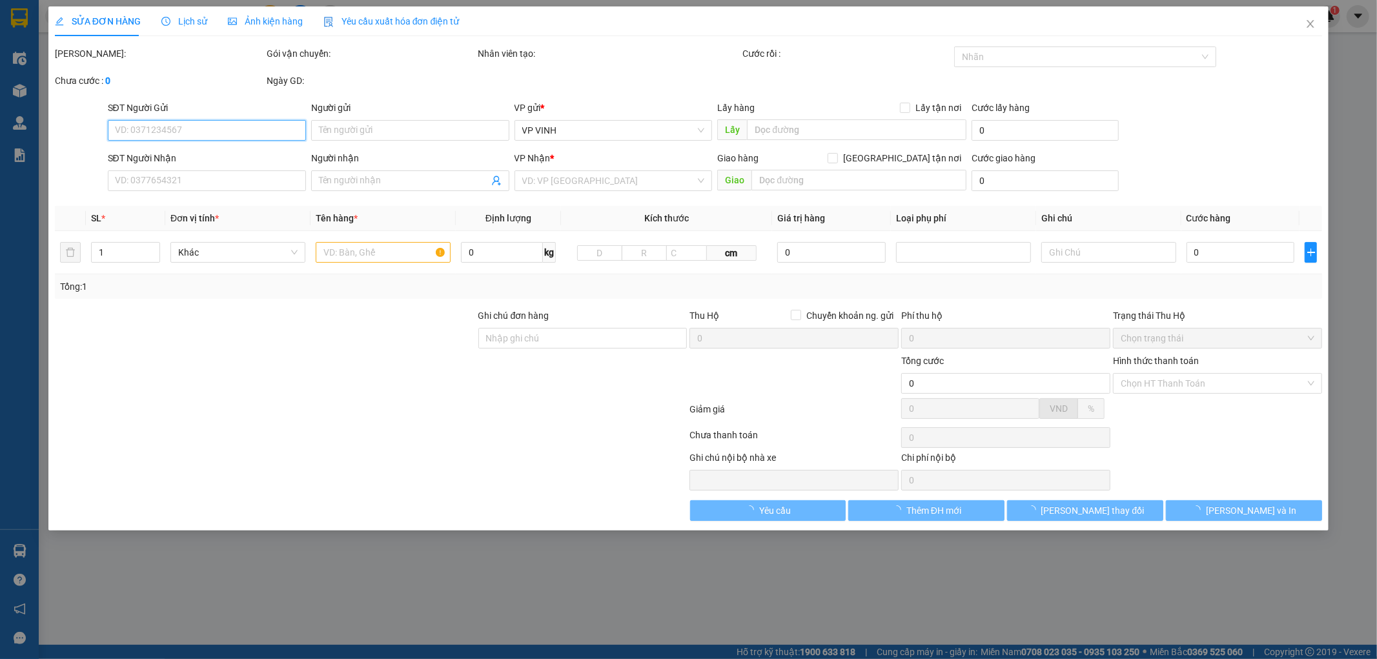
type input "0901757555"
type input "0981649379"
type input "anh toàn"
checkbox input "true"
type input "s15 ngõ 1 lê lợi"
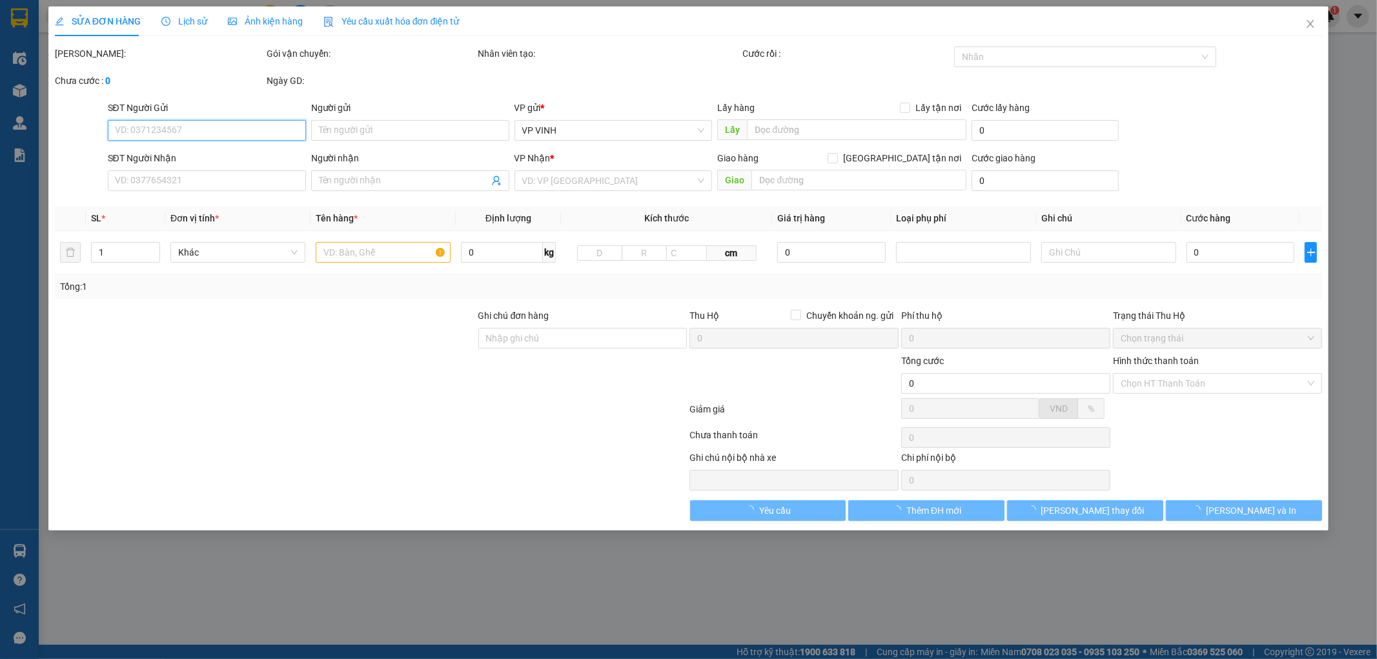
type input "30.000"
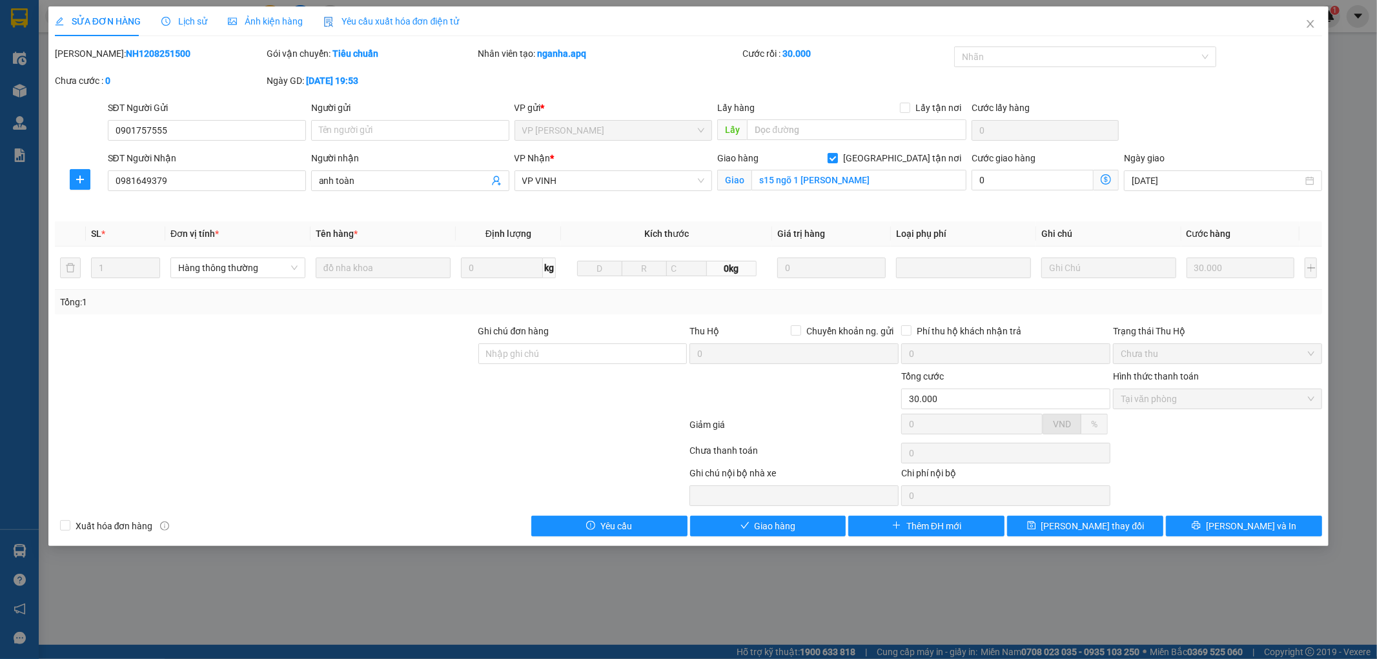
click at [184, 19] on span "Lịch sử" at bounding box center [184, 21] width 46 height 10
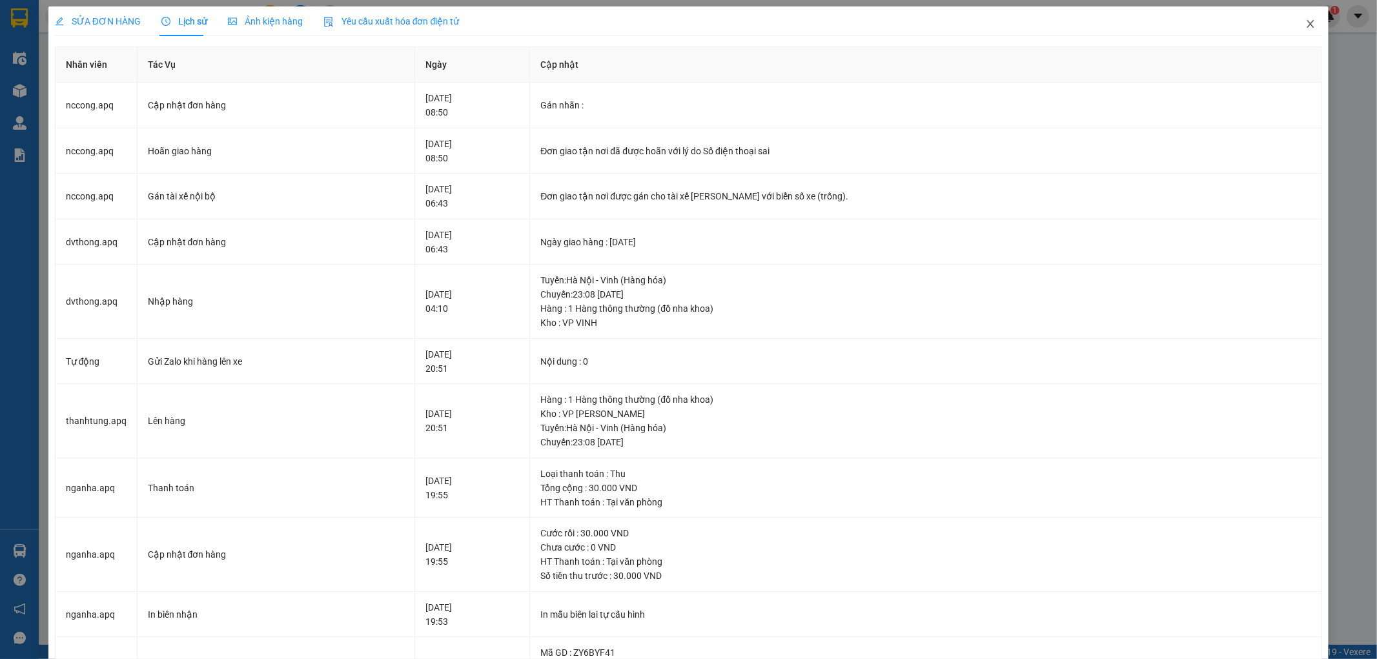
click at [1305, 20] on icon "close" at bounding box center [1310, 24] width 10 height 10
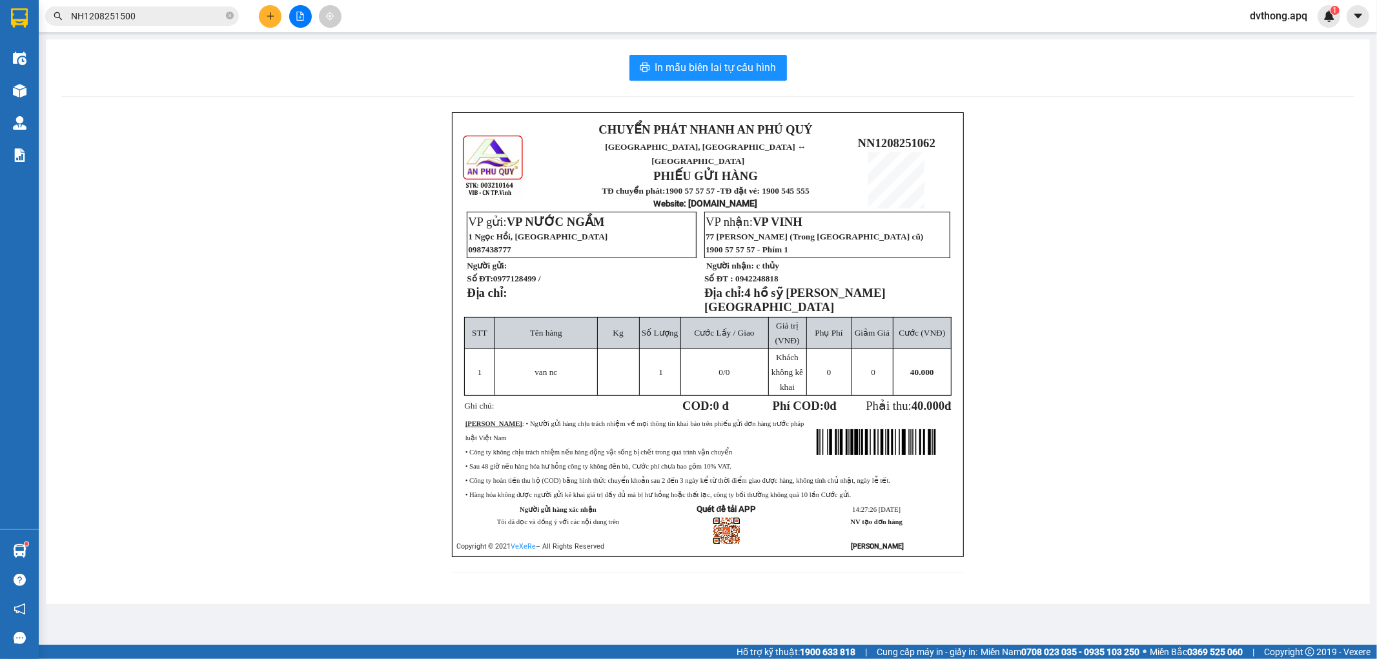
click at [191, 17] on input "NH1208251500" at bounding box center [147, 16] width 152 height 14
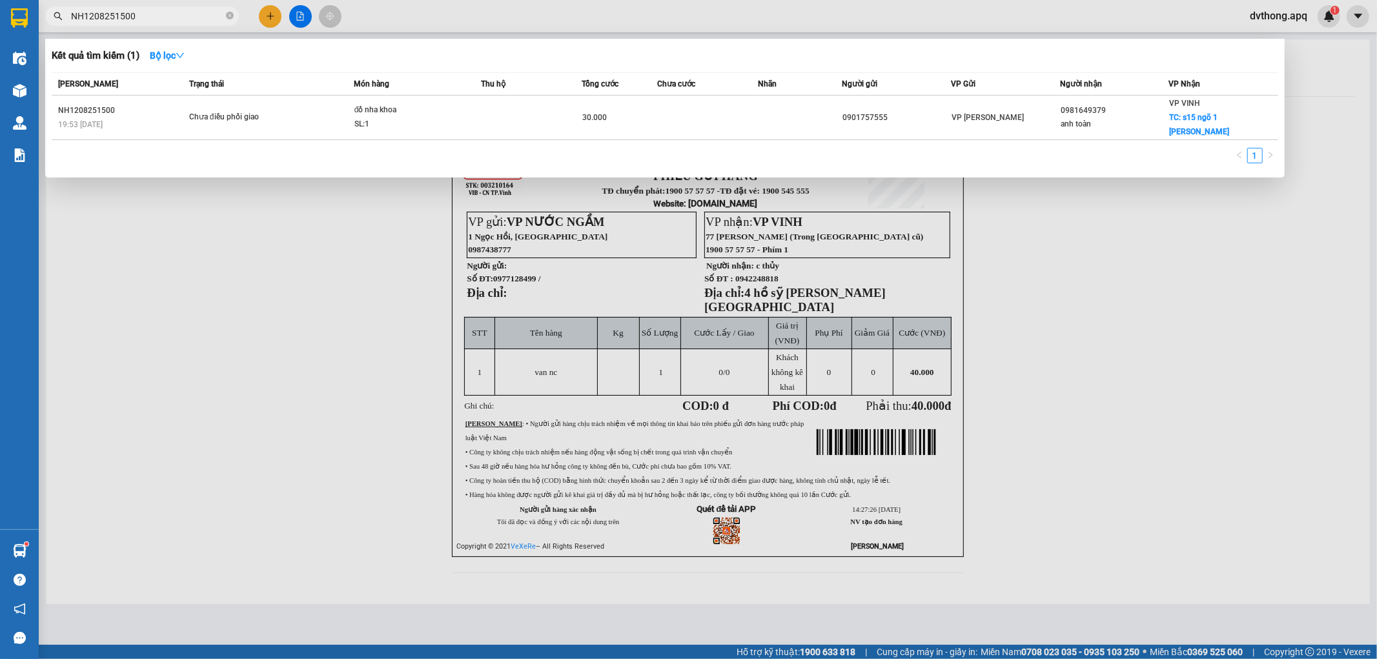
click at [191, 17] on input "NH1208251500" at bounding box center [147, 16] width 152 height 14
paste input "N1208251144"
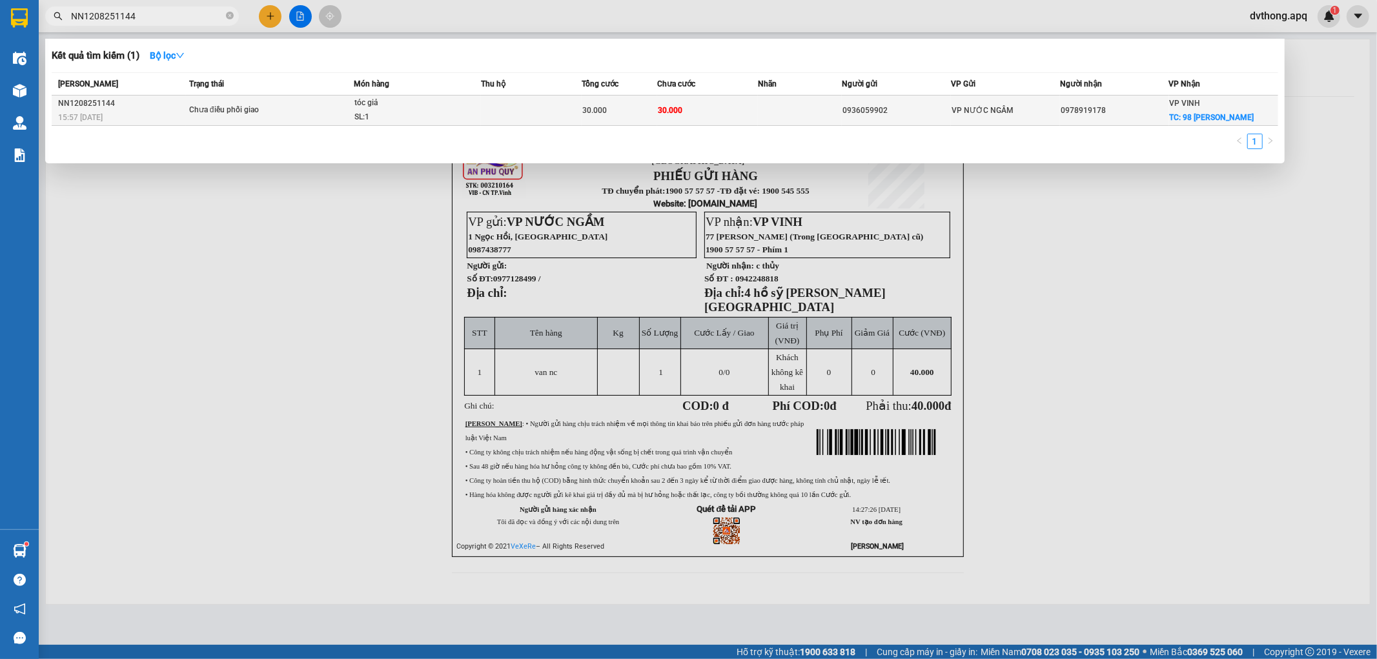
type input "NN1208251144"
click at [442, 117] on div "SL: 1" at bounding box center [402, 117] width 97 height 14
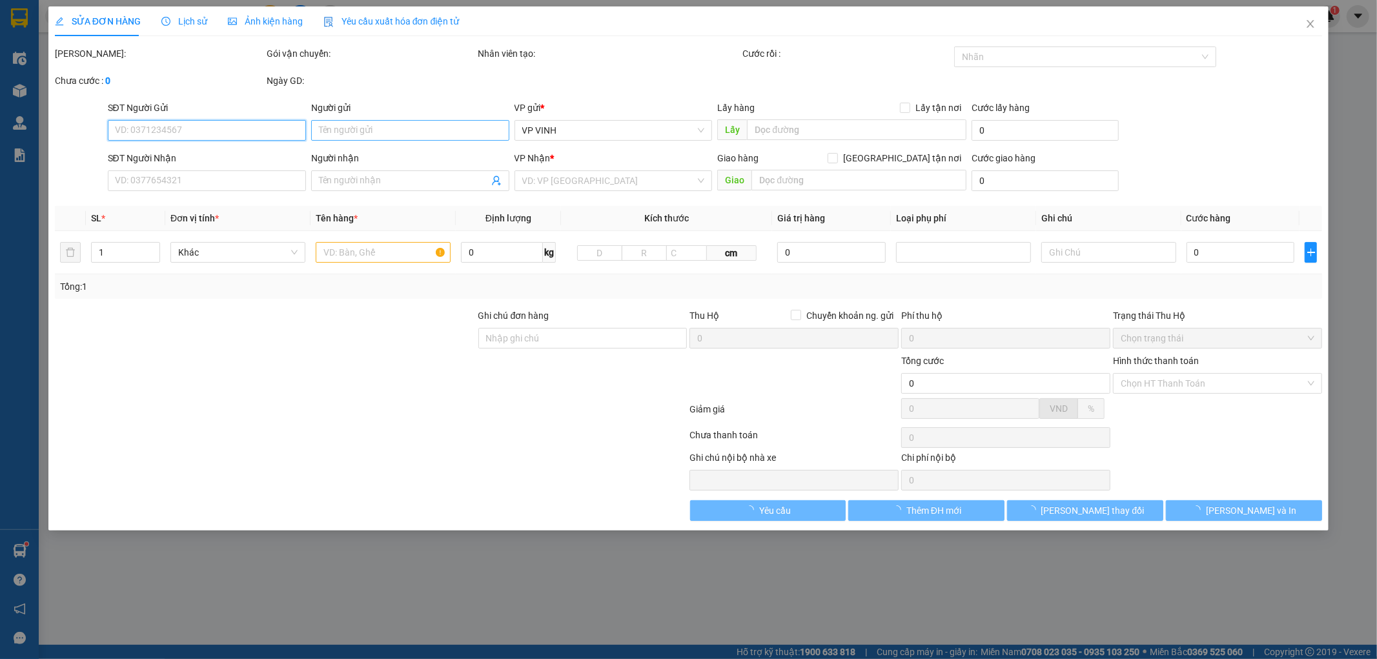
type input "0936059902"
type input "0978919178"
checkbox input "true"
type input "98 phan đình phùng"
type input "30.000"
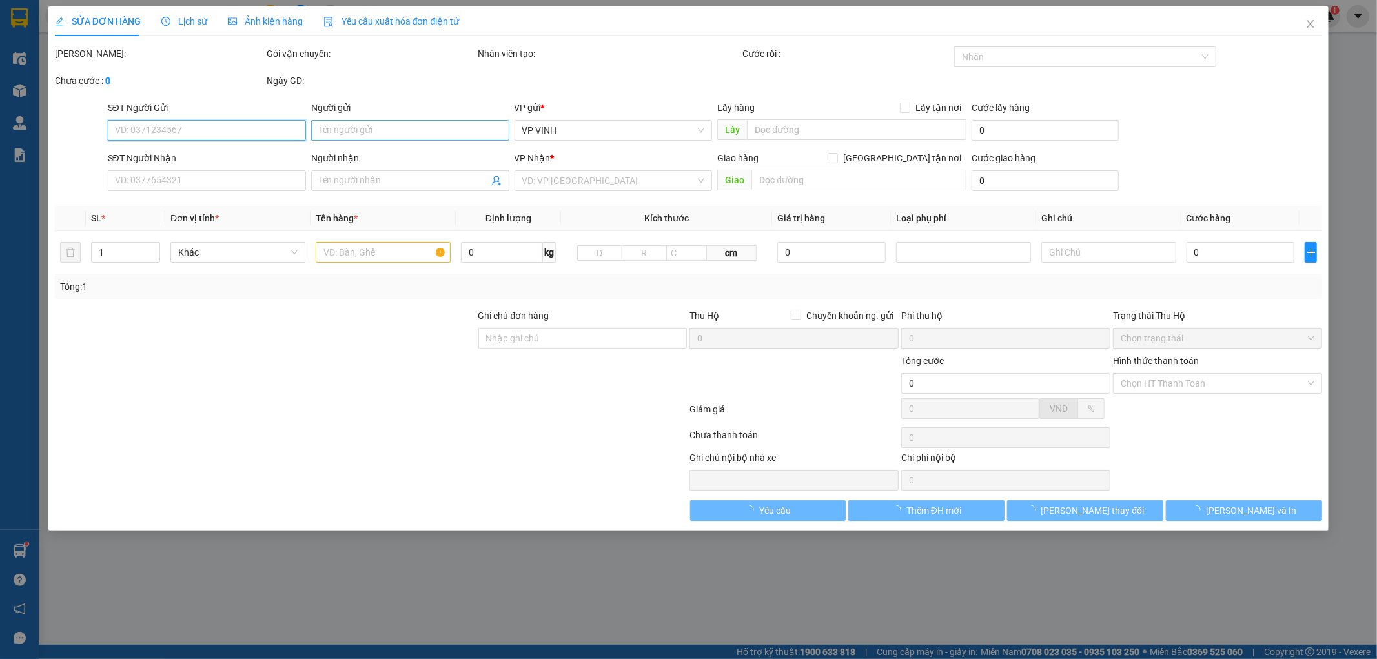
type input "30.000"
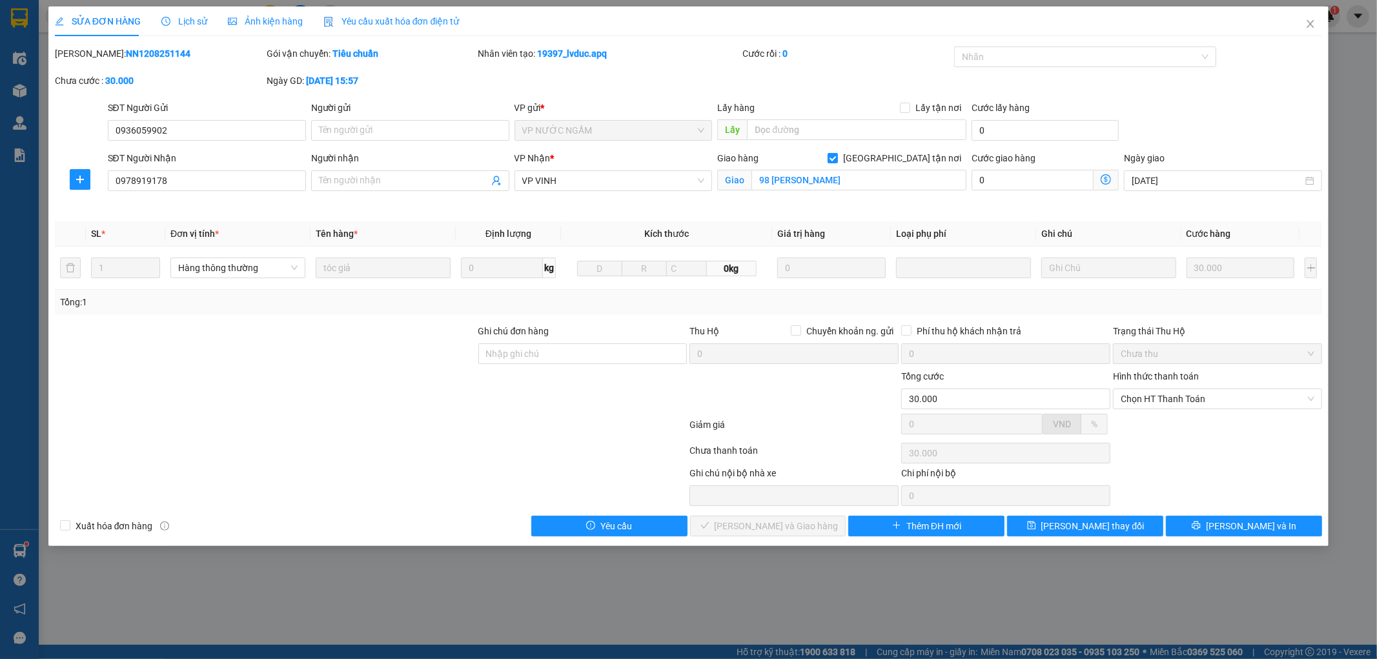
click at [184, 17] on span "Lịch sử" at bounding box center [184, 21] width 46 height 10
